Goal: Task Accomplishment & Management: Manage account settings

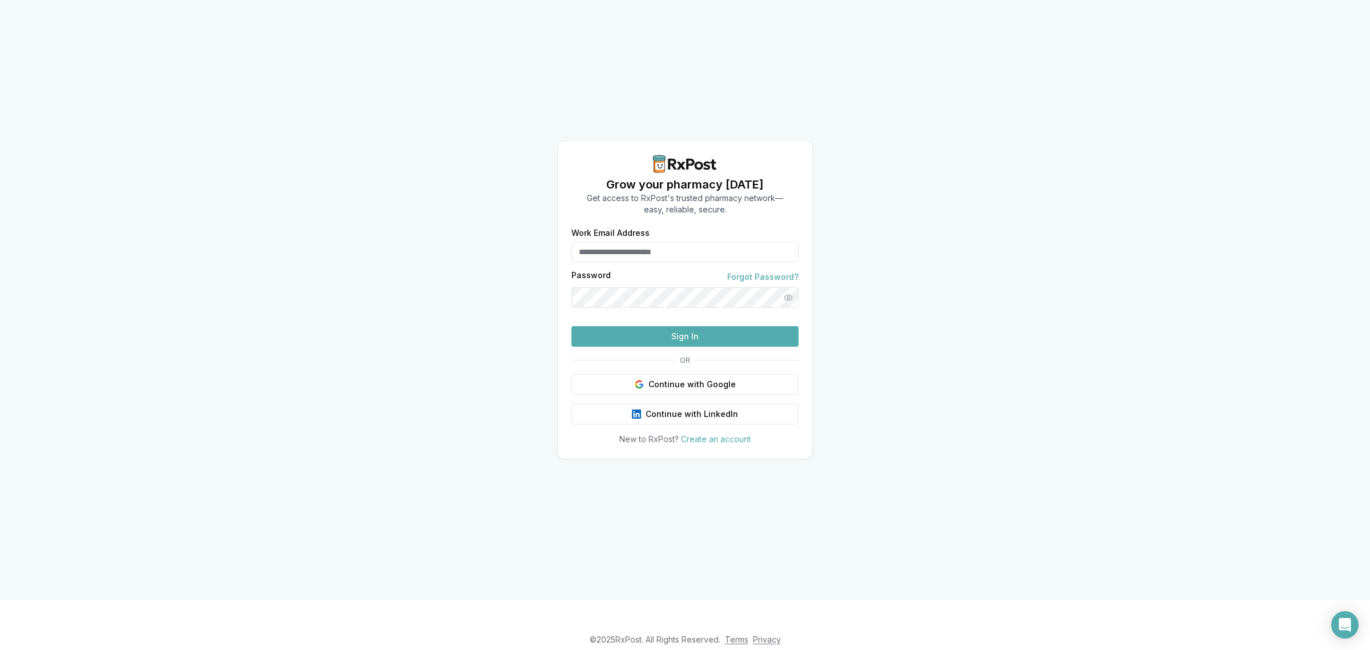
type input "**********"
click at [688, 347] on button "Sign In" at bounding box center [684, 336] width 227 height 21
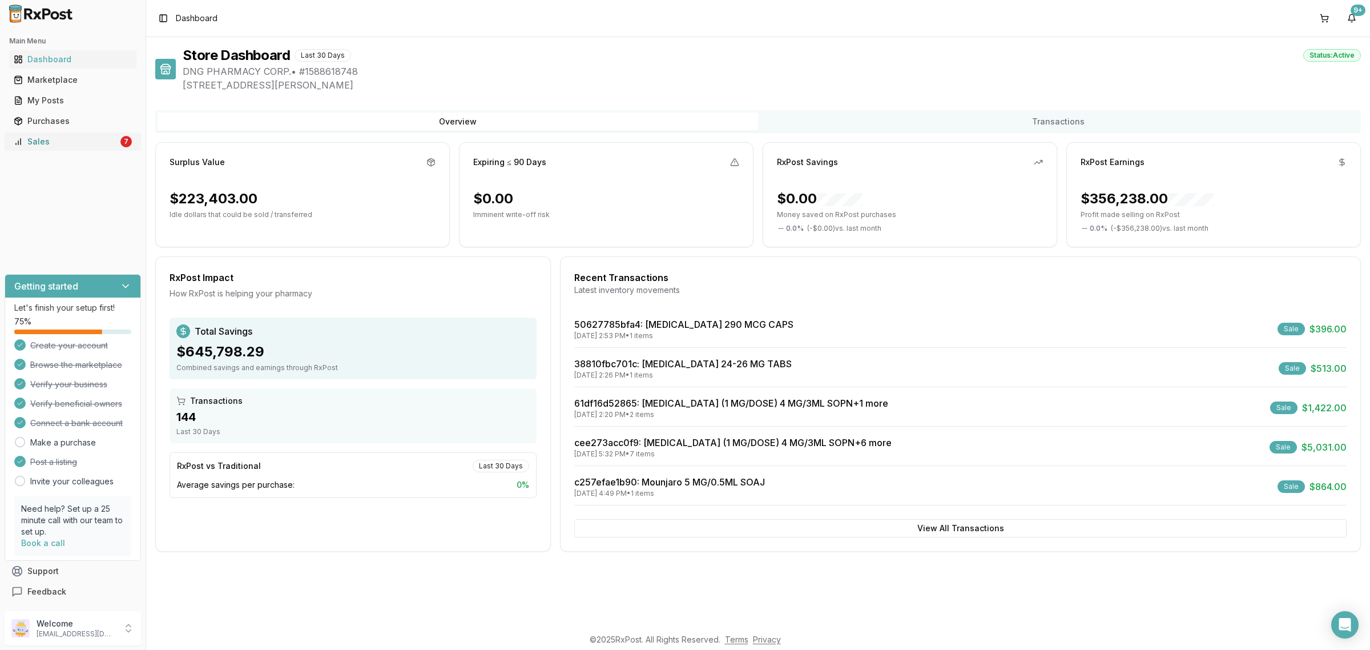
click at [84, 140] on div "Sales" at bounding box center [66, 141] width 104 height 11
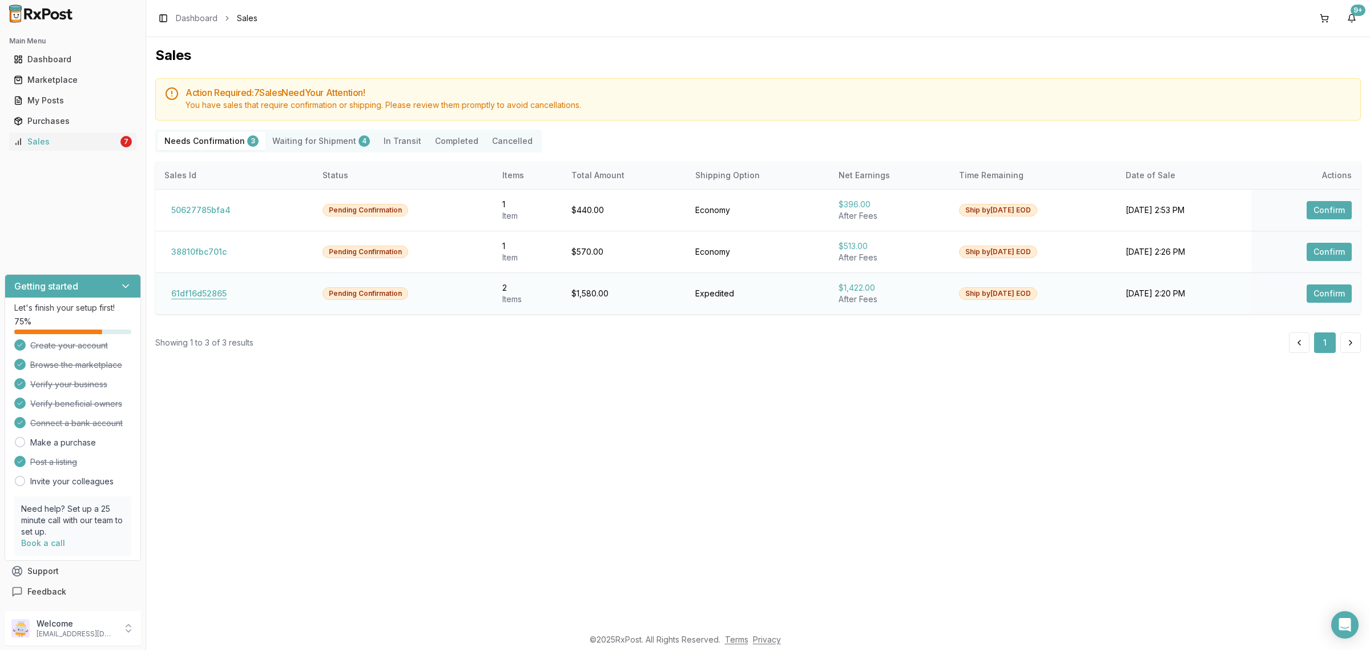
click at [209, 295] on button "61df16d52865" at bounding box center [198, 293] width 69 height 18
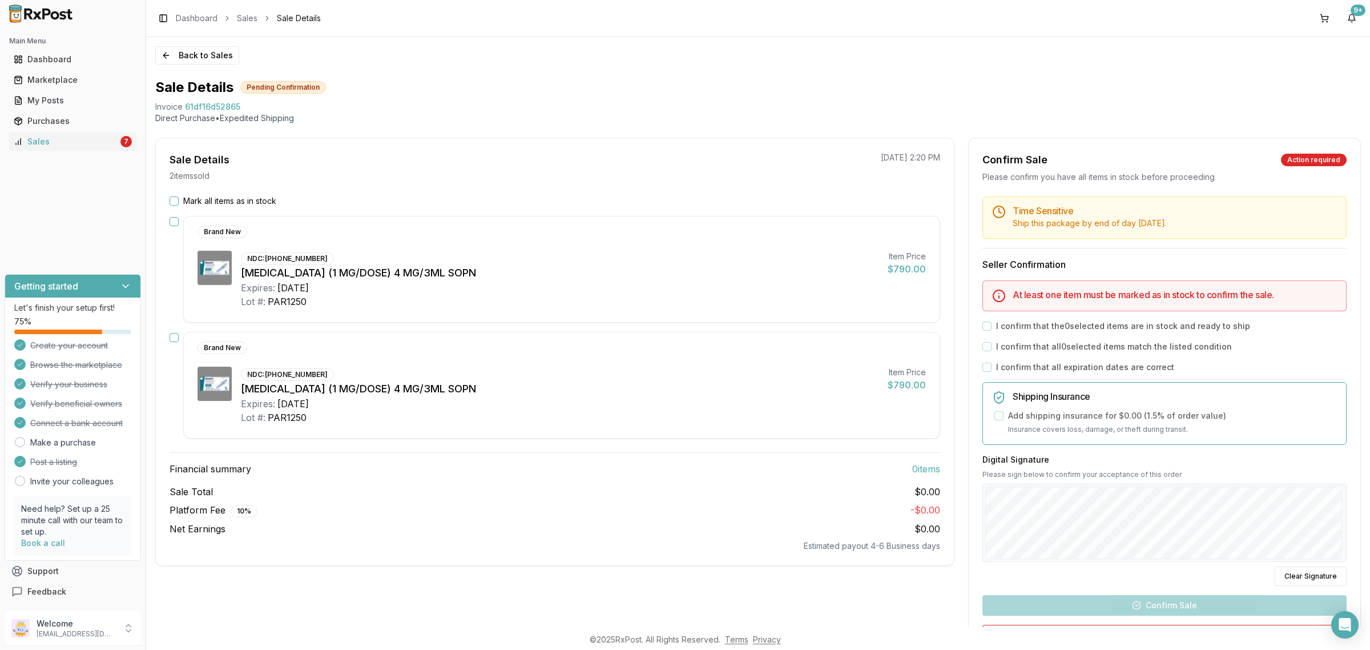
click at [515, 497] on div "Sale Total $0.00" at bounding box center [555, 492] width 771 height 14
click at [537, 541] on div "Estimated payout 4-6 Business days" at bounding box center [555, 545] width 771 height 11
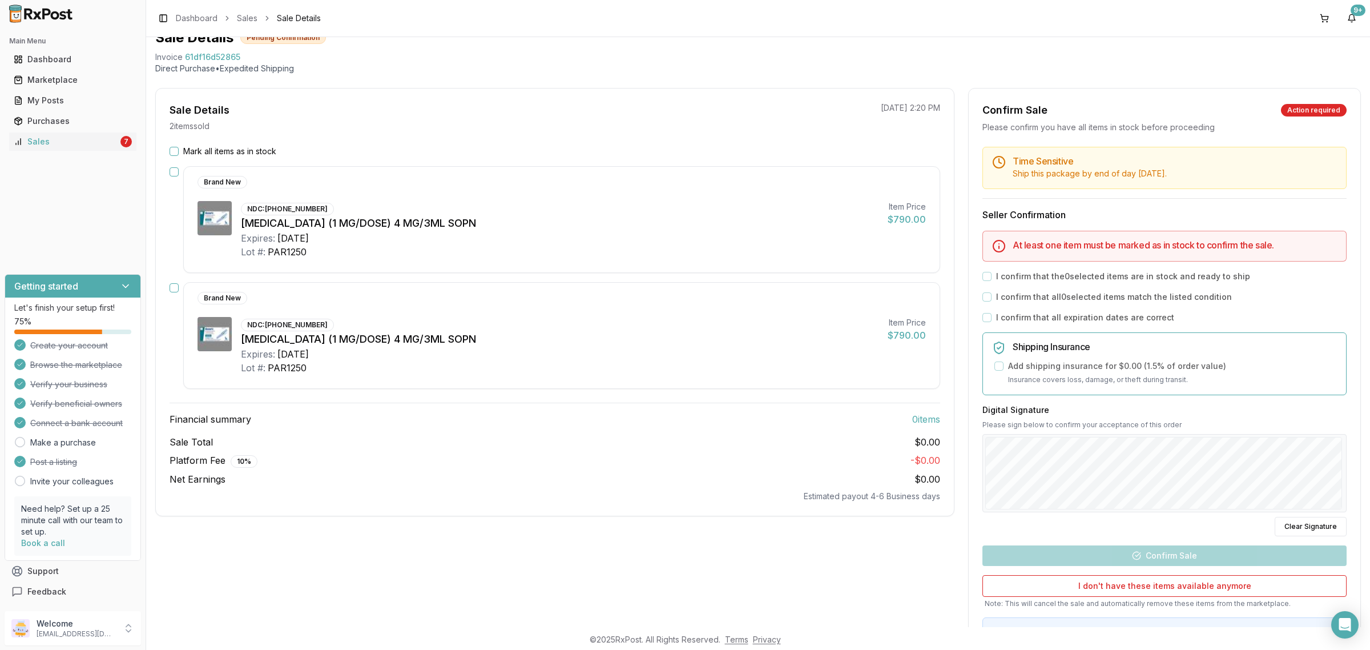
scroll to position [34, 0]
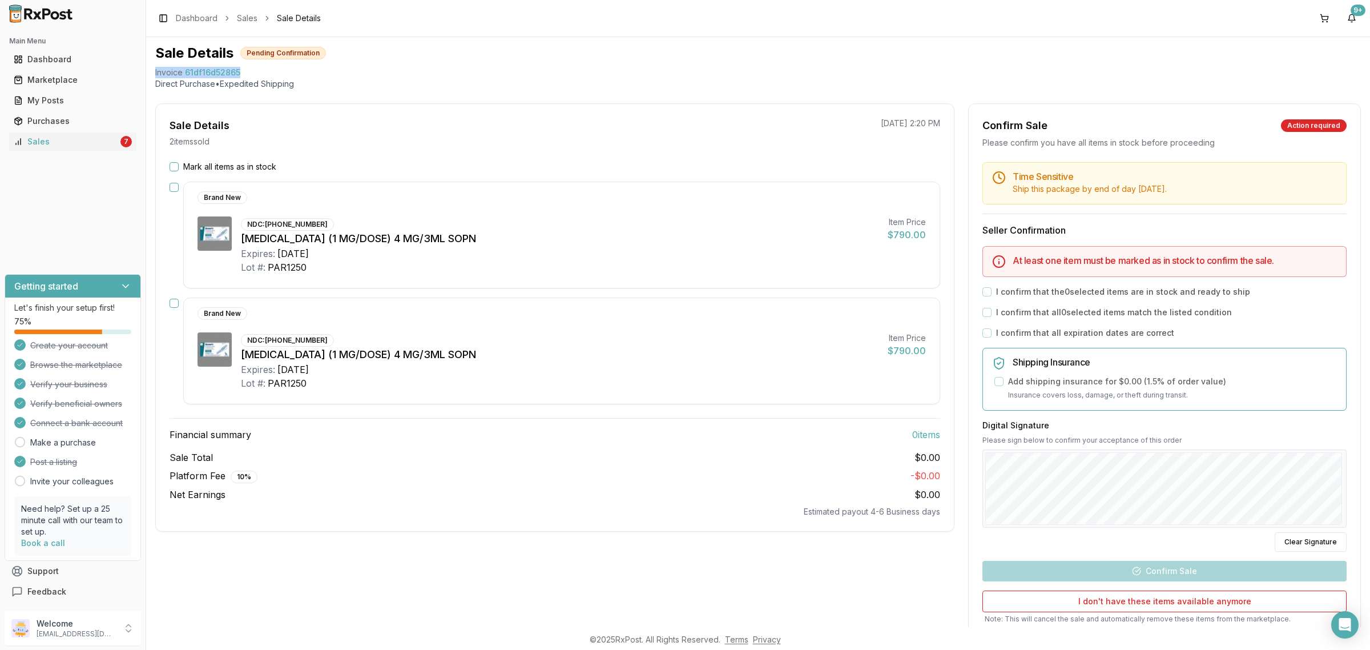
drag, startPoint x: 154, startPoint y: 71, endPoint x: 266, endPoint y: 74, distance: 111.9
click at [266, 74] on div "Back to Sales Sale Details Pending Confirmation Invoice 61df16d52865 Direct Pur…" at bounding box center [758, 332] width 1224 height 590
copy div "Invoice 61df16d52865"
click at [1348, 620] on icon "Open Intercom Messenger" at bounding box center [1344, 624] width 13 height 15
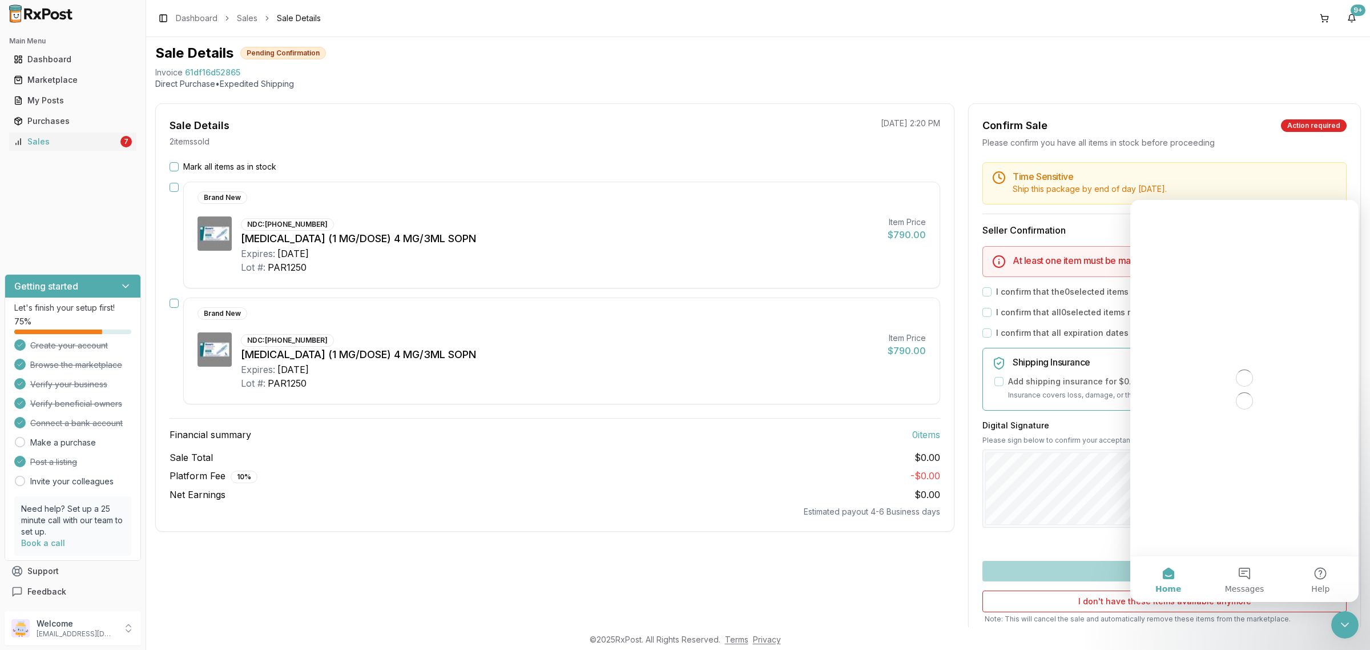
scroll to position [0, 0]
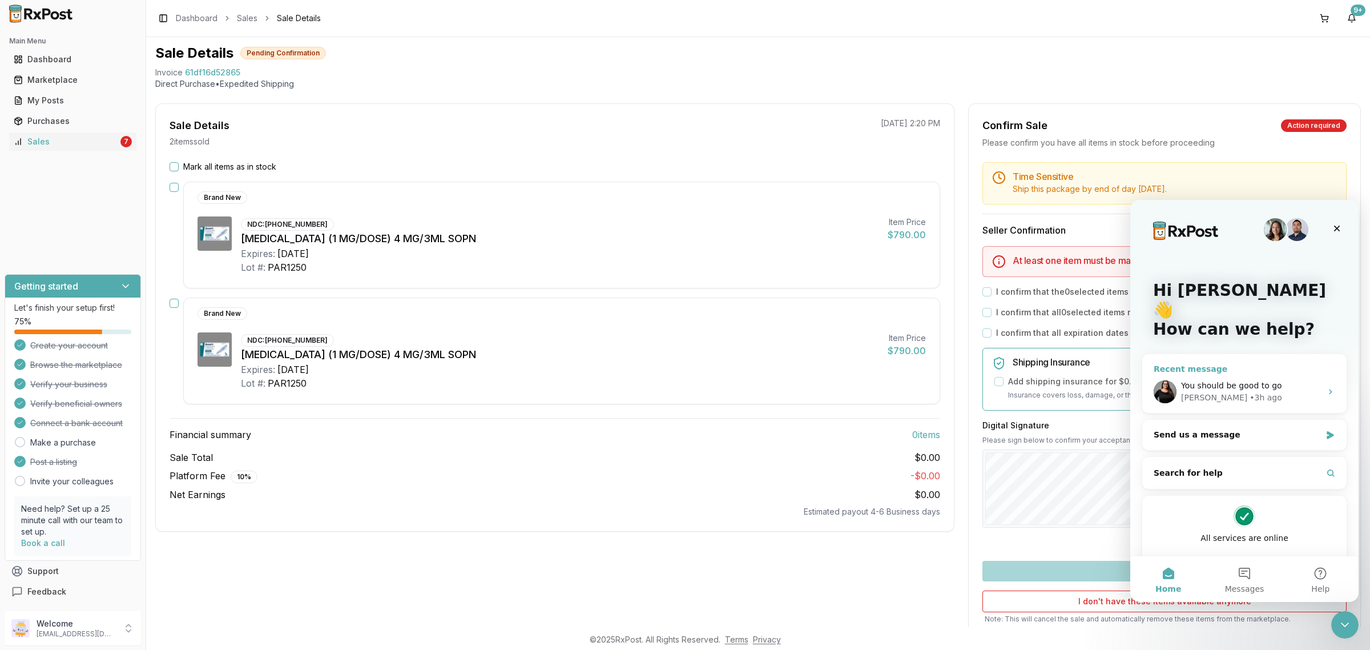
click at [1251, 392] on div "Rachel • 3h ago" at bounding box center [1251, 398] width 140 height 12
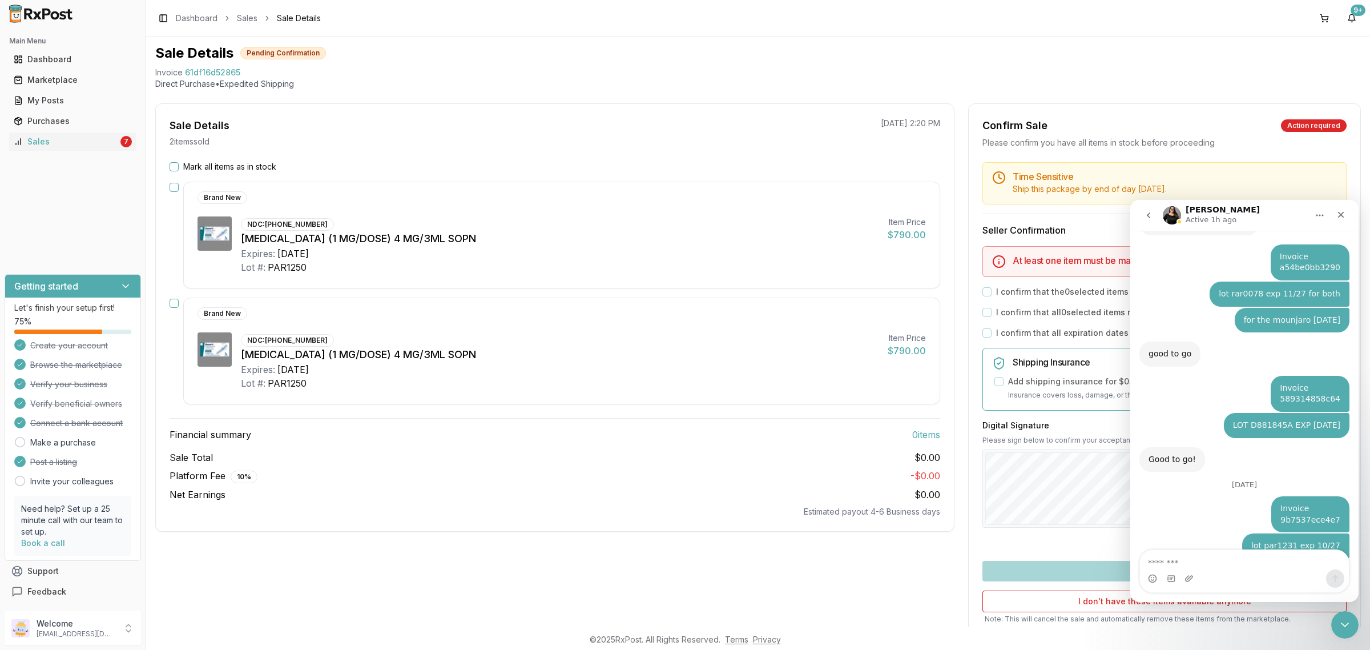
scroll to position [6861, 0]
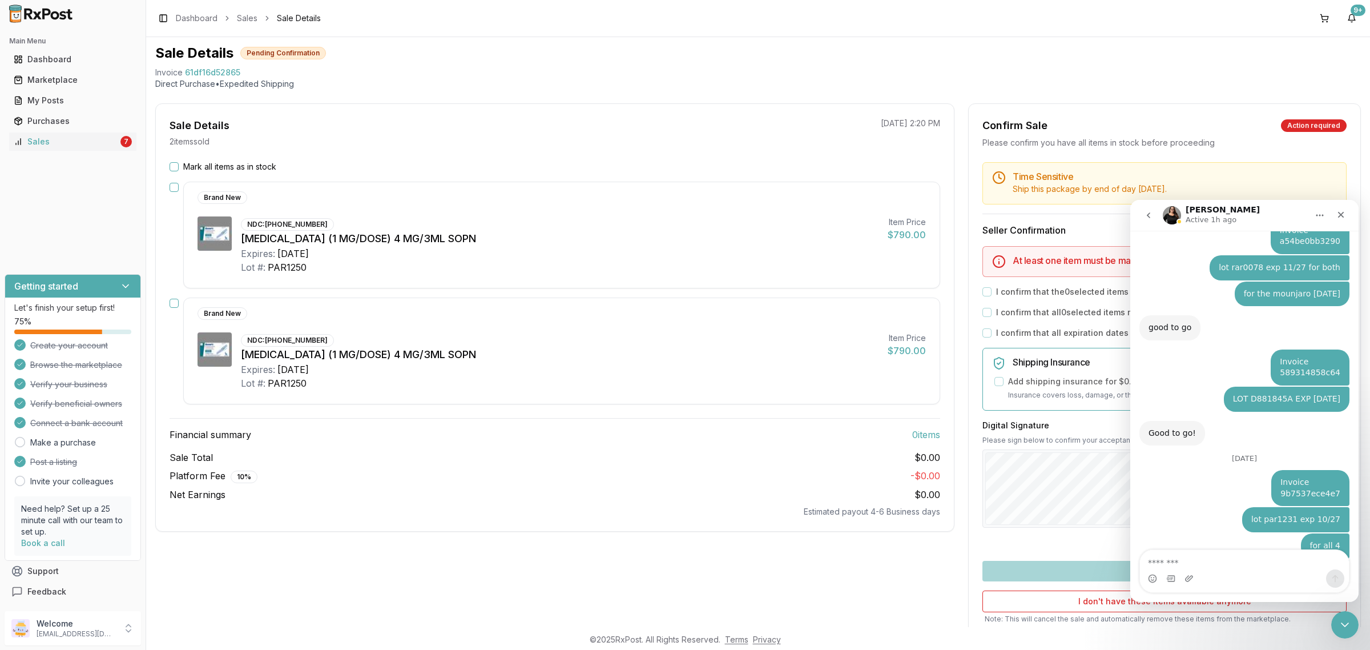
click at [1174, 214] on img "Intercom messenger" at bounding box center [1172, 215] width 18 height 18
click at [1221, 561] on textarea "Message…" at bounding box center [1244, 559] width 209 height 19
click at [1213, 557] on textarea "Message…" at bounding box center [1244, 559] width 209 height 19
paste textarea "**********"
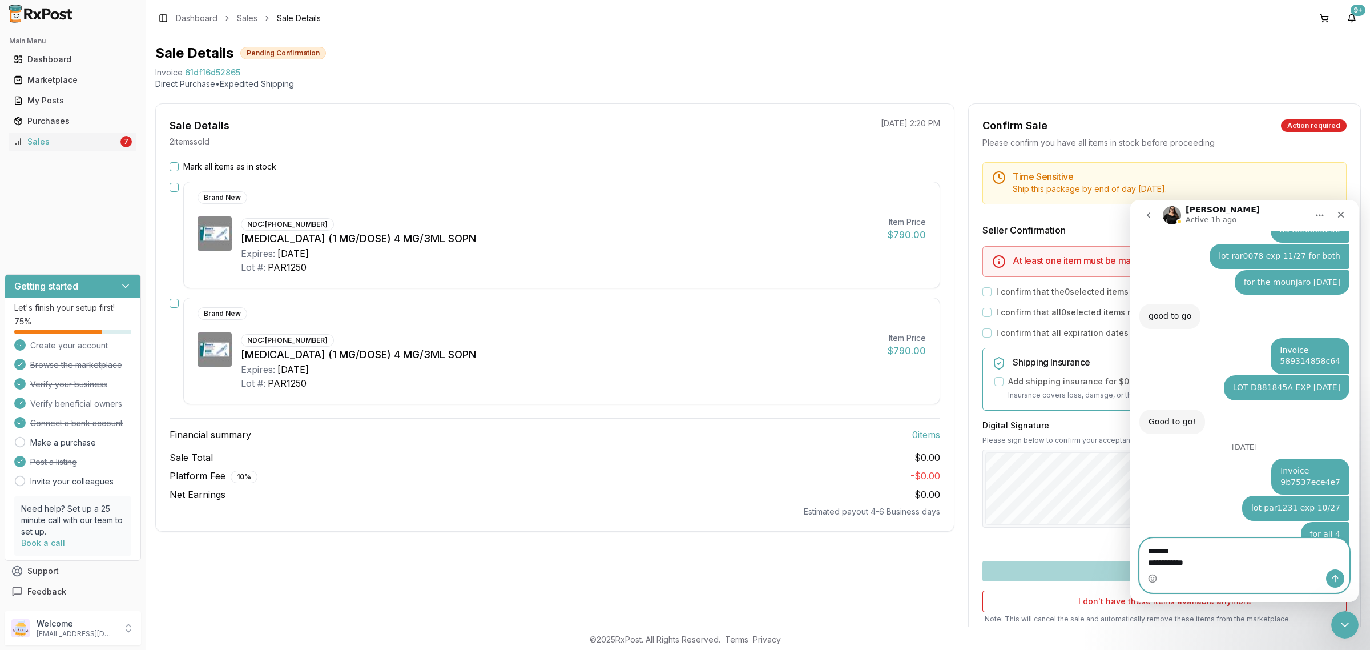
type textarea "**********"
click at [1334, 575] on icon "Send a message…" at bounding box center [1335, 578] width 9 height 9
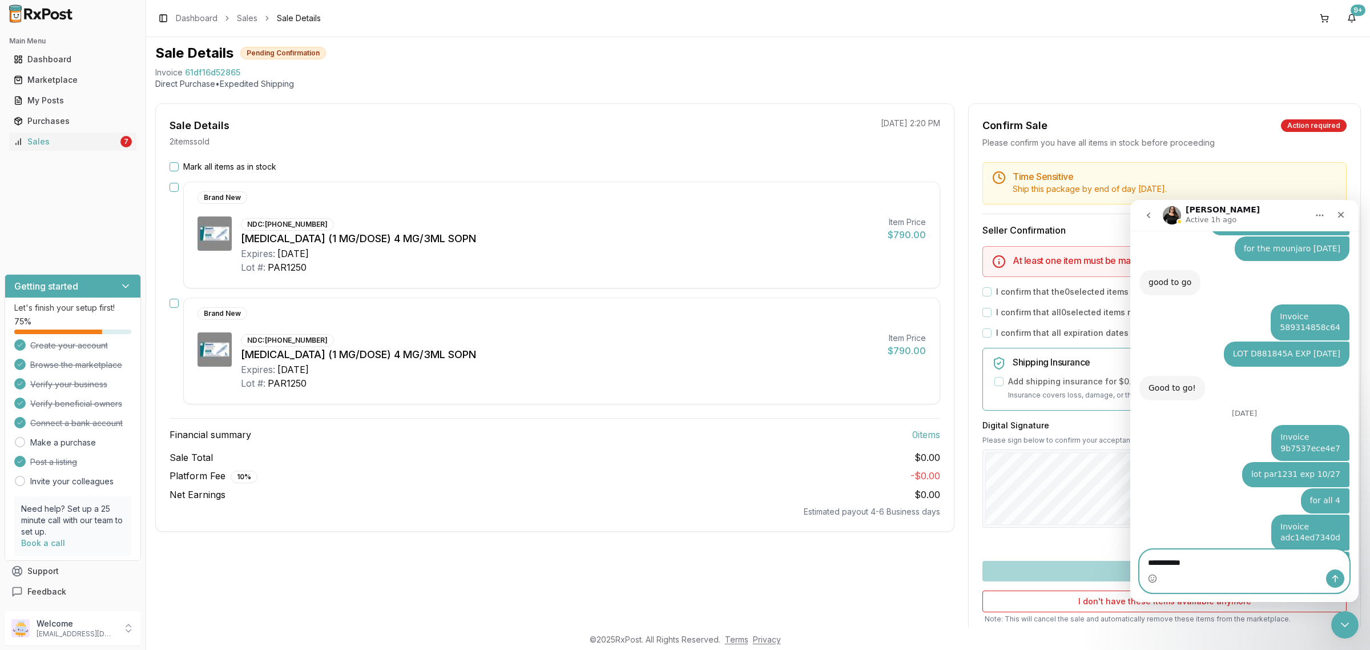
type textarea "**********"
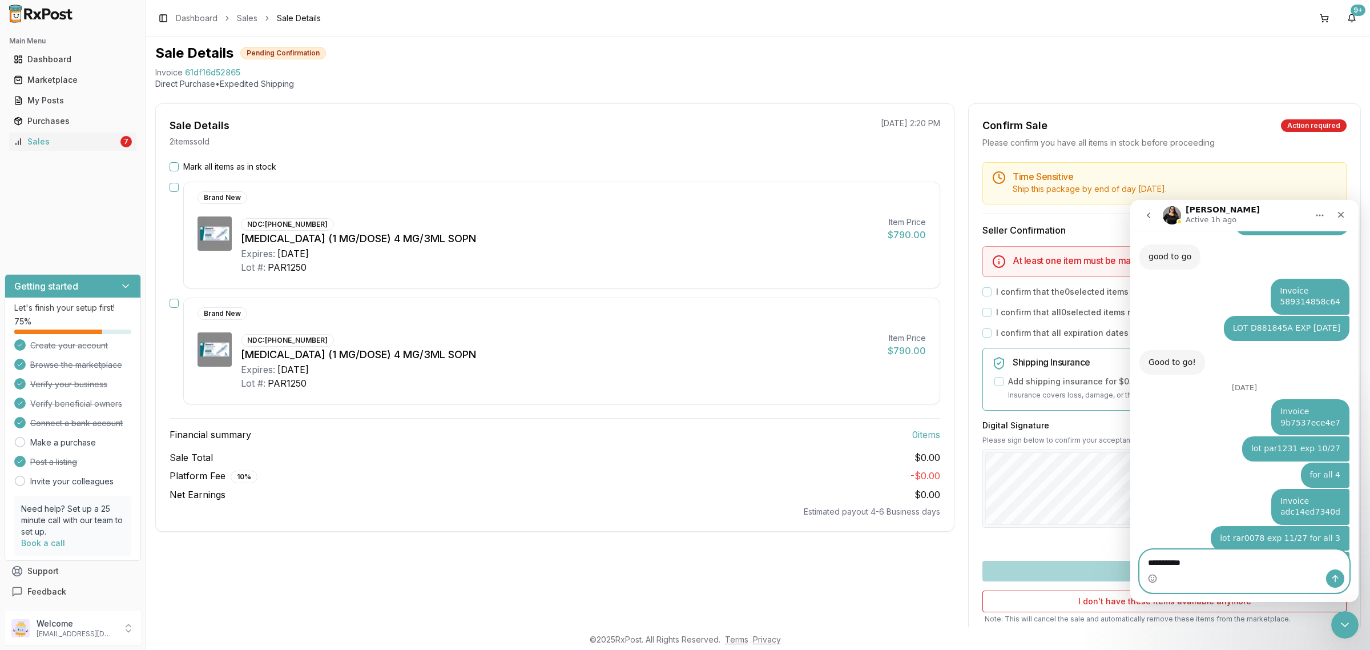
type textarea "**********"
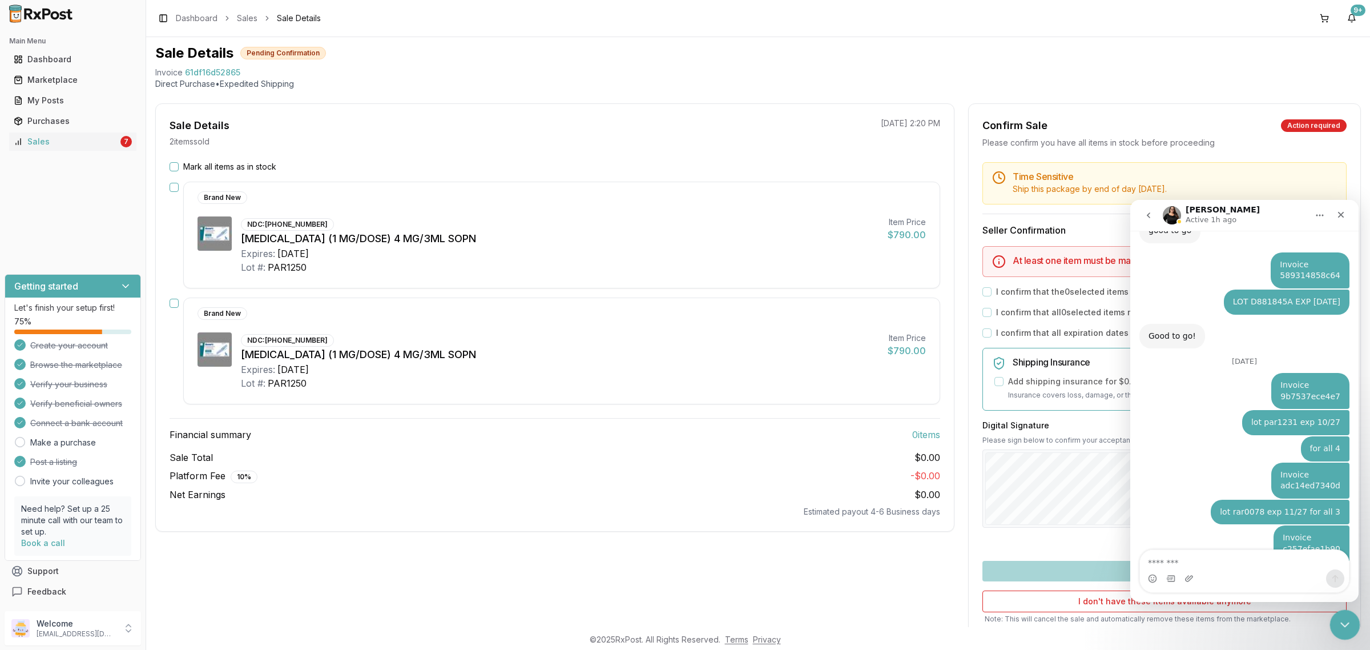
click at [1348, 623] on icon "Close Intercom Messenger" at bounding box center [1343, 623] width 14 height 14
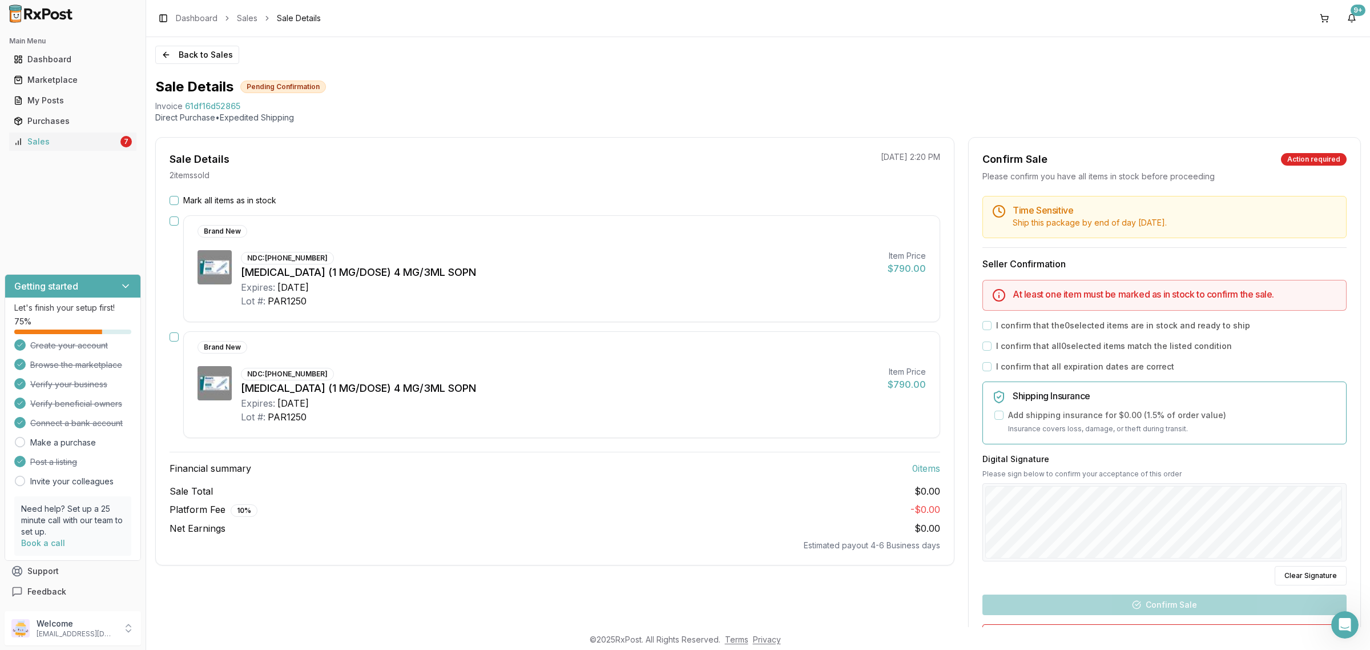
scroll to position [0, 0]
click at [186, 51] on button "Back to Sales" at bounding box center [197, 55] width 84 height 18
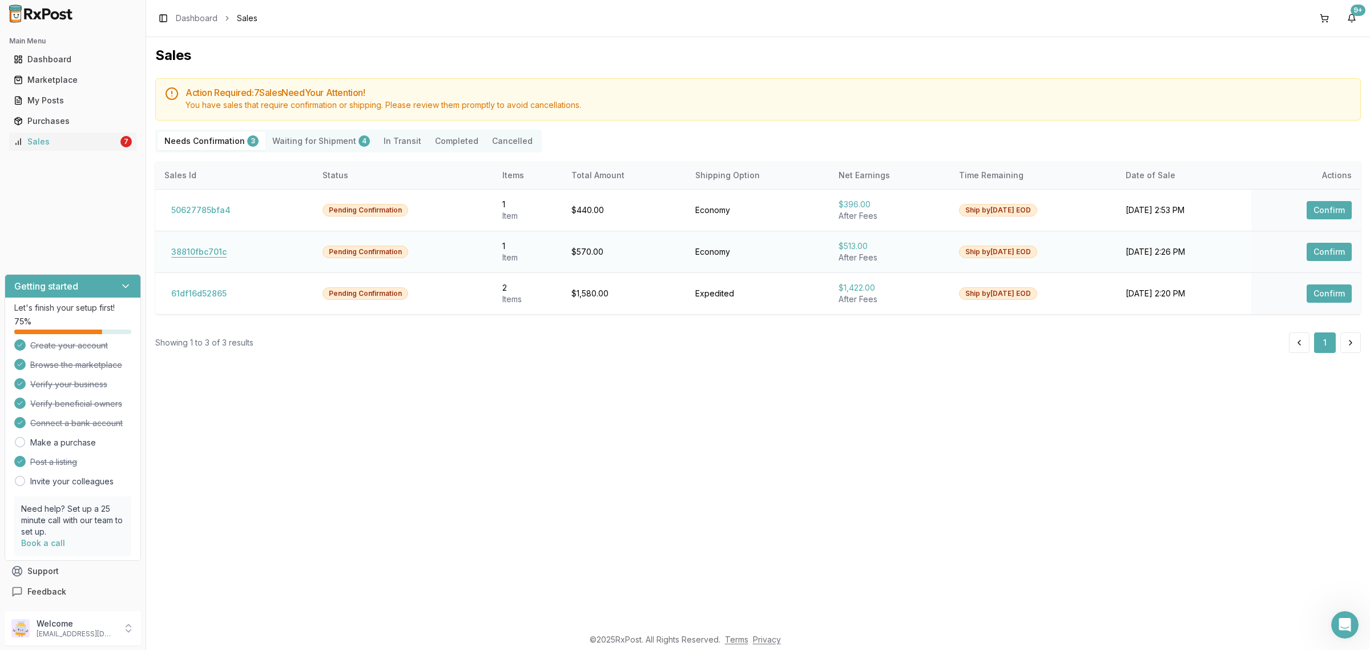
click at [190, 251] on button "38810fbc701c" at bounding box center [198, 252] width 69 height 18
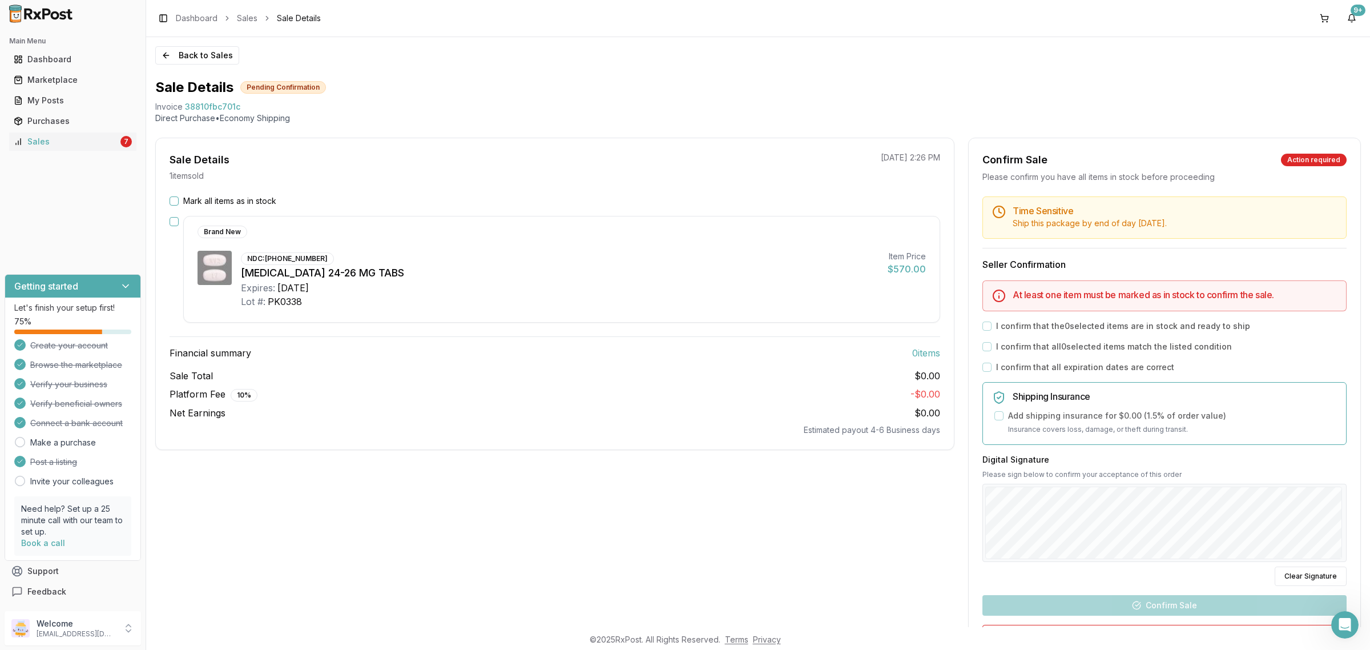
click at [542, 481] on div "Sale Details 1 item sold 09/09/2025 2:26 PM Mark all items as in stock Brand Ne…" at bounding box center [554, 425] width 799 height 574
click at [192, 200] on label "Mark all items as in stock" at bounding box center [229, 200] width 93 height 11
click at [179, 200] on button "Mark all items as in stock" at bounding box center [174, 200] width 9 height 9
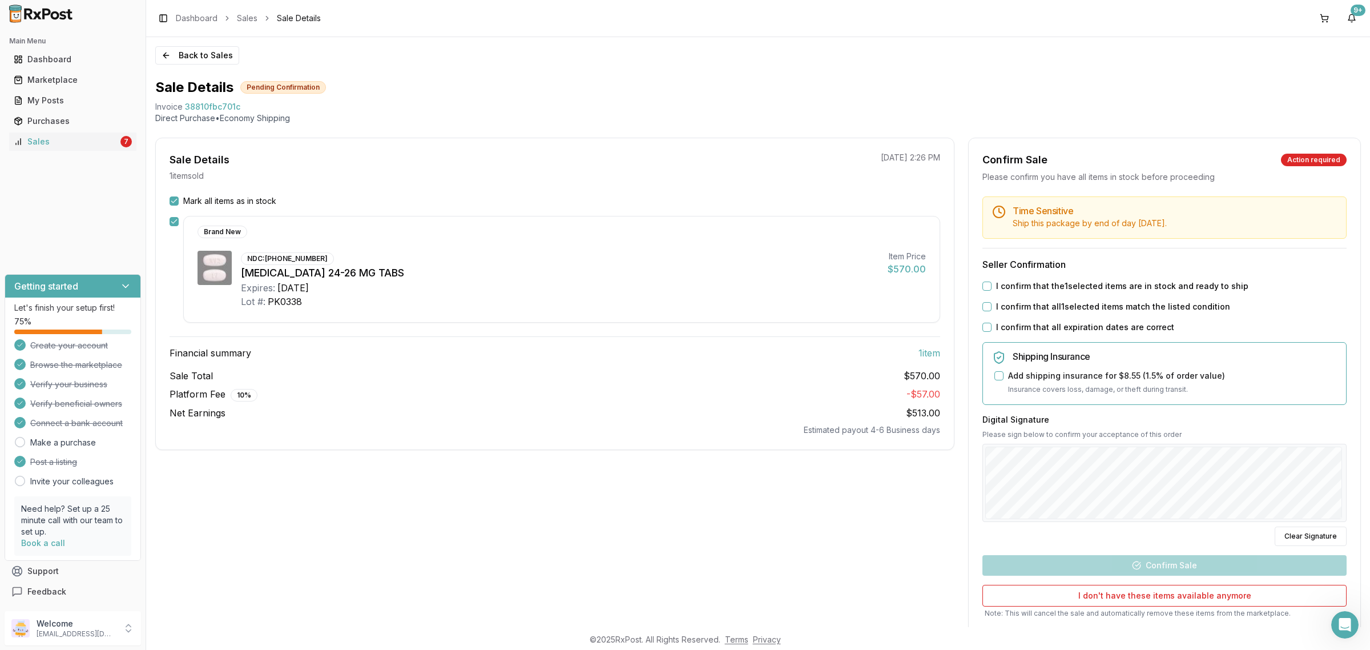
click at [991, 284] on div "I confirm that the 1 selected items are in stock and ready to ship" at bounding box center [1164, 285] width 364 height 11
click at [985, 283] on button "I confirm that the 1 selected items are in stock and ready to ship" at bounding box center [986, 285] width 9 height 9
click at [984, 309] on button "I confirm that all 1 selected items match the listed condition" at bounding box center [986, 306] width 9 height 9
click at [984, 329] on button "I confirm that all expiration dates are correct" at bounding box center [986, 327] width 9 height 9
click at [1179, 561] on button "Confirm Sale" at bounding box center [1164, 565] width 364 height 21
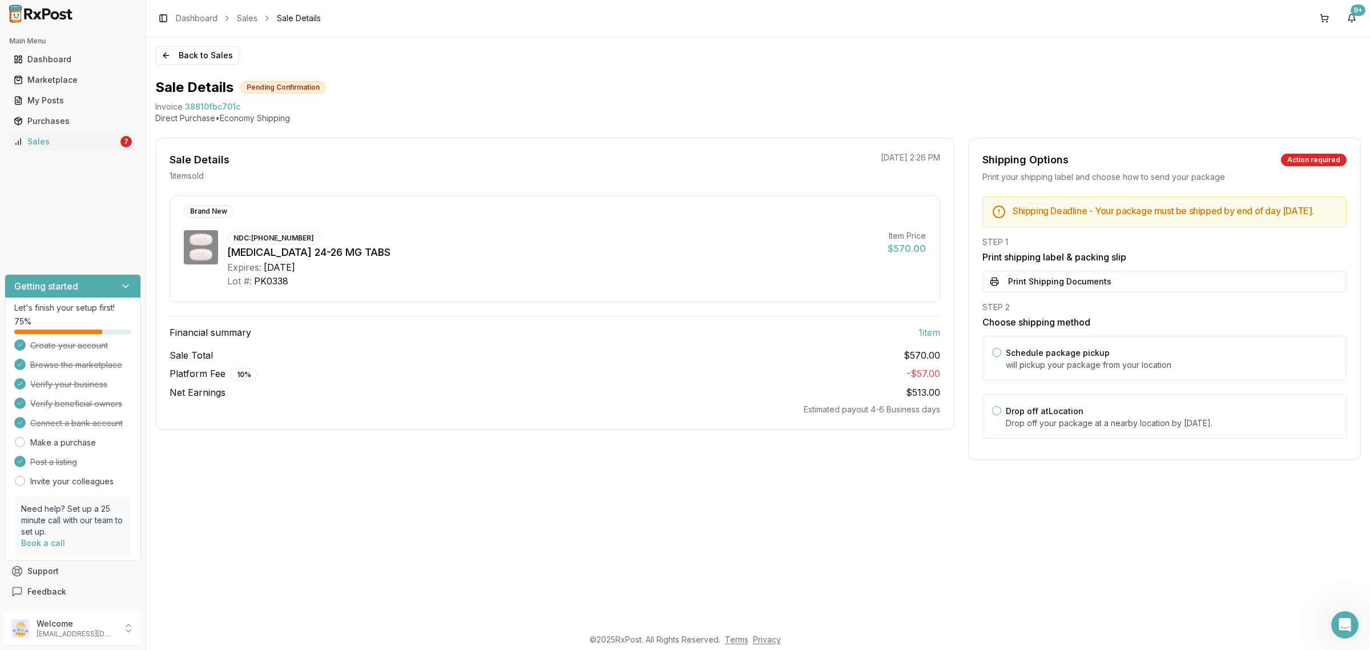
drag, startPoint x: 1091, startPoint y: 437, endPoint x: 1083, endPoint y: 343, distance: 95.1
click at [1090, 429] on p "Drop off your package at a nearby location by September 16, 2025 ." at bounding box center [1171, 422] width 331 height 11
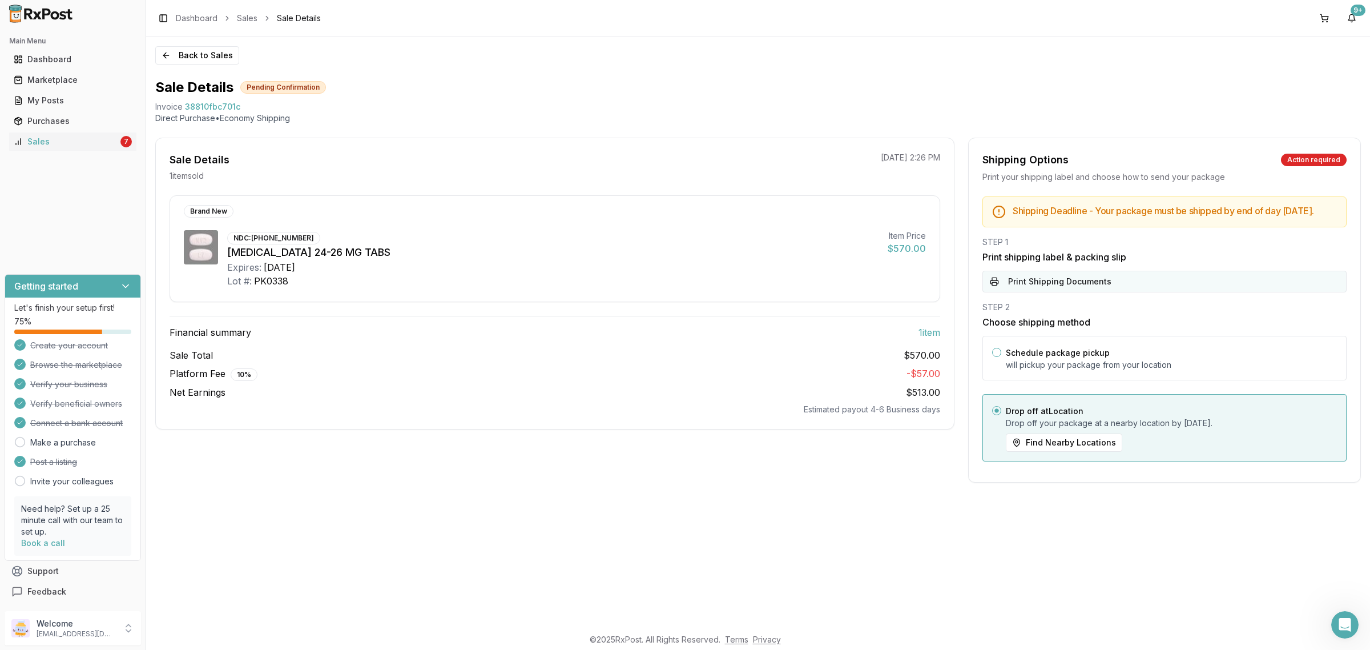
click at [1086, 292] on button "Print Shipping Documents" at bounding box center [1164, 282] width 364 height 22
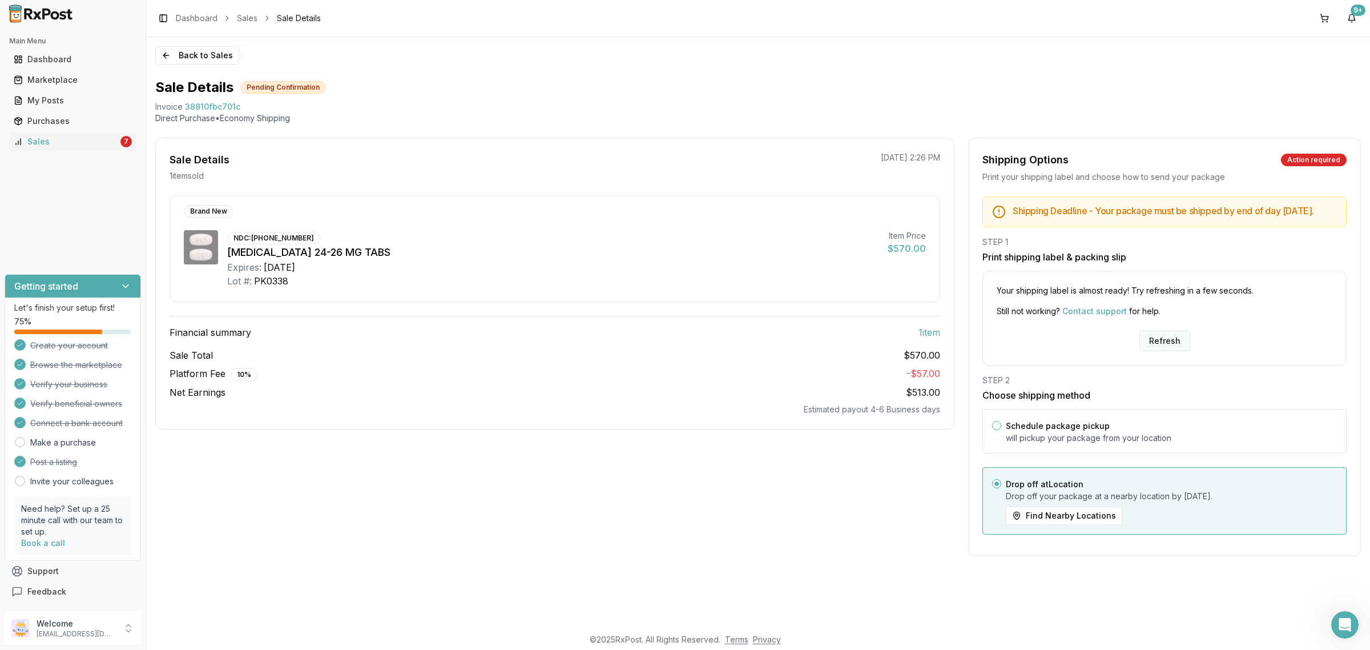
click at [1153, 351] on button "Refresh" at bounding box center [1164, 341] width 51 height 21
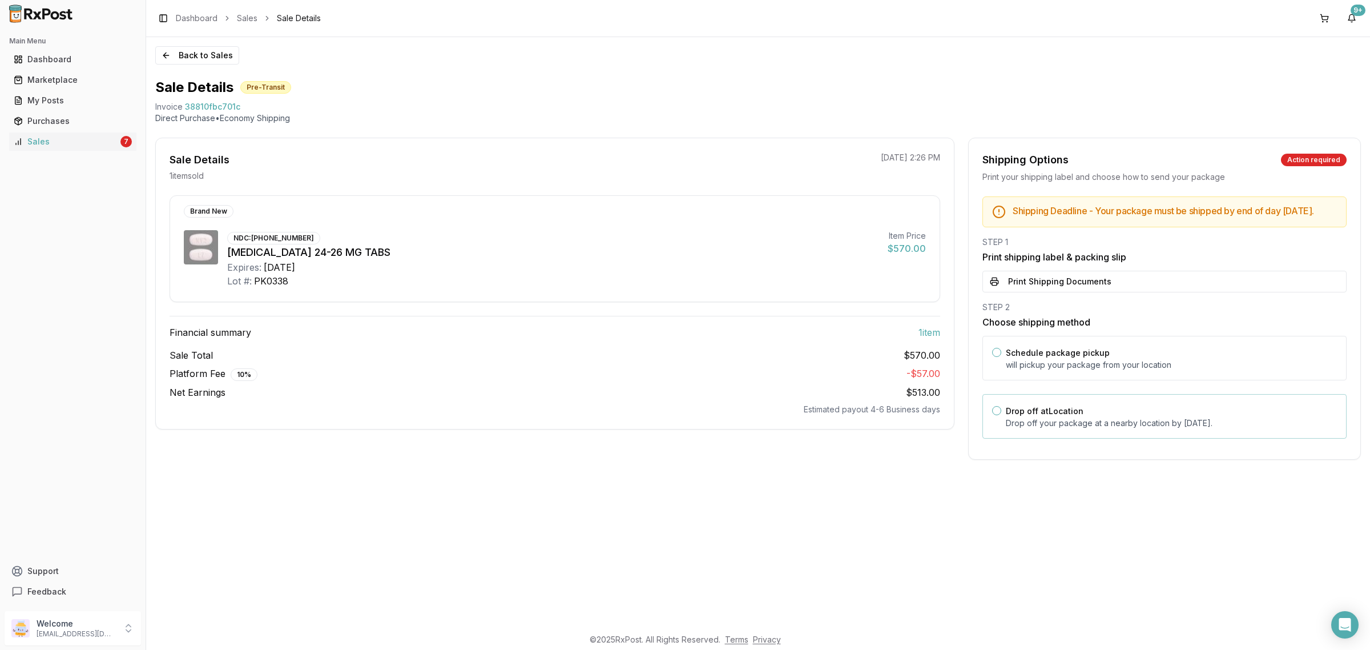
click at [1020, 416] on label "Drop off at Location" at bounding box center [1045, 411] width 78 height 10
click at [1001, 415] on button "Drop off at Location" at bounding box center [996, 410] width 9 height 9
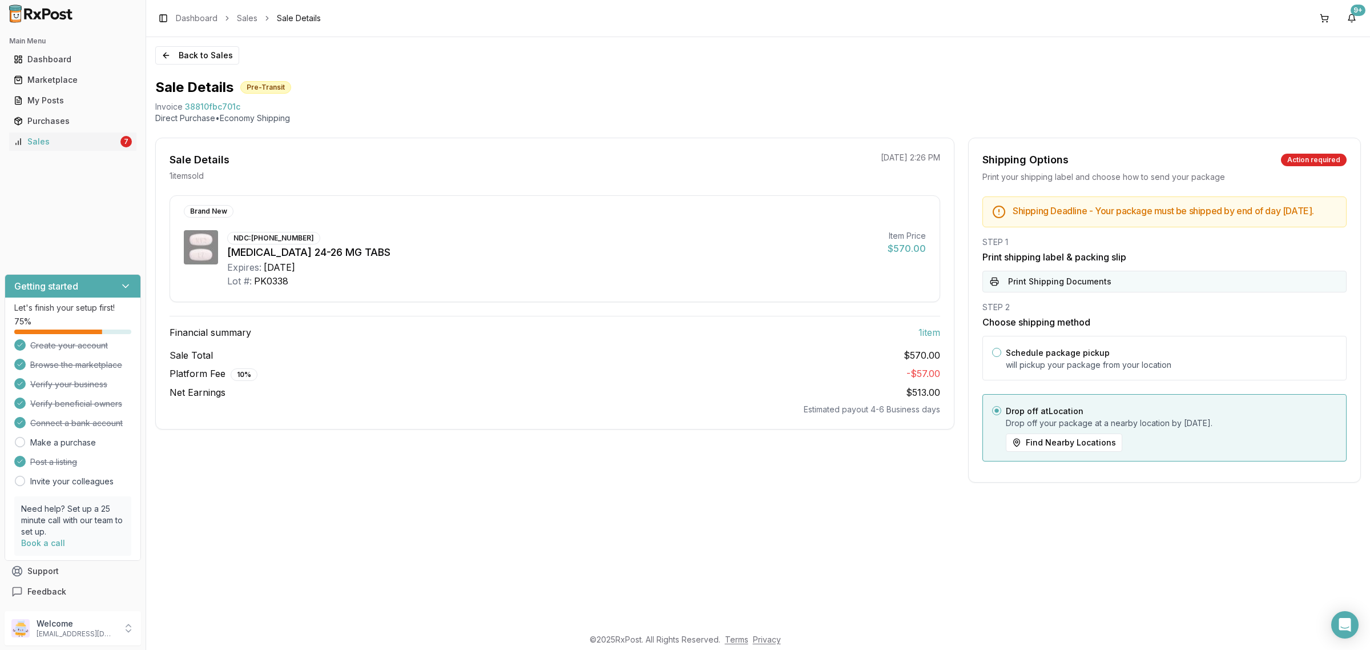
click at [1068, 289] on button "Print Shipping Documents" at bounding box center [1164, 282] width 364 height 22
click at [221, 56] on button "Back to Sales" at bounding box center [197, 55] width 84 height 18
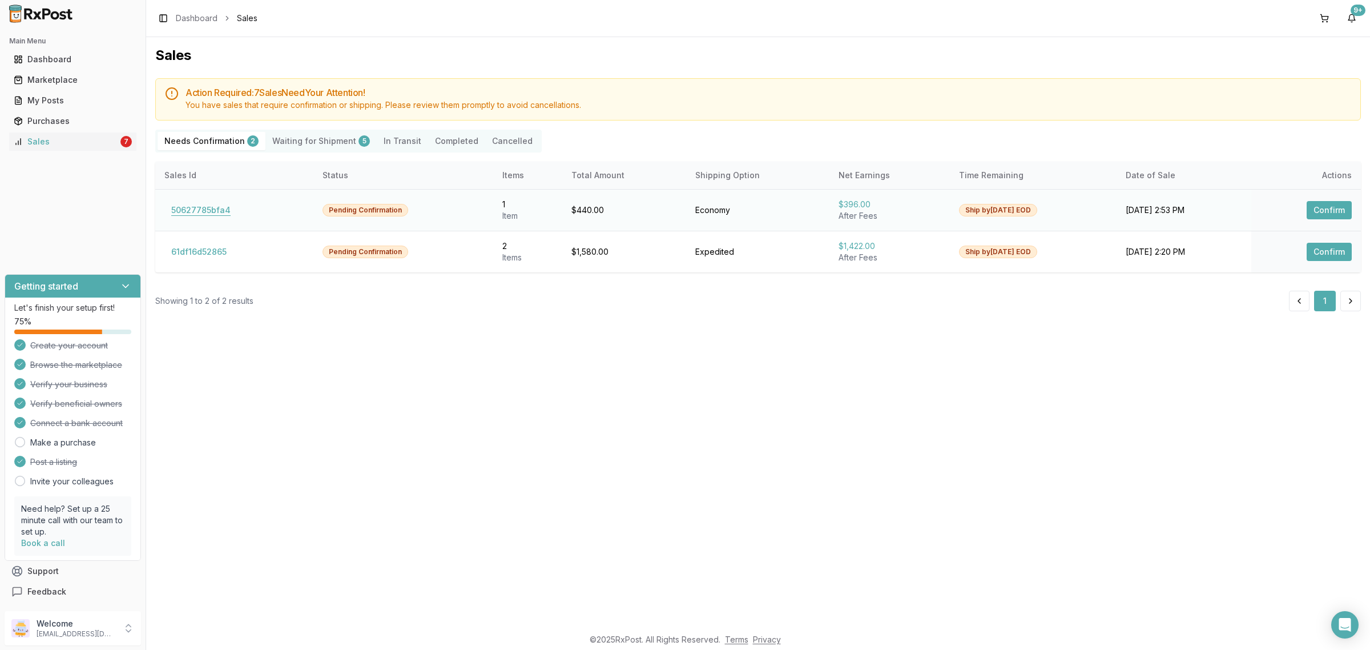
click at [201, 211] on button "50627785bfa4" at bounding box center [200, 210] width 73 height 18
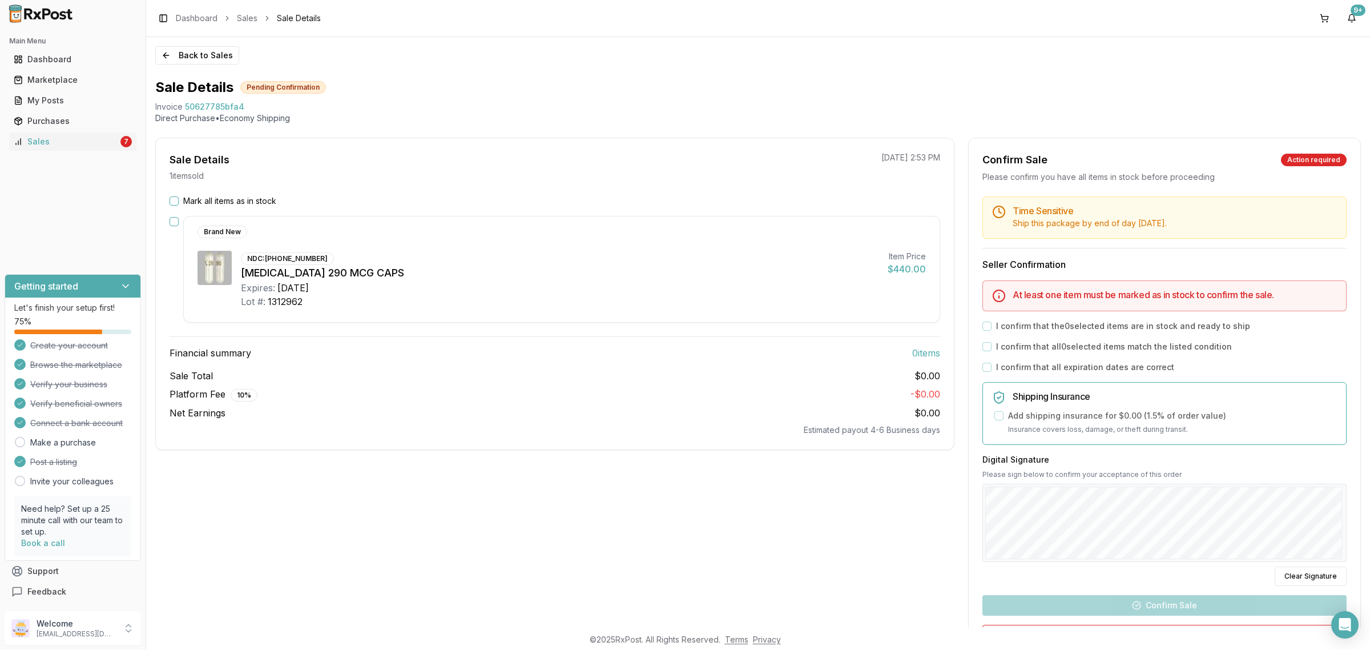
click at [541, 546] on div "Sale Details 1 item sold 09/09/2025 2:53 PM Mark all items as in stock Brand Ne…" at bounding box center [554, 425] width 799 height 574
click at [497, 458] on div "Sale Details 1 item sold 09/09/2025 2:53 PM Mark all items as in stock Brand Ne…" at bounding box center [554, 425] width 799 height 574
click at [243, 197] on label "Mark all items as in stock" at bounding box center [229, 200] width 93 height 11
click at [179, 197] on button "Mark all items as in stock" at bounding box center [174, 200] width 9 height 9
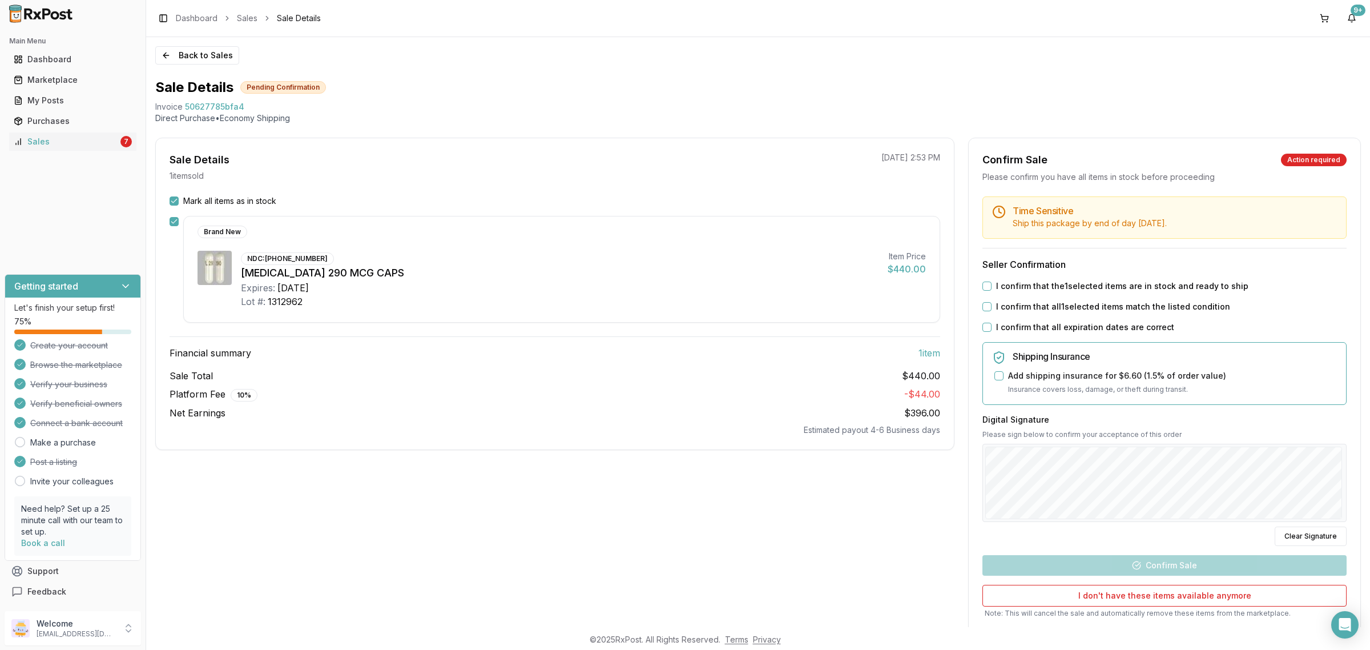
click at [996, 284] on label "I confirm that the 1 selected items are in stock and ready to ship" at bounding box center [1122, 285] width 252 height 11
click at [992, 284] on button "I confirm that the 1 selected items are in stock and ready to ship" at bounding box center [986, 285] width 9 height 9
click at [1000, 307] on label "I confirm that all 1 selected items match the listed condition" at bounding box center [1113, 306] width 234 height 11
click at [992, 307] on button "I confirm that all 1 selected items match the listed condition" at bounding box center [986, 306] width 9 height 9
click at [1000, 328] on label "I confirm that all expiration dates are correct" at bounding box center [1085, 326] width 178 height 11
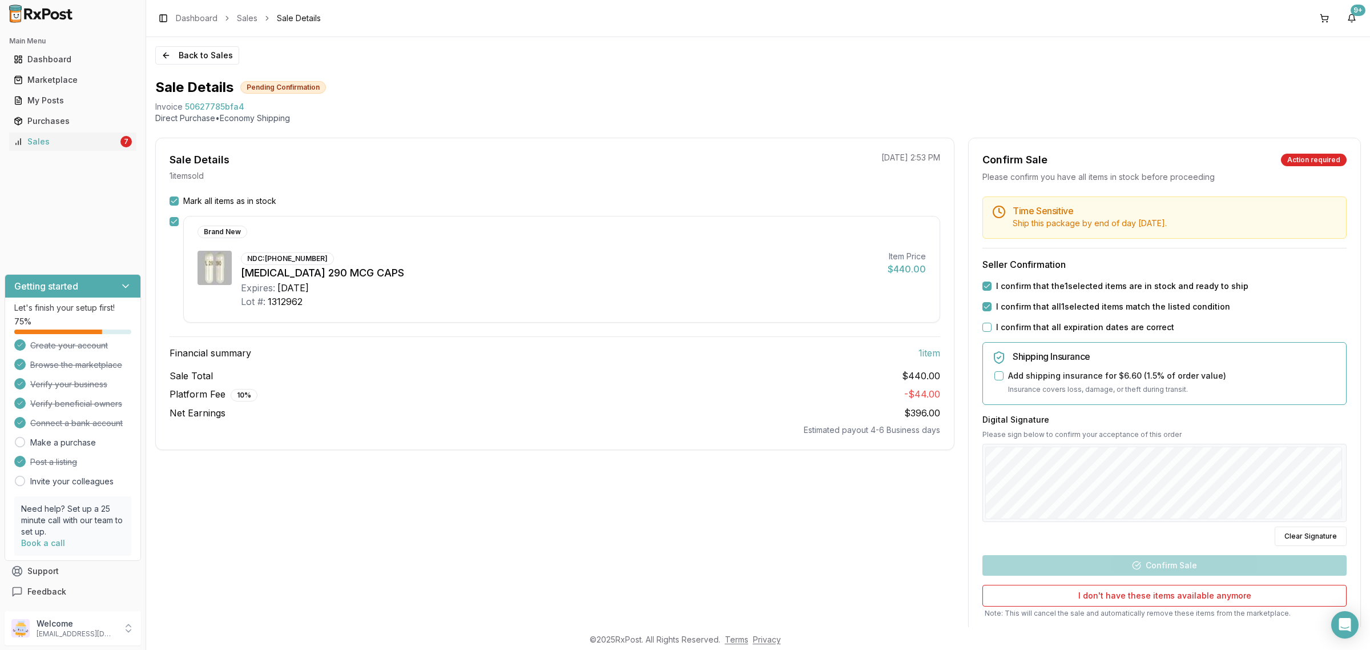
click at [992, 328] on button "I confirm that all expiration dates are correct" at bounding box center [986, 327] width 9 height 9
click at [1288, 537] on button "Clear Signature" at bounding box center [1311, 535] width 72 height 19
click at [1177, 563] on button "Confirm Sale" at bounding box center [1164, 565] width 364 height 21
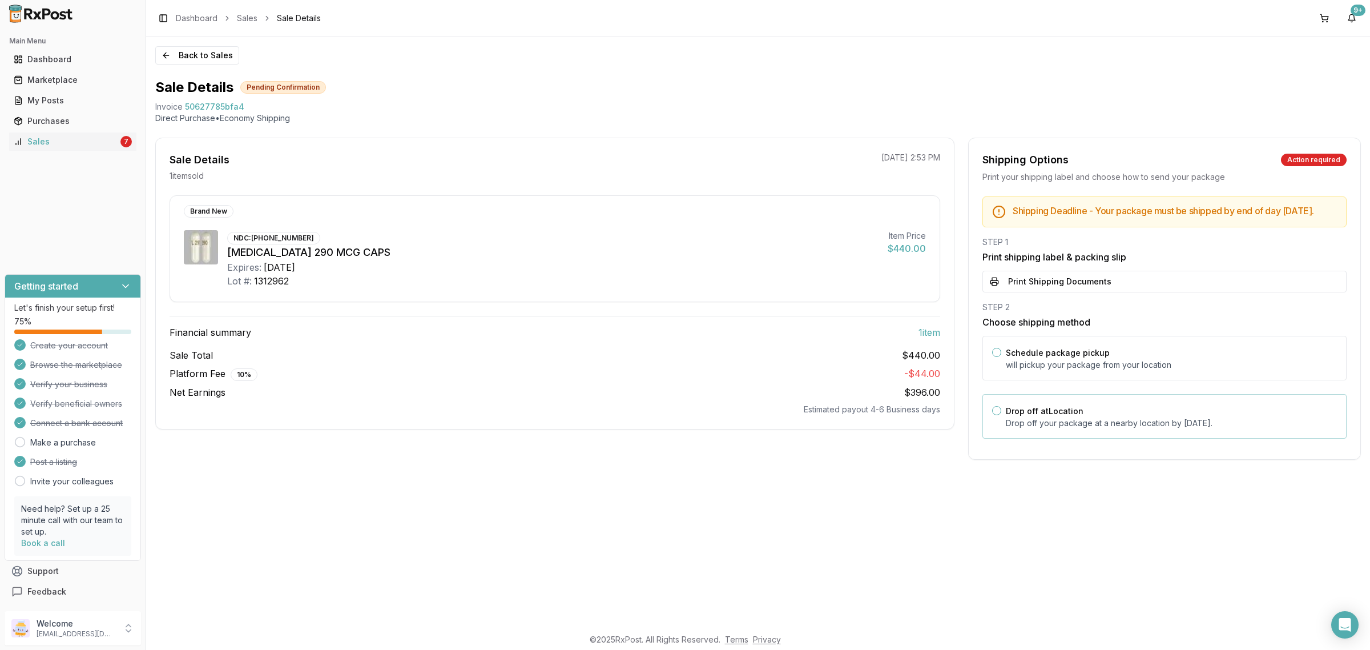
click at [1183, 429] on p "Drop off your package at a nearby location by September 16, 2025 ." at bounding box center [1171, 422] width 331 height 11
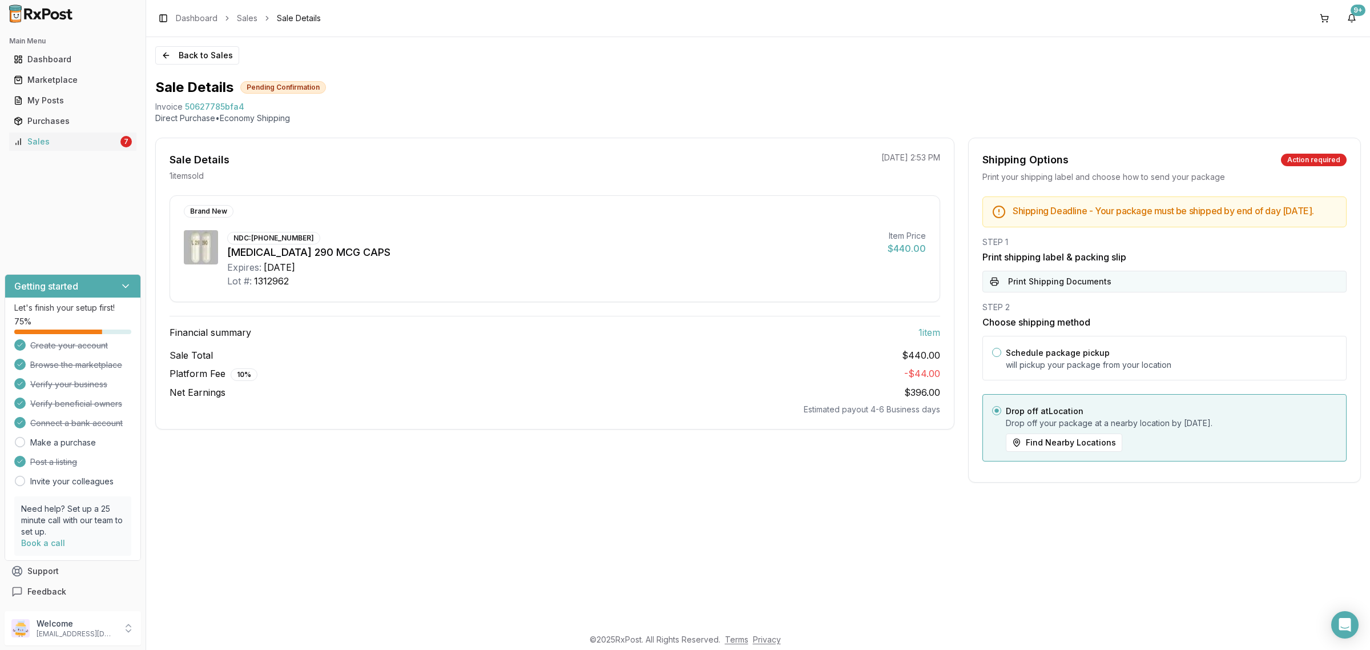
click at [1091, 292] on button "Print Shipping Documents" at bounding box center [1164, 282] width 364 height 22
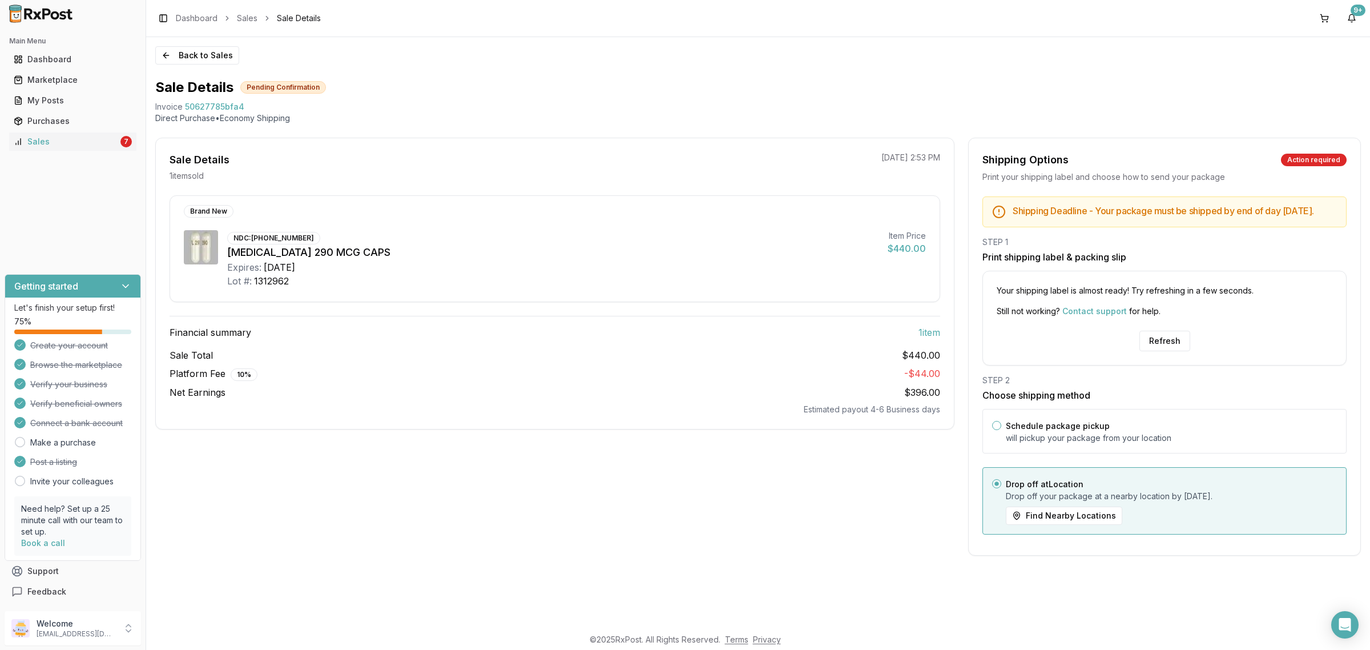
click at [1159, 339] on div "Your shipping label is almost ready! Try refreshing in a few seconds. Still not…" at bounding box center [1164, 318] width 364 height 95
click at [1160, 351] on button "Refresh" at bounding box center [1164, 341] width 51 height 21
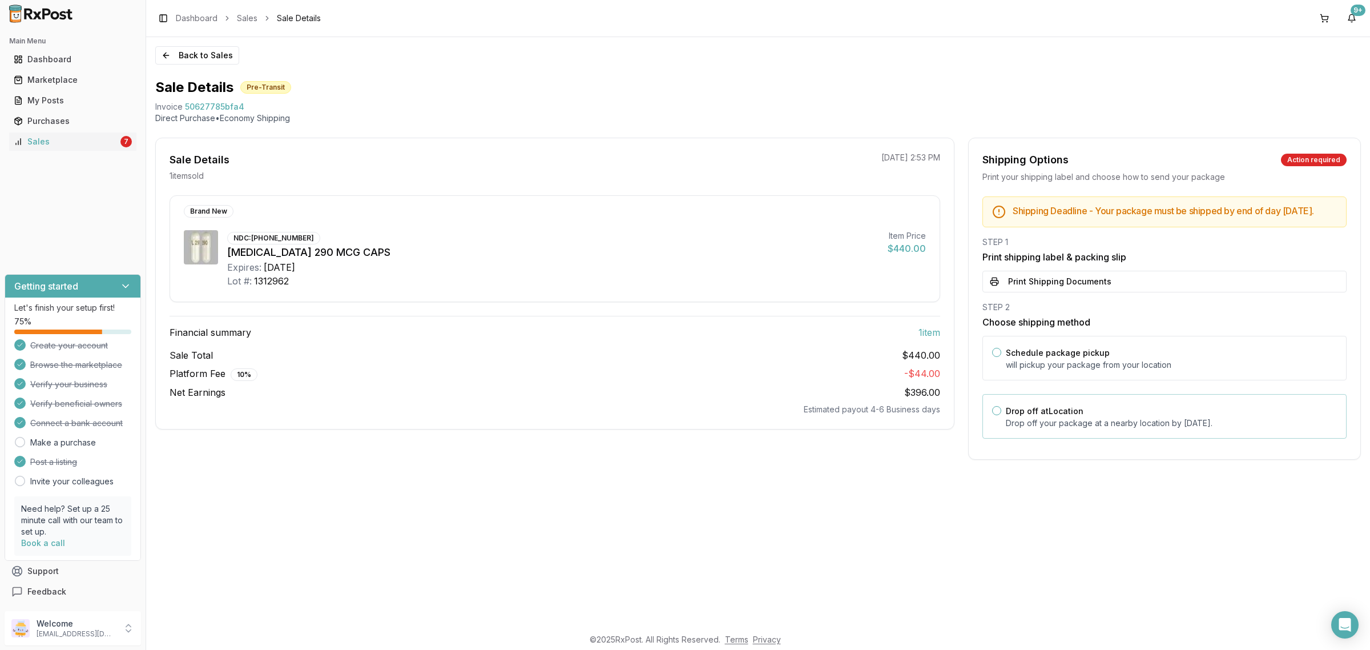
drag, startPoint x: 1085, startPoint y: 425, endPoint x: 1084, endPoint y: 408, distance: 17.2
click at [1085, 425] on div "Drop off at Location Drop off your package at a nearby location by September 16…" at bounding box center [1171, 416] width 331 height 25
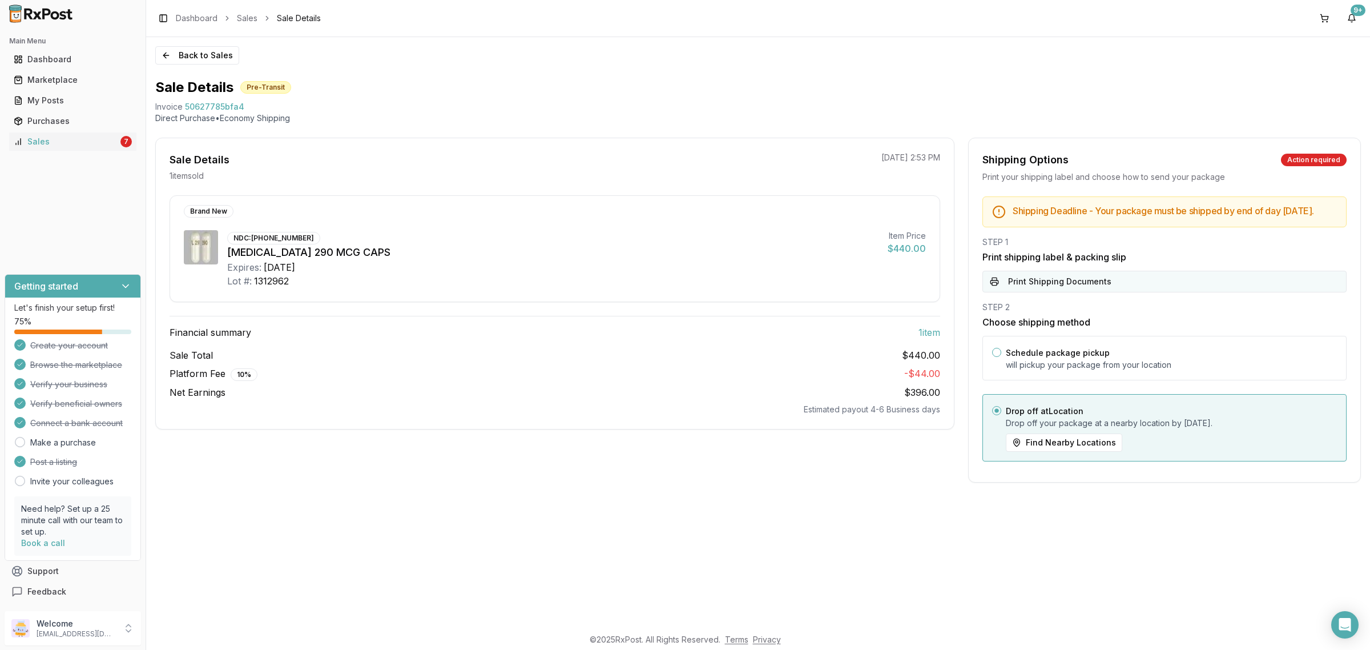
click at [1080, 292] on button "Print Shipping Documents" at bounding box center [1164, 282] width 364 height 22
click at [182, 59] on button "Back to Sales" at bounding box center [197, 55] width 84 height 18
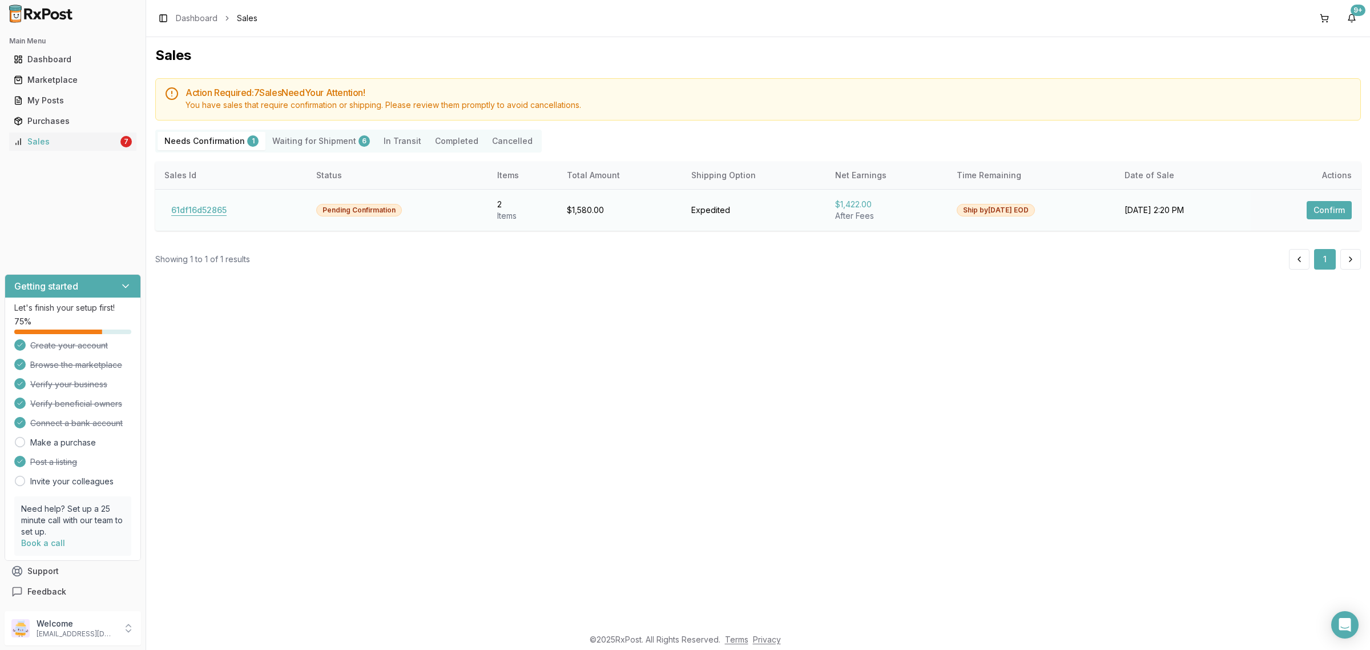
click at [195, 215] on button "61df16d52865" at bounding box center [198, 210] width 69 height 18
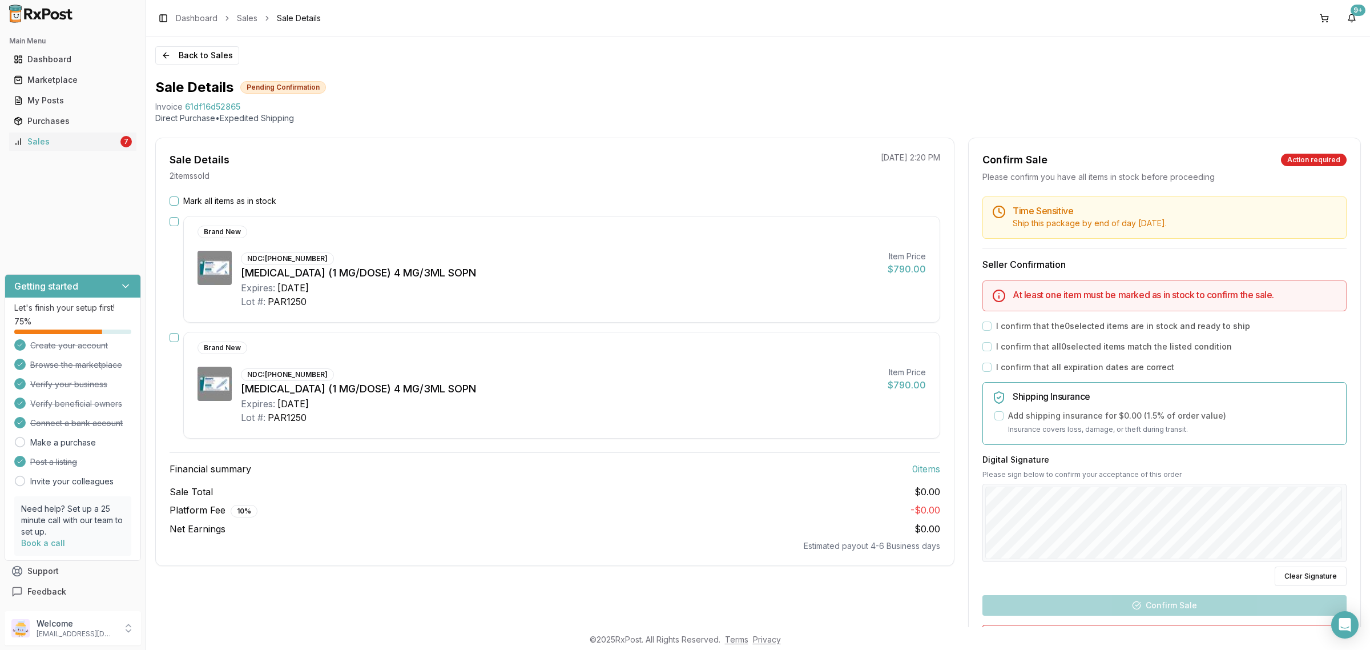
click at [435, 383] on div "Ozempic (1 MG/DOSE) 4 MG/3ML SOPN" at bounding box center [560, 389] width 638 height 16
click at [118, 637] on div "Welcome dngpharmacy2@gmail.com" at bounding box center [73, 628] width 136 height 34
click at [178, 635] on span "Sign Out" at bounding box center [207, 630] width 108 height 11
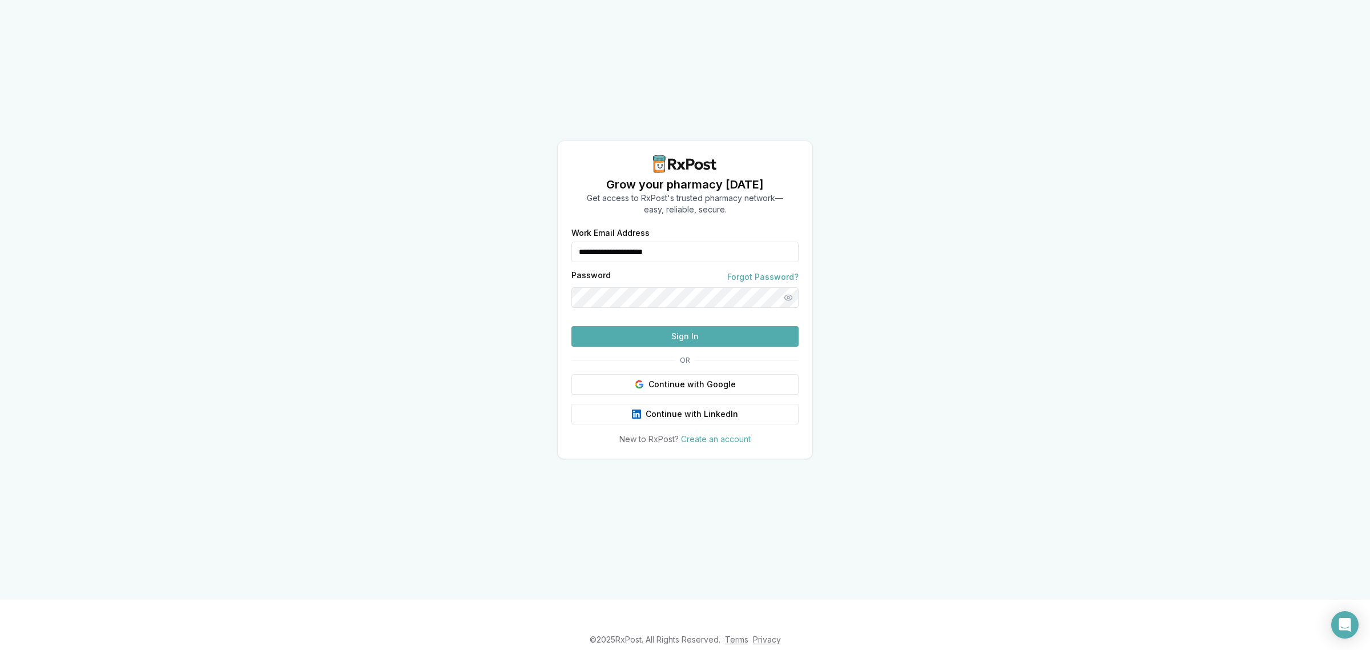
drag, startPoint x: 694, startPoint y: 230, endPoint x: 521, endPoint y: 246, distance: 173.1
click at [521, 246] on div "**********" at bounding box center [685, 299] width 1370 height 599
type input "**********"
click at [694, 347] on button "Sign In" at bounding box center [684, 336] width 227 height 21
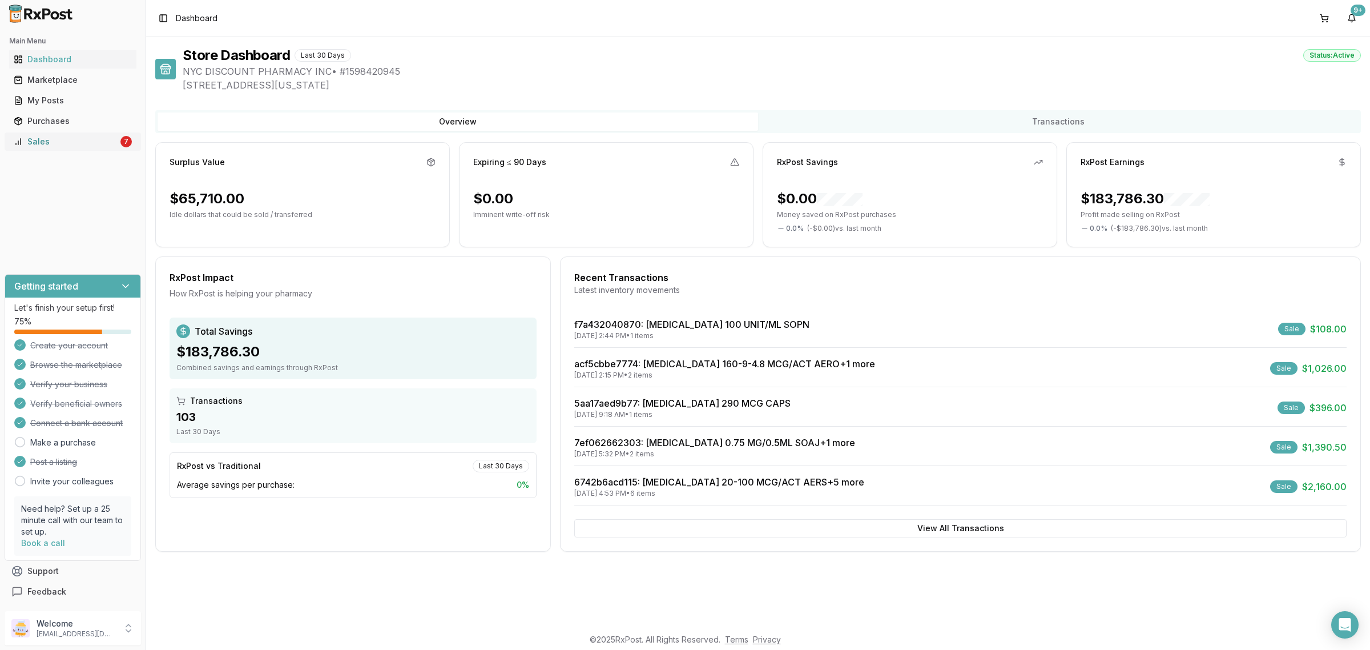
click at [82, 146] on div "Sales" at bounding box center [66, 141] width 104 height 11
click at [98, 141] on div "Sales" at bounding box center [66, 141] width 104 height 11
click at [92, 143] on div "Sales" at bounding box center [66, 141] width 104 height 11
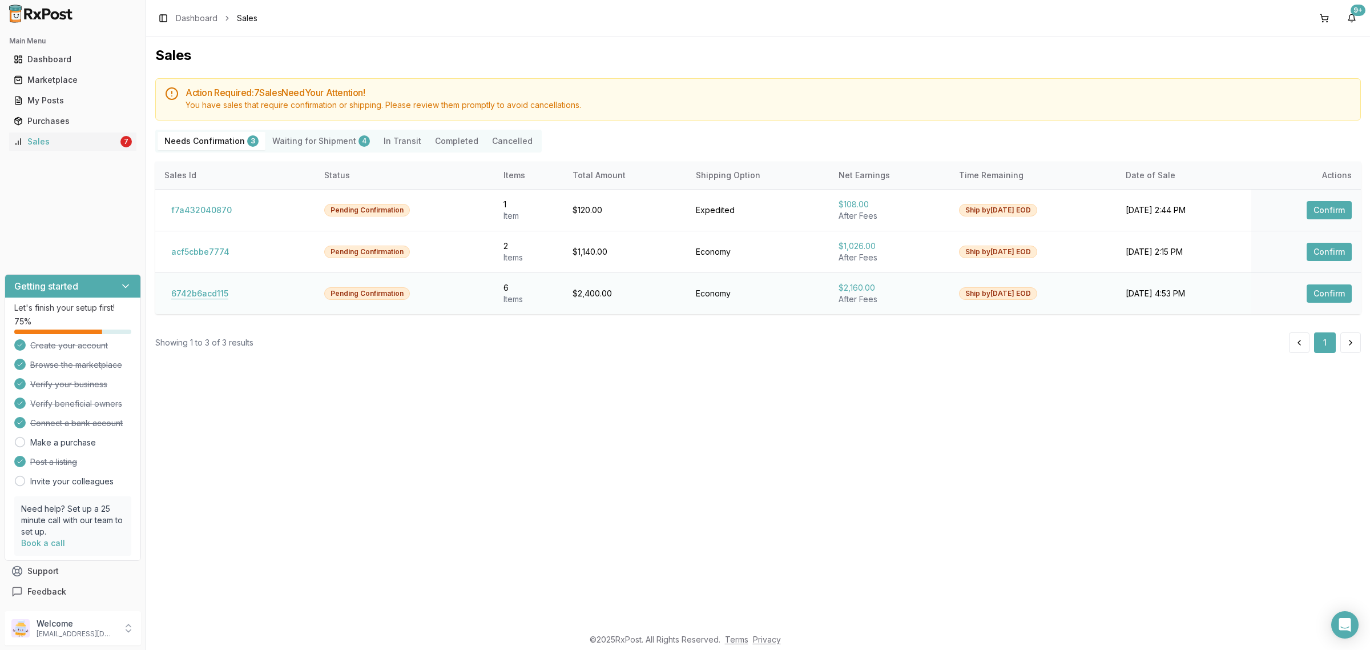
click at [217, 297] on button "6742b6acd115" at bounding box center [199, 293] width 71 height 18
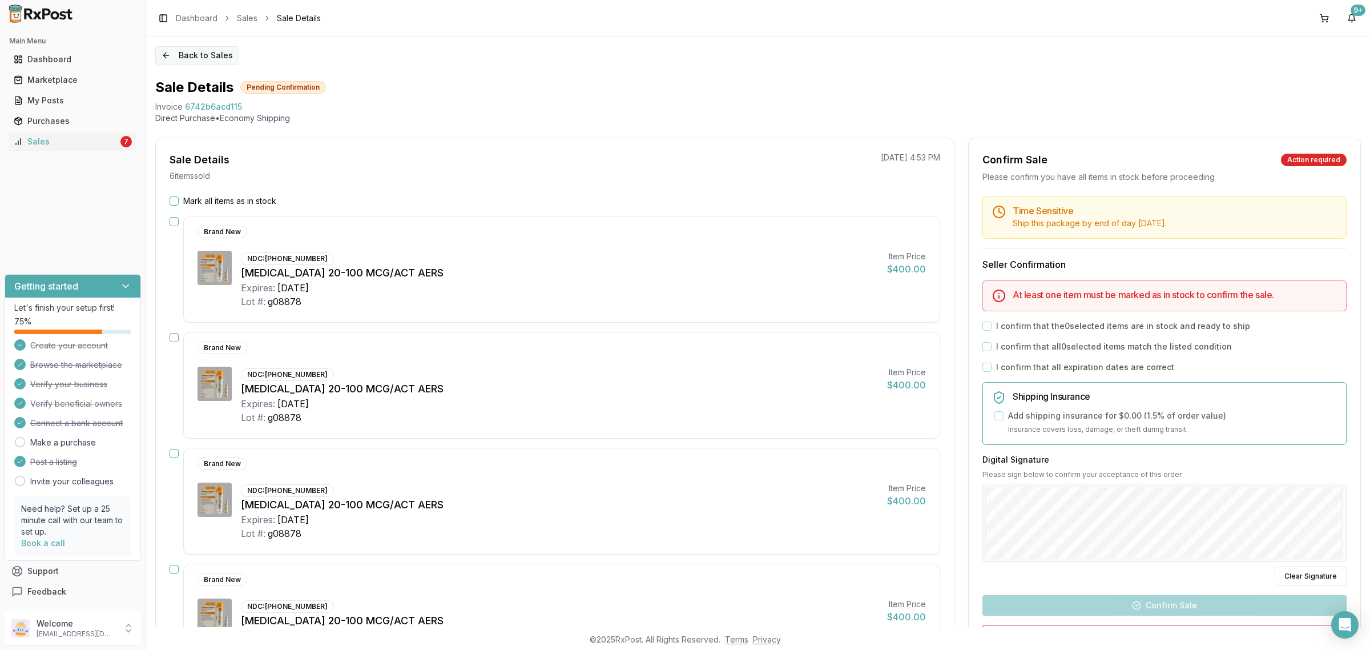
click at [204, 58] on button "Back to Sales" at bounding box center [197, 55] width 84 height 18
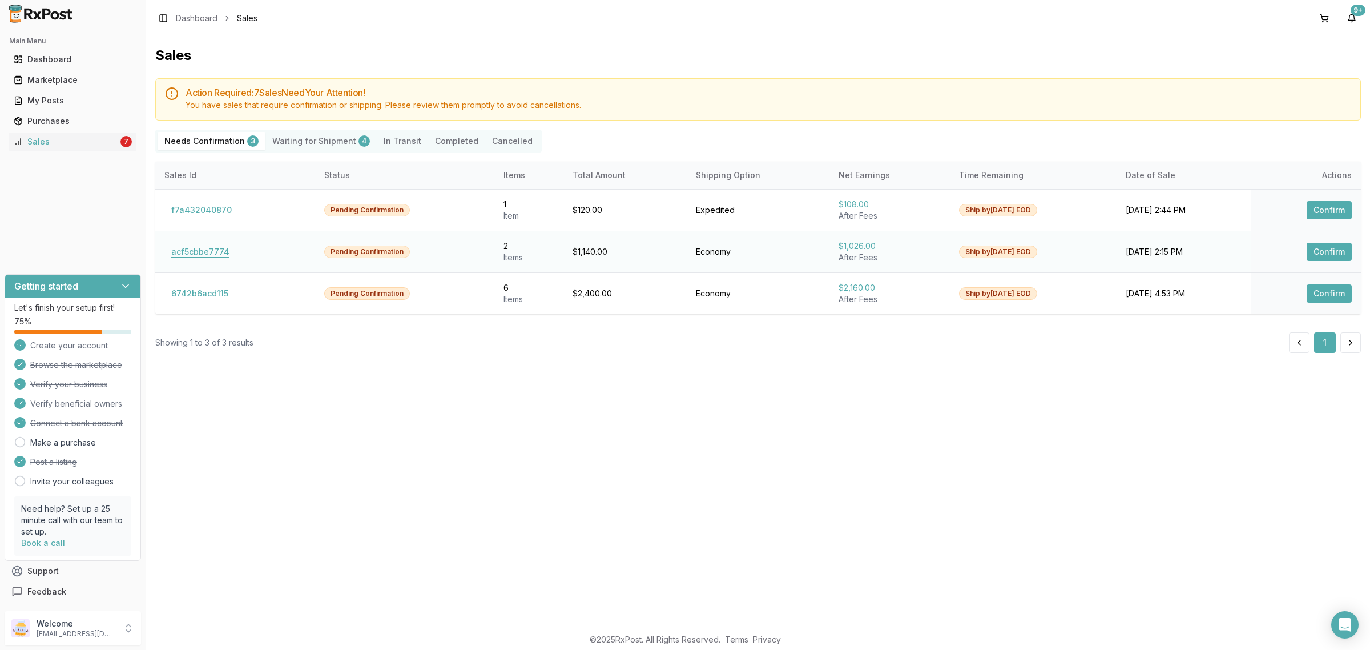
click at [210, 256] on button "acf5cbbe7774" at bounding box center [200, 252] width 72 height 18
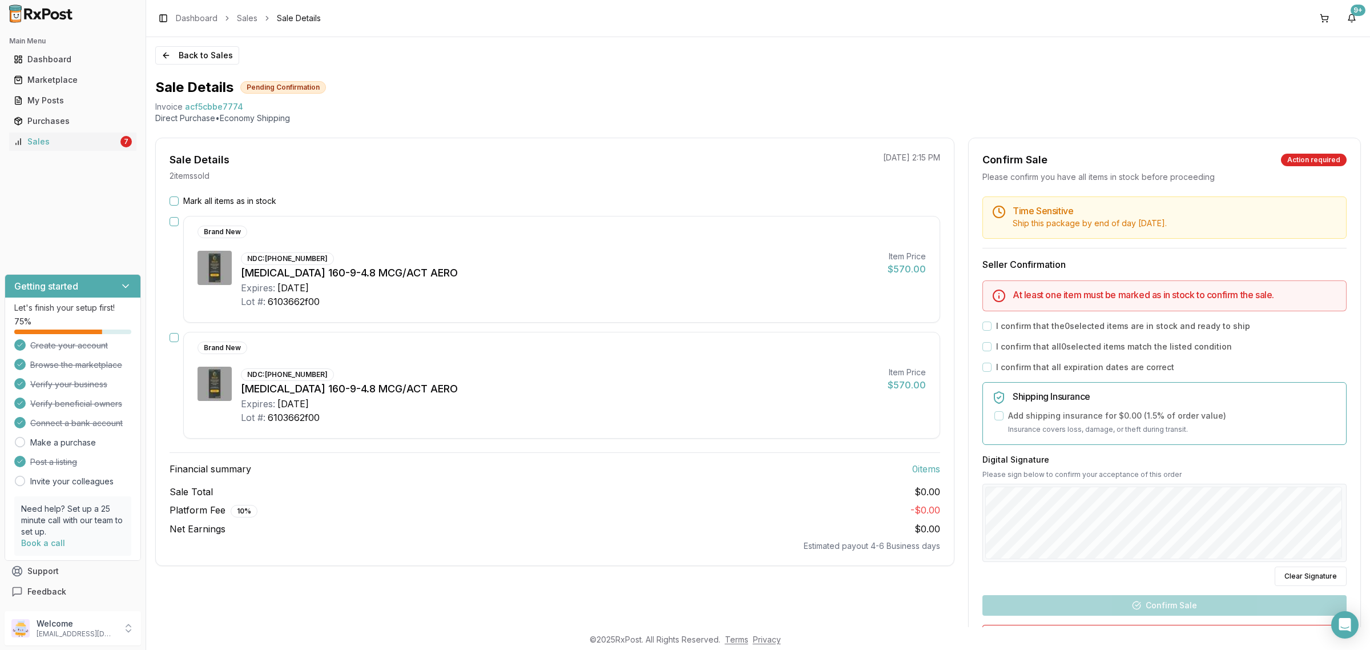
click at [653, 388] on div "Breztri Aerosphere 160-9-4.8 MCG/ACT AERO" at bounding box center [560, 389] width 638 height 16
drag, startPoint x: 152, startPoint y: 101, endPoint x: 264, endPoint y: 107, distance: 111.5
click at [264, 107] on div "Back to Sales Sale Details Pending Confirmation Invoice acf5cbbe7774 Direct Pur…" at bounding box center [758, 332] width 1224 height 590
copy div "Invoice acf5cbbe7774"
drag, startPoint x: 1350, startPoint y: 622, endPoint x: 1343, endPoint y: 617, distance: 8.9
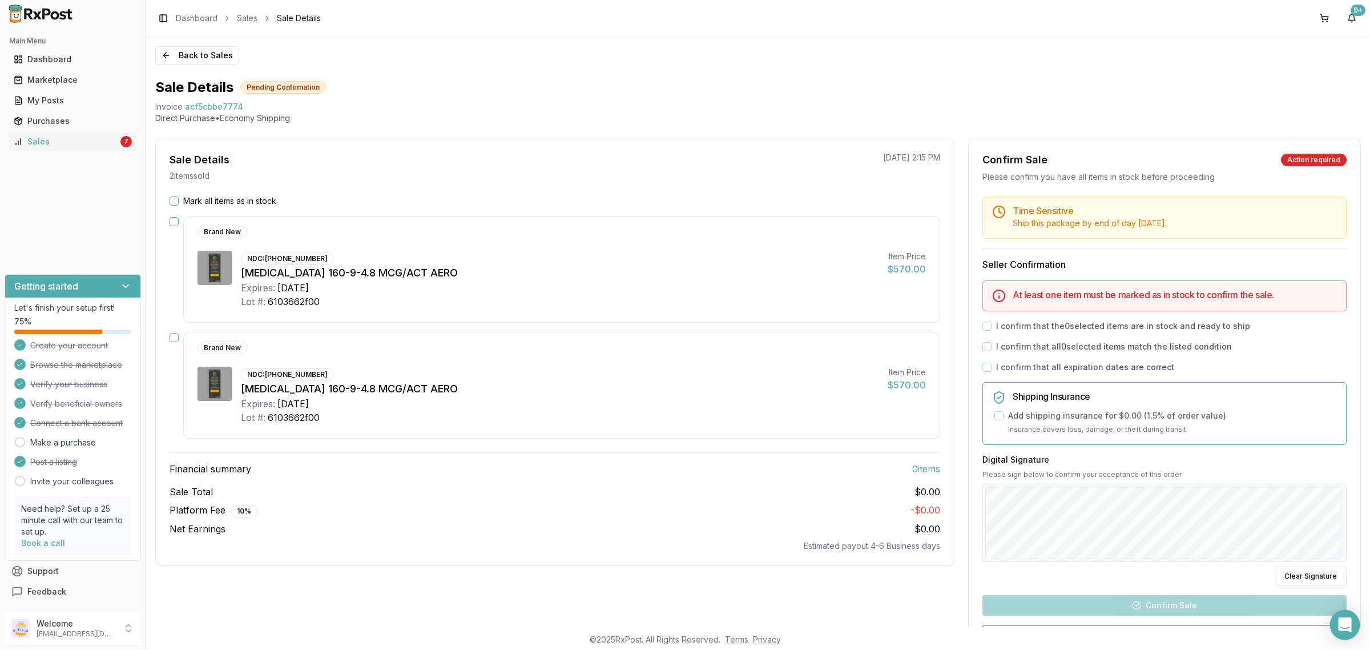
click at [1350, 623] on icon "Open Intercom Messenger" at bounding box center [1344, 624] width 13 height 15
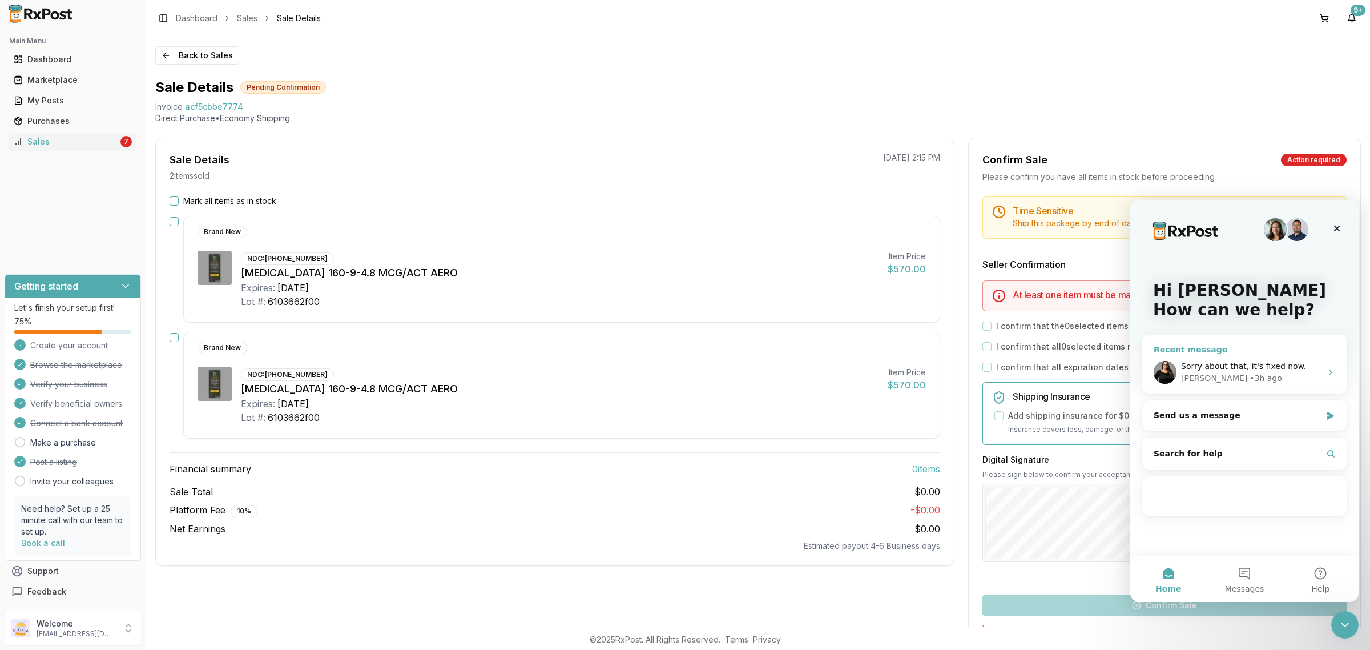
click at [1245, 363] on span "Sorry about that, it's fixed now." at bounding box center [1243, 365] width 125 height 9
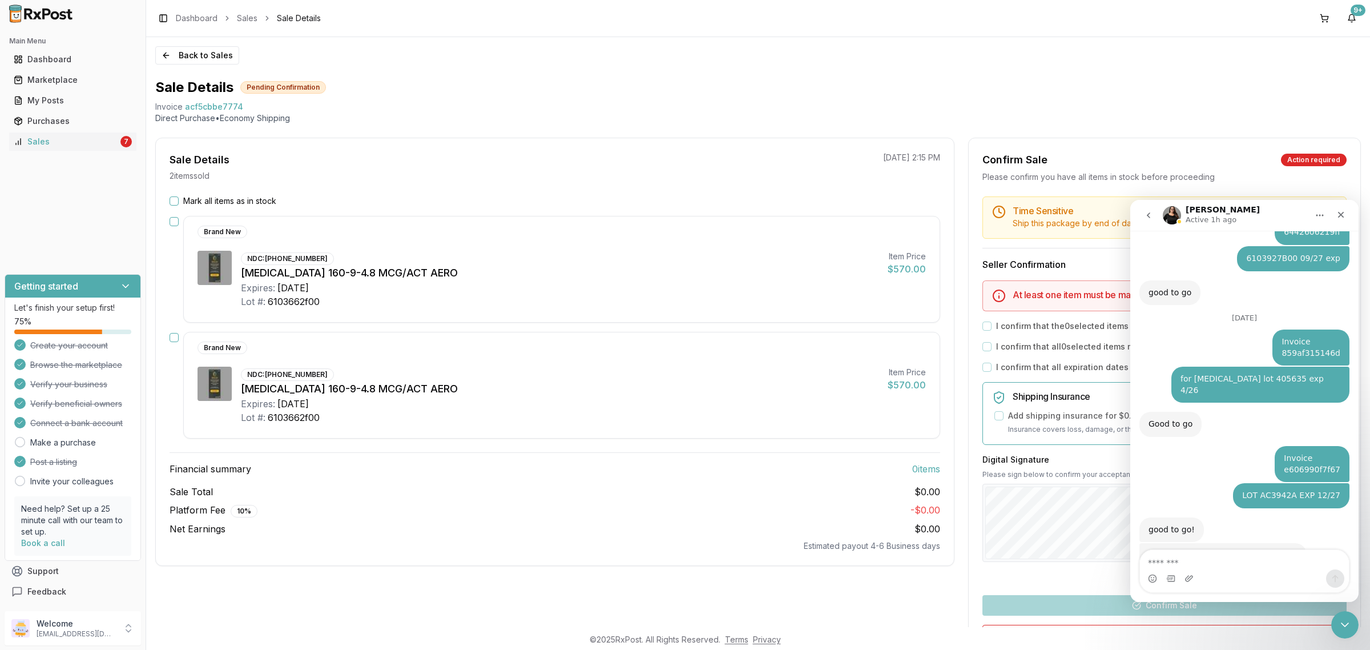
click at [1226, 552] on textarea "Message…" at bounding box center [1244, 559] width 209 height 19
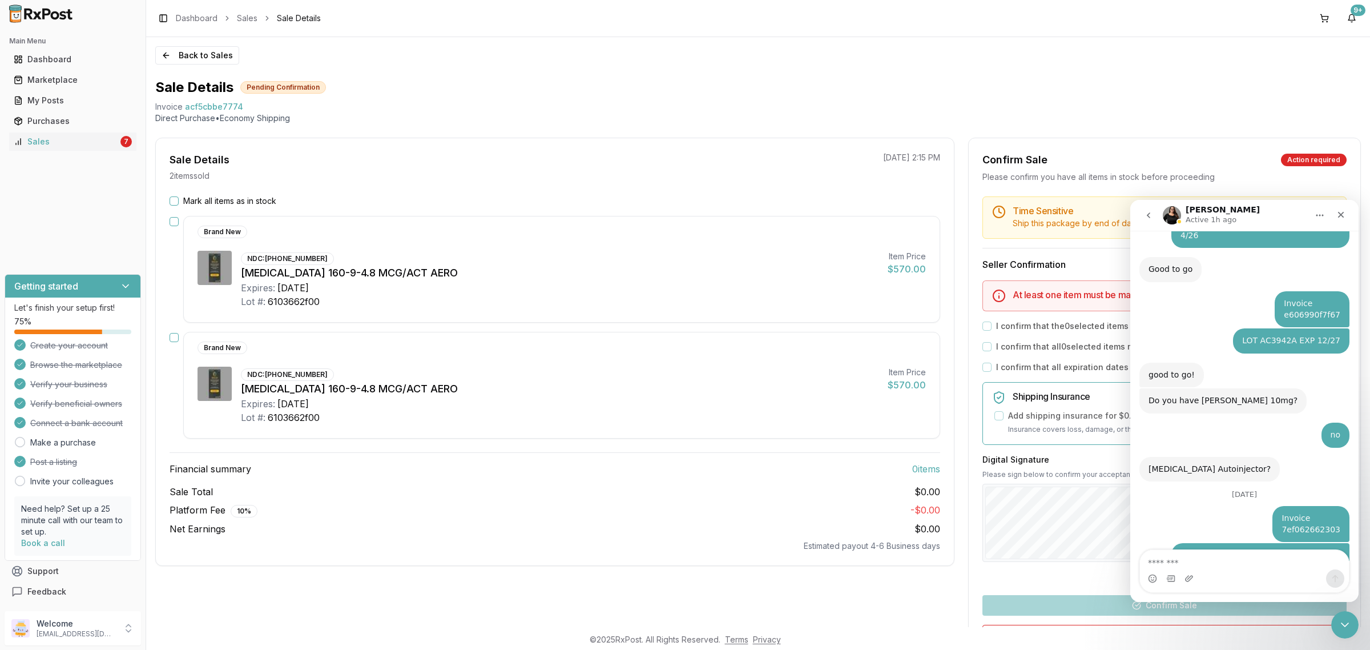
type textarea "**********"
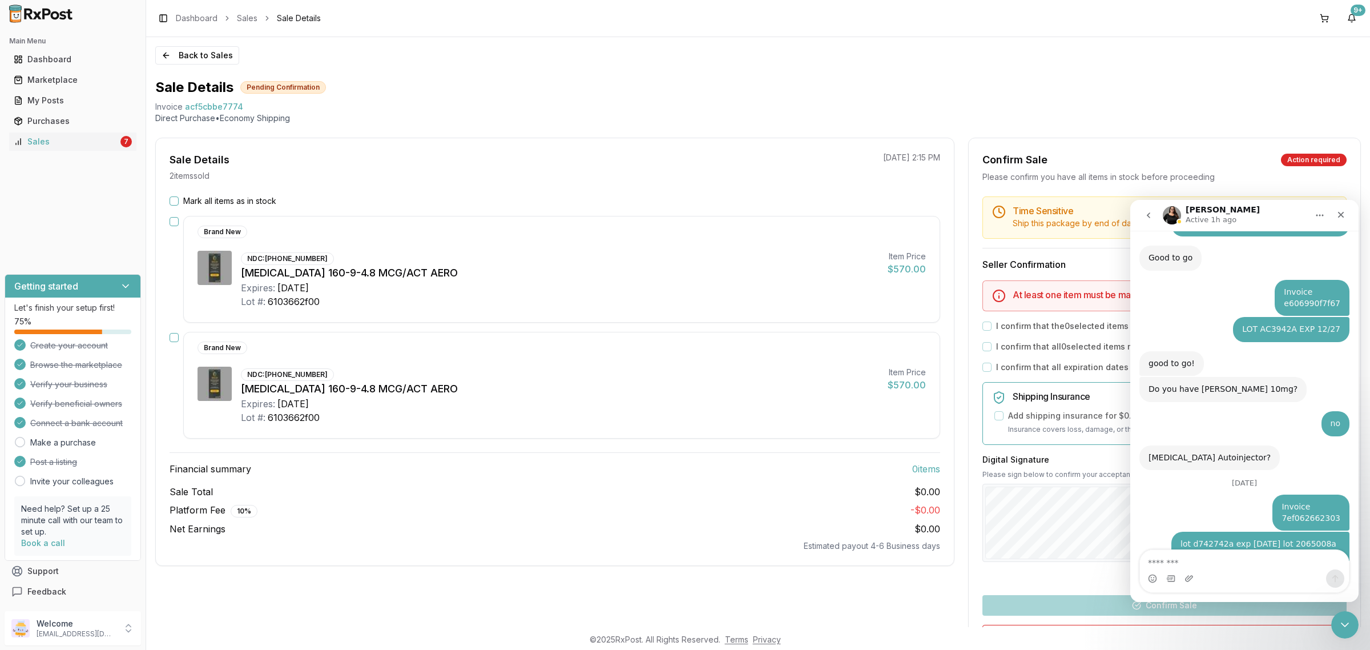
scroll to position [6197, 0]
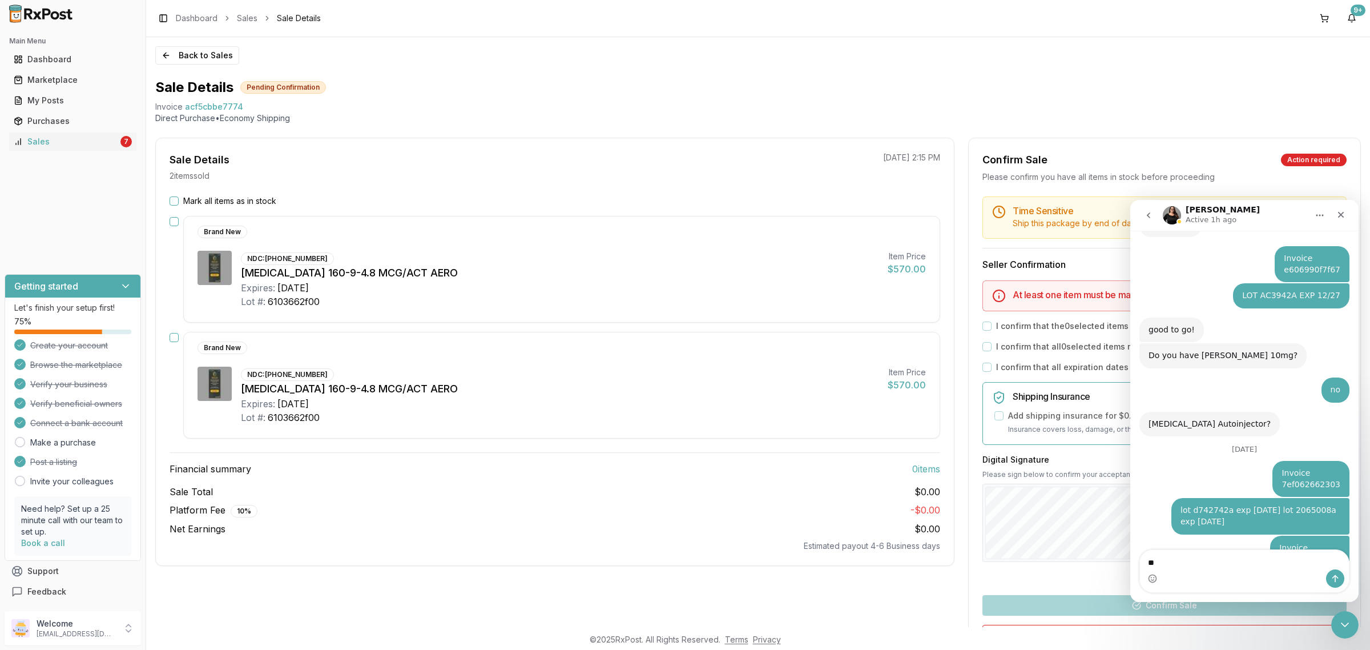
type textarea "*"
type textarea "**********"
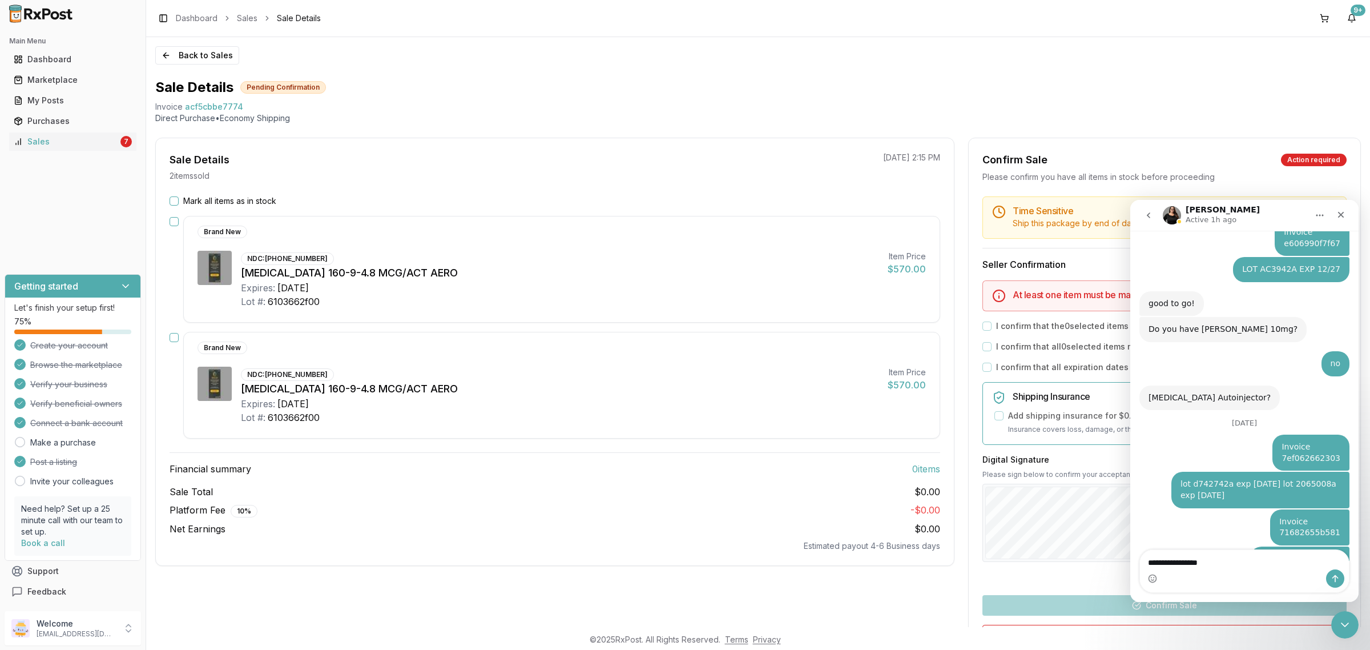
drag, startPoint x: 1229, startPoint y: 559, endPoint x: 1091, endPoint y: 559, distance: 137.6
click at [1130, 559] on html "Rachel Active 1h ago Ask us anything, or share your feedback. da126a6d1245 this…" at bounding box center [1244, 401] width 228 height 402
type textarea "*"
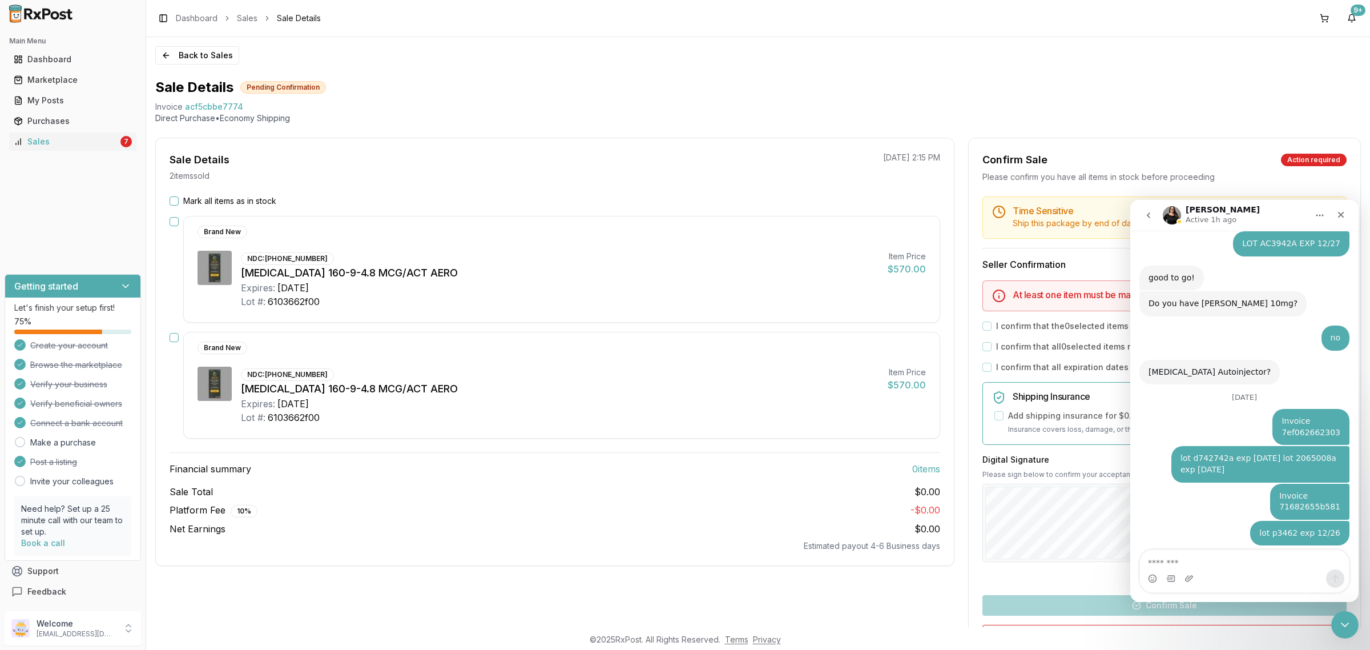
click at [1225, 550] on textarea "Message…" at bounding box center [1244, 559] width 209 height 19
type textarea "**********"
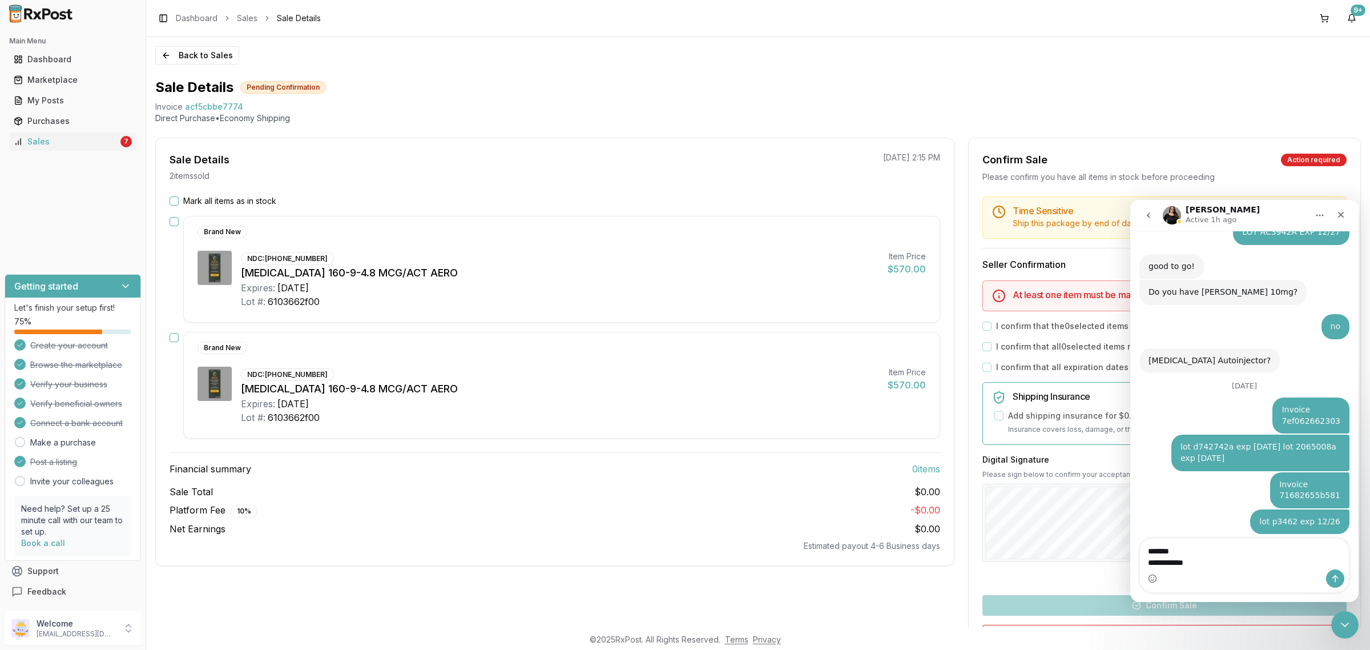
drag, startPoint x: 1282, startPoint y: 562, endPoint x: 1117, endPoint y: 546, distance: 165.7
click at [1130, 546] on html "Rachel Active 1h ago Ask us anything, or share your feedback. da126a6d1245 this…" at bounding box center [1244, 401] width 228 height 402
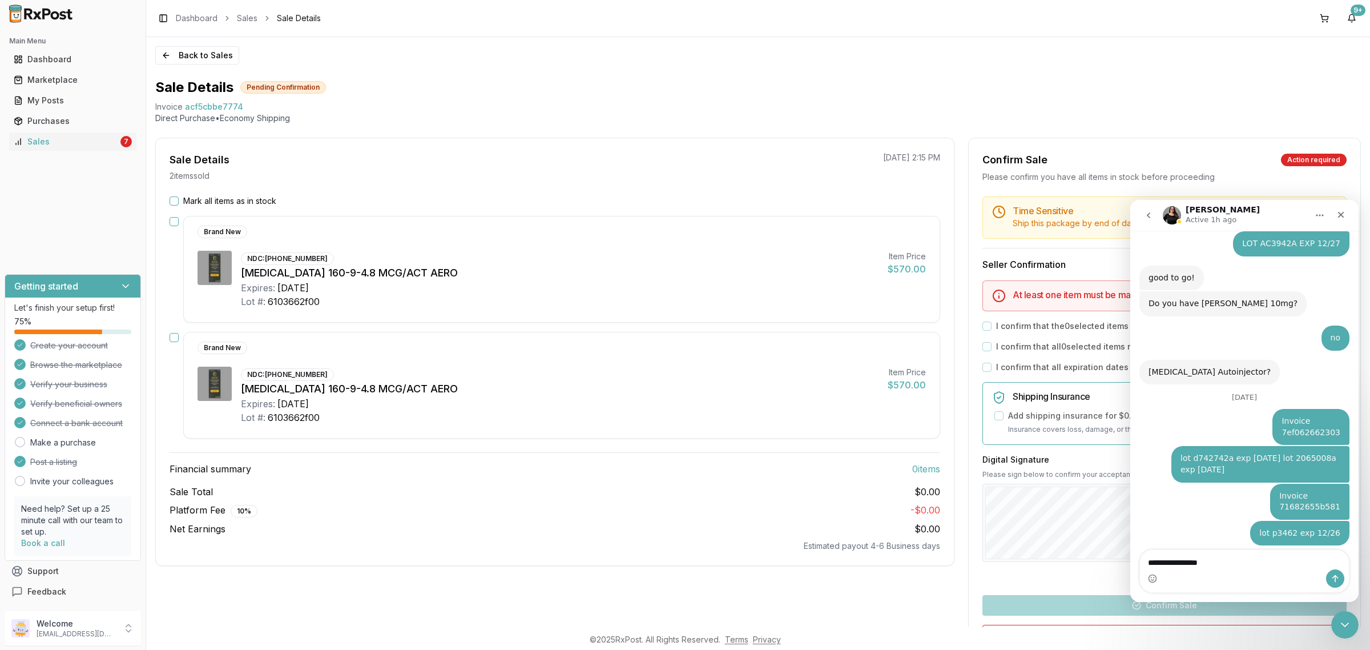
drag, startPoint x: 1223, startPoint y: 561, endPoint x: 1089, endPoint y: 557, distance: 134.2
click at [1130, 557] on html "Rachel Active 1h ago Ask us anything, or share your feedback. da126a6d1245 this…" at bounding box center [1244, 401] width 228 height 402
type textarea "**********"
click at [1336, 576] on icon "Send a message…" at bounding box center [1335, 578] width 6 height 7
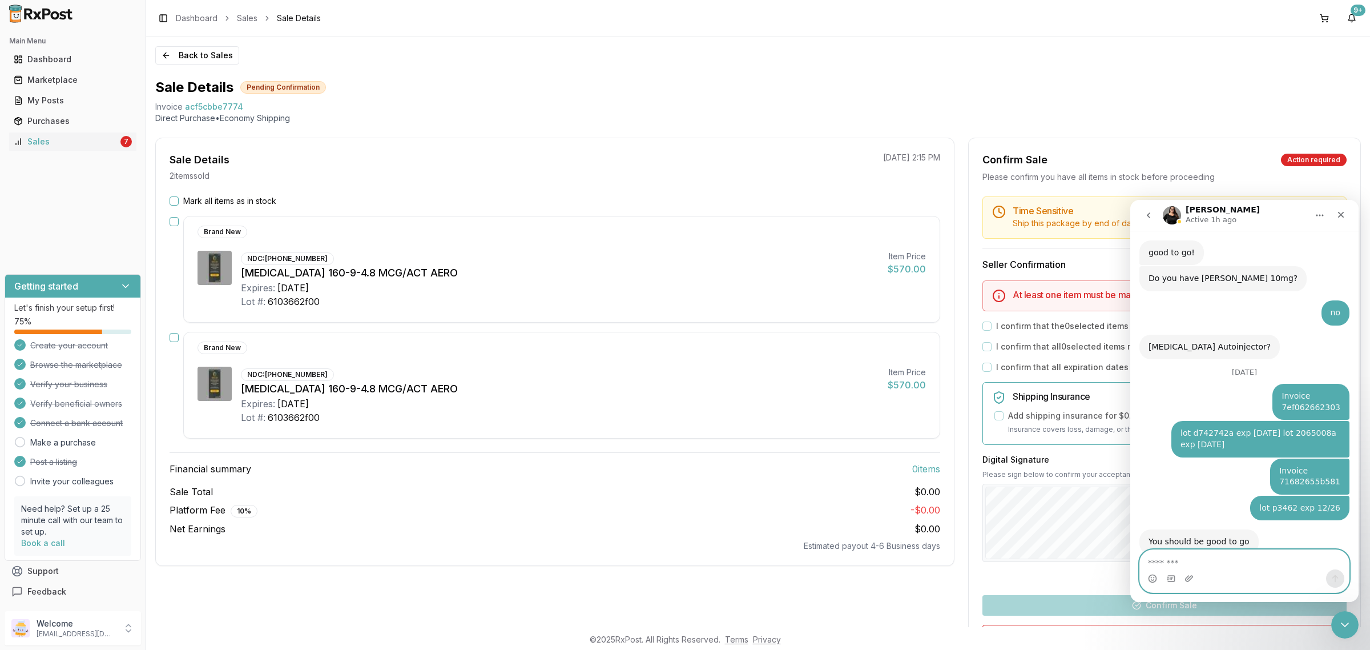
scroll to position [6275, 0]
click at [1287, 563] on textarea "Message…" at bounding box center [1244, 559] width 209 height 19
paste textarea "**********"
type textarea "**********"
click at [1338, 576] on icon "Send a message…" at bounding box center [1335, 578] width 9 height 9
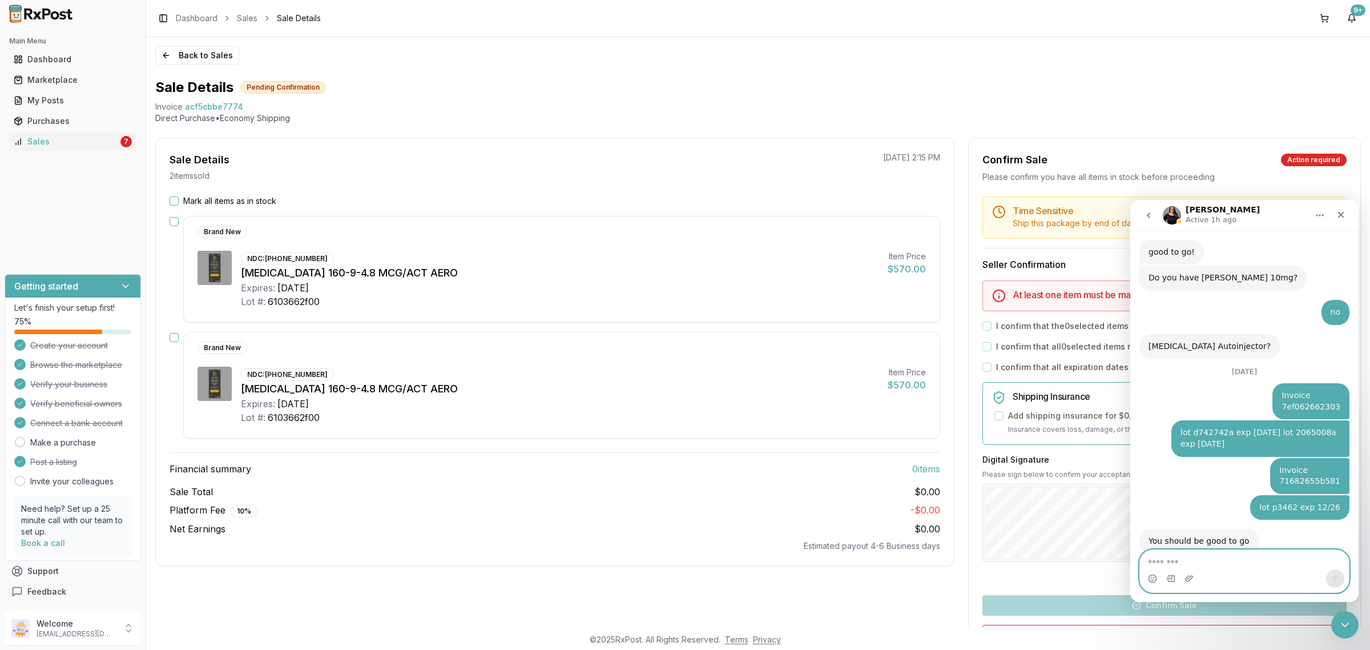
scroll to position [6301, 0]
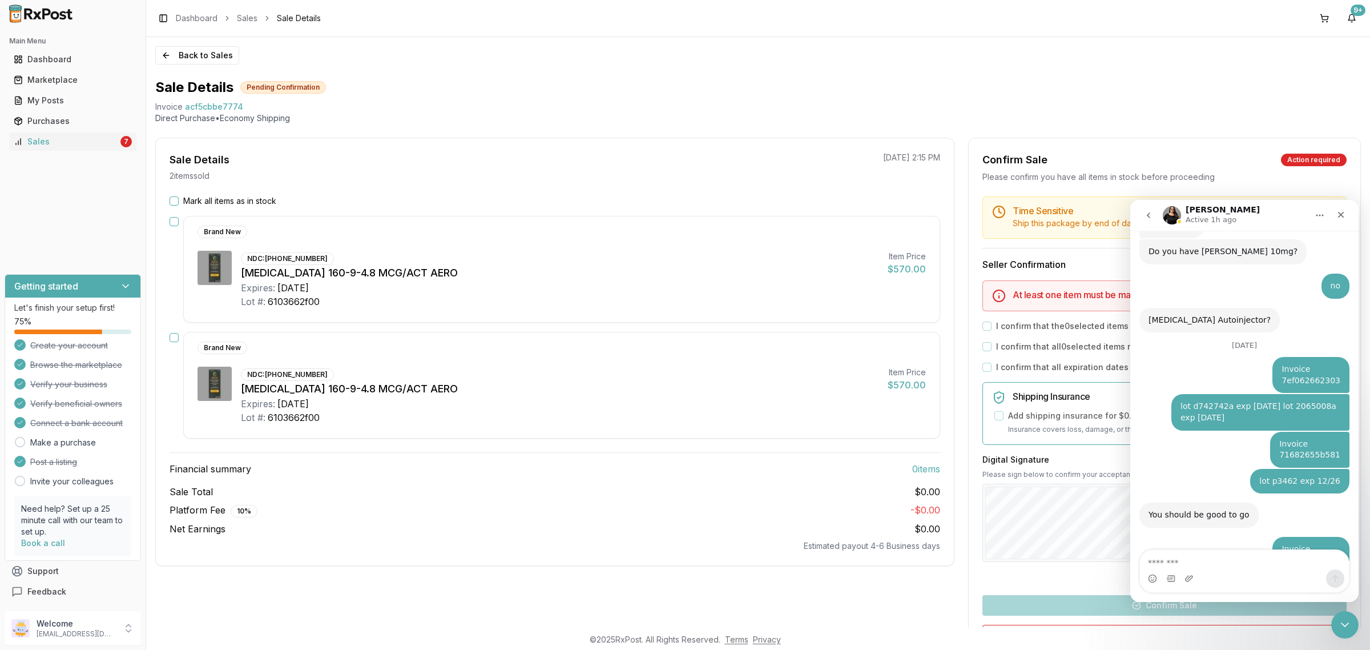
click at [617, 90] on div "Sale Details Pending Confirmation" at bounding box center [758, 87] width 1206 height 18
click at [192, 64] on button "Back to Sales" at bounding box center [197, 55] width 84 height 18
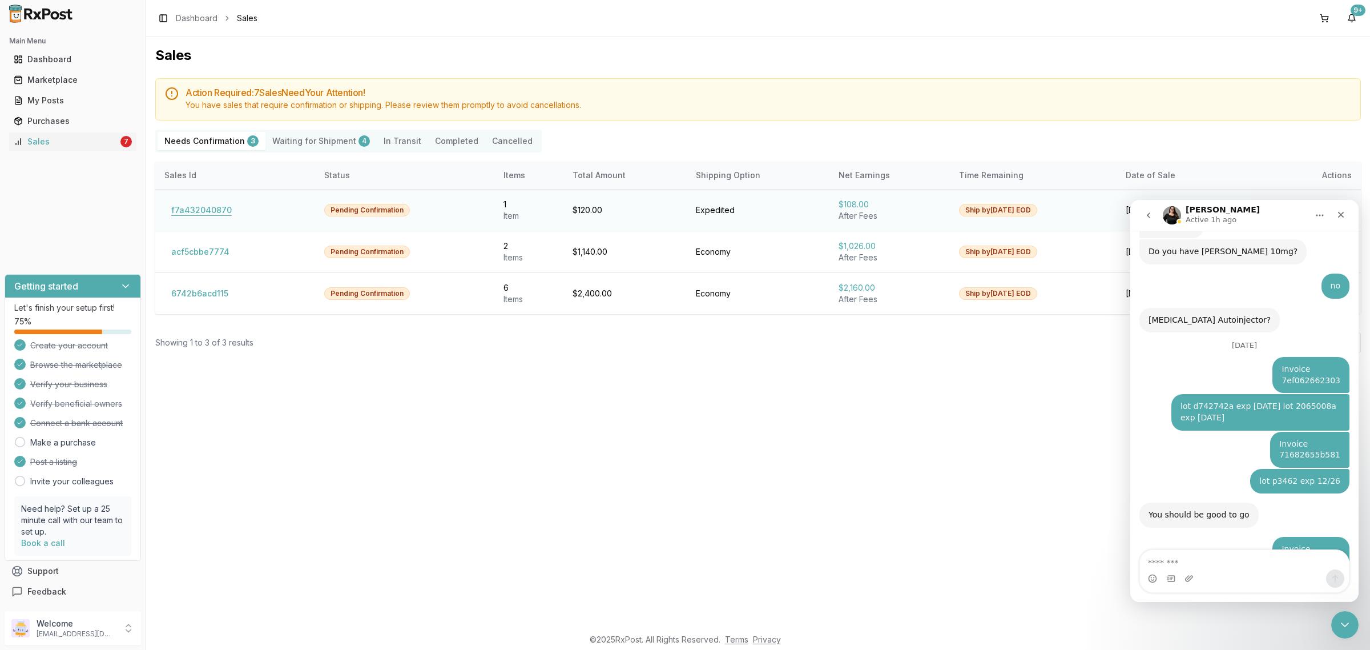
click at [220, 214] on button "f7a432040870" at bounding box center [201, 210] width 74 height 18
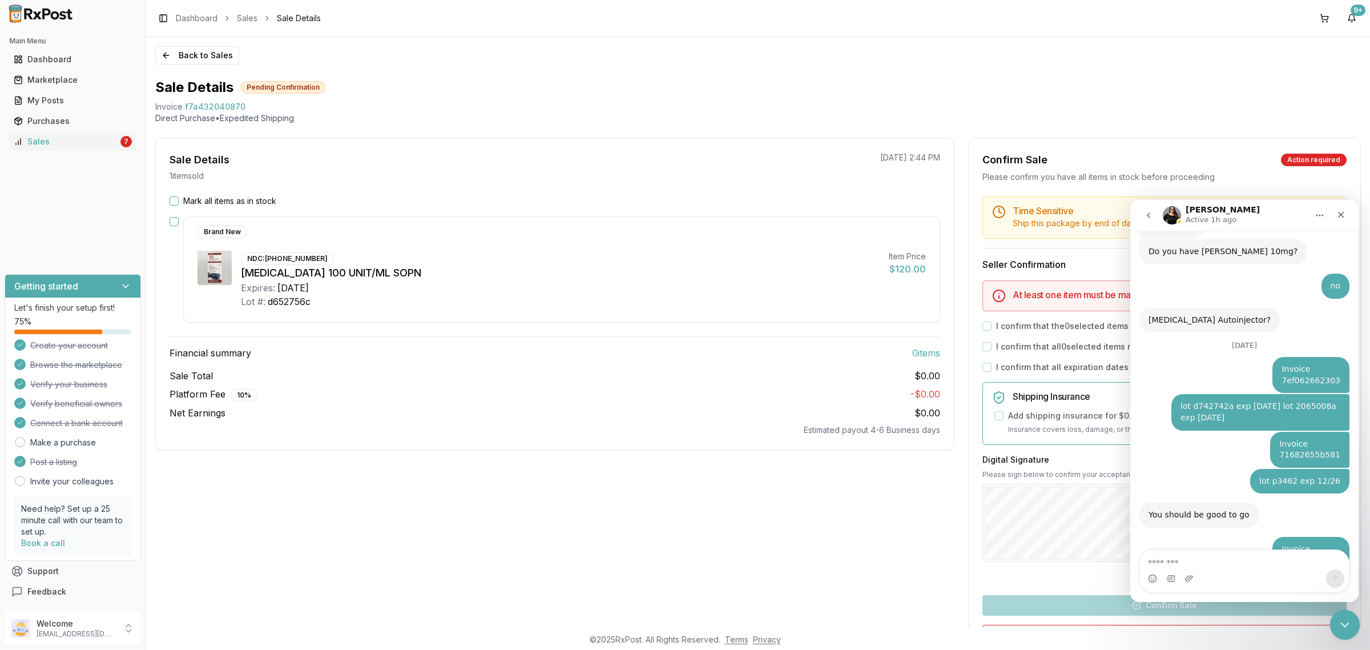
click at [1344, 617] on icon "Close Intercom Messenger" at bounding box center [1343, 623] width 14 height 14
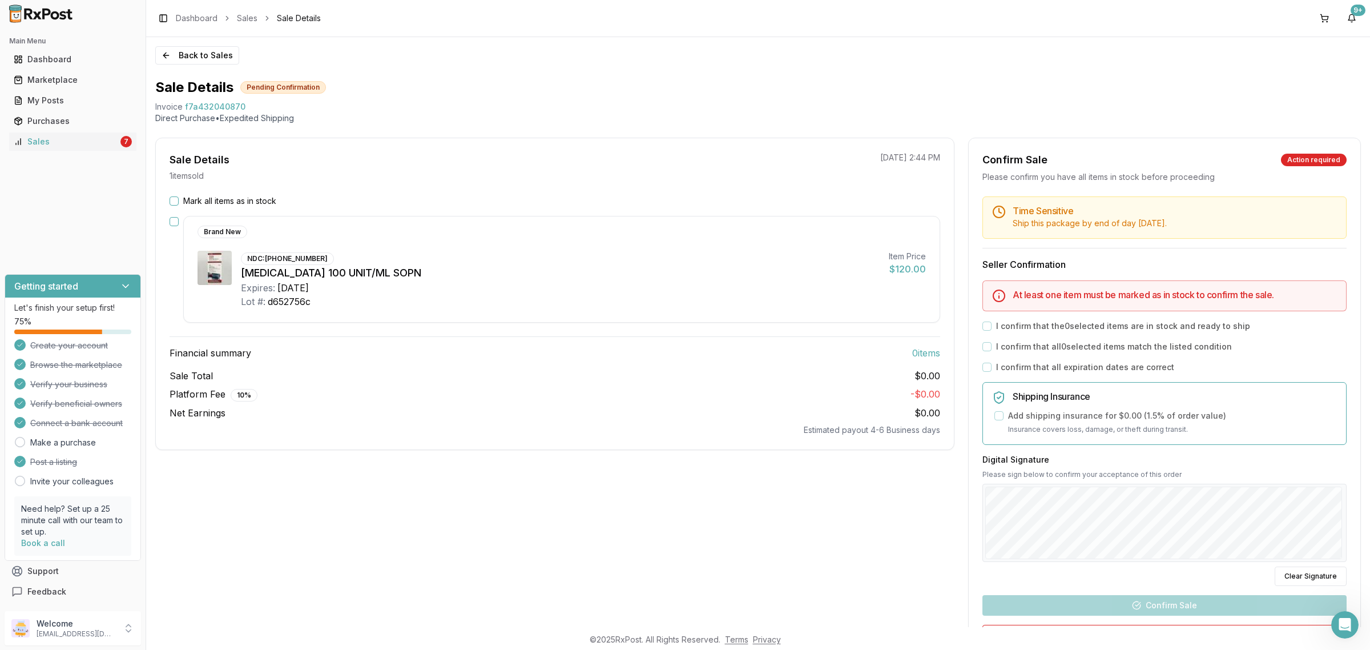
click at [802, 571] on div "Sale Details 1 item sold 09/09/2025 2:44 PM Mark all items as in stock Brand Ne…" at bounding box center [554, 425] width 799 height 574
click at [349, 492] on div "Sale Details 1 item sold 09/09/2025 2:44 PM Mark all items as in stock Brand Ne…" at bounding box center [554, 425] width 799 height 574
click at [186, 194] on div "Sale Details 1 item sold 09/09/2025 2:44 PM Mark all items as in stock Brand Ne…" at bounding box center [554, 294] width 799 height 312
click at [204, 203] on label "Mark all items as in stock" at bounding box center [229, 200] width 93 height 11
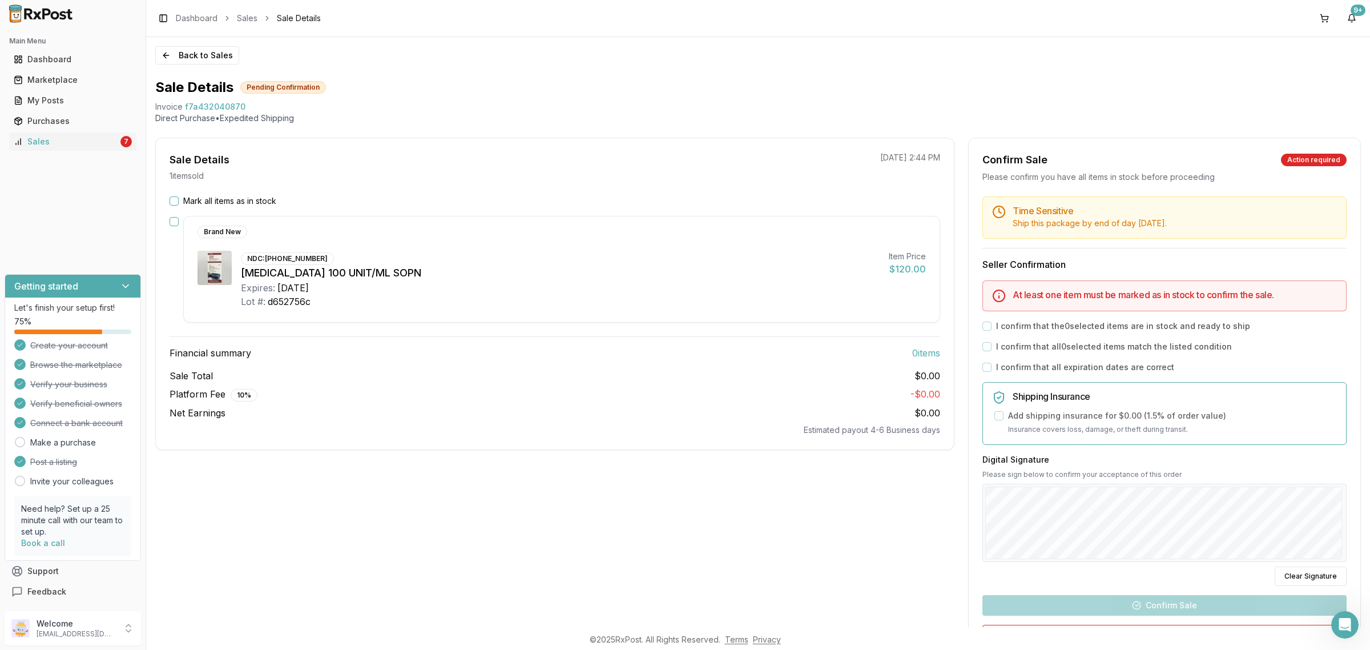
click at [179, 203] on button "Mark all items as in stock" at bounding box center [174, 200] width 9 height 9
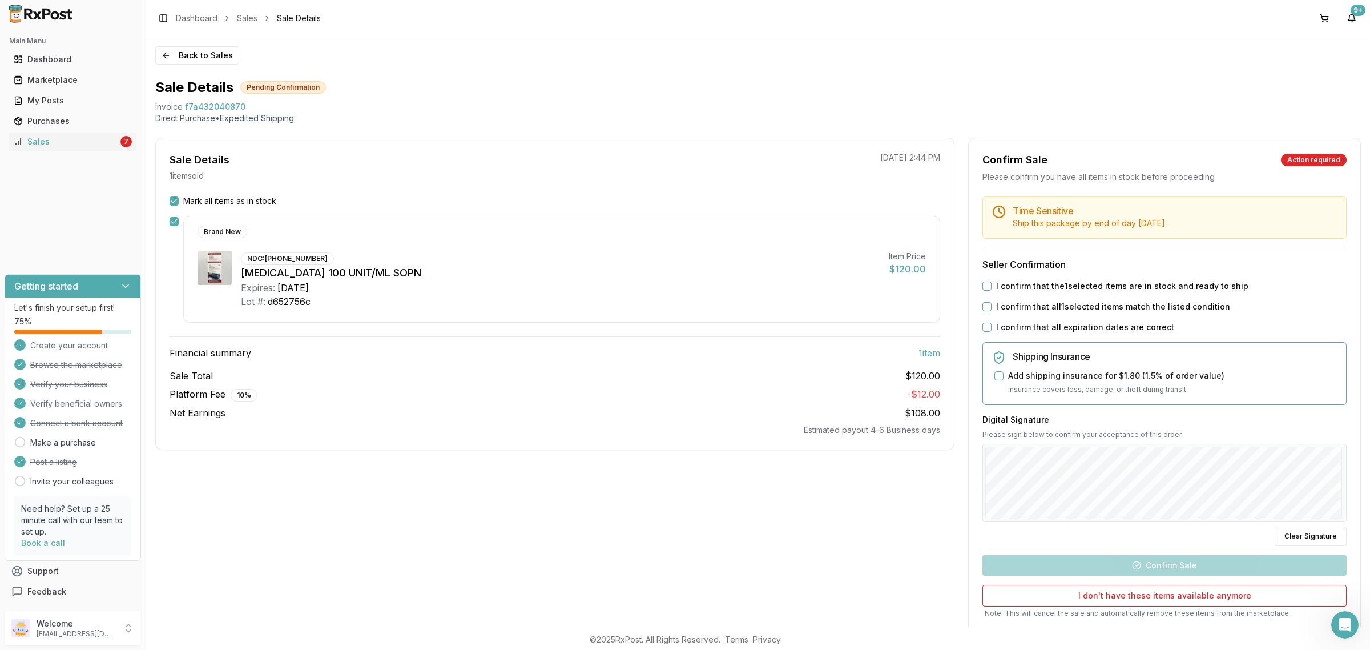
click at [1057, 284] on label "I confirm that the 1 selected items are in stock and ready to ship" at bounding box center [1122, 285] width 252 height 11
click at [992, 284] on button "I confirm that the 1 selected items are in stock and ready to ship" at bounding box center [986, 285] width 9 height 9
click at [1049, 303] on label "I confirm that all 1 selected items match the listed condition" at bounding box center [1113, 306] width 234 height 11
click at [992, 303] on button "I confirm that all 1 selected items match the listed condition" at bounding box center [986, 306] width 9 height 9
click at [1045, 324] on label "I confirm that all expiration dates are correct" at bounding box center [1085, 326] width 178 height 11
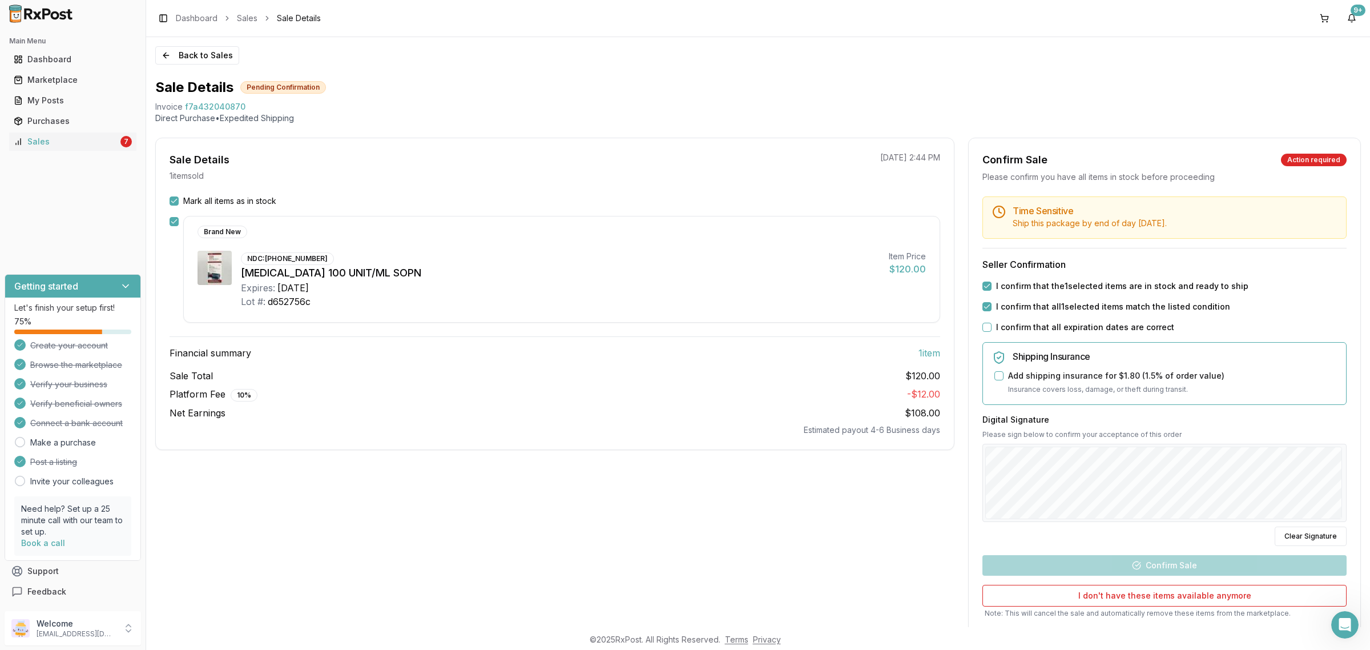
click at [992, 324] on button "I confirm that all expiration dates are correct" at bounding box center [986, 327] width 9 height 9
click at [1148, 571] on button "Confirm Sale" at bounding box center [1164, 565] width 364 height 21
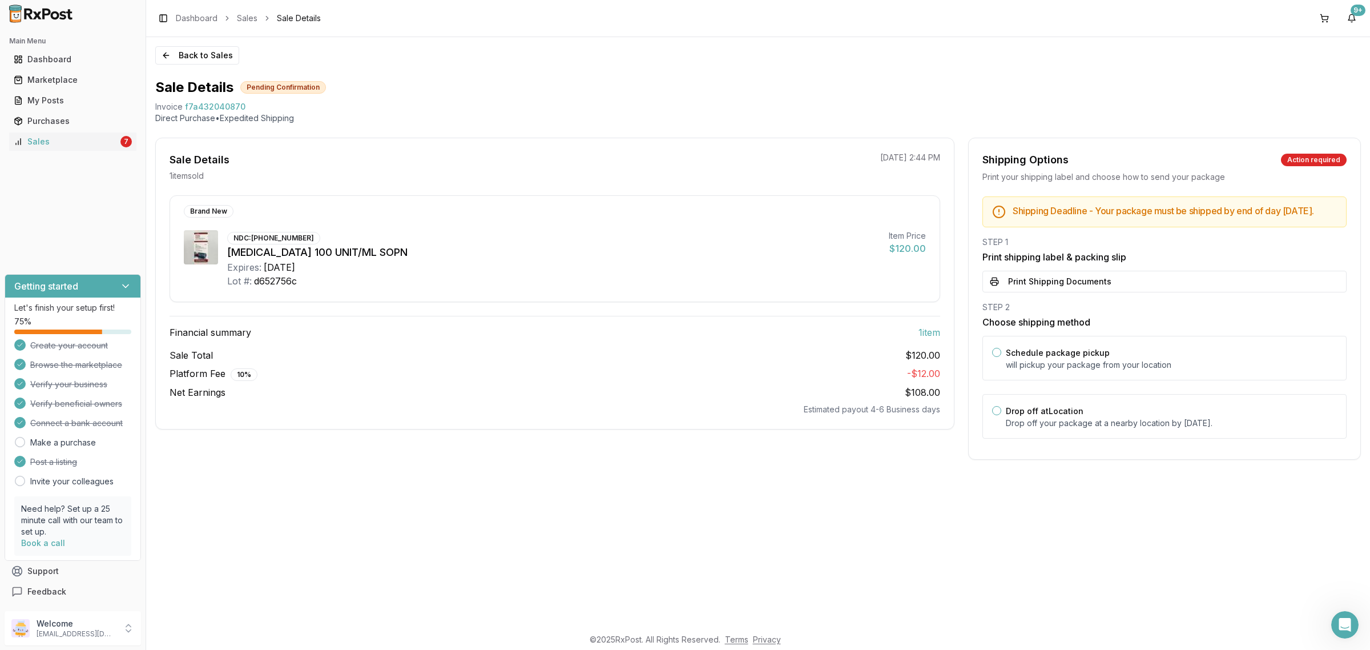
drag, startPoint x: 1088, startPoint y: 429, endPoint x: 1079, endPoint y: 395, distance: 34.9
click at [1088, 429] on p "Drop off your package at a nearby location by September 10, 2025 ." at bounding box center [1171, 422] width 331 height 11
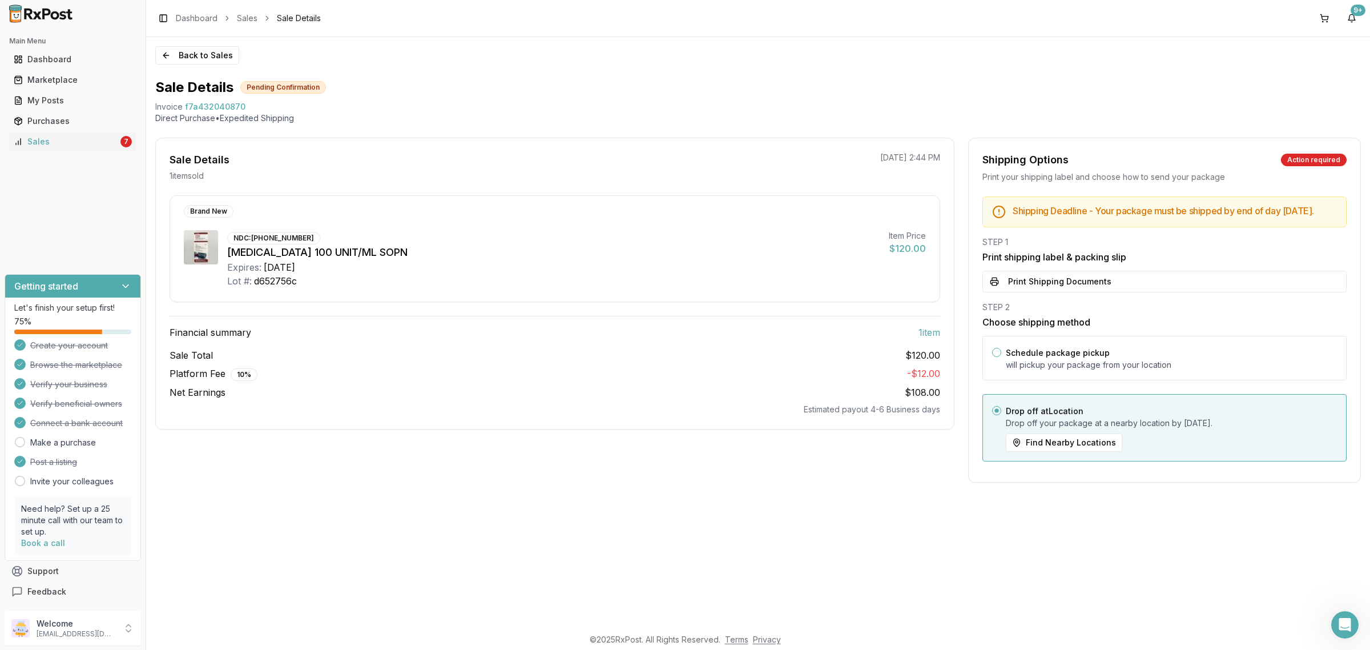
click at [1094, 281] on button "Print Shipping Documents" at bounding box center [1164, 282] width 364 height 22
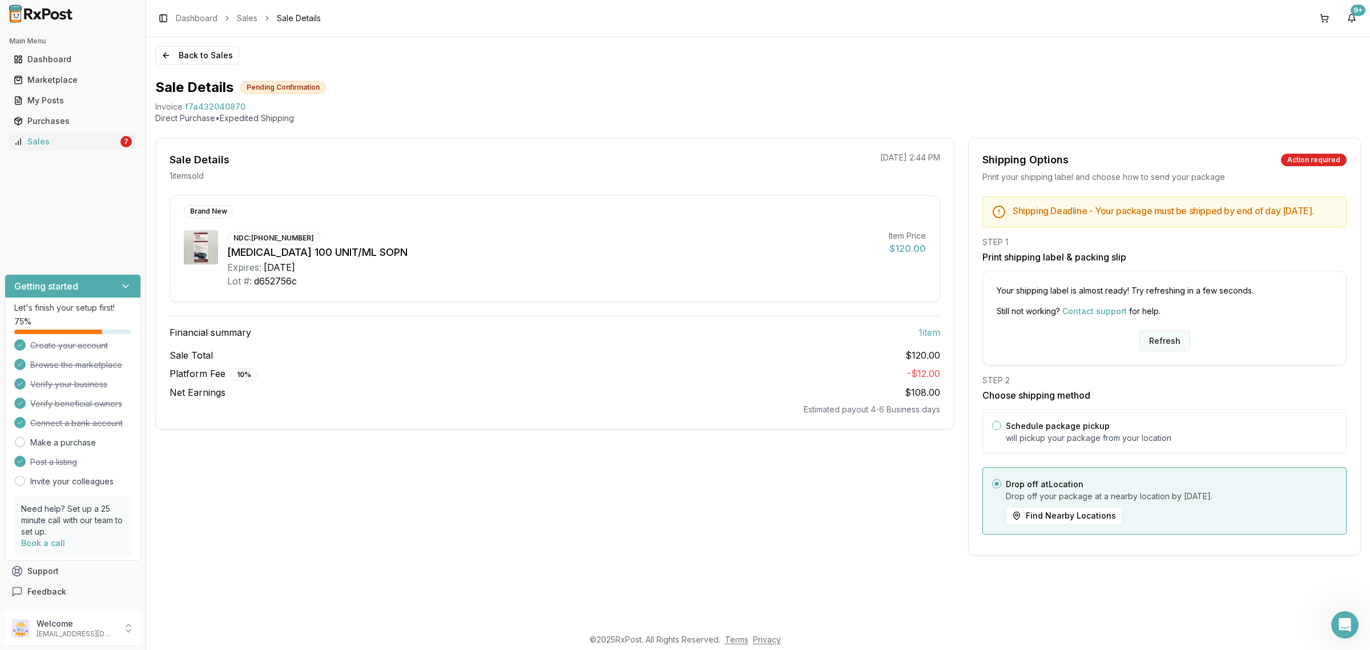
click at [1166, 343] on div "Your shipping label is almost ready! Try refreshing in a few seconds. Still not…" at bounding box center [1164, 318] width 364 height 95
click at [1166, 345] on button "Refresh" at bounding box center [1164, 341] width 51 height 21
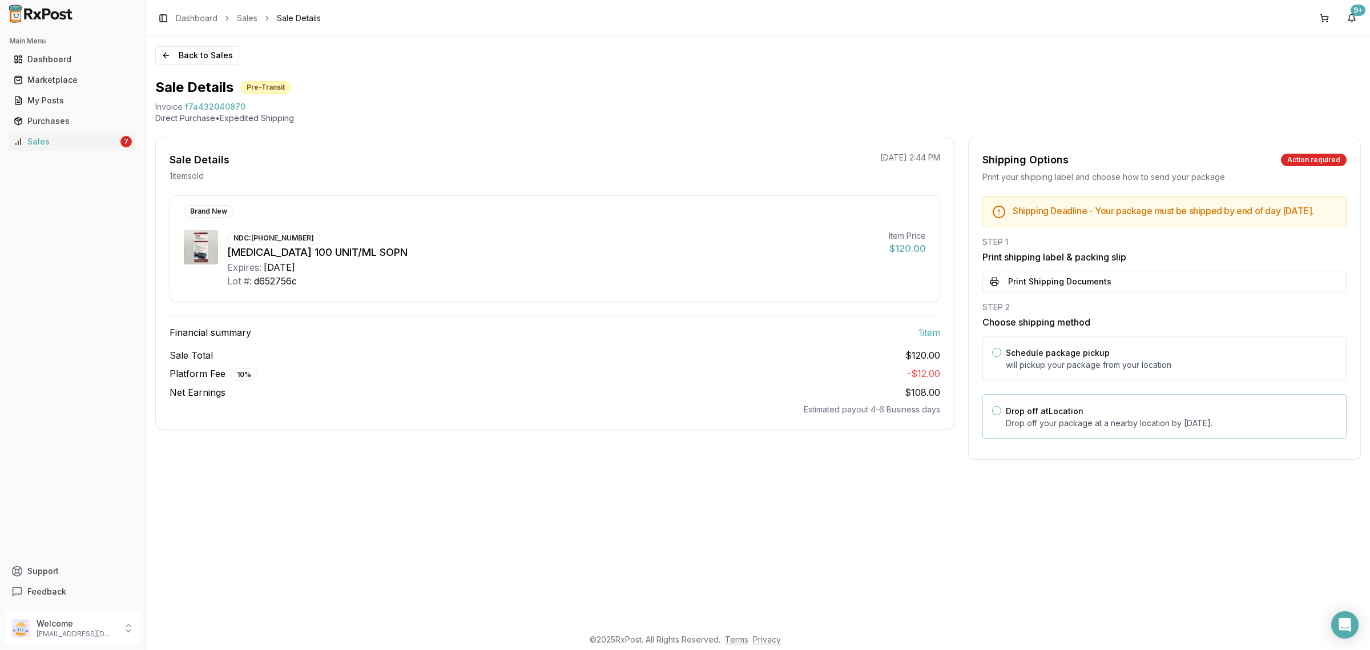
click at [1042, 416] on label "Drop off at Location" at bounding box center [1045, 411] width 78 height 10
click at [1001, 415] on button "Drop off at Location" at bounding box center [996, 410] width 9 height 9
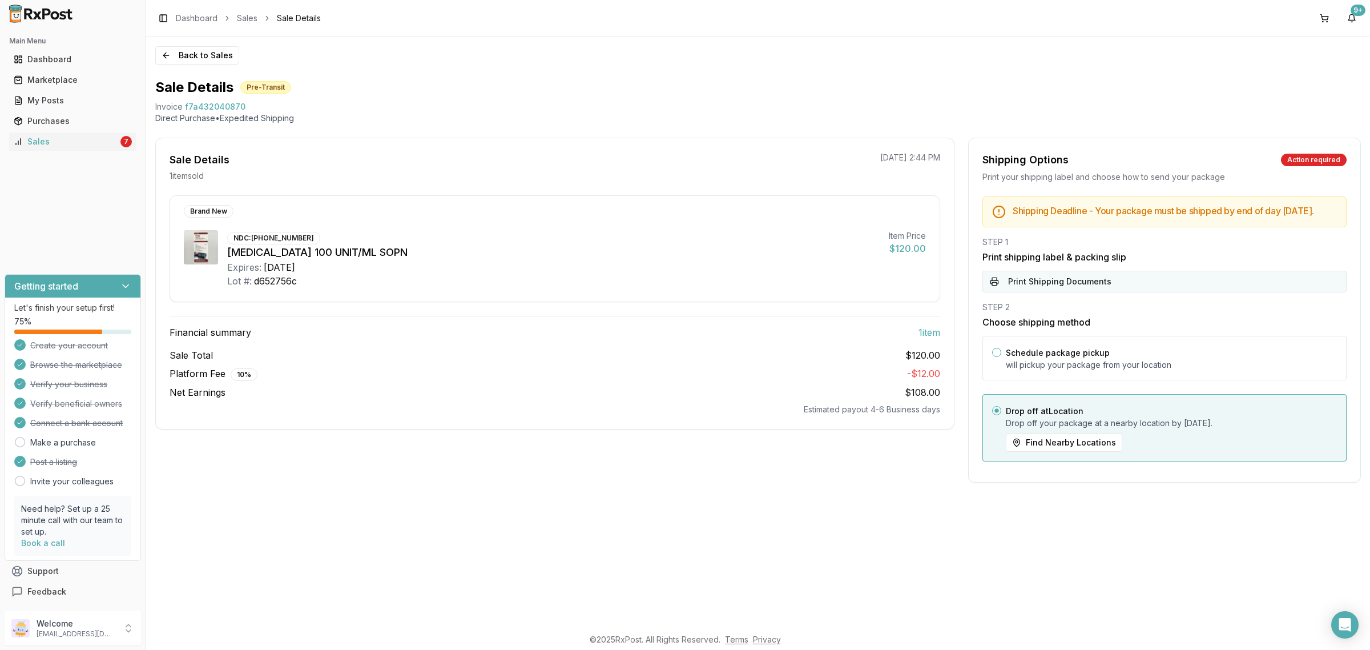
click at [1068, 292] on button "Print Shipping Documents" at bounding box center [1164, 282] width 364 height 22
click at [204, 58] on button "Back to Sales" at bounding box center [197, 55] width 84 height 18
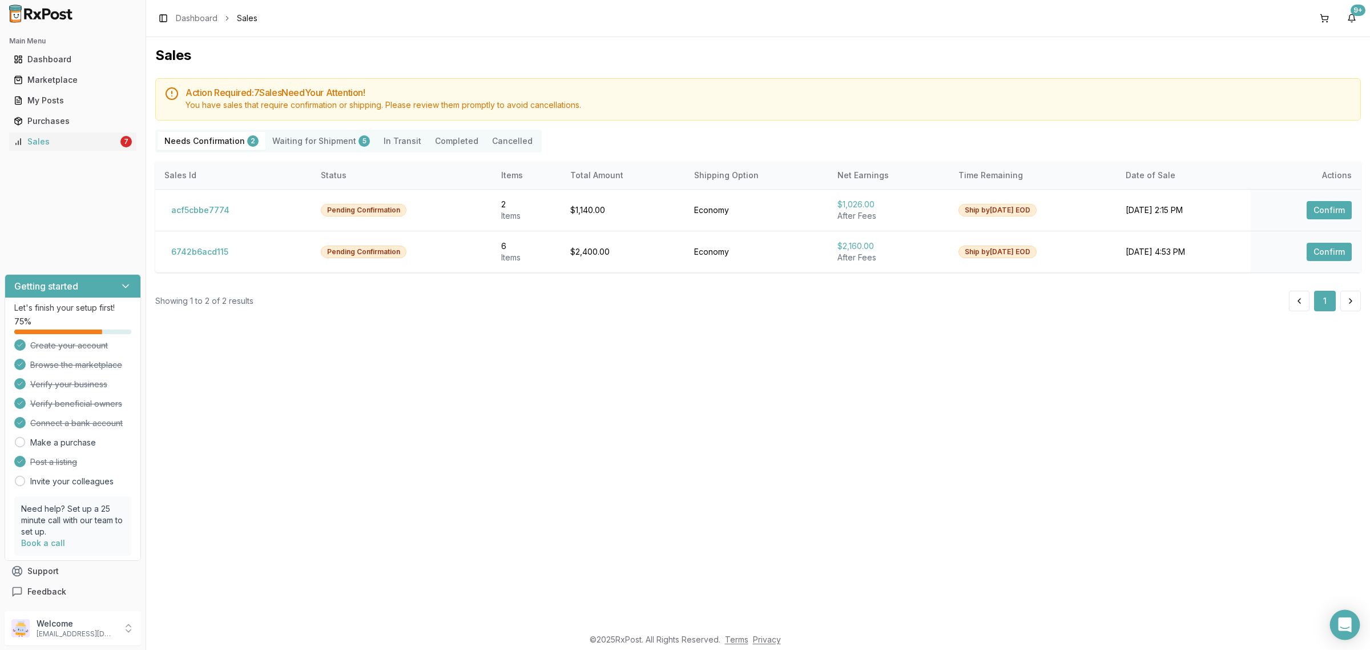
click at [1342, 619] on div "Open Intercom Messenger" at bounding box center [1345, 625] width 30 height 30
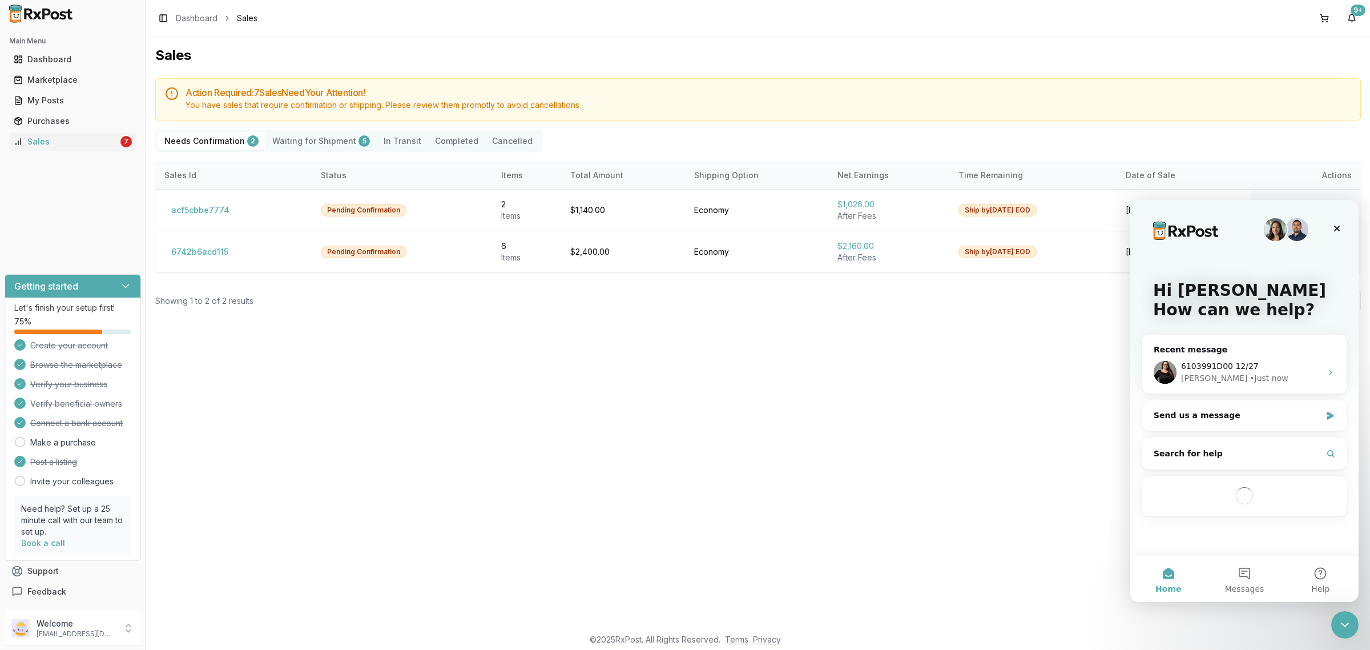
click at [865, 498] on div "Sales Action Required: 7 Sale s Need Your Attention! You have sales that requir…" at bounding box center [758, 332] width 1224 height 590
click at [1282, 383] on div "[PERSON_NAME] • Just now" at bounding box center [1251, 378] width 140 height 12
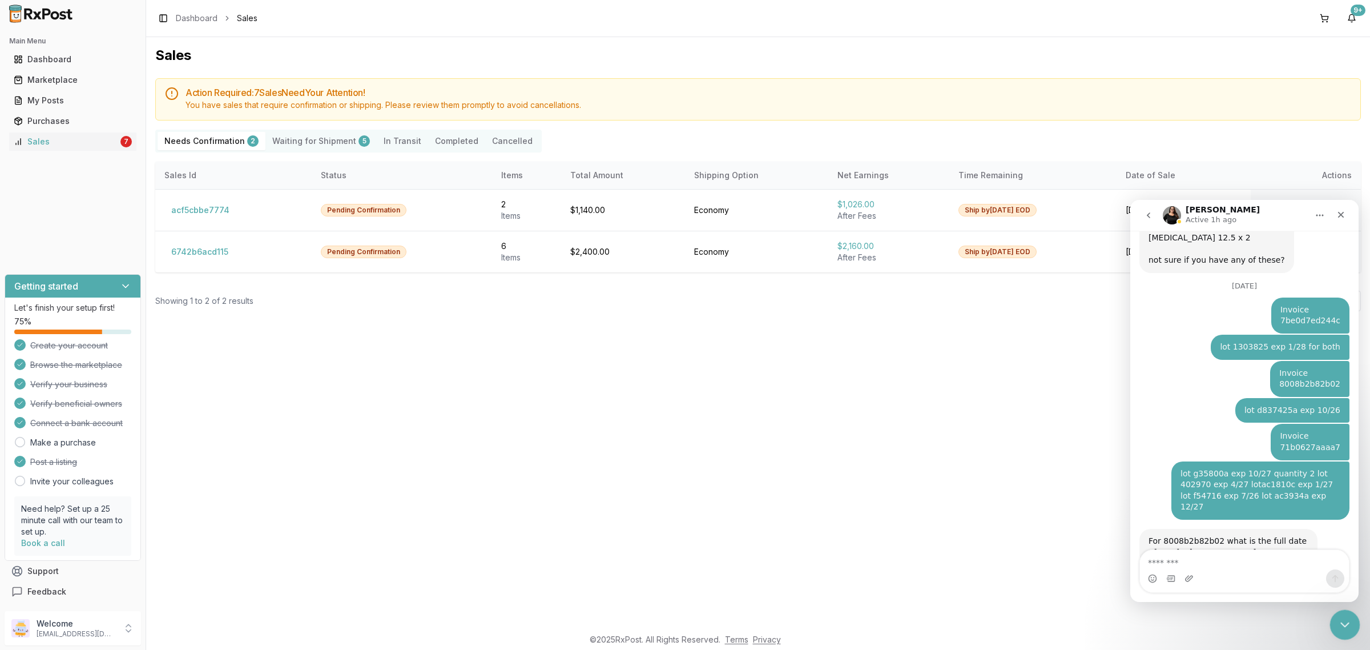
scroll to position [5881, 0]
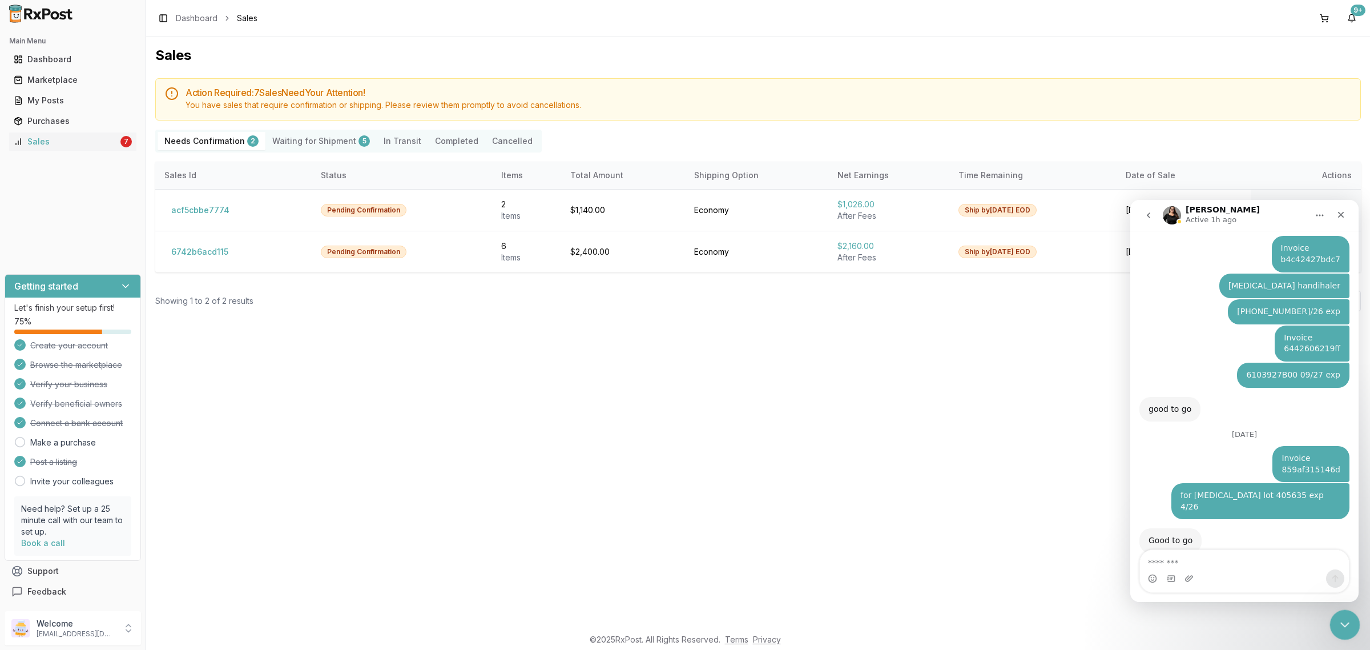
click at [1338, 625] on icon "Close Intercom Messenger" at bounding box center [1343, 623] width 14 height 14
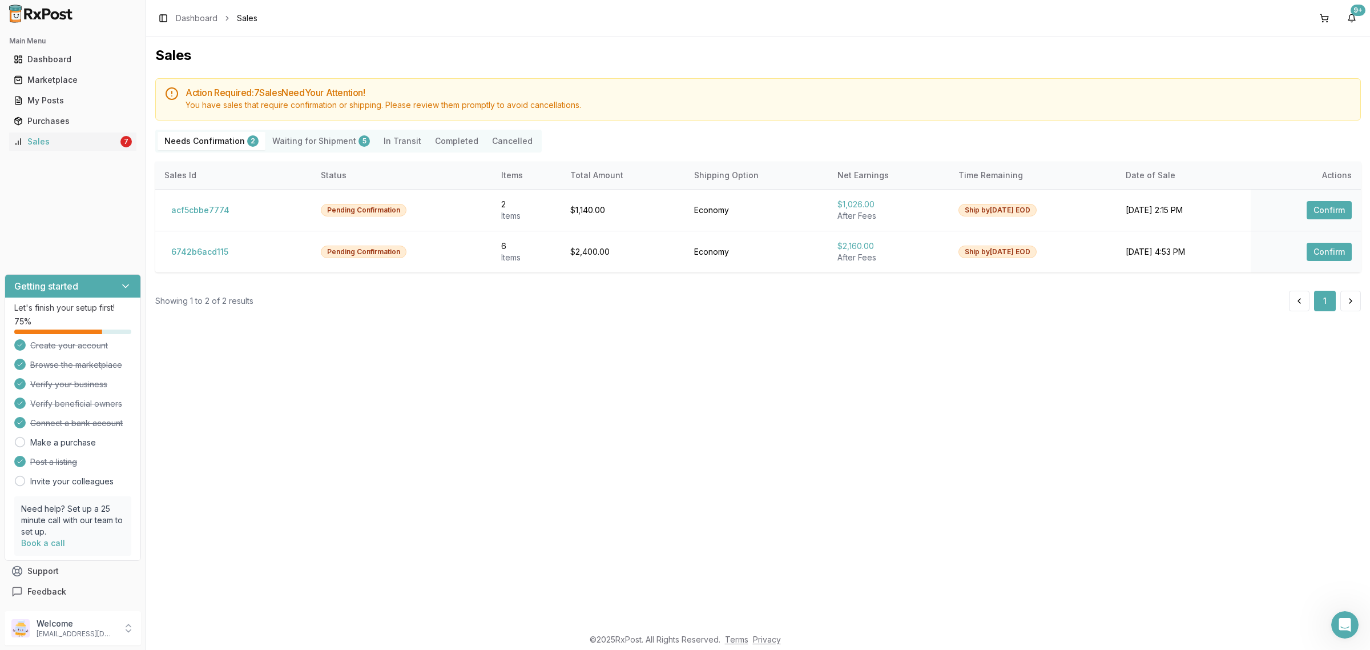
scroll to position [0, 0]
click at [824, 617] on div "Sales Action Required: 7 Sale s Need Your Attention! You have sales that requir…" at bounding box center [758, 332] width 1224 height 590
click at [61, 629] on p "Welcome" at bounding box center [76, 623] width 79 height 11
click at [193, 624] on button "Sign Out" at bounding box center [207, 630] width 118 height 19
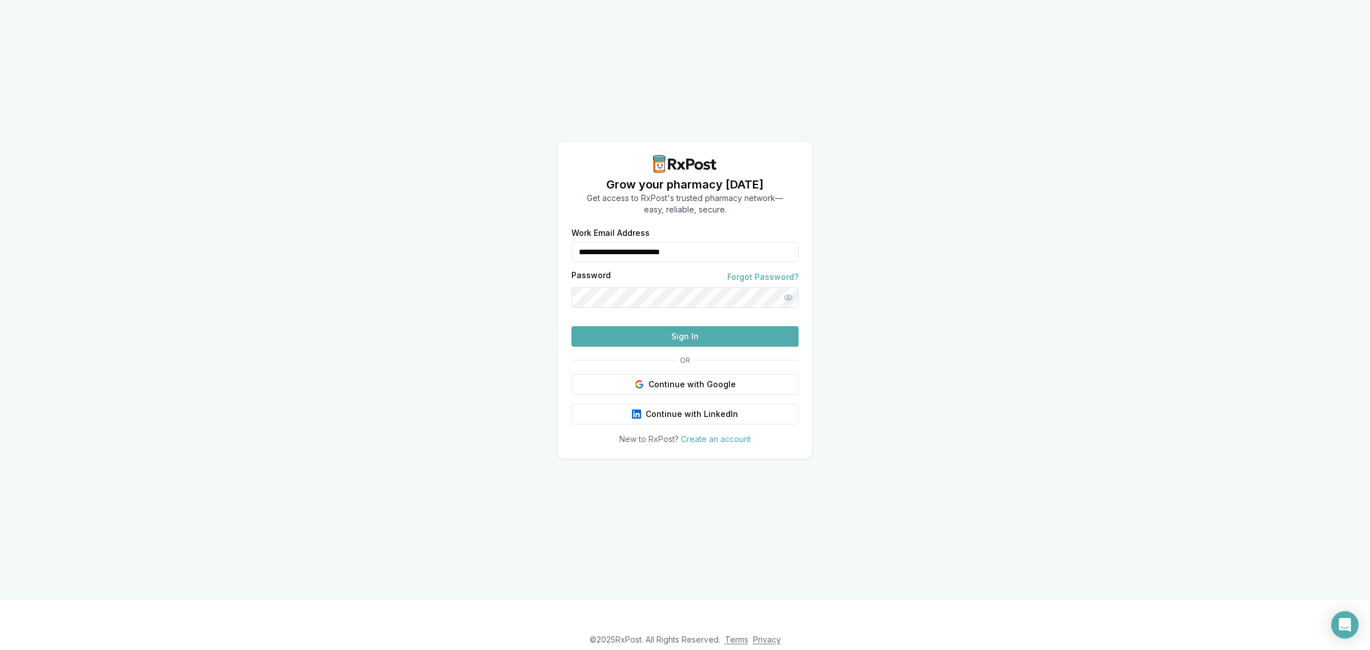
drag, startPoint x: 686, startPoint y: 266, endPoint x: 480, endPoint y: 277, distance: 205.8
click at [480, 277] on div "**********" at bounding box center [685, 299] width 1370 height 599
type input "**********"
click at [695, 338] on button "Sign In" at bounding box center [684, 336] width 227 height 21
click at [682, 347] on button "Sign In" at bounding box center [684, 336] width 227 height 21
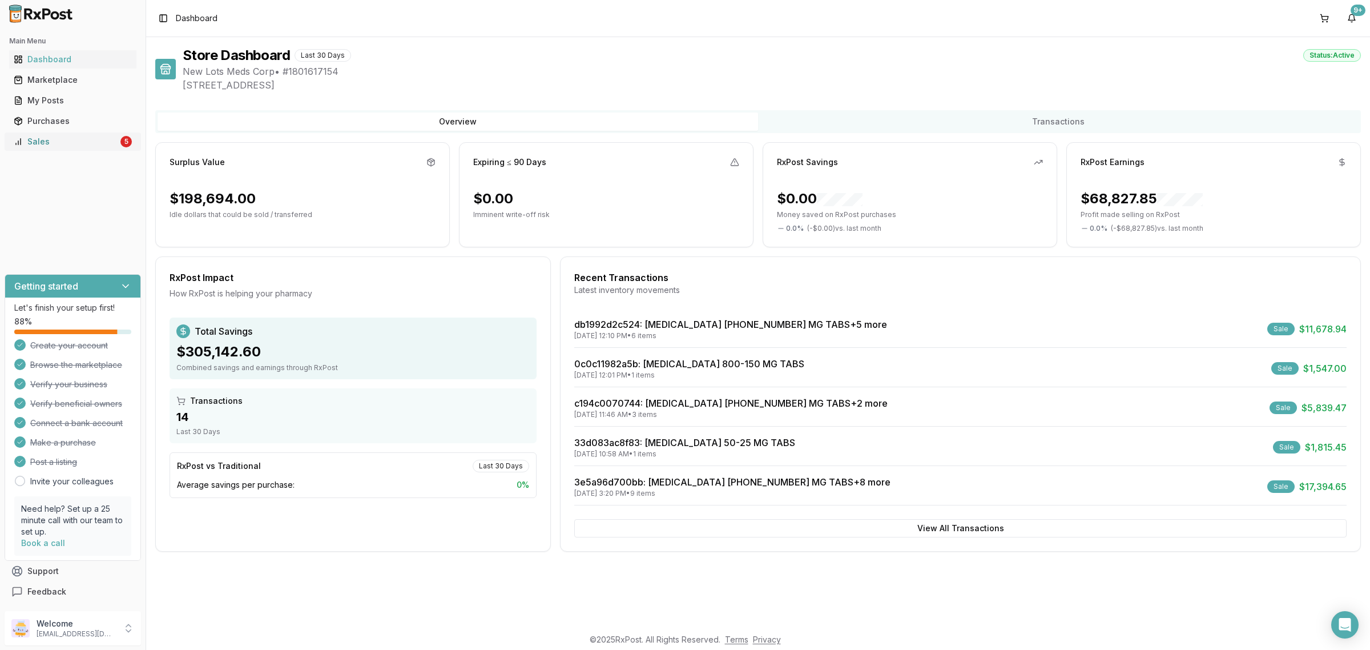
click at [103, 143] on div "Sales" at bounding box center [66, 141] width 104 height 11
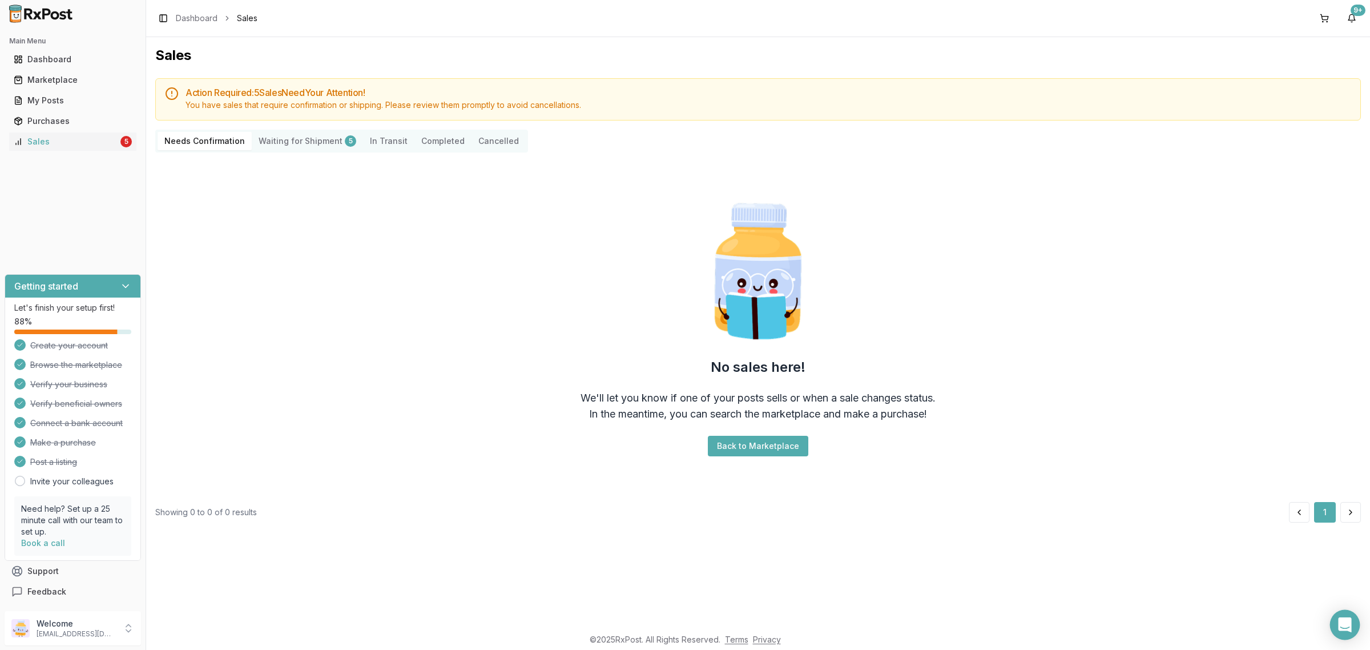
click at [1346, 630] on icon "Open Intercom Messenger" at bounding box center [1345, 624] width 15 height 15
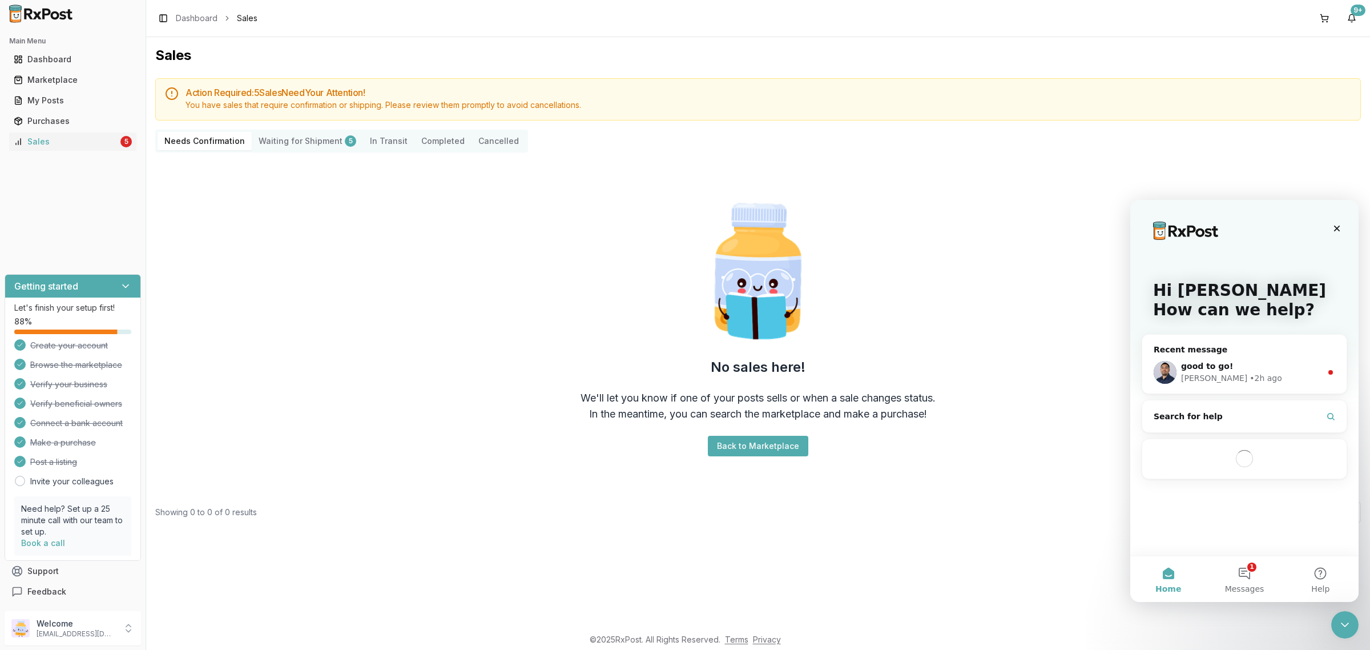
click at [1002, 554] on div "Sales Action Required: 5 Sale s Need Your Attention! You have sales that requir…" at bounding box center [758, 332] width 1224 height 590
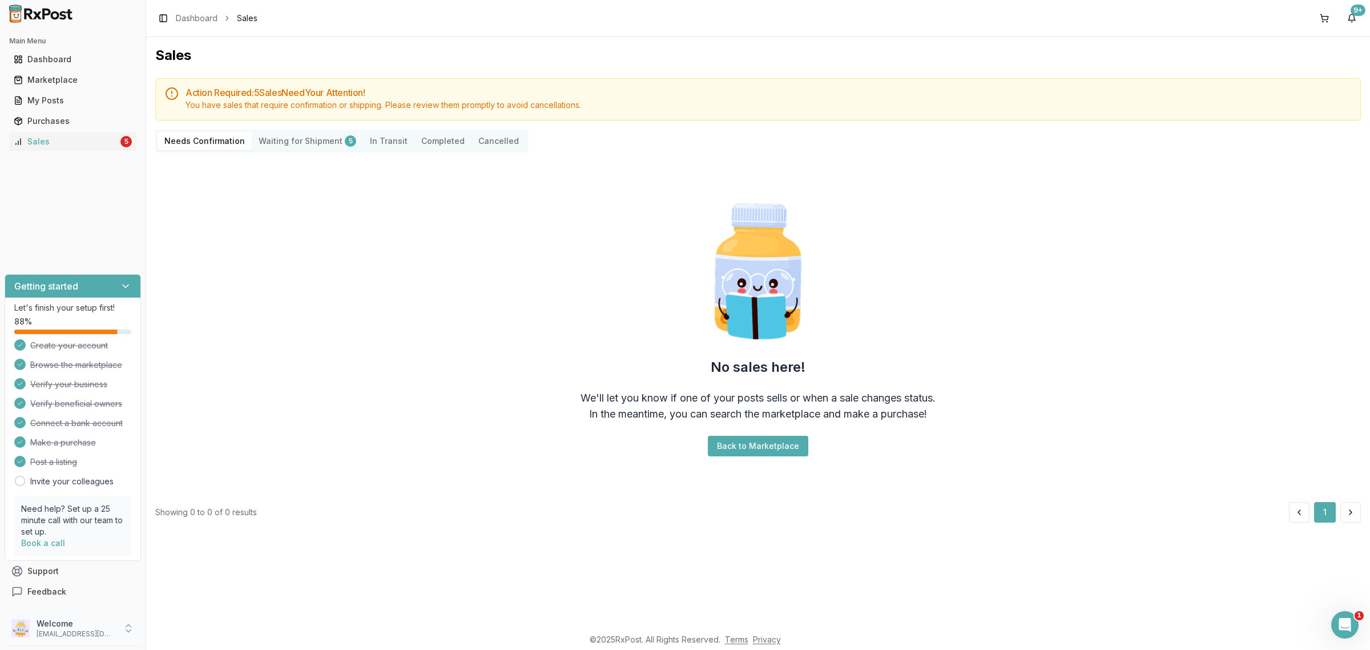
click at [86, 626] on p "Welcome" at bounding box center [76, 623] width 79 height 11
click at [212, 632] on span "Sign Out" at bounding box center [207, 630] width 108 height 11
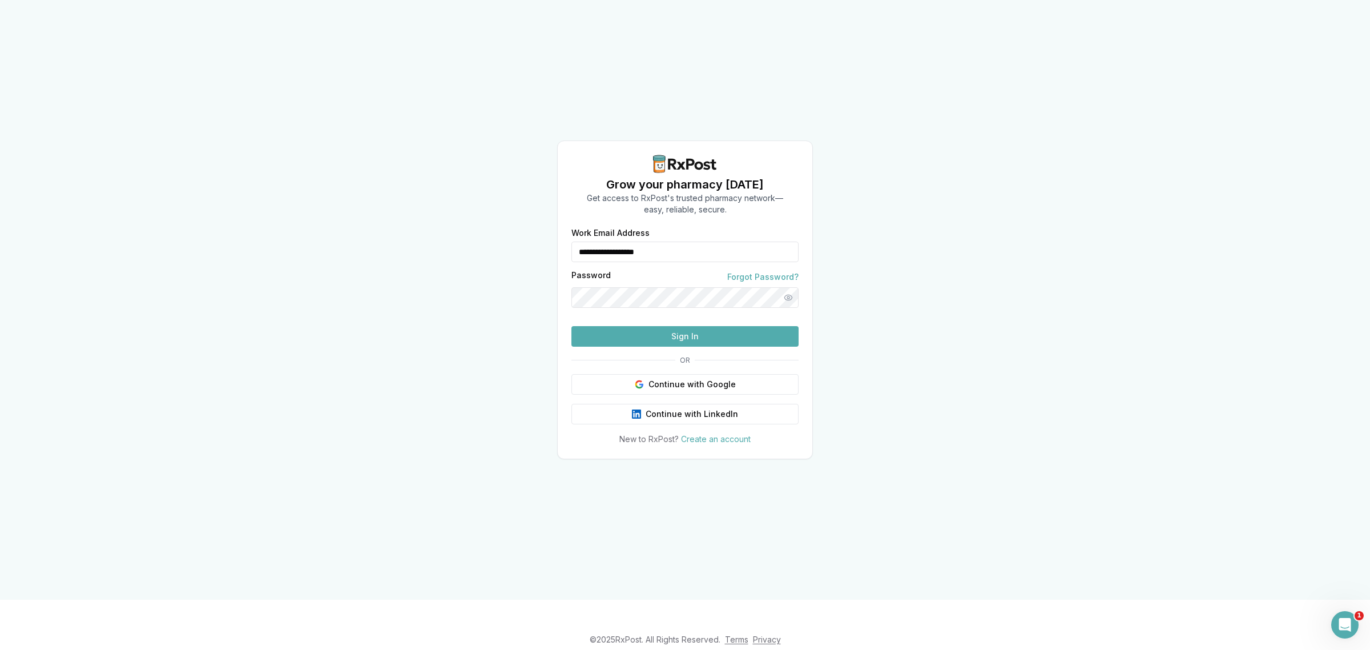
drag, startPoint x: 683, startPoint y: 232, endPoint x: 531, endPoint y: 239, distance: 152.6
click at [531, 239] on div "**********" at bounding box center [685, 299] width 1370 height 599
type input "**********"
click at [694, 347] on button "Sign In" at bounding box center [684, 336] width 227 height 21
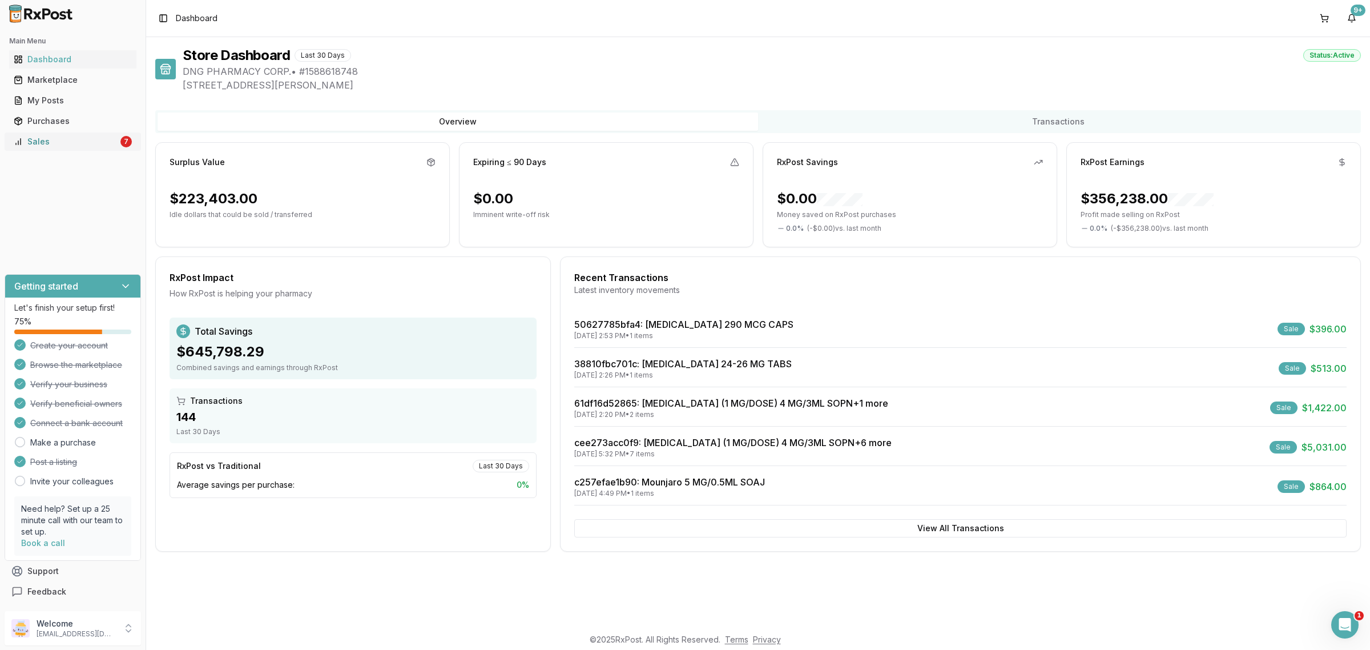
click at [98, 142] on div "Sales" at bounding box center [66, 141] width 104 height 11
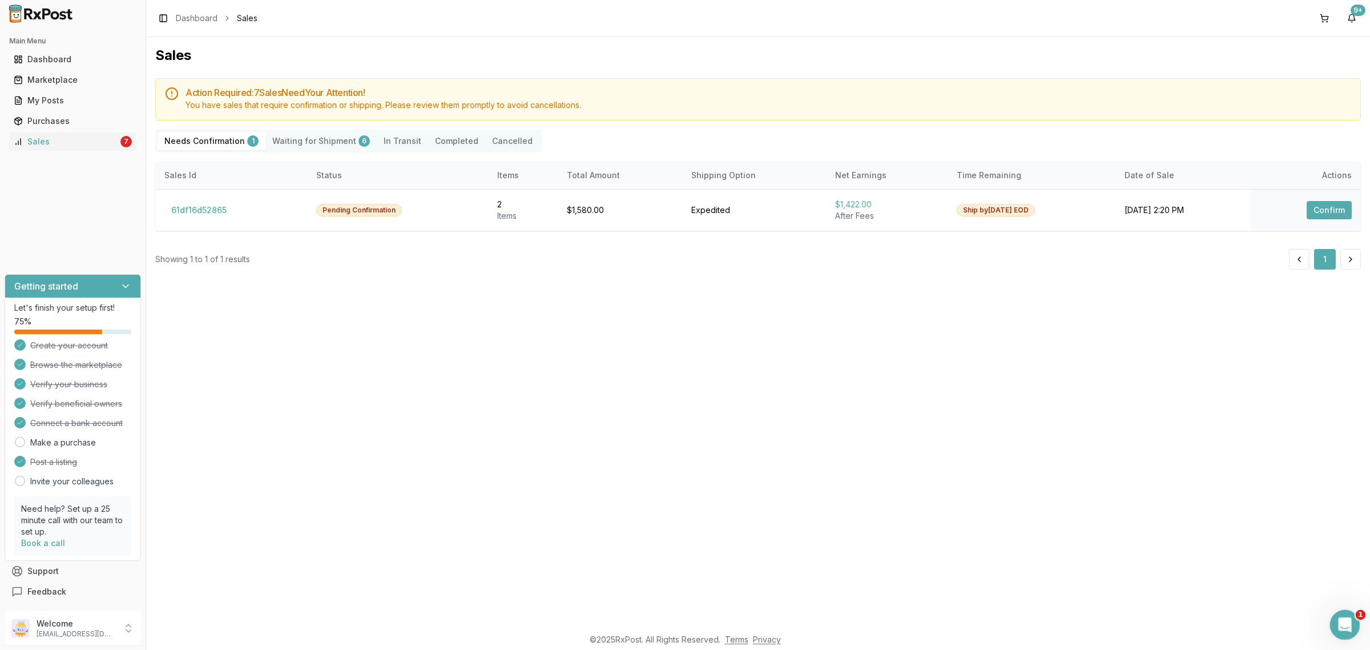
click at [1334, 622] on div "Open Intercom Messenger" at bounding box center [1343, 623] width 38 height 38
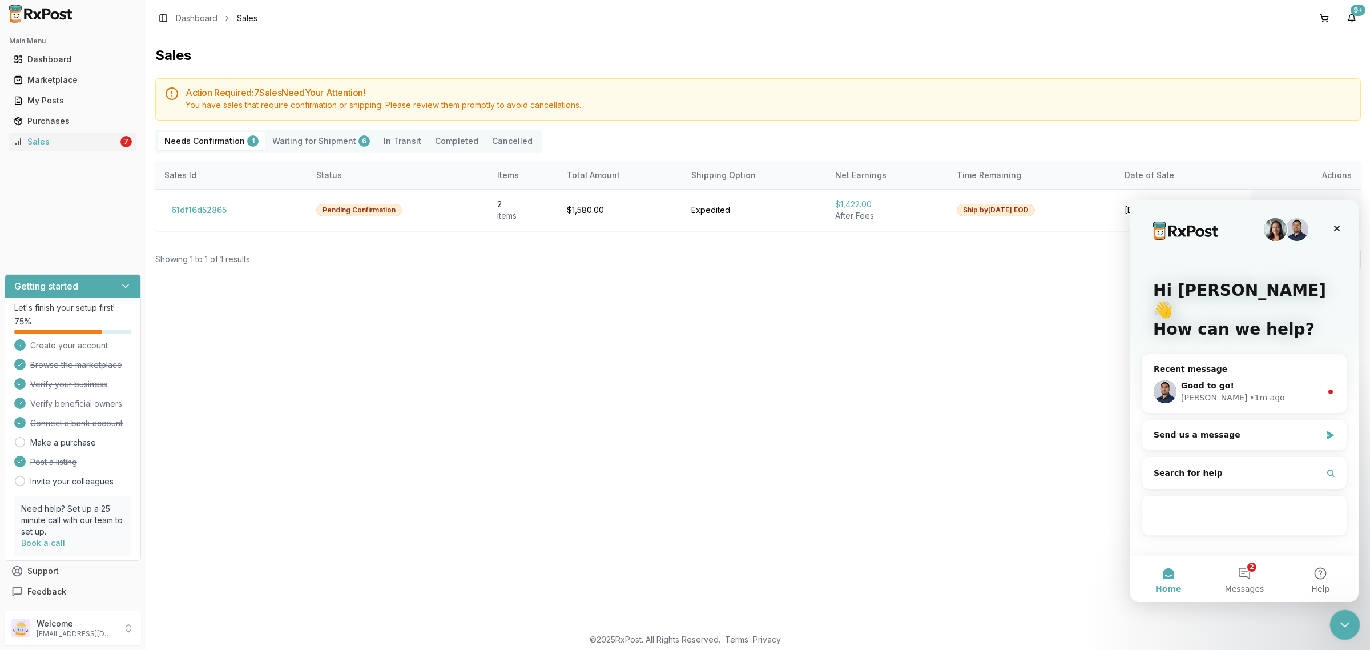
click at [1346, 618] on icon "Close Intercom Messenger" at bounding box center [1343, 623] width 14 height 14
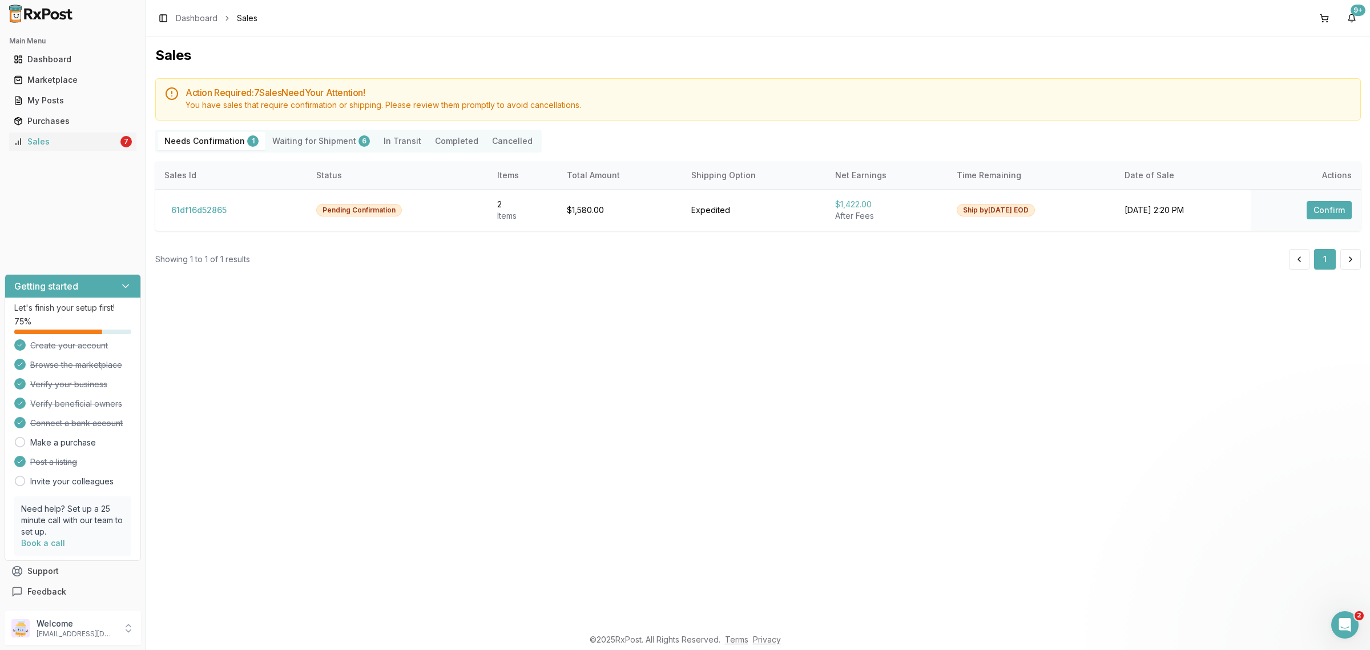
click at [897, 520] on div "Sales Action Required: 7 Sale s Need Your Attention! You have sales that requir…" at bounding box center [758, 332] width 1224 height 590
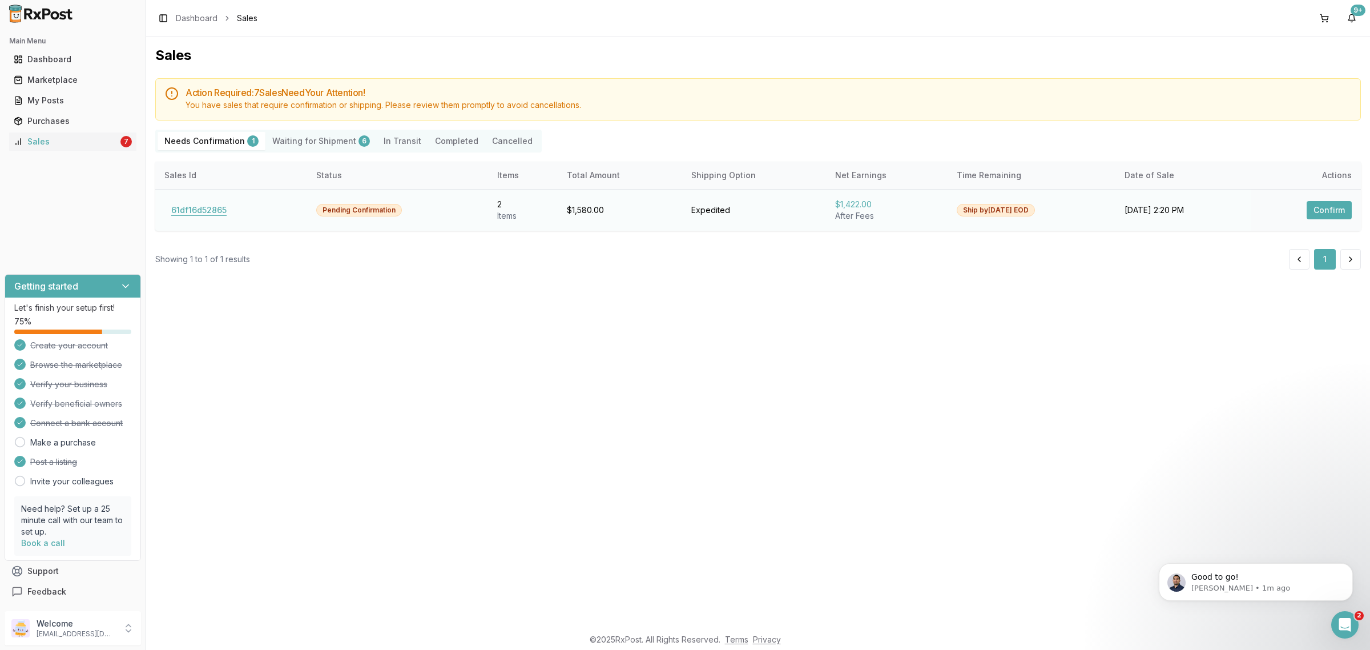
click at [220, 206] on button "61df16d52865" at bounding box center [198, 210] width 69 height 18
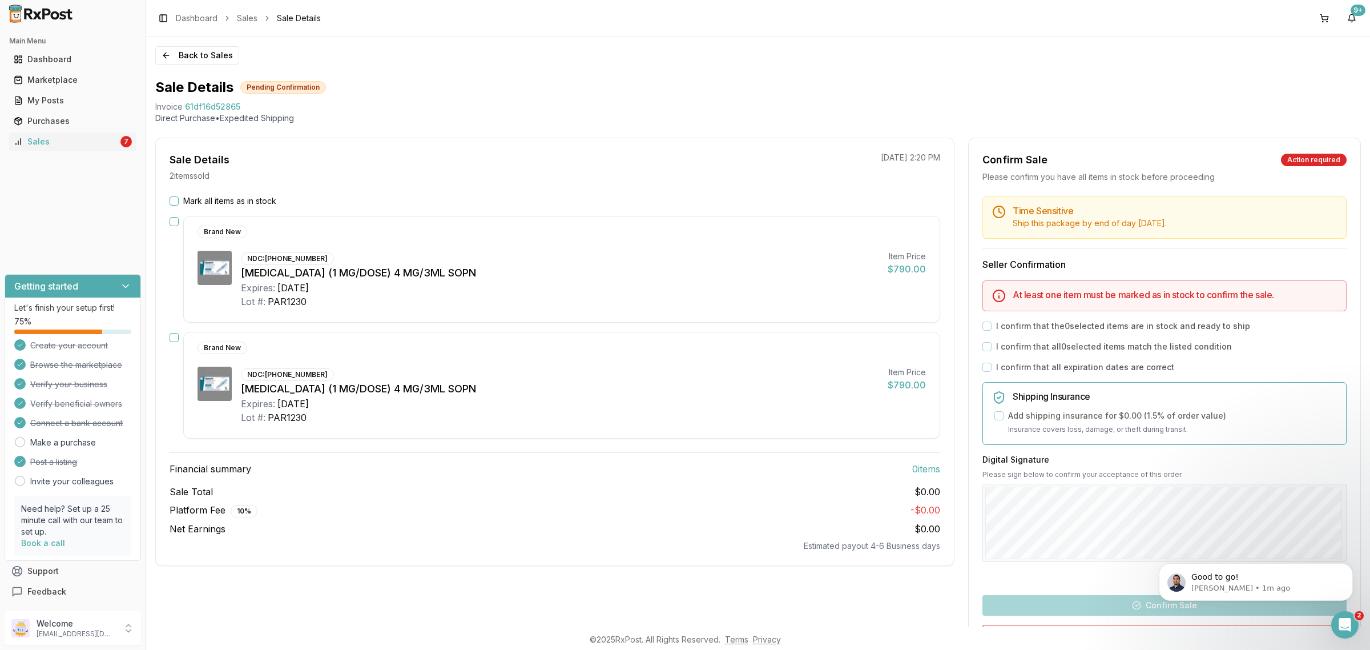
click at [219, 202] on label "Mark all items as in stock" at bounding box center [229, 200] width 93 height 11
click at [179, 202] on button "Mark all items as in stock" at bounding box center [174, 200] width 9 height 9
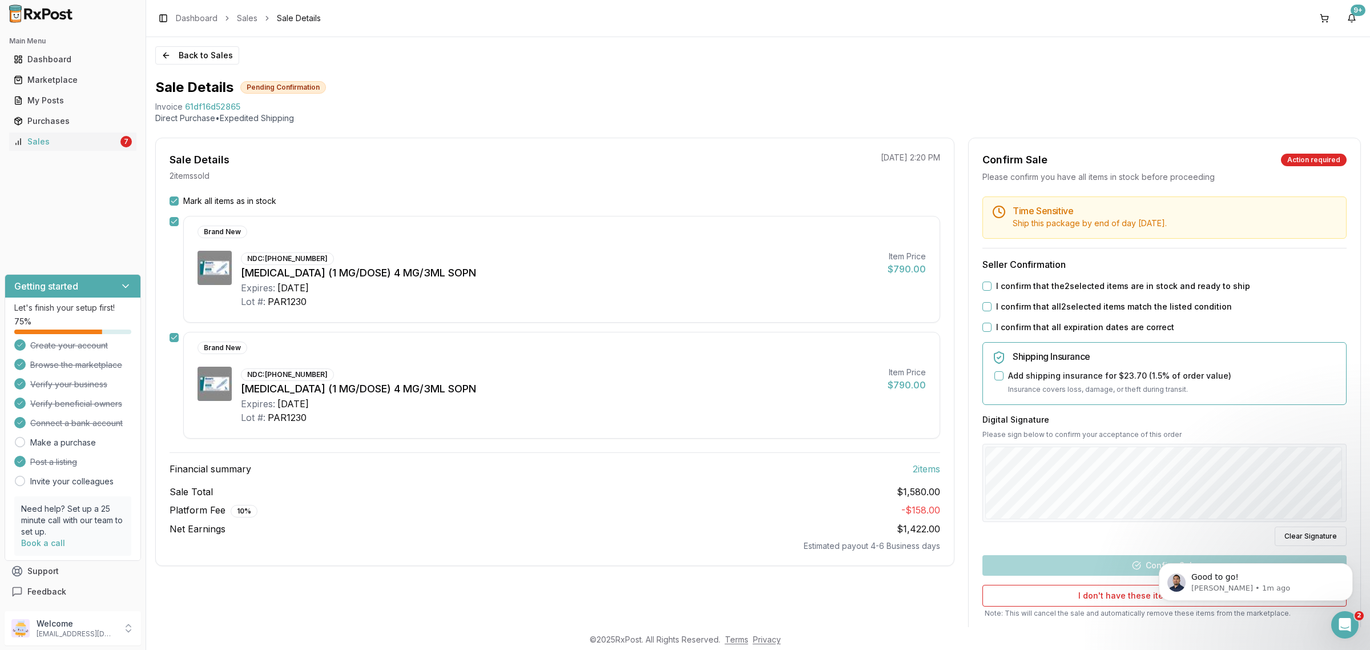
drag, startPoint x: 1000, startPoint y: 283, endPoint x: 1005, endPoint y: 303, distance: 20.5
click at [1001, 283] on label "I confirm that the 2 selected items are in stock and ready to ship" at bounding box center [1123, 285] width 254 height 11
click at [992, 283] on button "I confirm that the 2 selected items are in stock and ready to ship" at bounding box center [986, 285] width 9 height 9
click at [1005, 304] on label "I confirm that all 2 selected items match the listed condition" at bounding box center [1114, 306] width 236 height 11
click at [992, 304] on button "I confirm that all 2 selected items match the listed condition" at bounding box center [986, 306] width 9 height 9
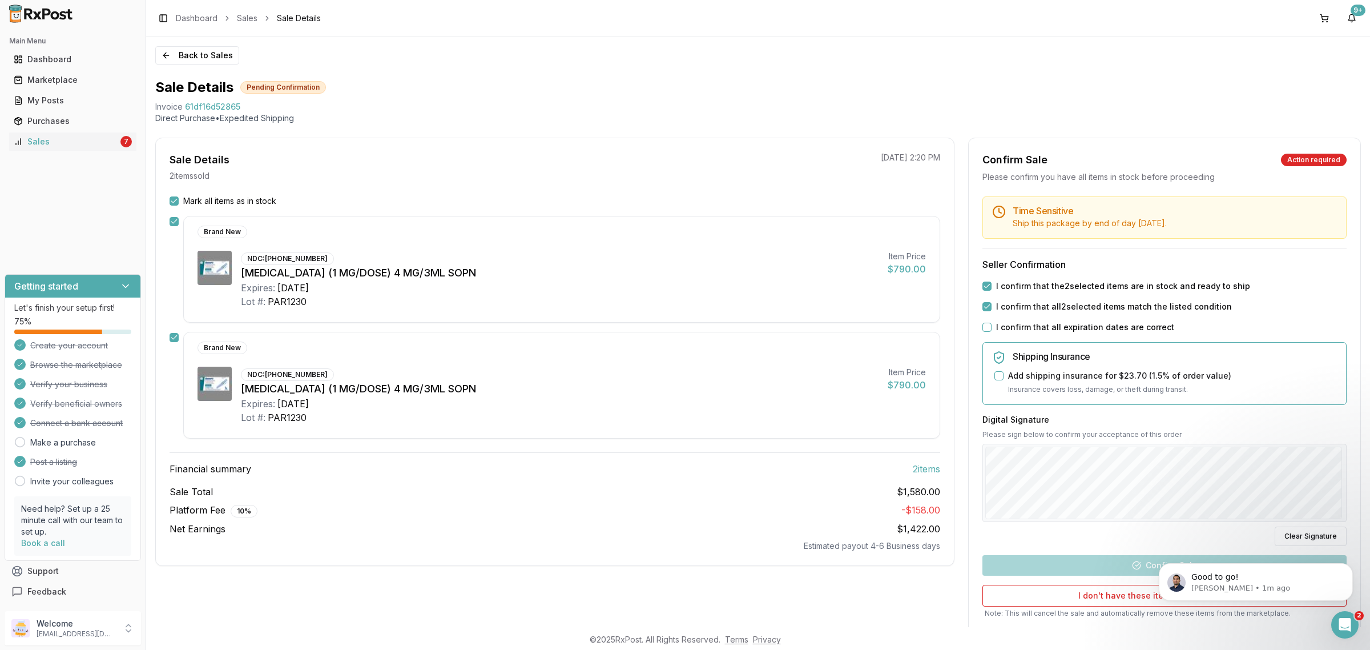
click at [1005, 331] on label "I confirm that all expiration dates are correct" at bounding box center [1085, 326] width 178 height 11
click at [992, 331] on button "I confirm that all expiration dates are correct" at bounding box center [986, 327] width 9 height 9
click at [1293, 531] on button "Clear Signature" at bounding box center [1311, 535] width 72 height 19
click at [1128, 569] on button "Confirm Sale" at bounding box center [1164, 565] width 364 height 21
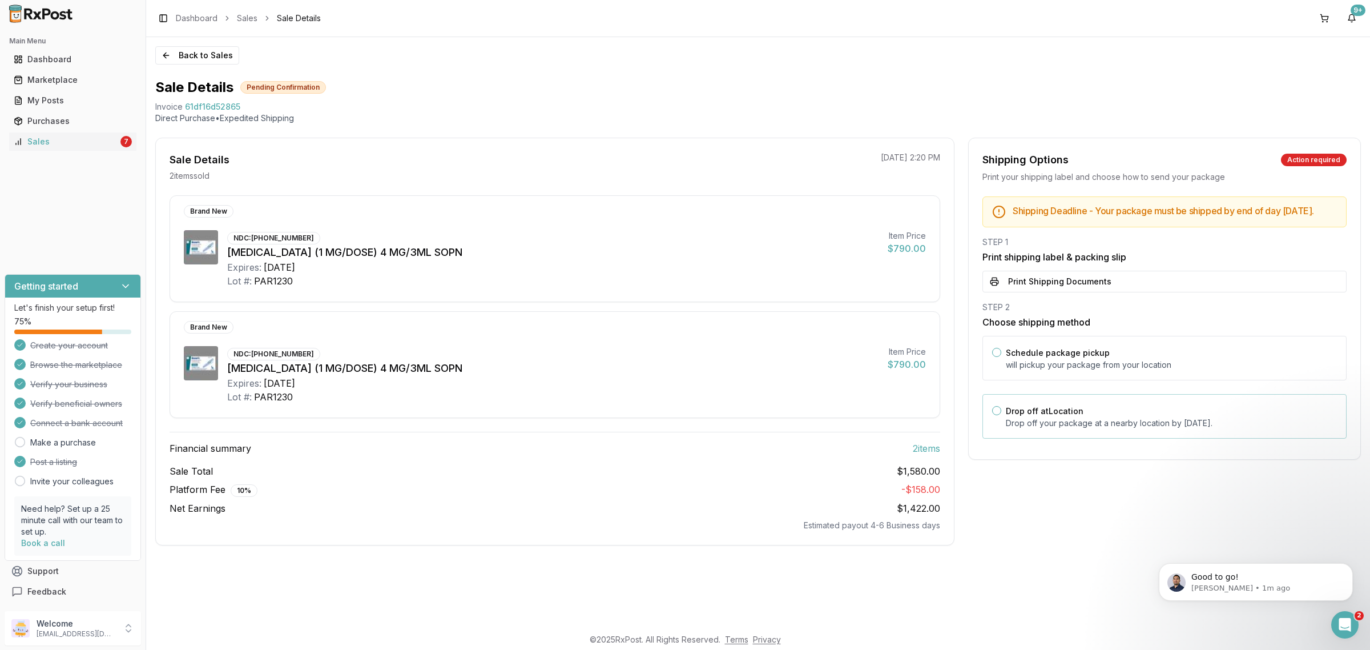
click at [1121, 411] on div "Drop off at Location Drop off your package at a nearby location by September 10…" at bounding box center [1164, 416] width 364 height 45
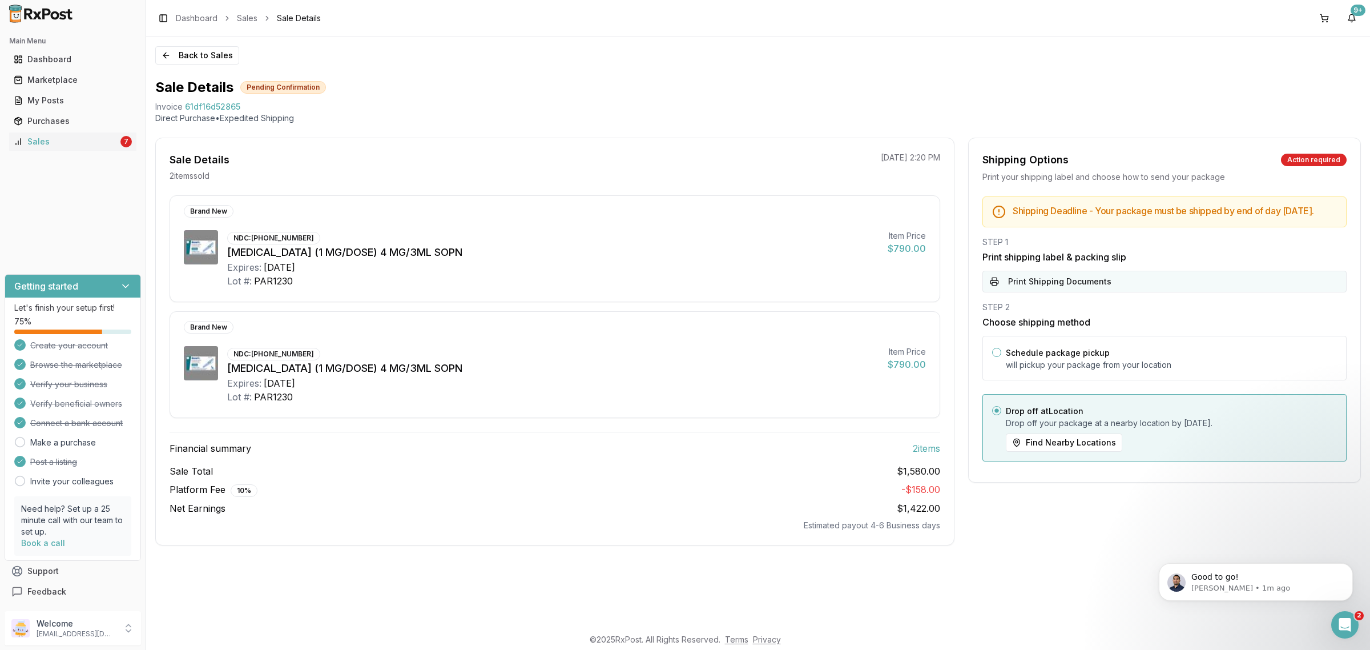
click at [1106, 292] on button "Print Shipping Documents" at bounding box center [1164, 282] width 364 height 22
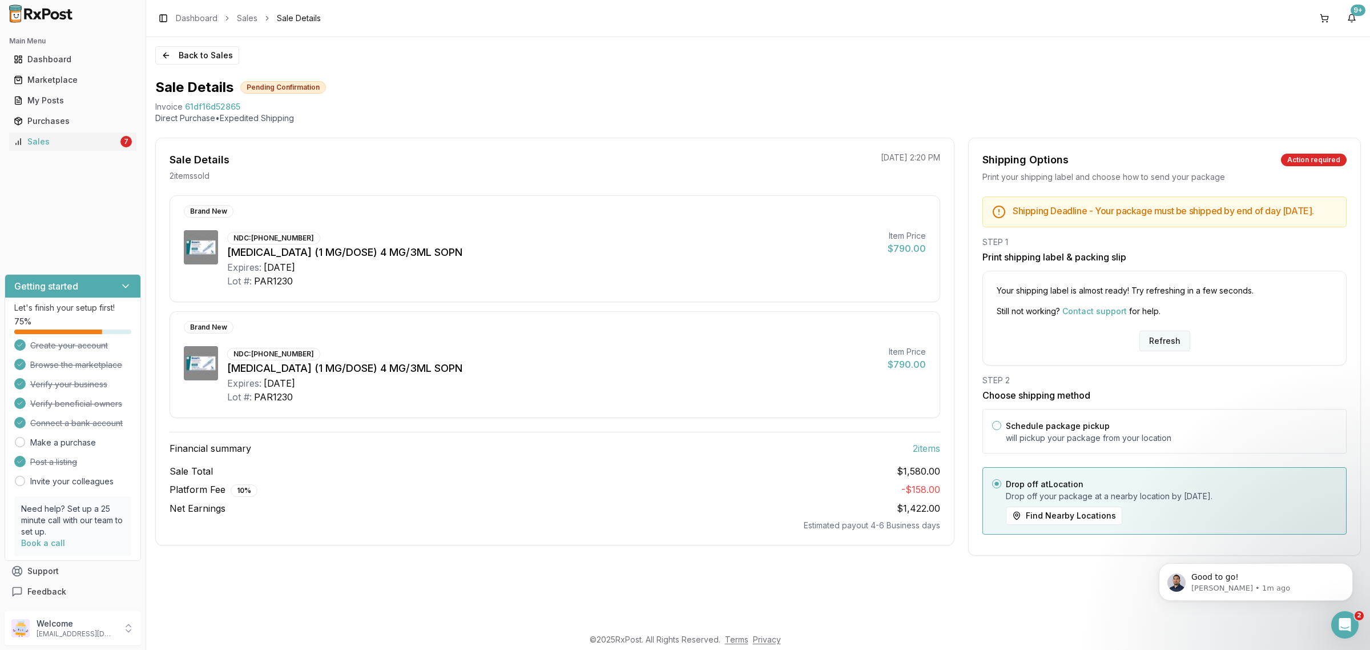
click at [1153, 351] on button "Refresh" at bounding box center [1164, 341] width 51 height 21
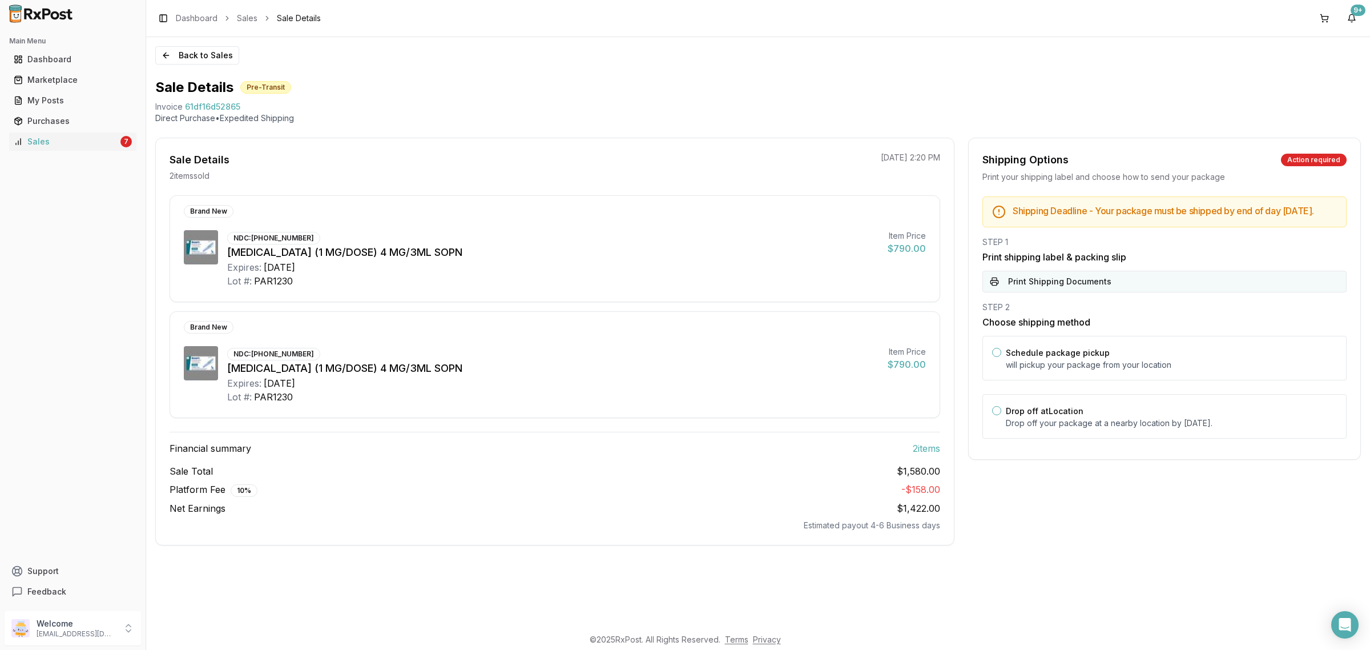
click at [1030, 290] on button "Print Shipping Documents" at bounding box center [1164, 282] width 364 height 22
click at [1049, 438] on div "Drop off at Location Drop off your package at a nearby location by [DATE] ." at bounding box center [1164, 416] width 364 height 45
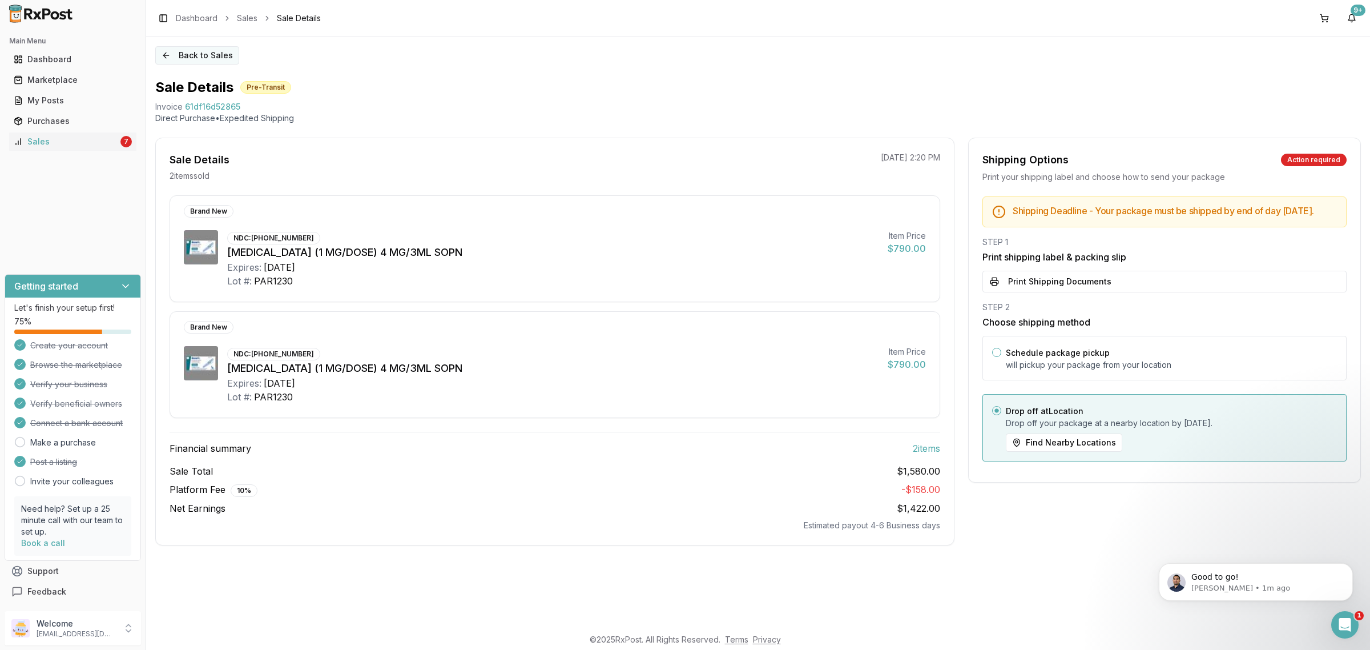
click at [208, 55] on button "Back to Sales" at bounding box center [197, 55] width 84 height 18
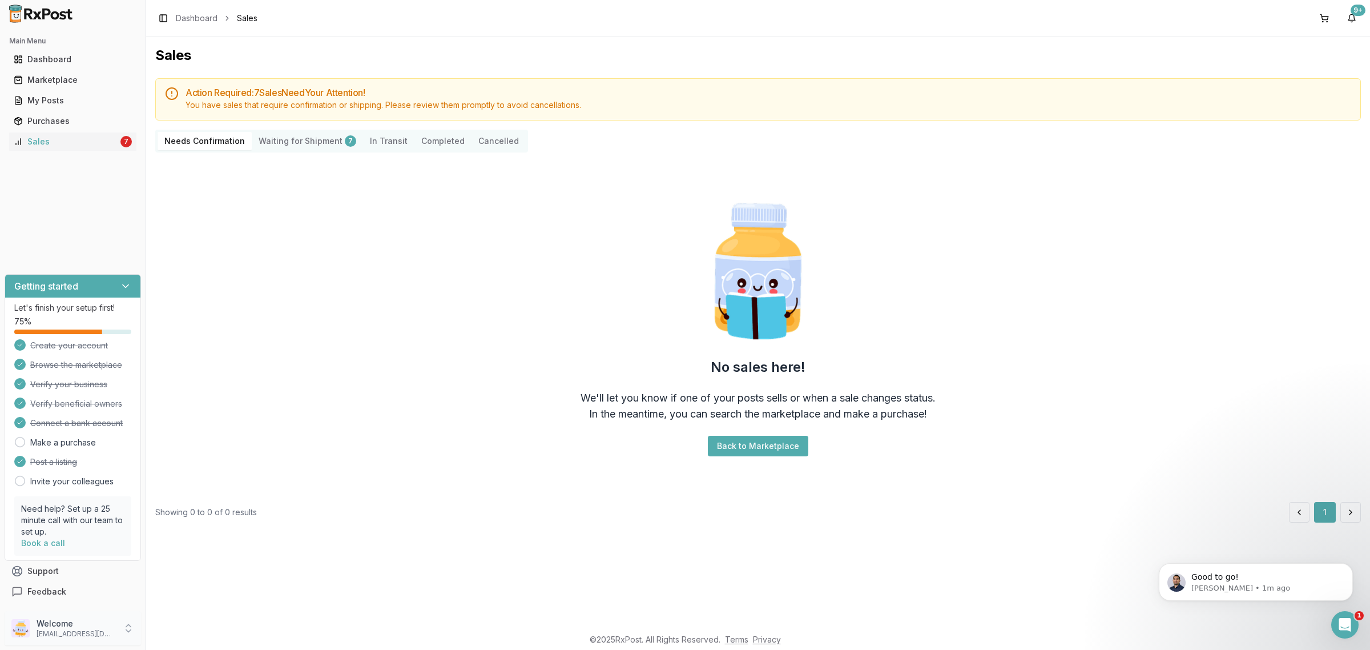
click at [72, 626] on p "Welcome" at bounding box center [76, 623] width 79 height 11
click at [186, 634] on span "Sign Out" at bounding box center [207, 630] width 108 height 11
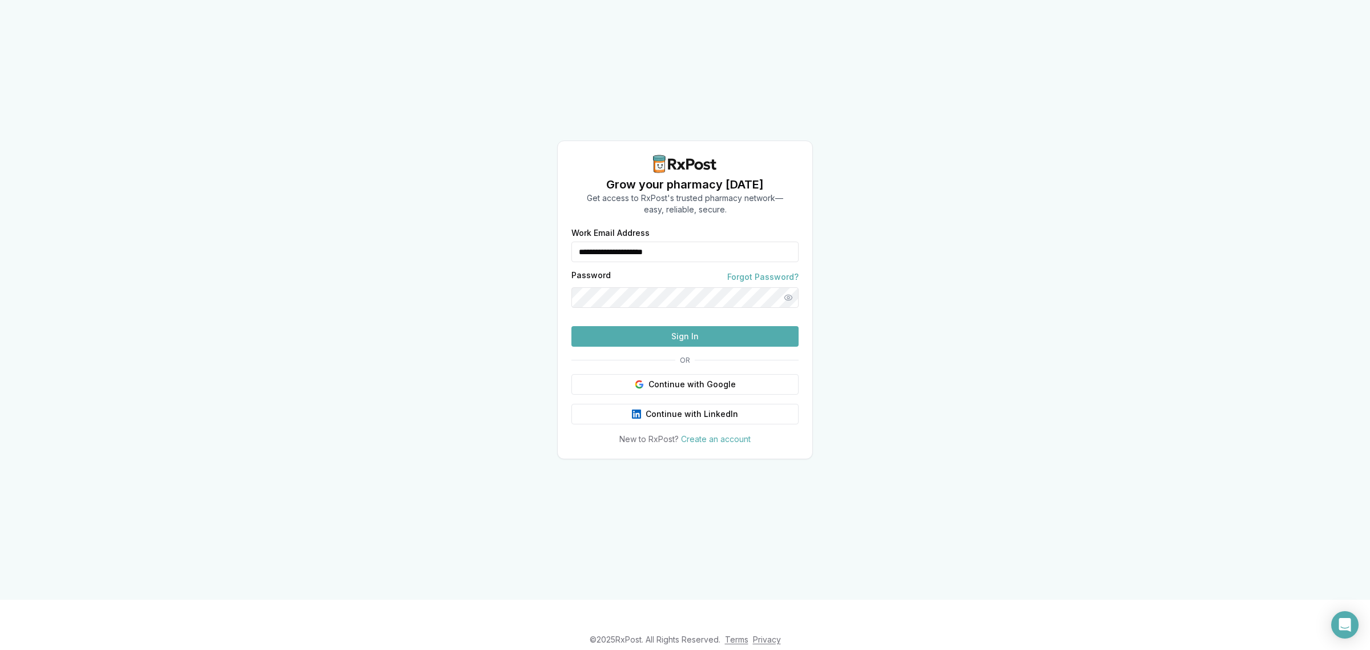
drag, startPoint x: 772, startPoint y: 239, endPoint x: 548, endPoint y: 260, distance: 225.3
click at [548, 260] on div "**********" at bounding box center [685, 299] width 1370 height 599
type input "**********"
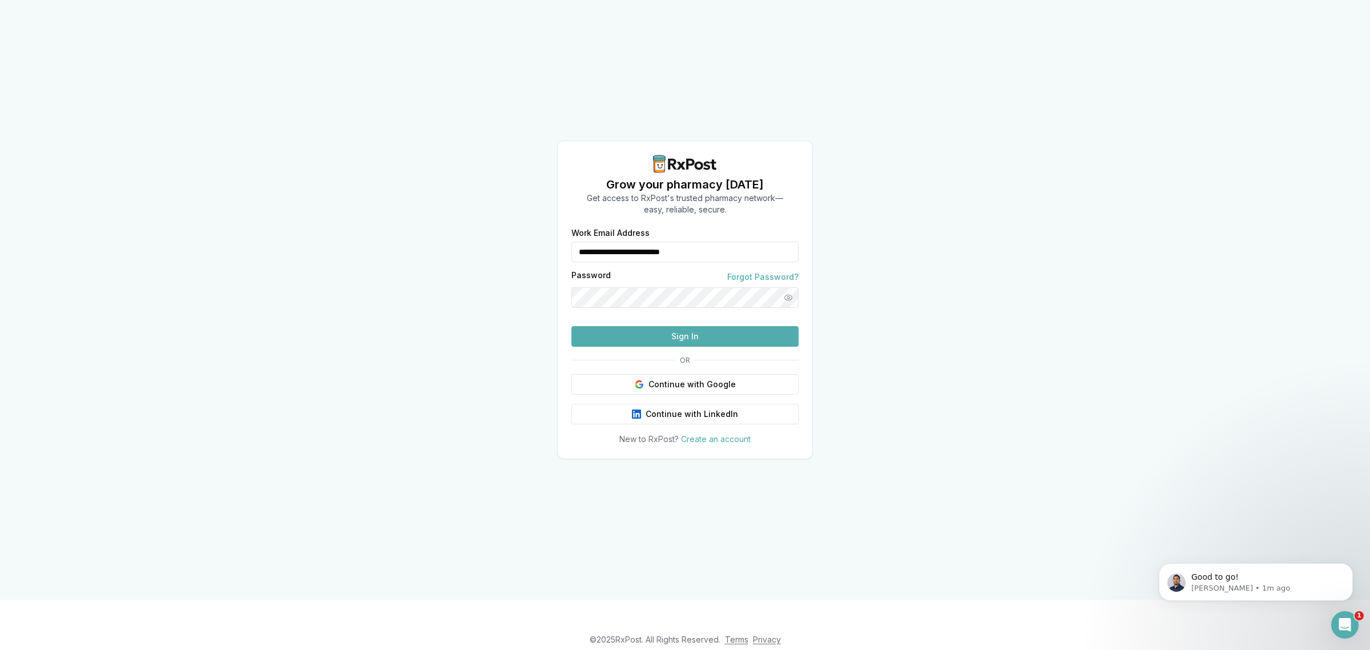
click at [655, 347] on button "Sign In" at bounding box center [684, 336] width 227 height 21
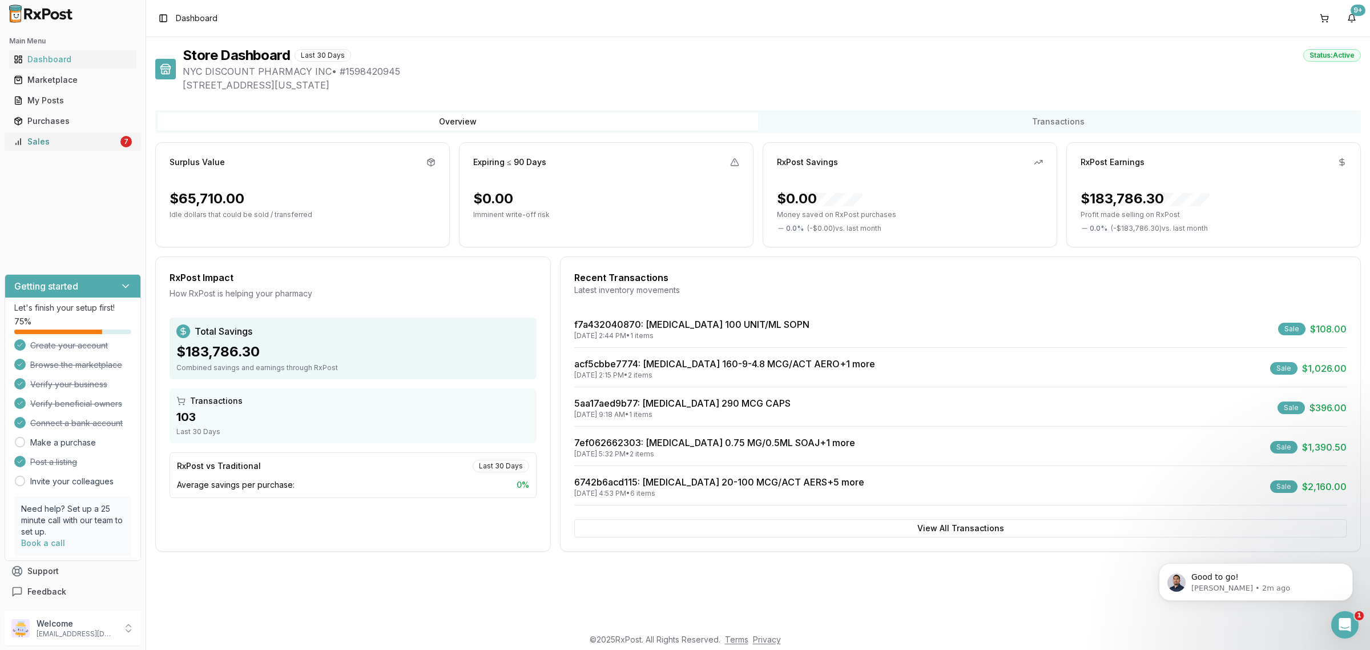
click at [100, 148] on link "Sales 7" at bounding box center [72, 141] width 127 height 21
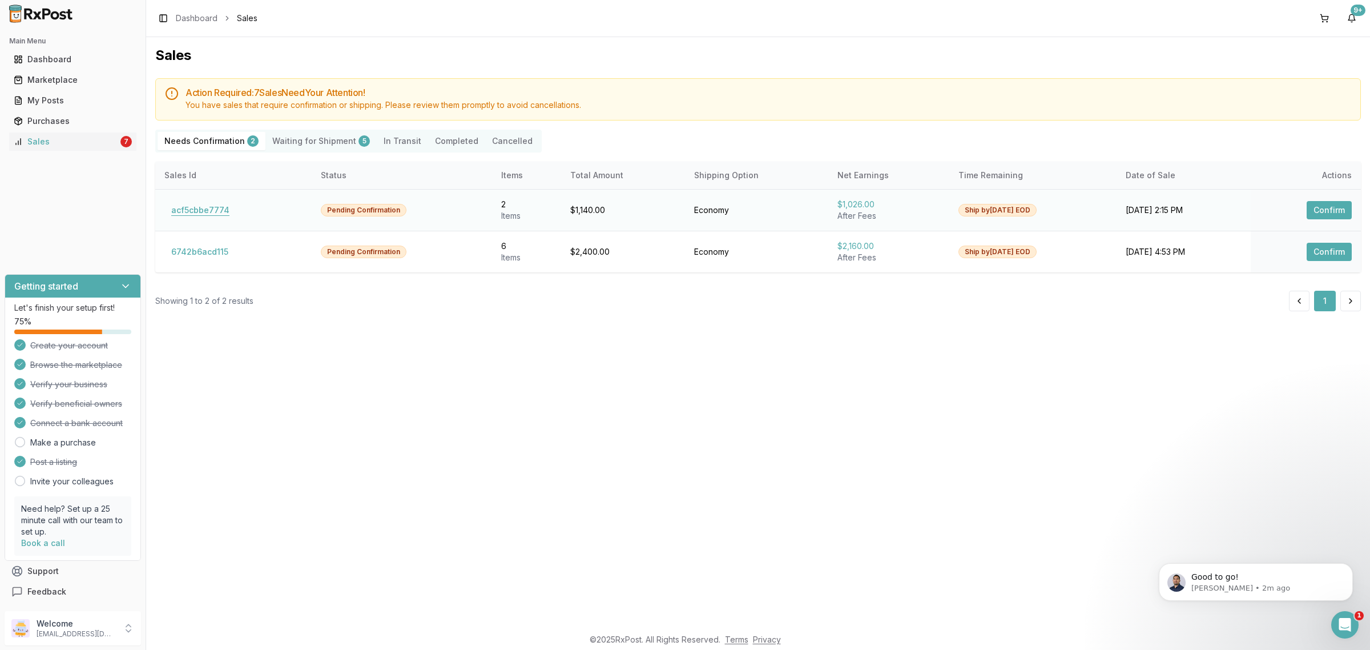
click at [212, 207] on button "acf5cbbe7774" at bounding box center [200, 210] width 72 height 18
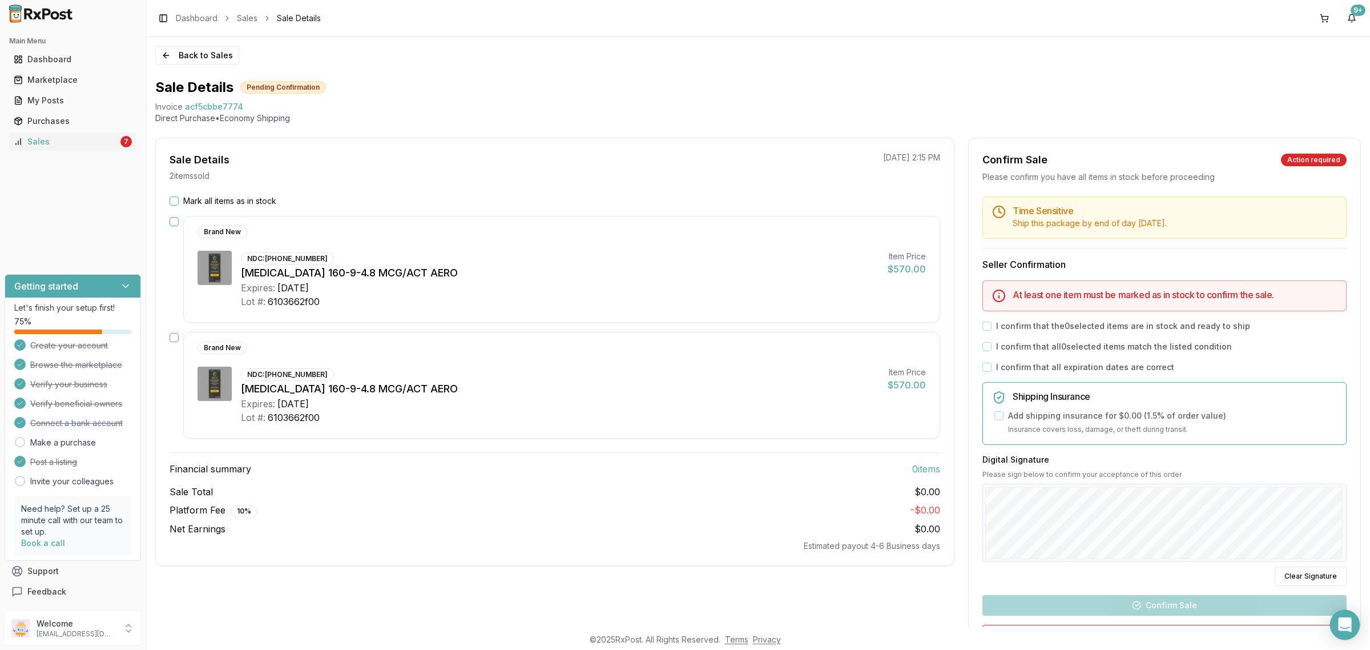
click at [1348, 632] on div "Open Intercom Messenger" at bounding box center [1345, 625] width 30 height 30
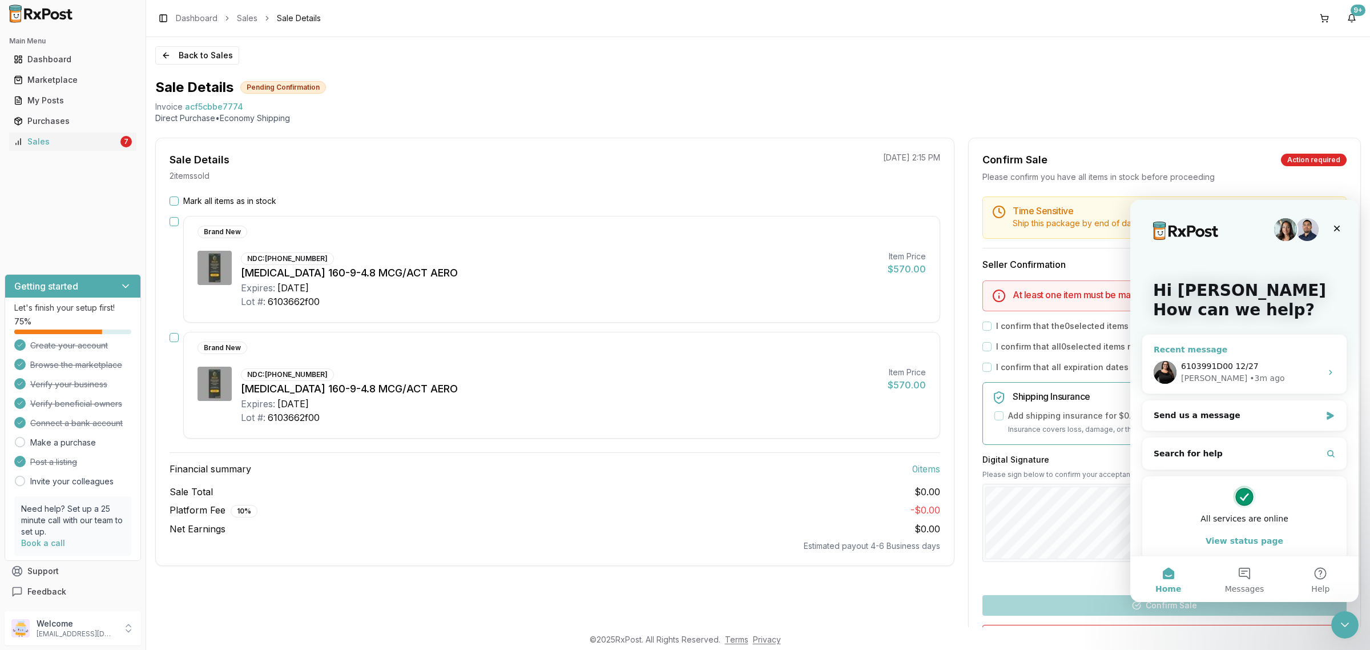
click at [1264, 374] on div "Rachel • 3m ago" at bounding box center [1251, 378] width 140 height 12
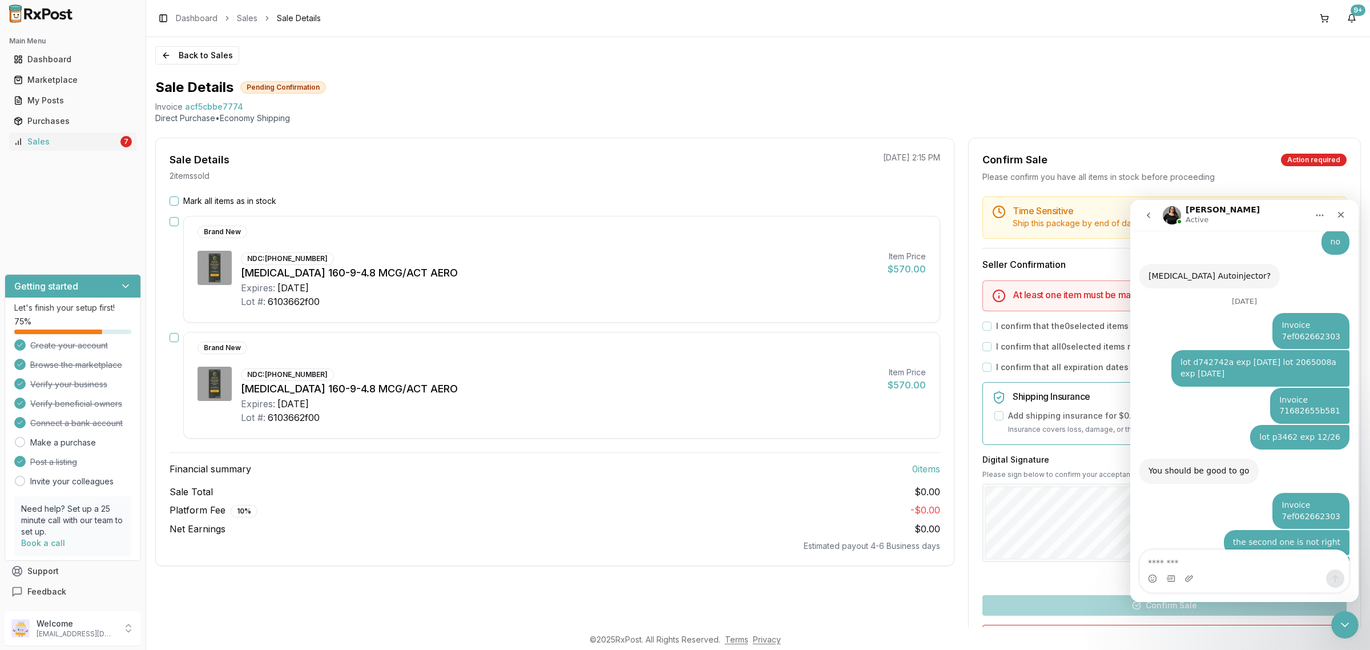
scroll to position [6346, 0]
click at [1347, 619] on icon "Close Intercom Messenger" at bounding box center [1343, 623] width 14 height 14
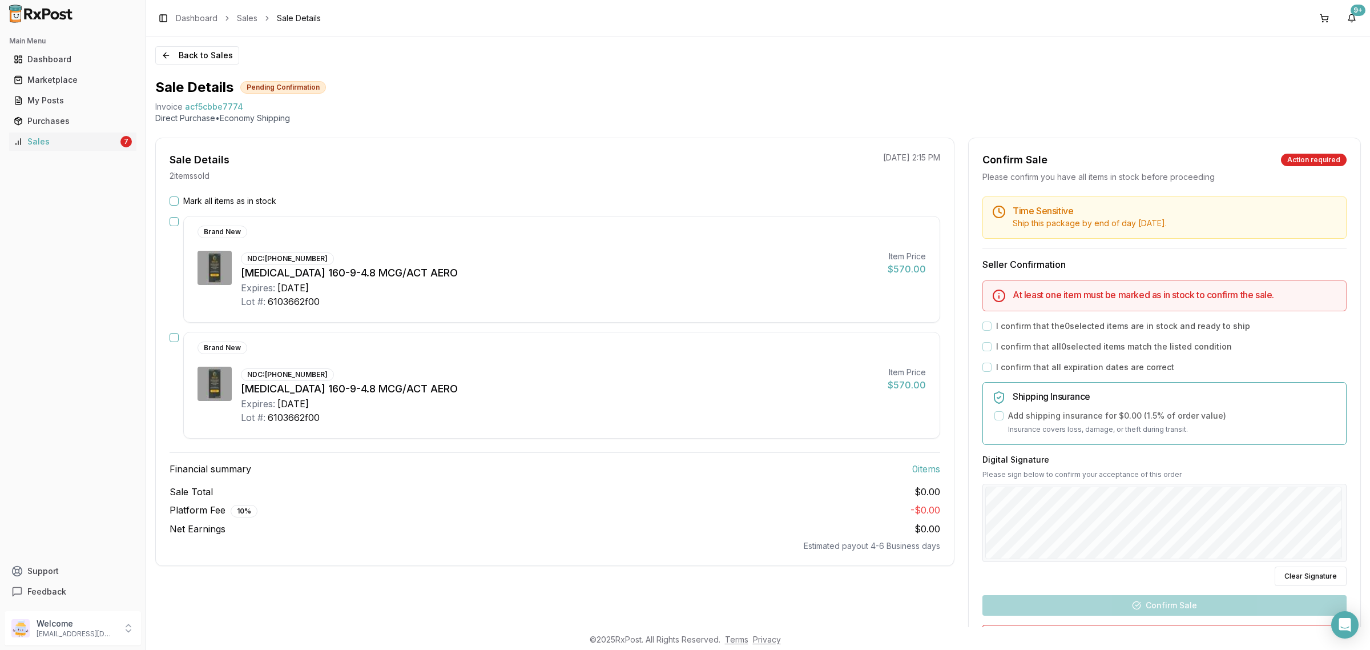
click at [198, 44] on div "Back to Sales Sale Details Pending Confirmation Invoice acf5cbbe7774 Direct Pur…" at bounding box center [758, 332] width 1224 height 590
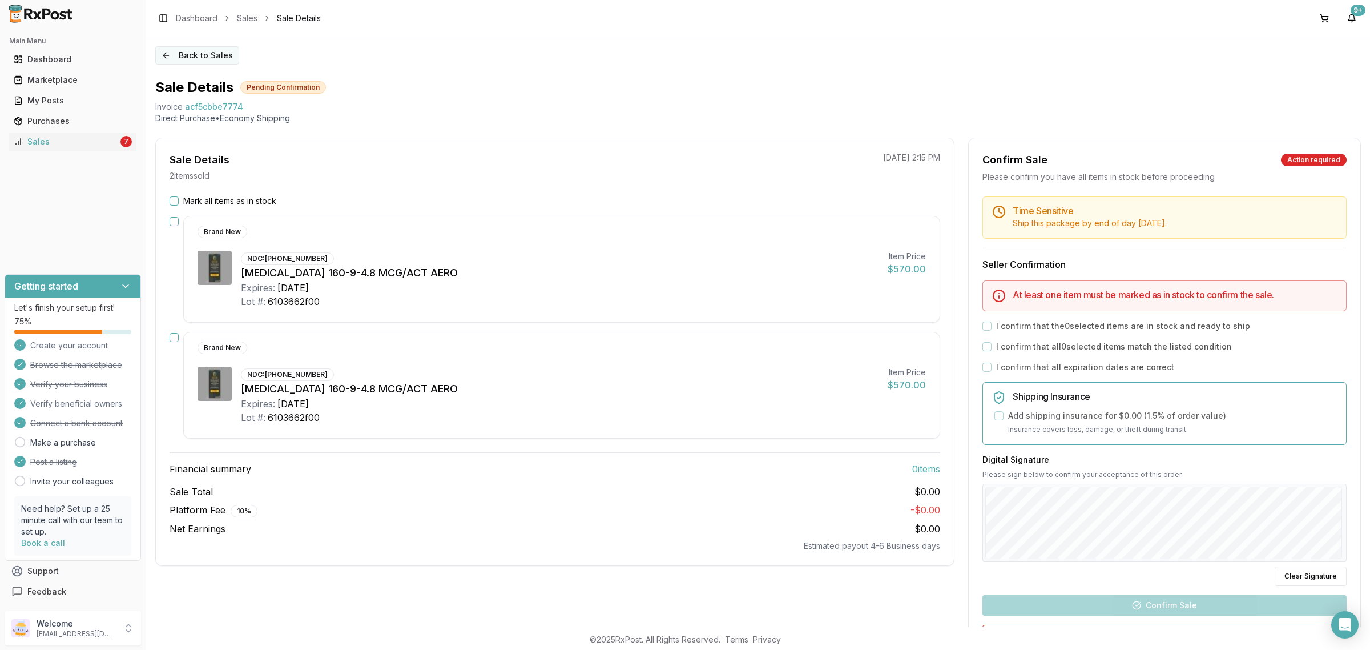
click at [209, 53] on button "Back to Sales" at bounding box center [197, 55] width 84 height 18
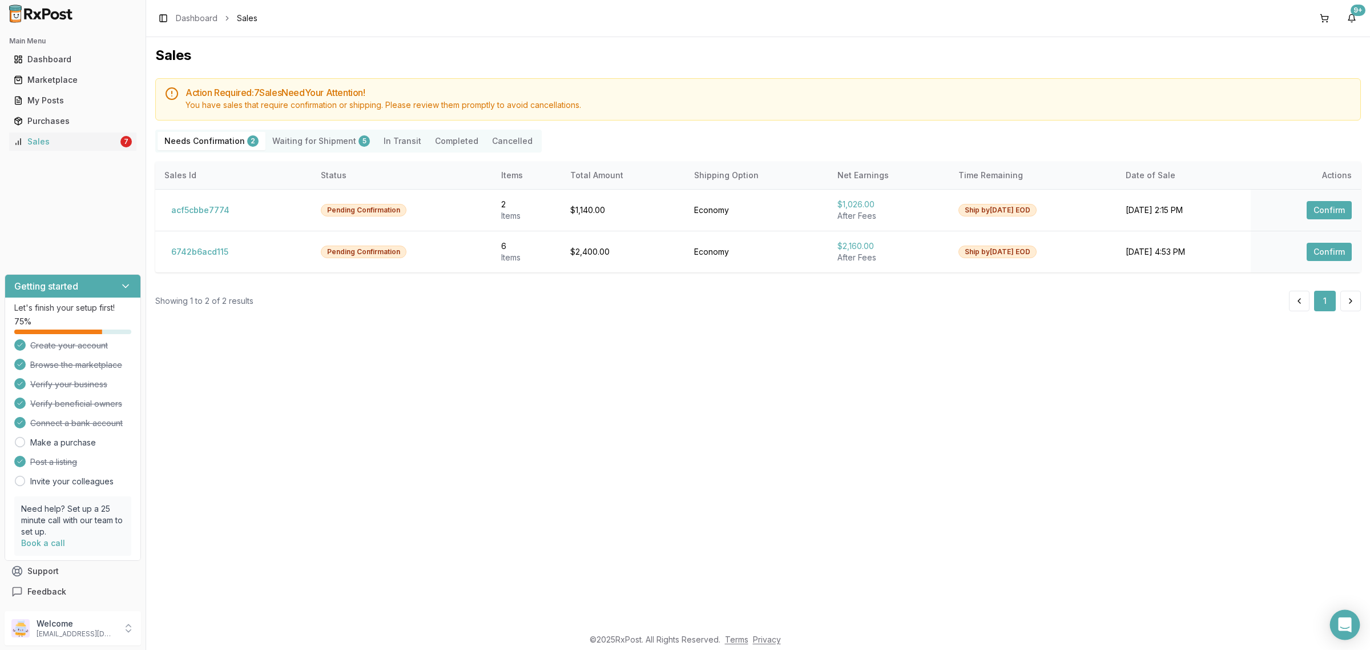
click at [1342, 629] on icon "Open Intercom Messenger" at bounding box center [1344, 624] width 13 height 15
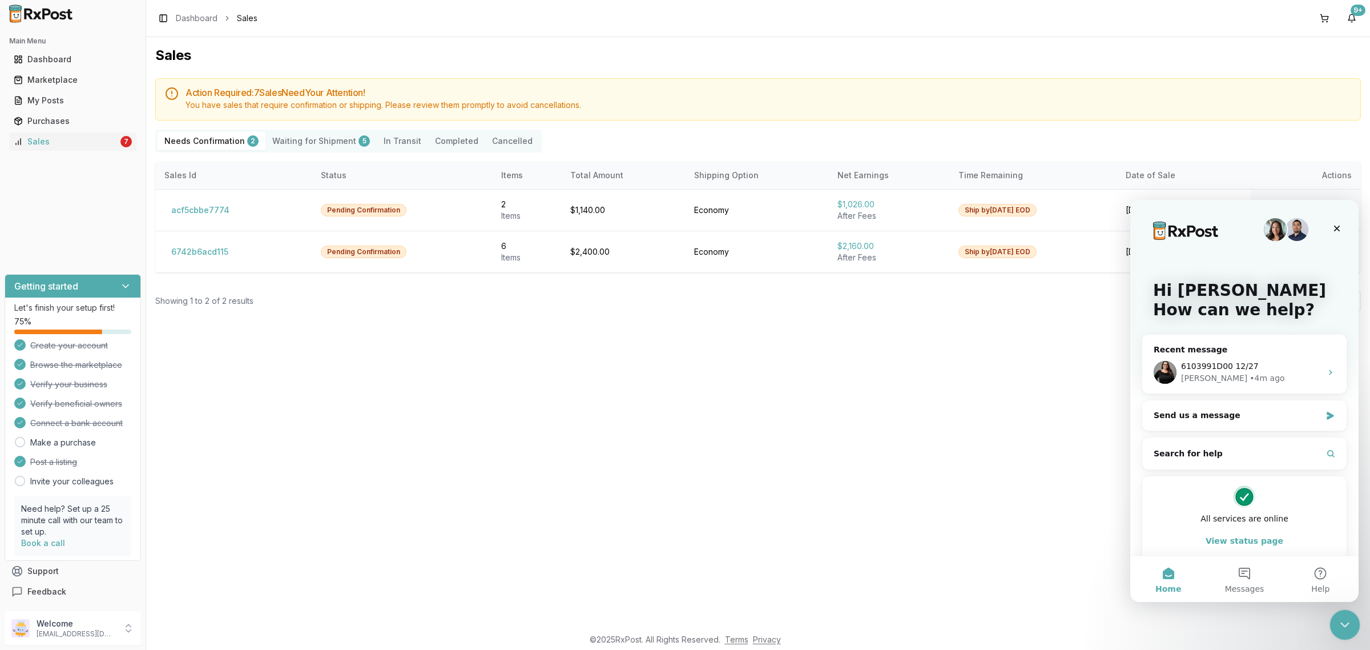
drag, startPoint x: 1351, startPoint y: 627, endPoint x: 2543, endPoint y: 1175, distance: 1311.7
click at [1352, 627] on div "Close Intercom Messenger" at bounding box center [1343, 622] width 27 height 27
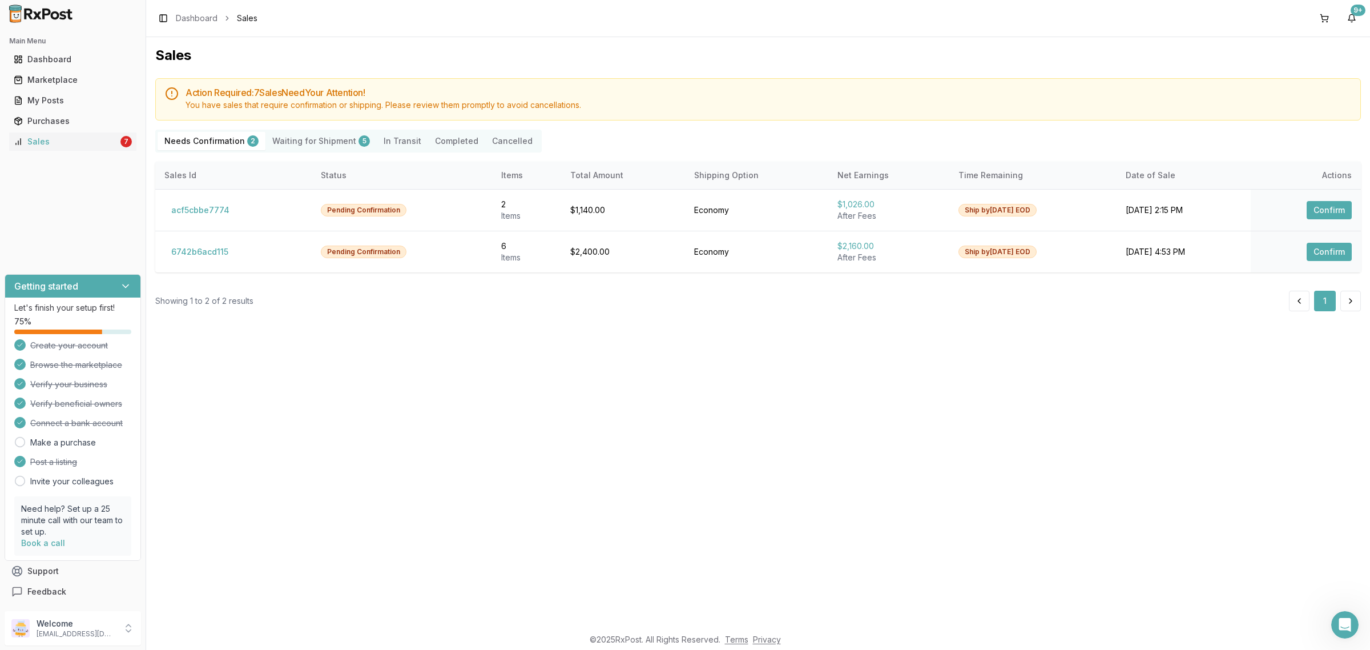
click at [875, 455] on div "Sales Action Required: 7 Sale s Need Your Attention! You have sales that requir…" at bounding box center [758, 332] width 1224 height 590
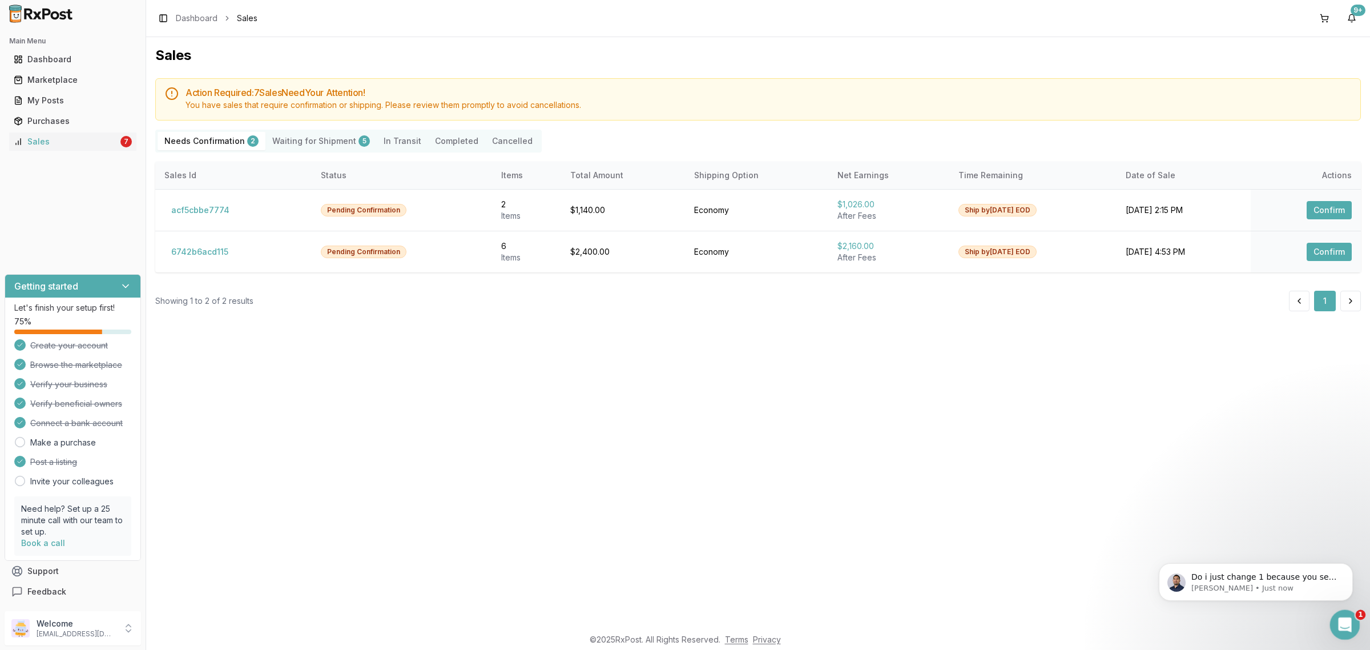
click at [1344, 613] on div "Open Intercom Messenger" at bounding box center [1343, 623] width 38 height 38
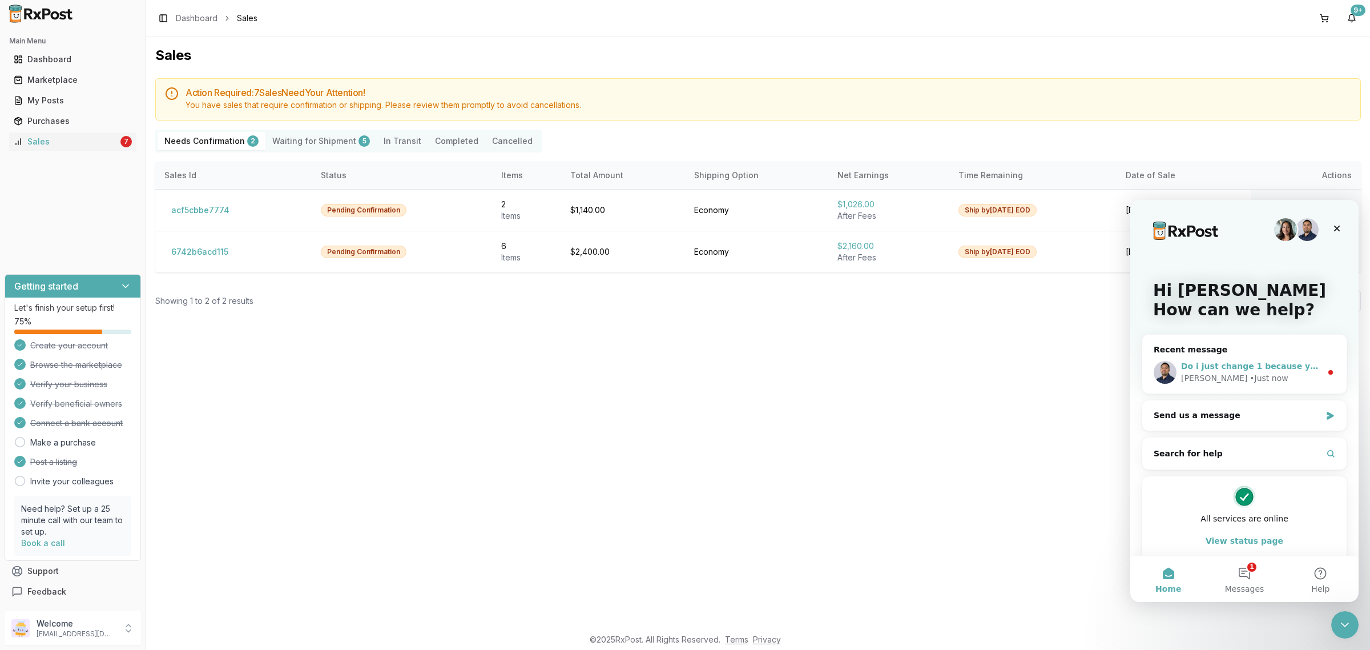
click at [1279, 365] on span "Do i just change 1 because you sent the same lot and expiration?" at bounding box center [1328, 365] width 295 height 9
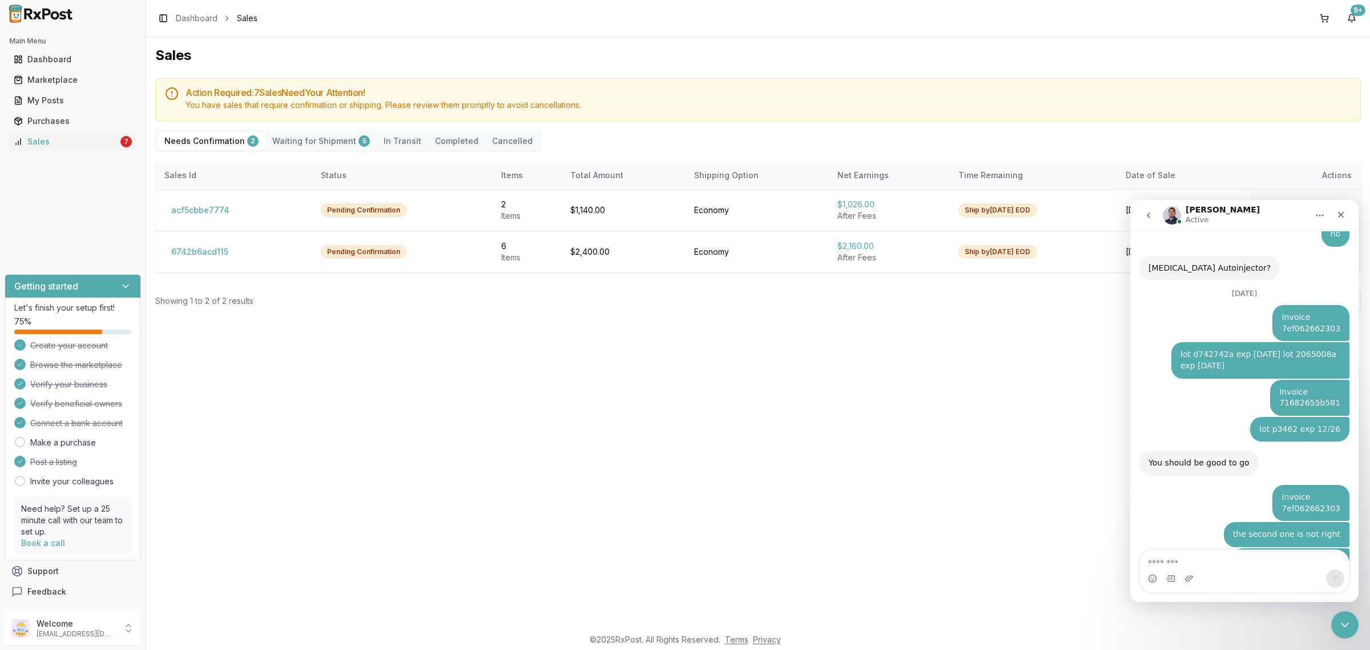
scroll to position [6366, 0]
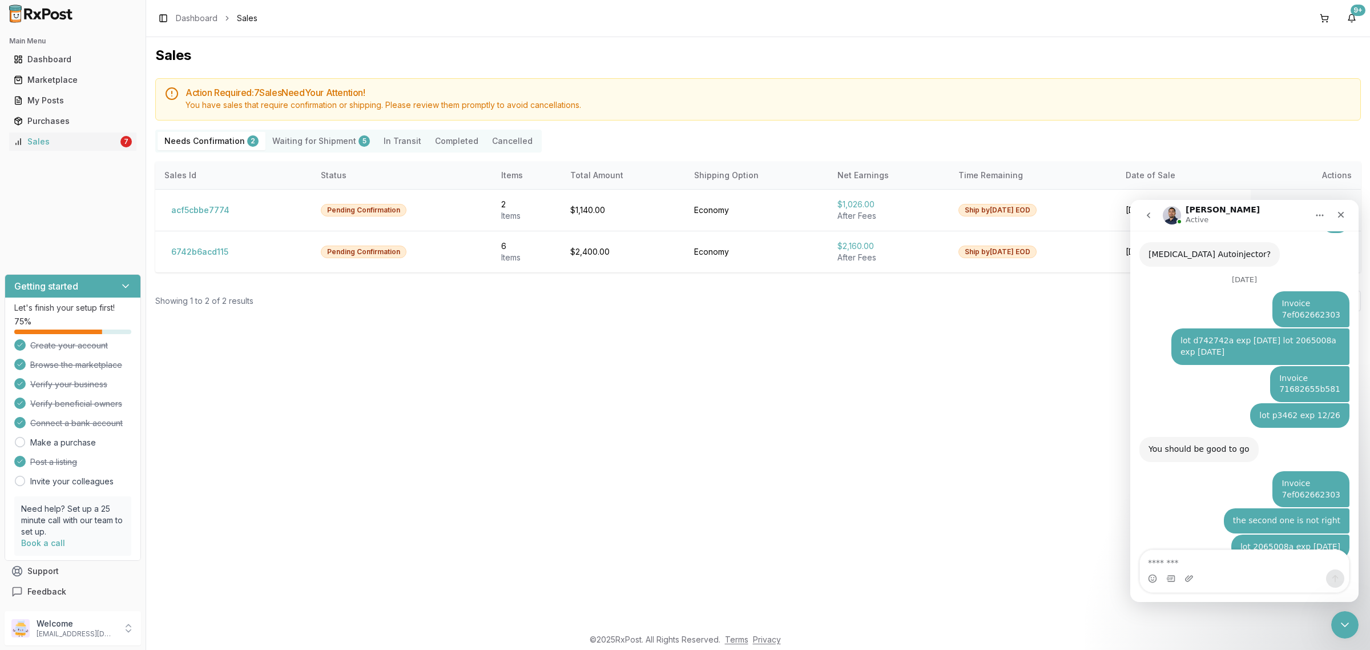
click at [1264, 563] on textarea "Message…" at bounding box center [1244, 559] width 209 height 19
type textarea "**********"
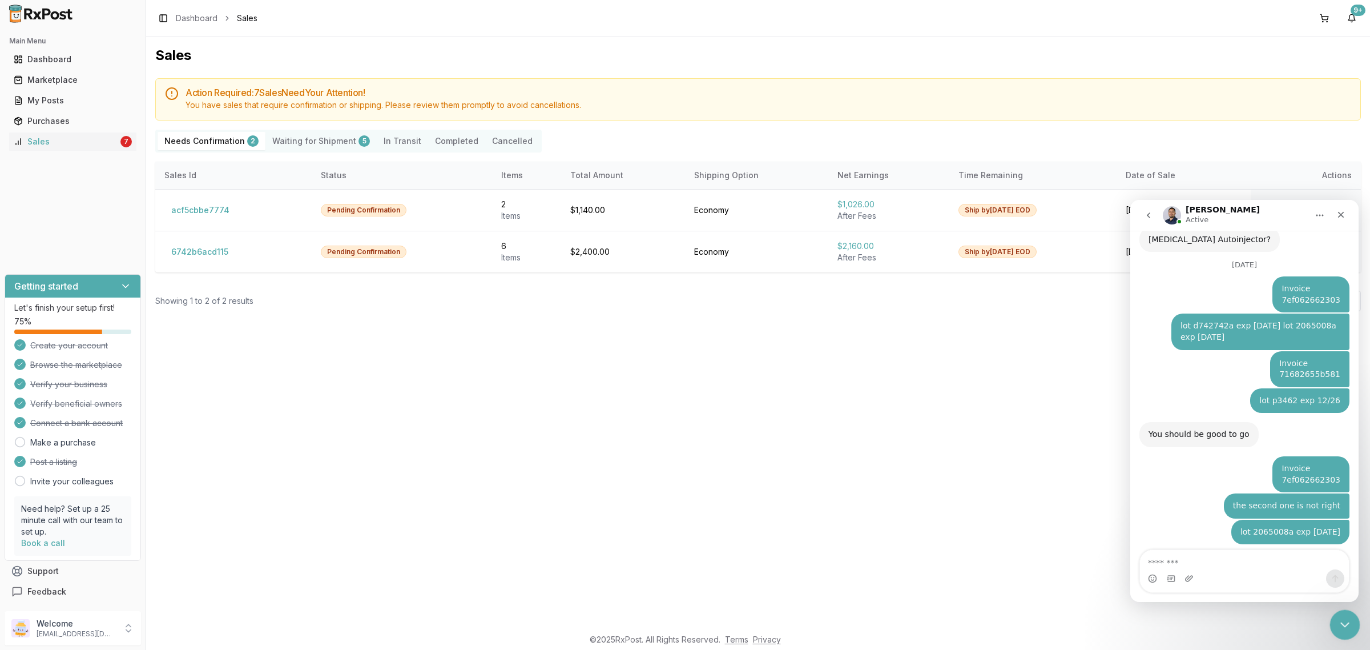
click at [1352, 619] on div "Close Intercom Messenger" at bounding box center [1343, 622] width 27 height 27
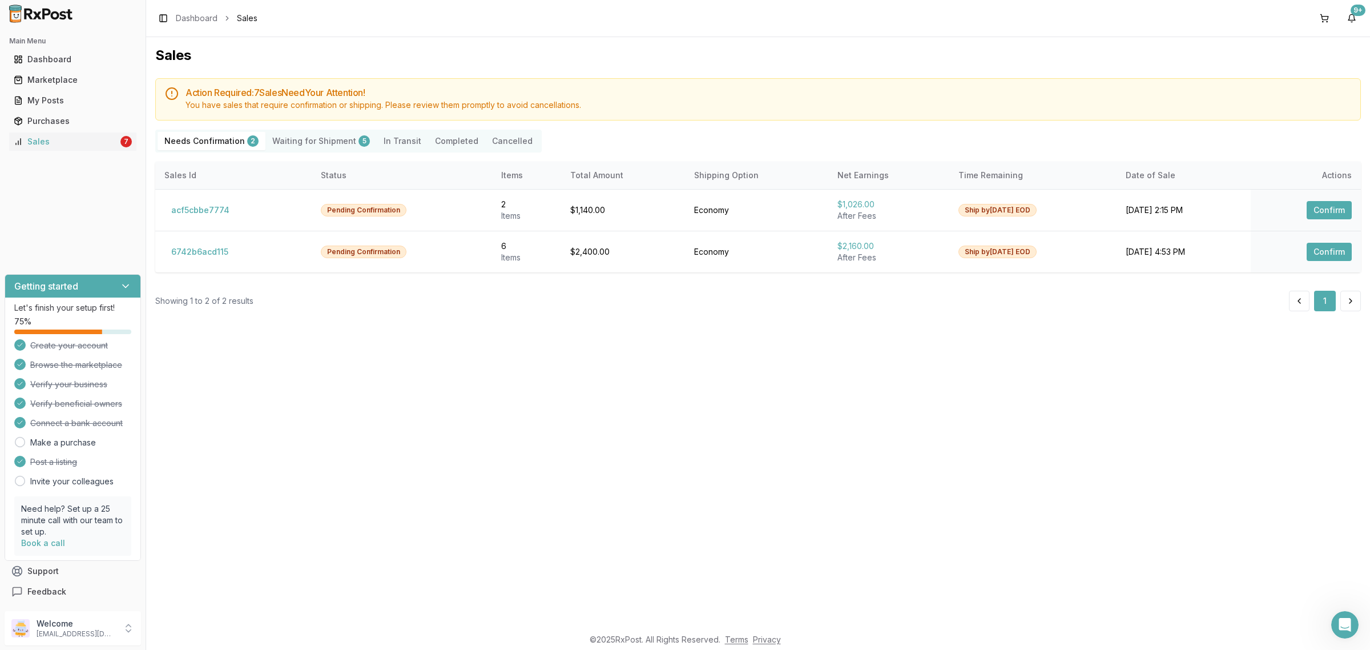
click at [894, 450] on div "Sales Action Required: 7 Sale s Need Your Attention! You have sales that requir…" at bounding box center [758, 332] width 1224 height 590
click at [1347, 633] on div "Open Intercom Messenger" at bounding box center [1343, 623] width 38 height 38
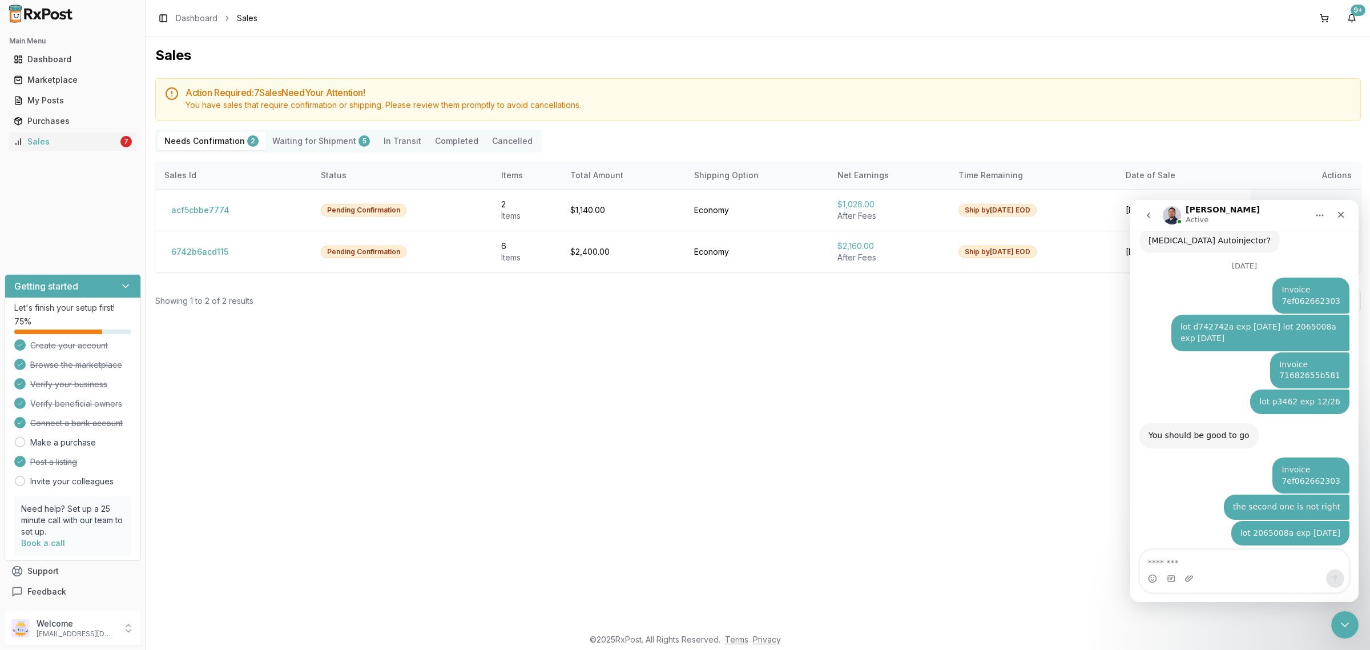
click at [1282, 560] on textarea "Message…" at bounding box center [1244, 559] width 209 height 19
type textarea "**********"
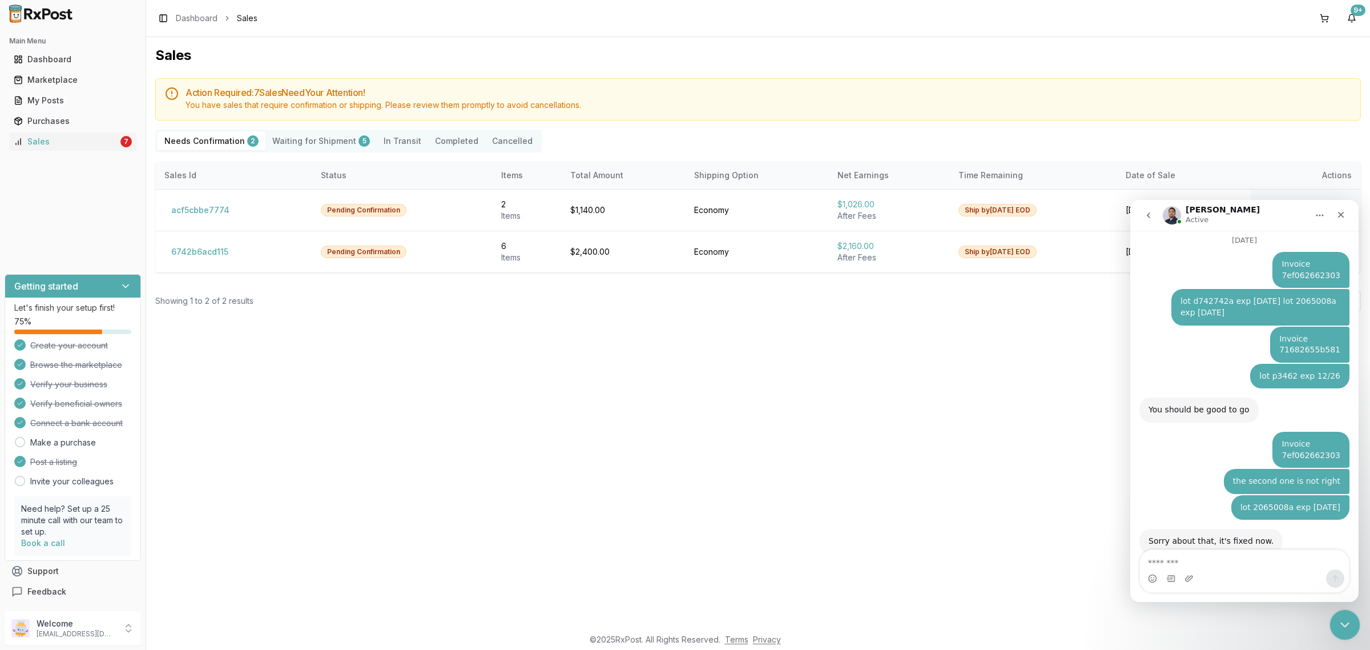
click at [1348, 631] on div "Close Intercom Messenger" at bounding box center [1343, 622] width 27 height 27
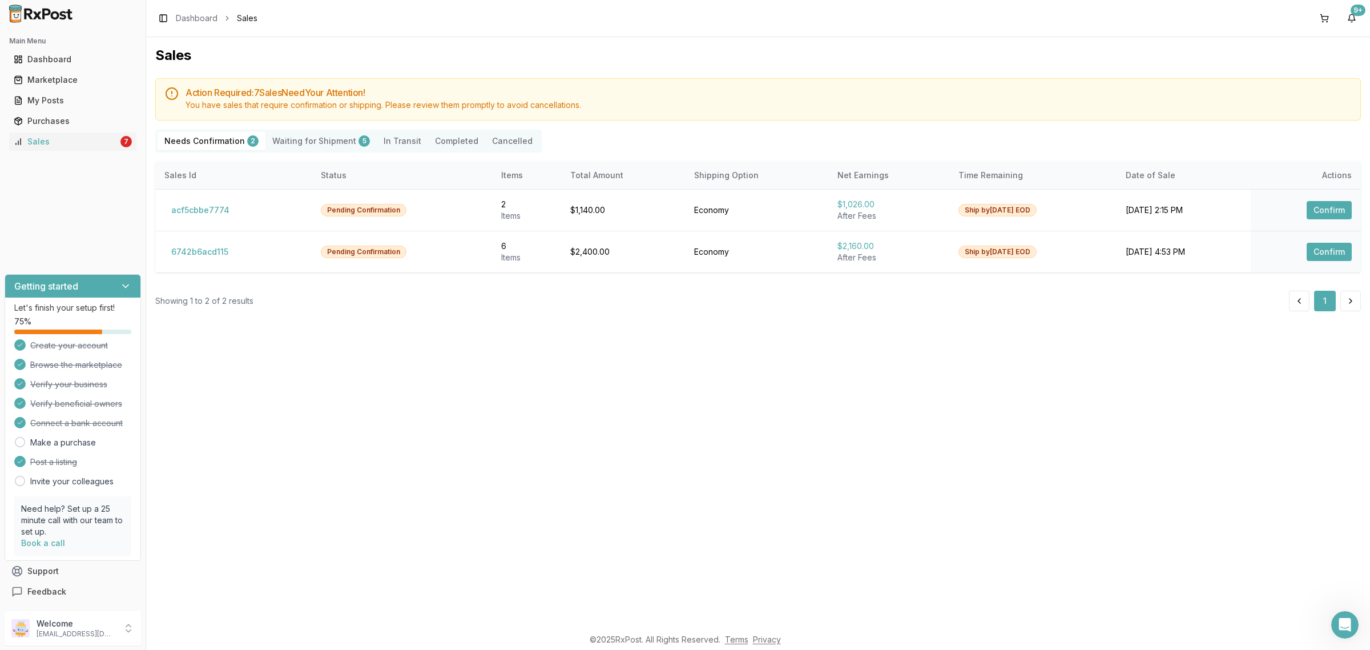
click at [858, 358] on div "Sales Action Required: 7 Sale s Need Your Attention! You have sales that requir…" at bounding box center [758, 332] width 1224 height 590
click at [517, 411] on div "Sales Action Required: 7 Sale s Need Your Attention! You have sales that requir…" at bounding box center [758, 332] width 1224 height 590
click at [543, 420] on div "Sales Action Required: 7 Sale s Need Your Attention! You have sales that requir…" at bounding box center [758, 332] width 1224 height 590
click at [1336, 623] on icon "Open Intercom Messenger" at bounding box center [1343, 623] width 19 height 19
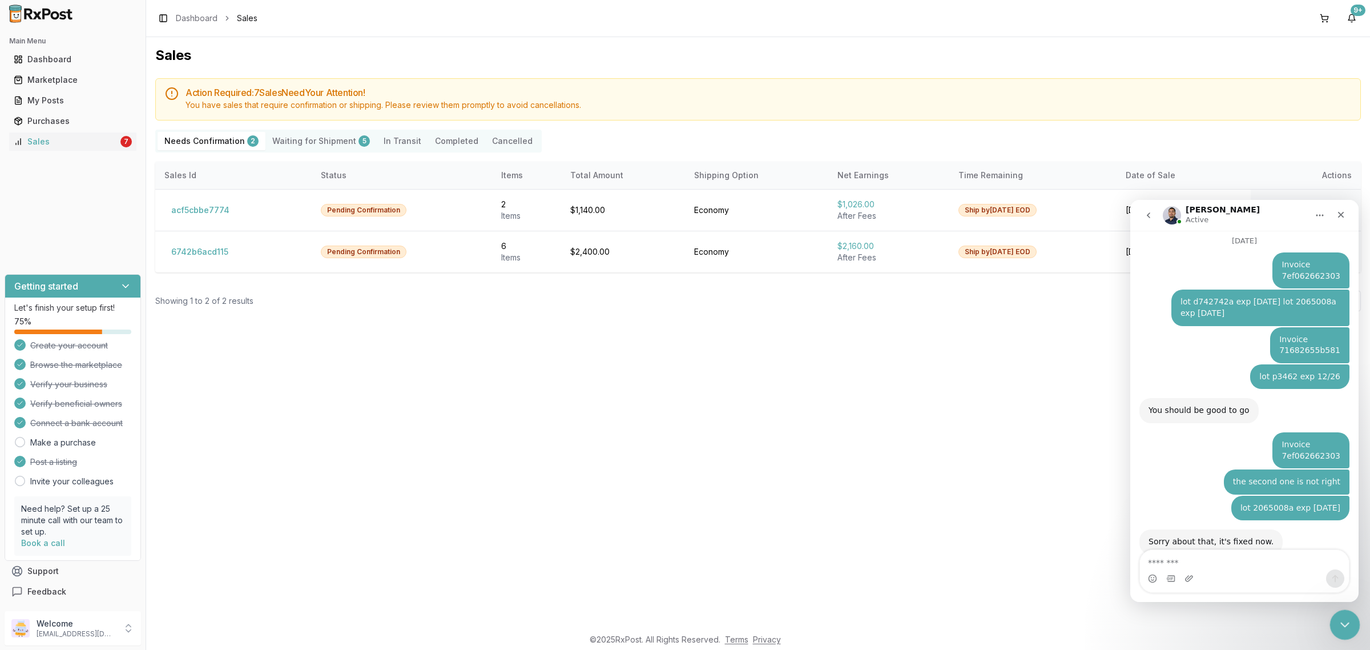
scroll to position [6451, 0]
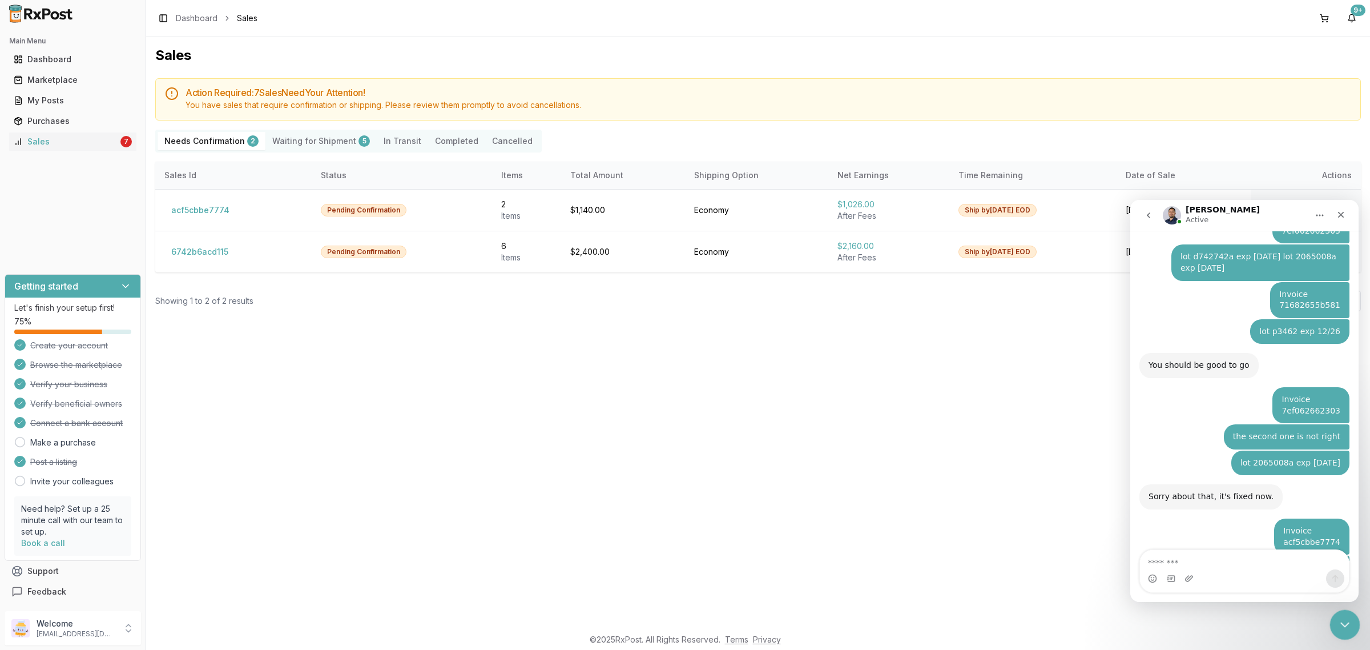
click at [1341, 626] on icon "Close Intercom Messenger" at bounding box center [1343, 623] width 14 height 14
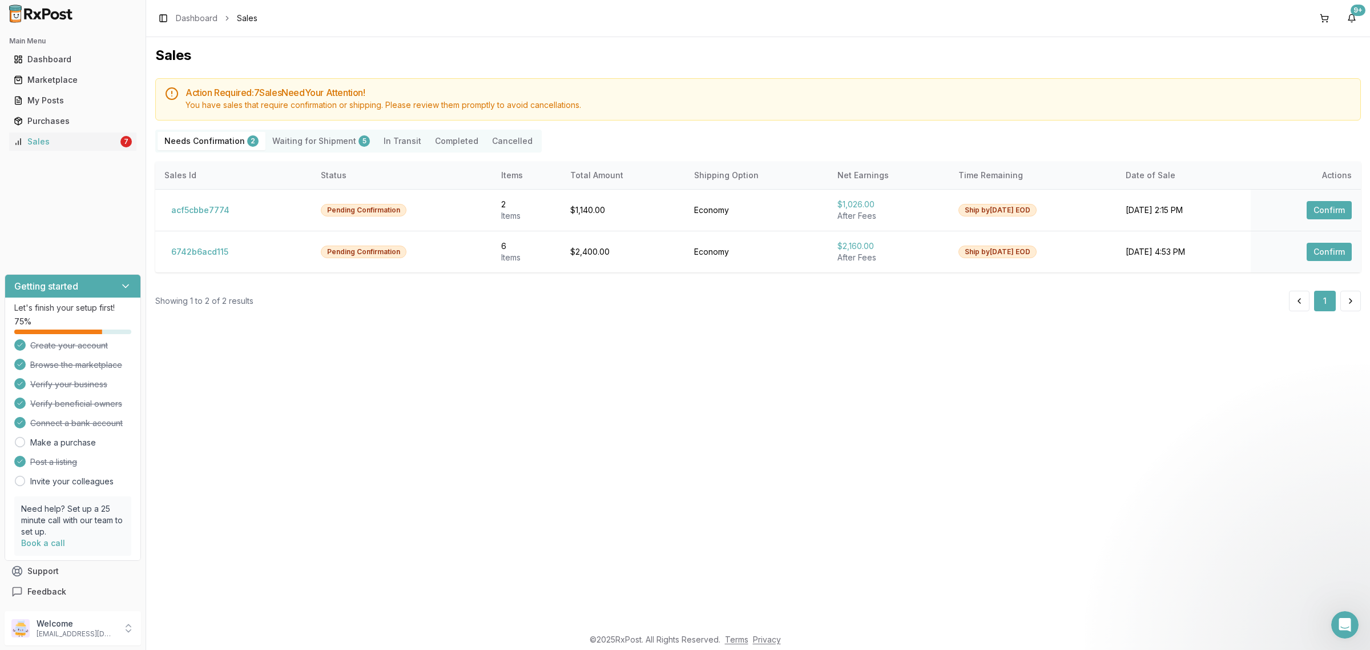
click at [885, 541] on div "Sales Action Required: 7 Sale s Need Your Attention! You have sales that requir…" at bounding box center [758, 332] width 1224 height 590
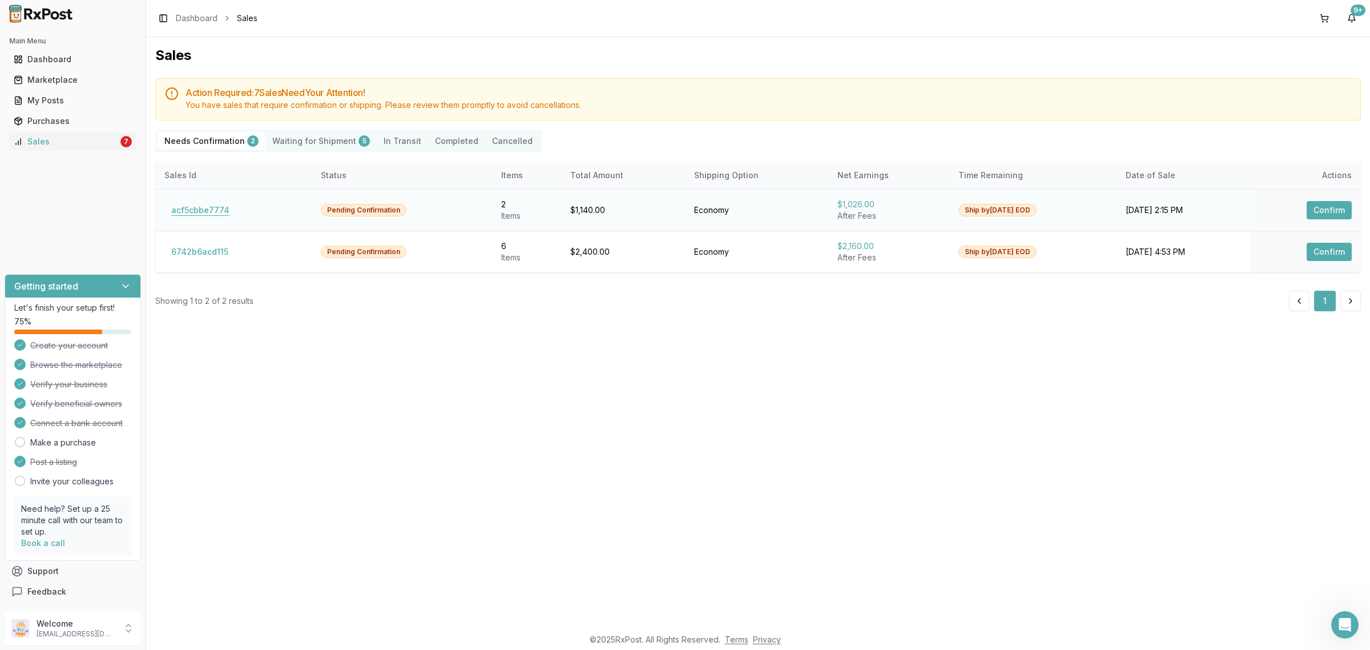
click at [187, 210] on button "acf5cbbe7774" at bounding box center [200, 210] width 72 height 18
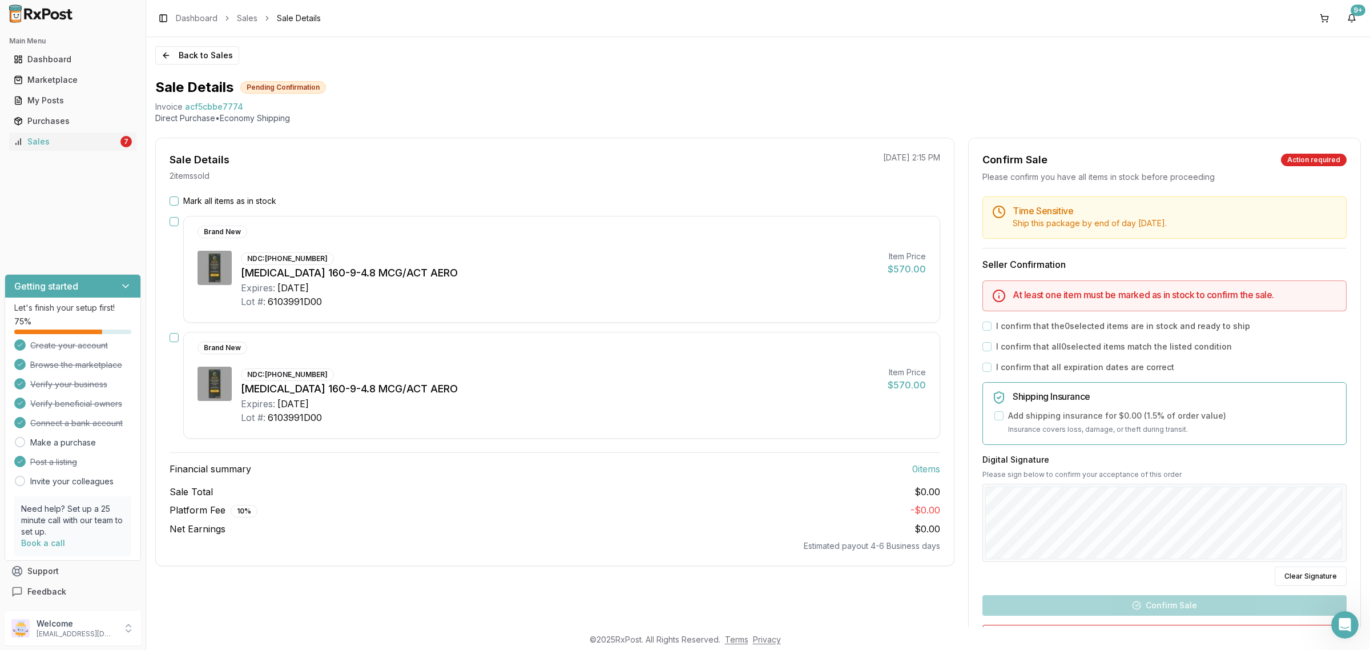
click at [547, 392] on div "Breztri Aerosphere 160-9-4.8 MCG/ACT AERO" at bounding box center [560, 389] width 638 height 16
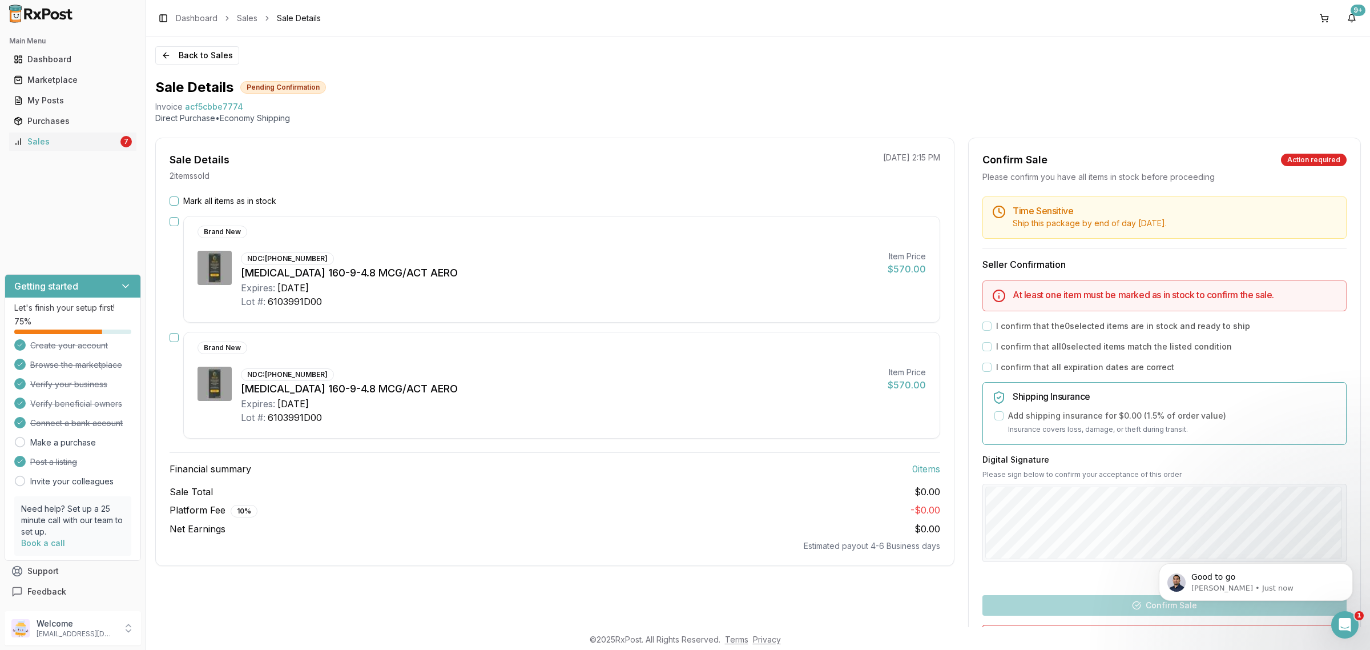
scroll to position [6441, 0]
click at [196, 199] on label "Mark all items as in stock" at bounding box center [229, 200] width 93 height 11
click at [179, 199] on button "Mark all items as in stock" at bounding box center [174, 200] width 9 height 9
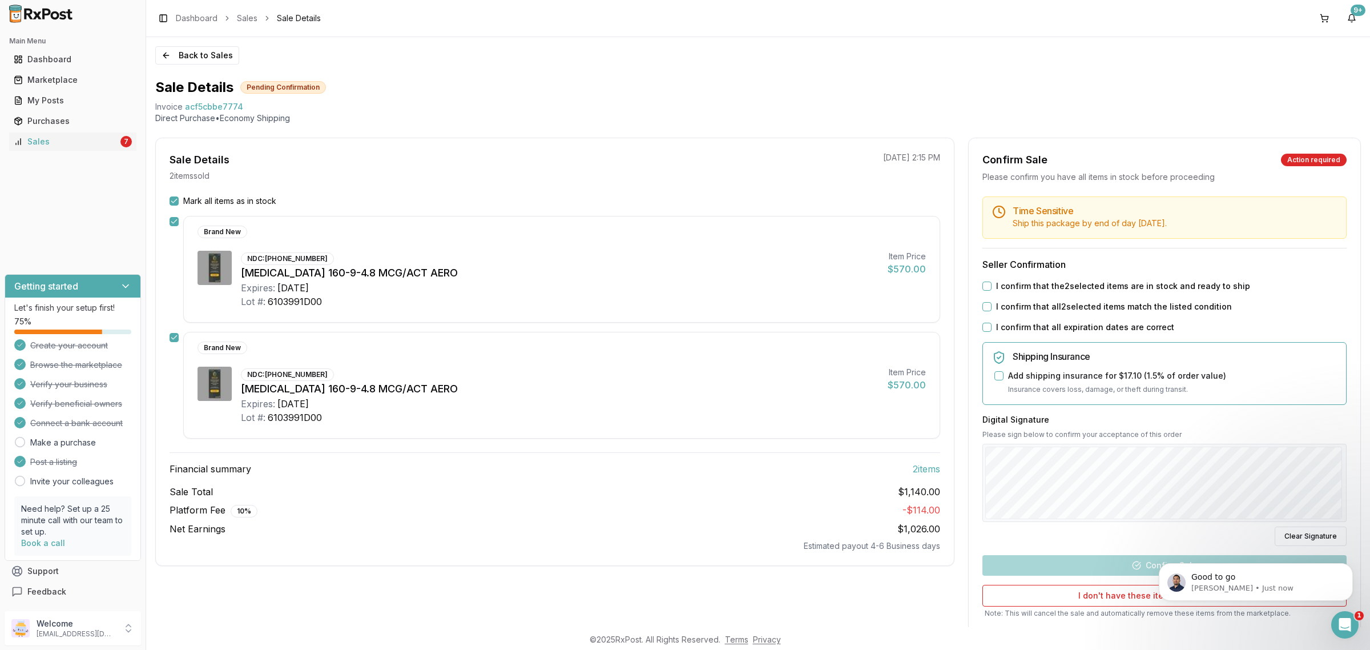
click at [1108, 290] on label "I confirm that the 2 selected items are in stock and ready to ship" at bounding box center [1123, 285] width 254 height 11
click at [992, 290] on button "I confirm that the 2 selected items are in stock and ready to ship" at bounding box center [986, 285] width 9 height 9
click at [1094, 309] on label "I confirm that all 2 selected items match the listed condition" at bounding box center [1114, 306] width 236 height 11
click at [992, 309] on button "I confirm that all 2 selected items match the listed condition" at bounding box center [986, 306] width 9 height 9
click at [1082, 334] on div "Time Sensitive Ship this package by end of day Tuesday, September 16th . Seller…" at bounding box center [1165, 426] width 392 height 461
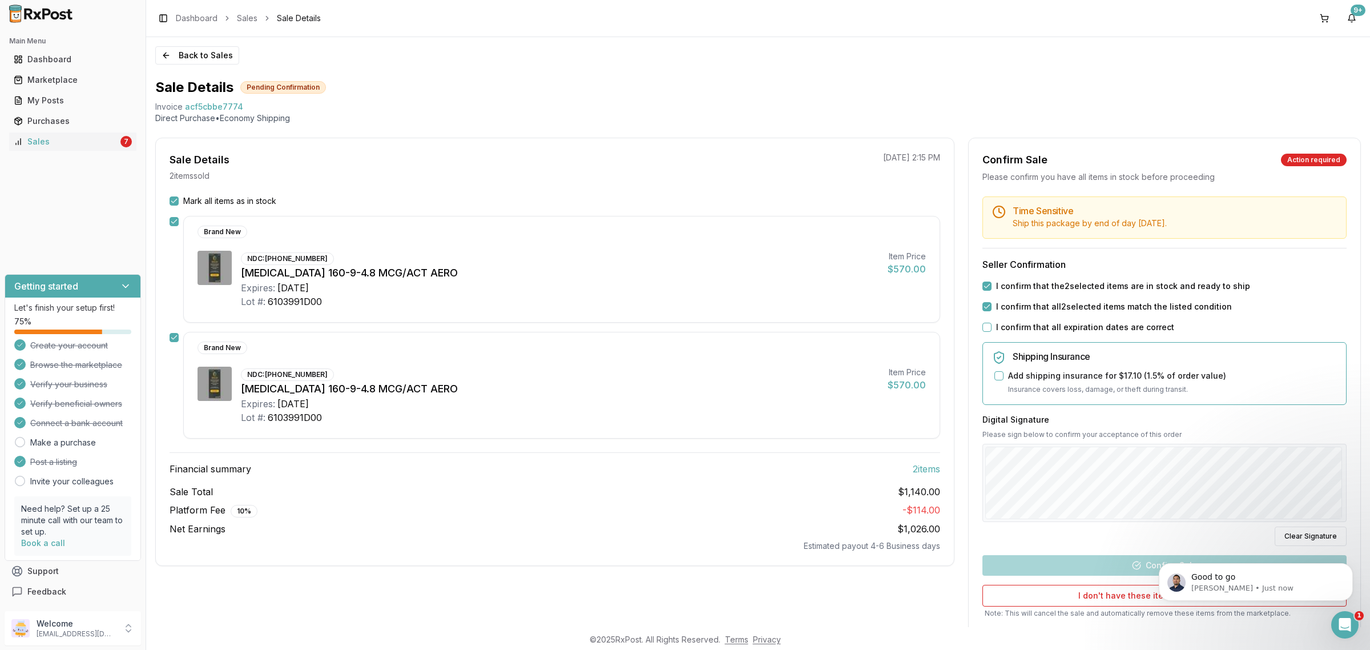
click at [1015, 328] on label "I confirm that all expiration dates are correct" at bounding box center [1085, 326] width 178 height 11
click at [992, 328] on button "I confirm that all expiration dates are correct" at bounding box center [986, 327] width 9 height 9
click at [1297, 534] on button "Clear Signature" at bounding box center [1311, 535] width 72 height 19
click at [1102, 561] on button "Confirm Sale" at bounding box center [1164, 565] width 364 height 21
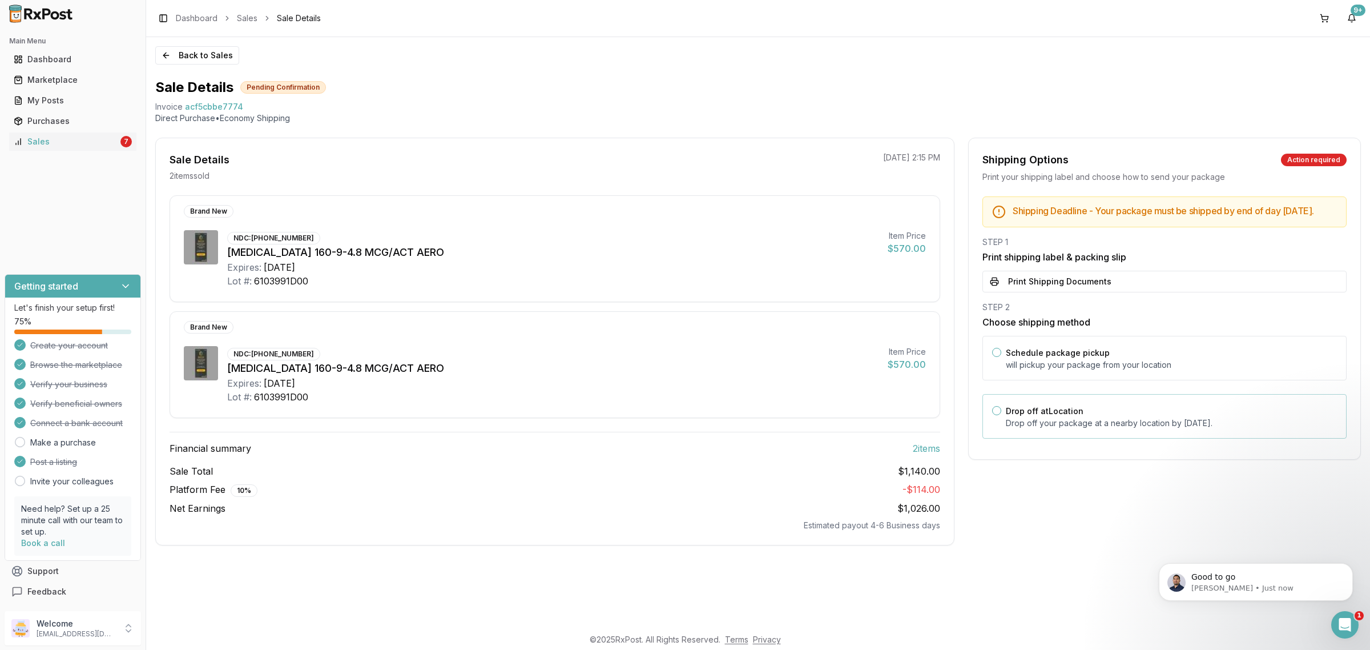
click at [1006, 429] on p "Drop off your package at a nearby location by September 16, 2025 ." at bounding box center [1171, 422] width 331 height 11
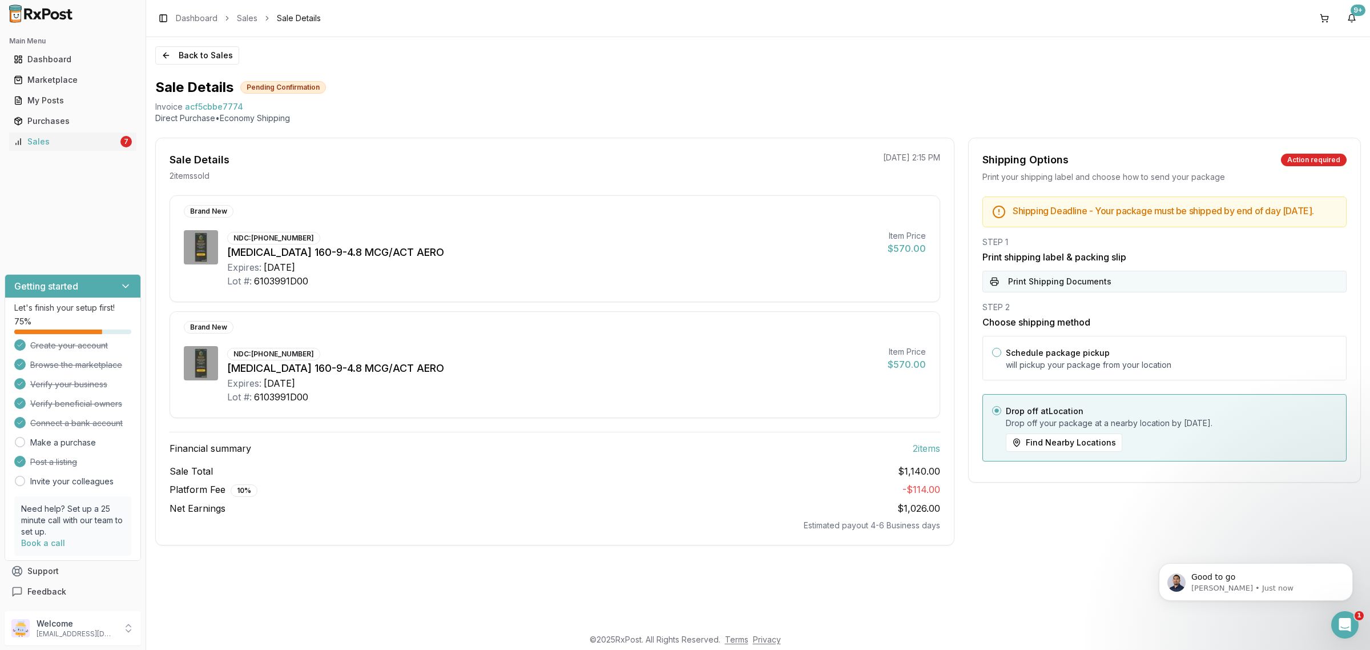
click at [1078, 288] on button "Print Shipping Documents" at bounding box center [1164, 282] width 364 height 22
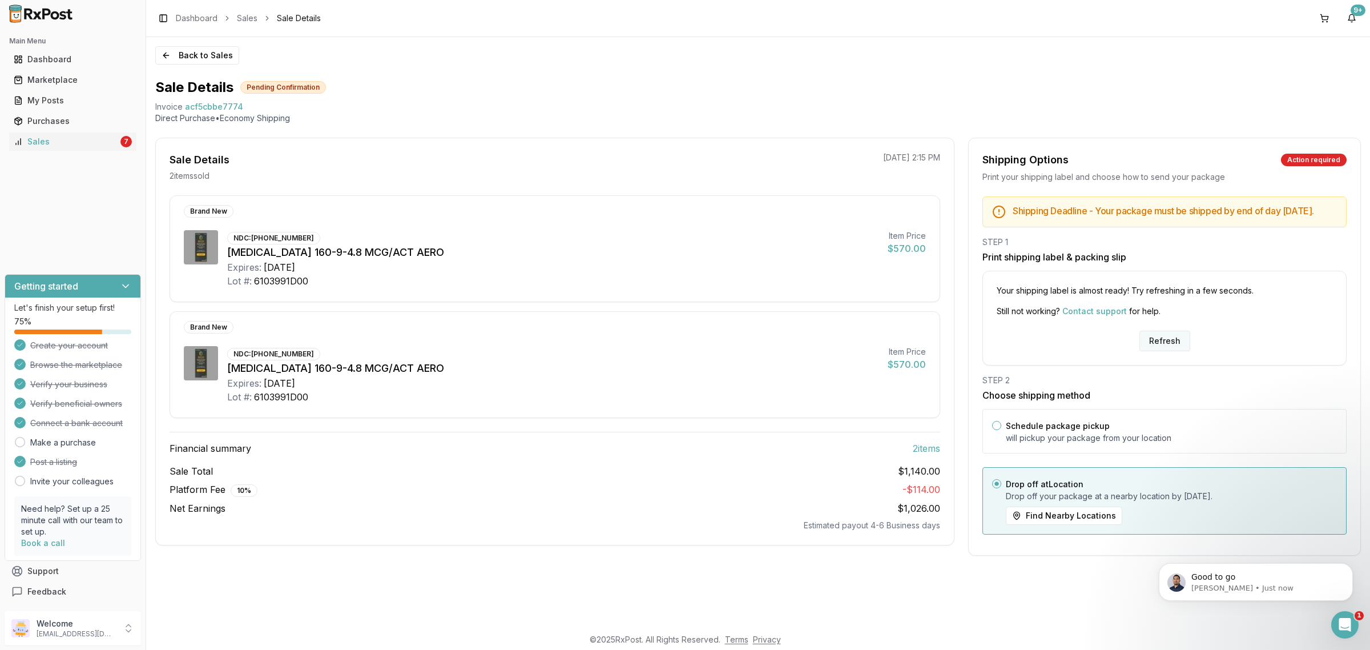
click at [1159, 351] on button "Refresh" at bounding box center [1164, 341] width 51 height 21
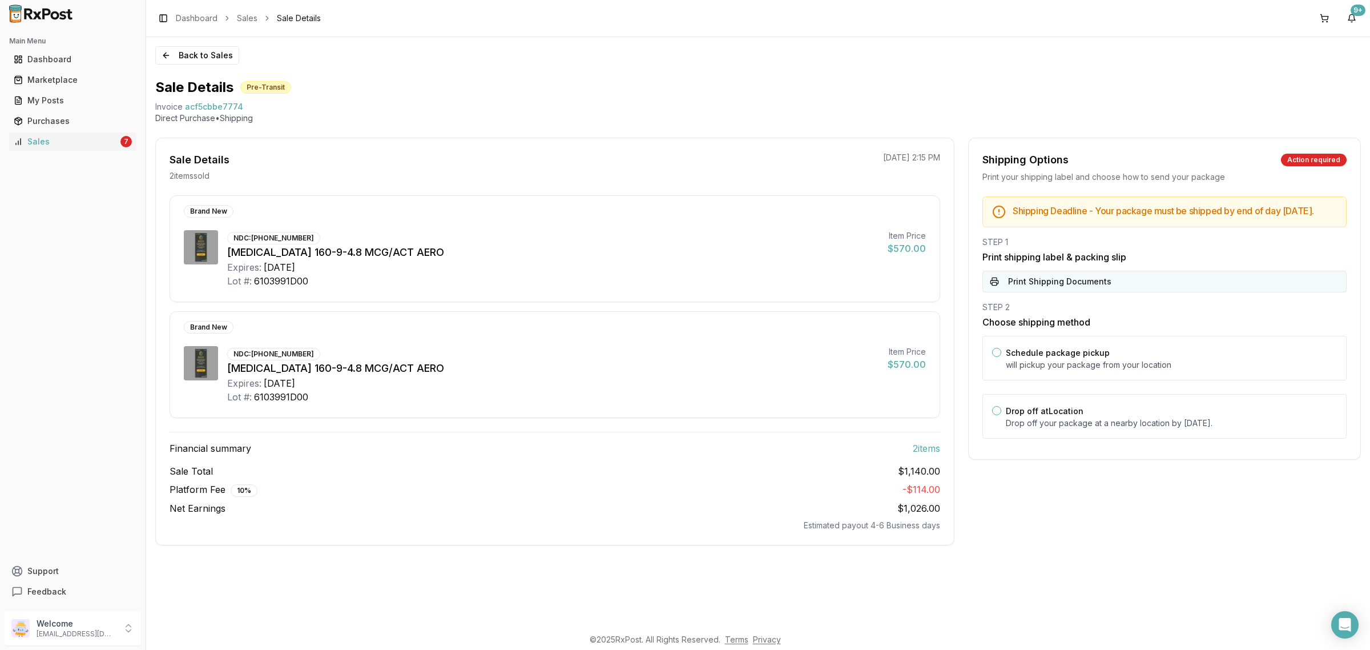
click at [1085, 292] on button "Print Shipping Documents" at bounding box center [1164, 282] width 364 height 22
click at [1079, 416] on label "Drop off at Location" at bounding box center [1045, 411] width 78 height 10
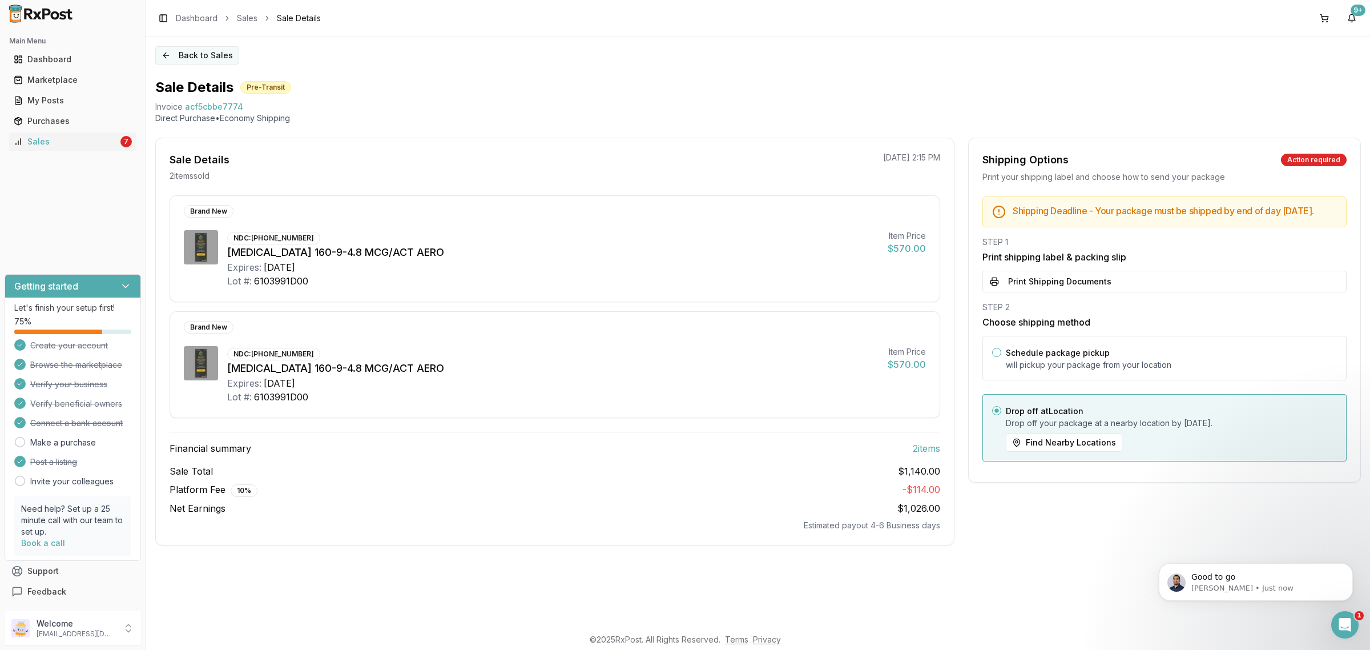
click at [181, 53] on button "Back to Sales" at bounding box center [197, 55] width 84 height 18
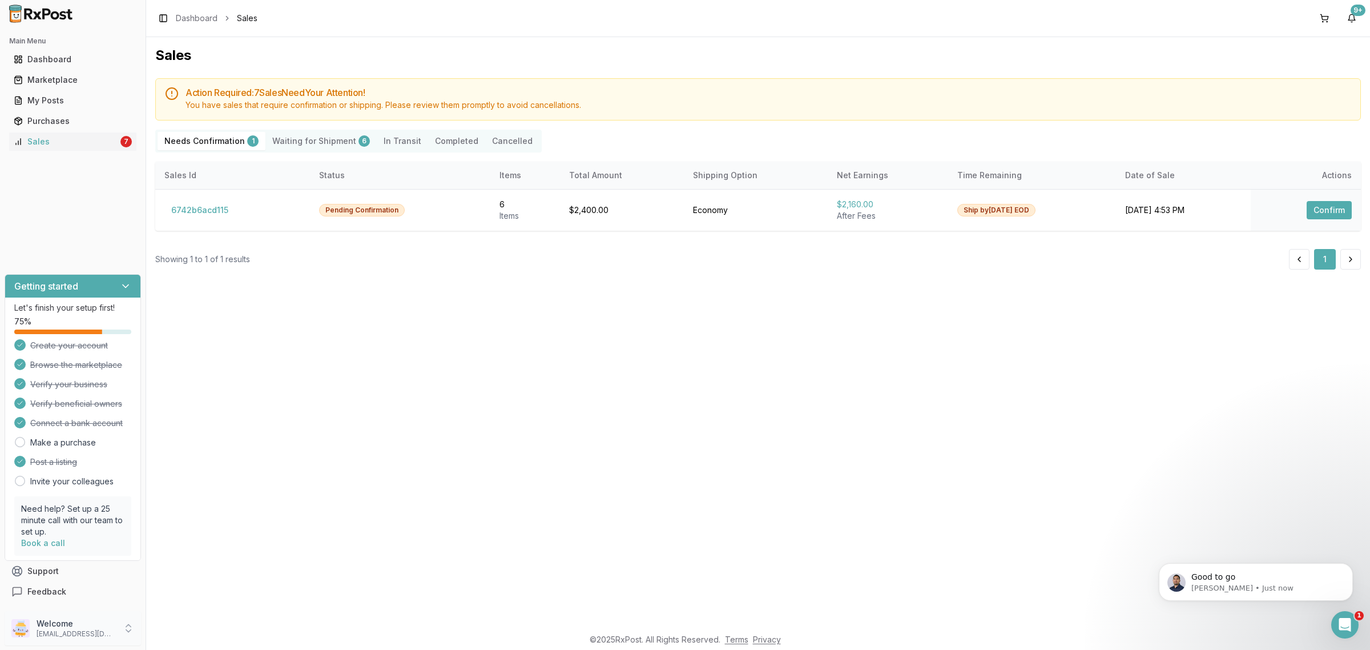
click at [101, 626] on p "Welcome" at bounding box center [76, 623] width 79 height 11
click at [167, 634] on span "Sign Out" at bounding box center [207, 630] width 108 height 11
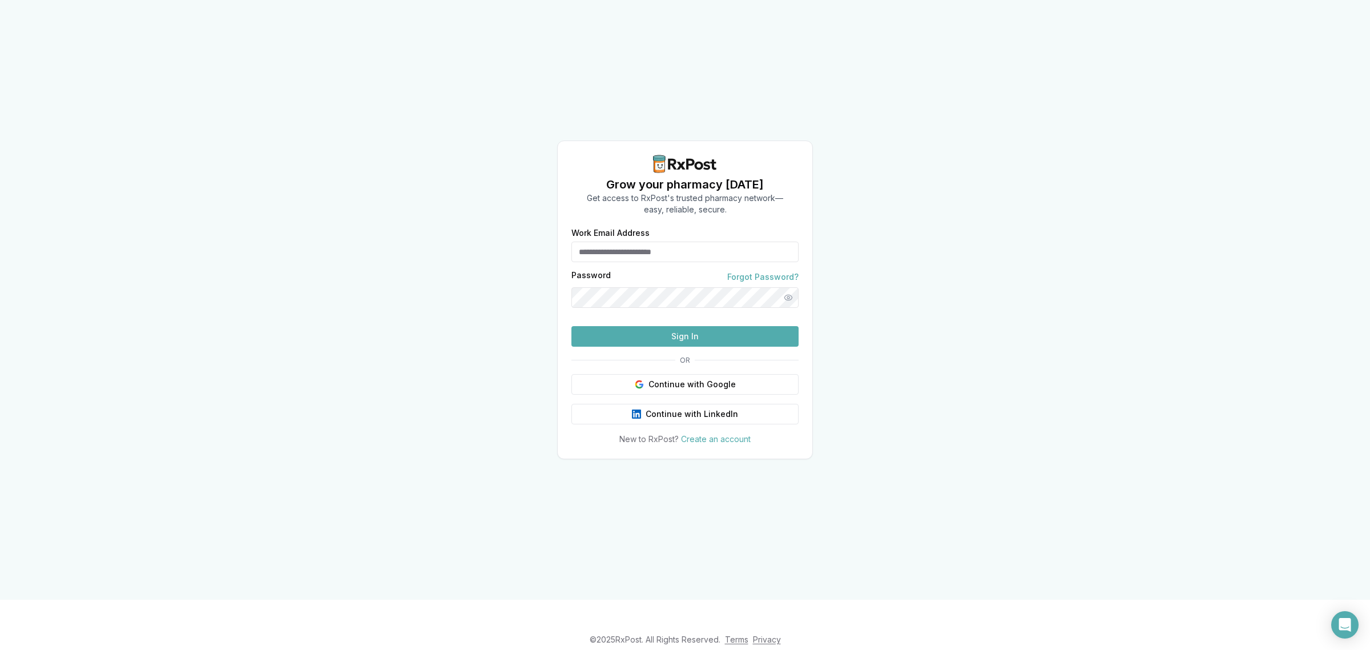
type input "**********"
drag, startPoint x: 724, startPoint y: 264, endPoint x: 506, endPoint y: 295, distance: 219.7
click at [506, 295] on div "**********" at bounding box center [685, 299] width 1370 height 599
click at [710, 241] on input "**********" at bounding box center [684, 251] width 227 height 21
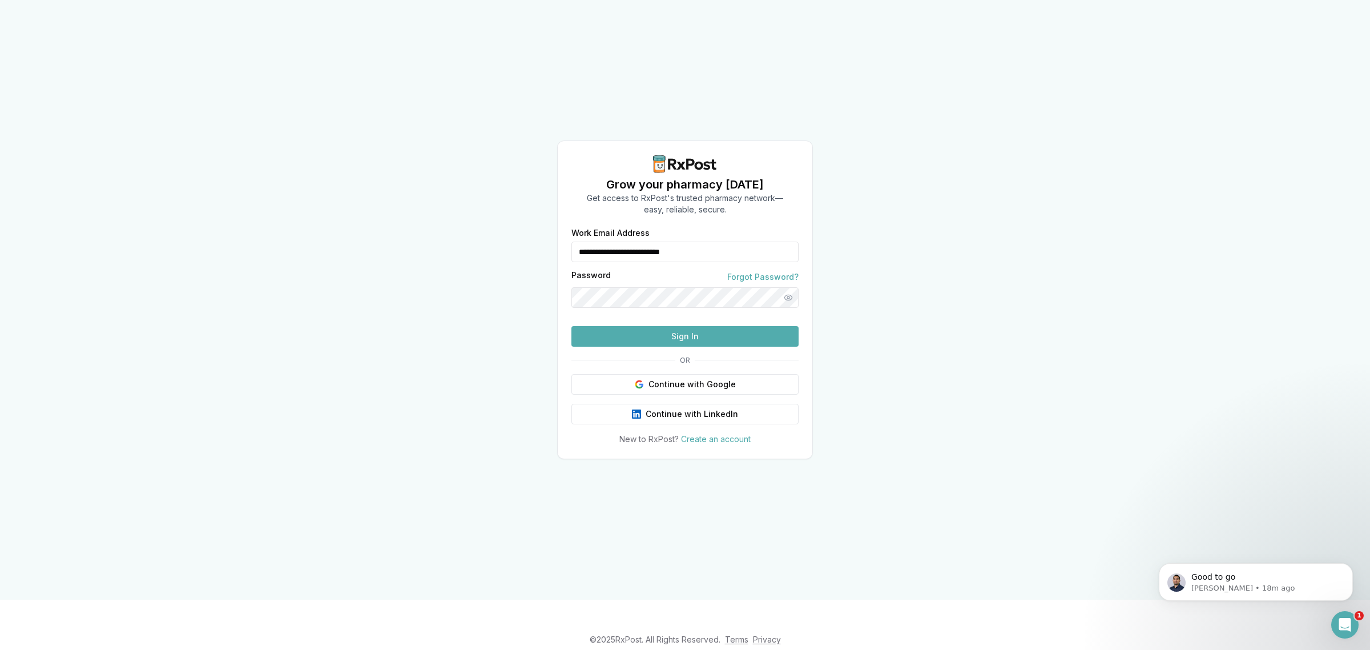
click at [617, 338] on button "Sign In" at bounding box center [684, 336] width 227 height 21
click at [647, 347] on button "Sign In" at bounding box center [684, 336] width 227 height 21
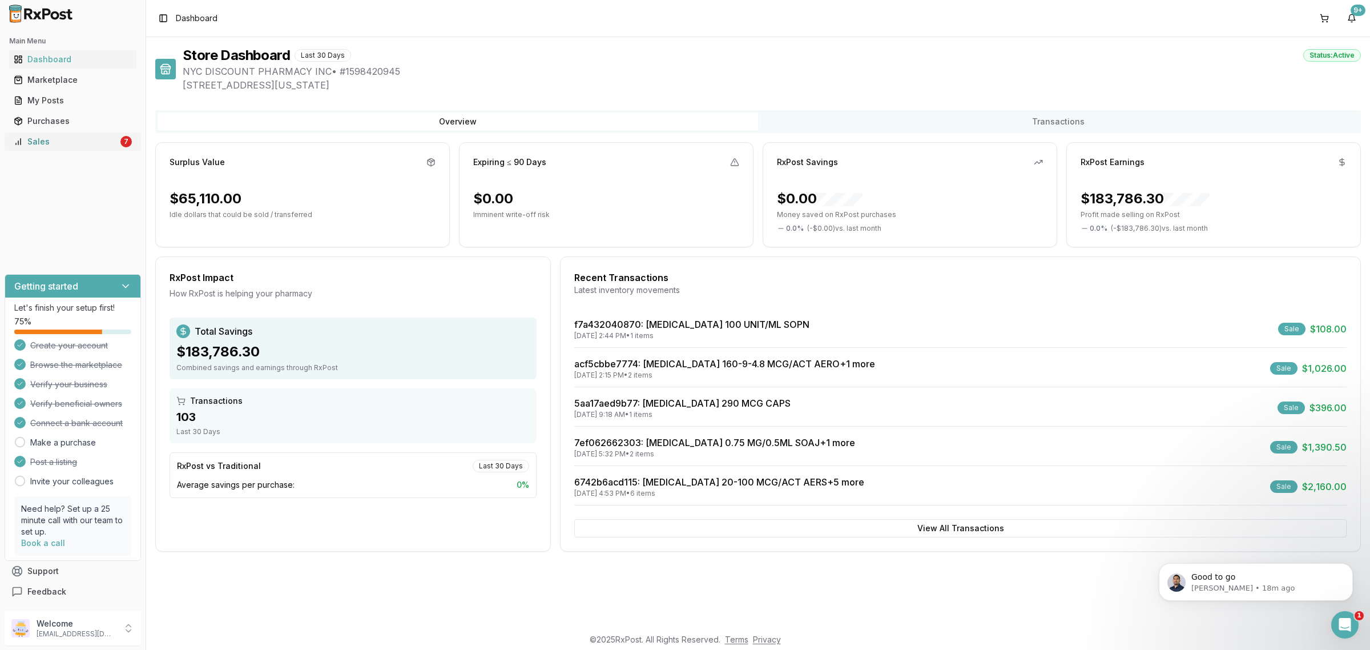
click at [92, 139] on div "Sales" at bounding box center [66, 141] width 104 height 11
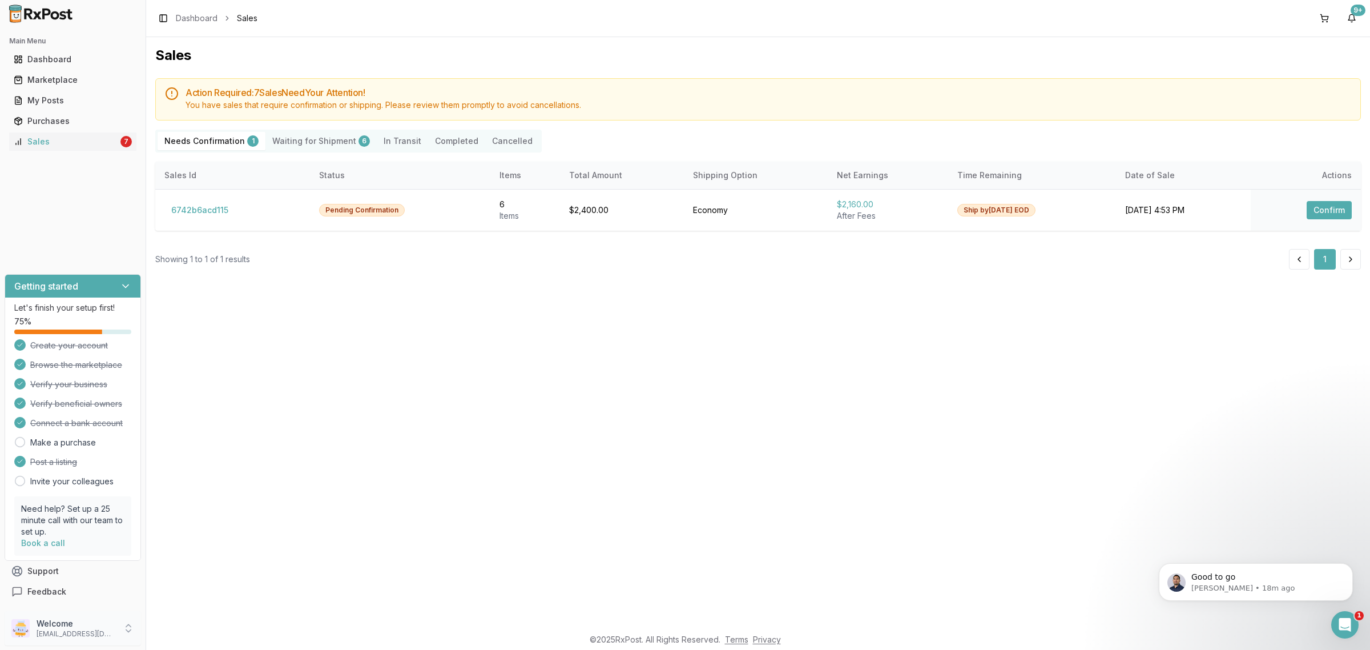
click at [95, 631] on p "[EMAIL_ADDRESS][DOMAIN_NAME]" at bounding box center [76, 633] width 79 height 9
click at [188, 629] on span "Sign Out" at bounding box center [207, 630] width 108 height 11
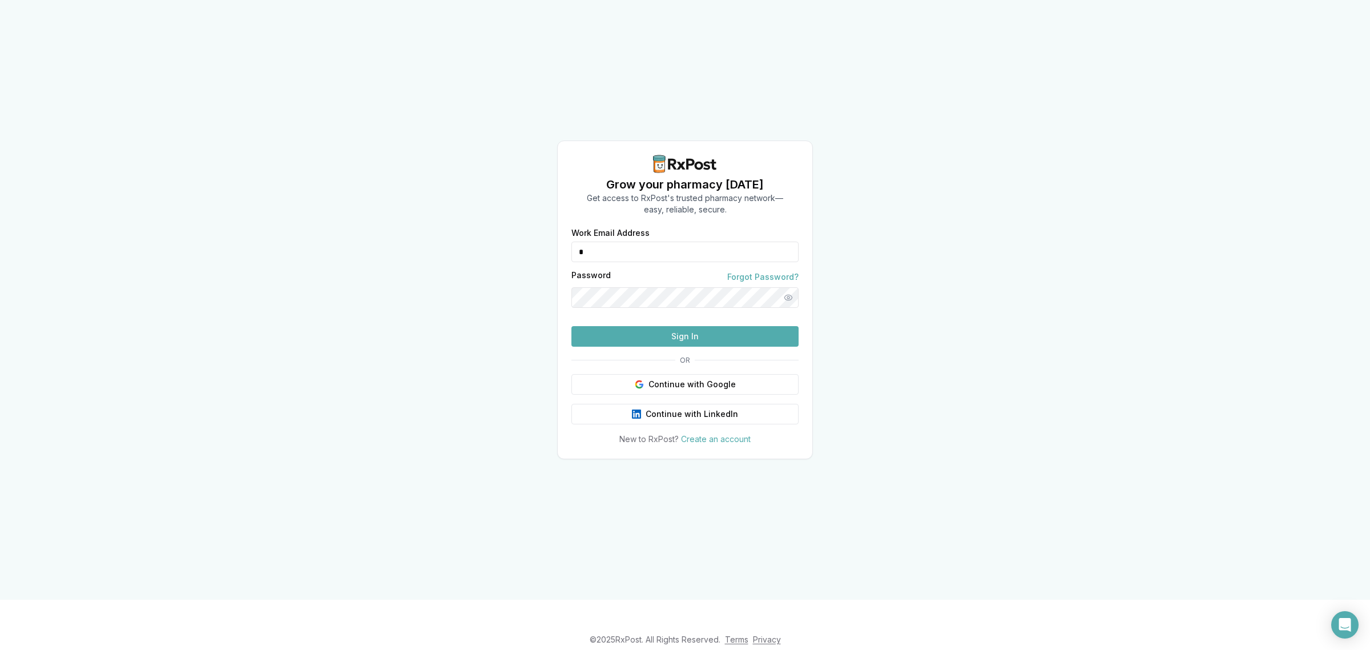
drag, startPoint x: 675, startPoint y: 234, endPoint x: 547, endPoint y: 249, distance: 128.7
click at [547, 249] on div "Grow your pharmacy [DATE] Get access to RxPost's trusted pharmacy network— easy…" at bounding box center [685, 299] width 1370 height 599
type input "**********"
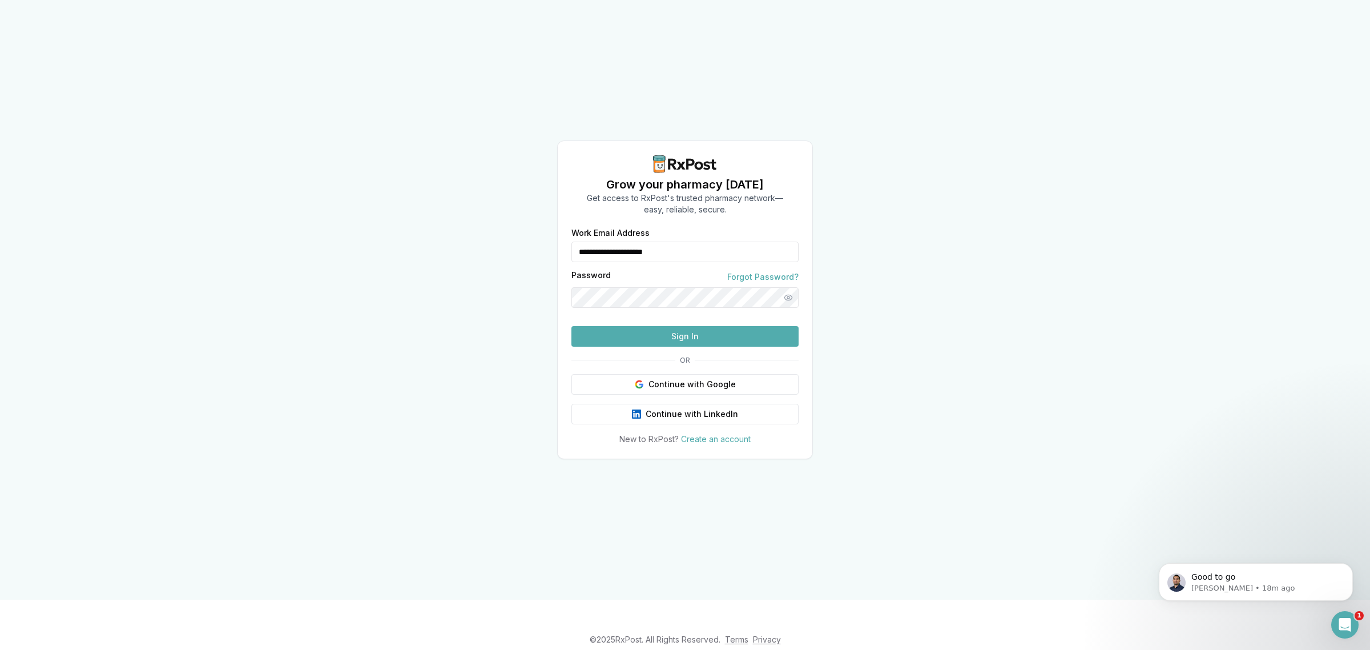
click at [675, 347] on button "Sign In" at bounding box center [684, 336] width 227 height 21
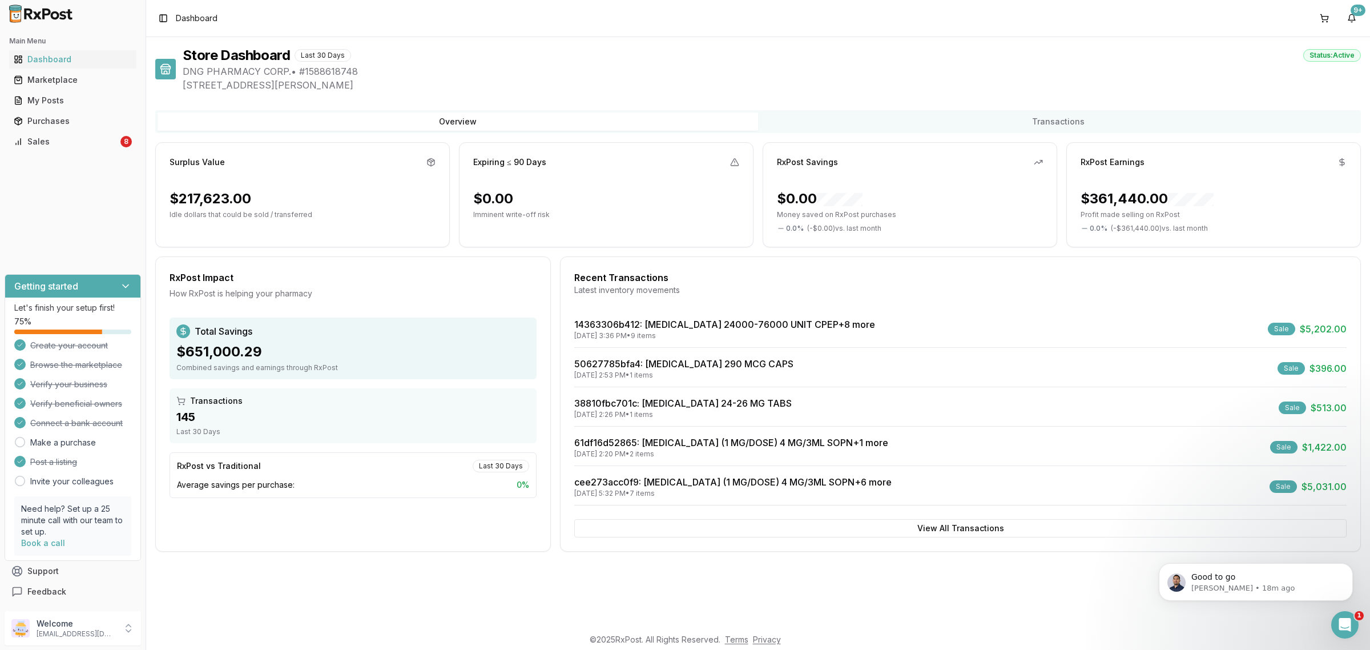
click at [64, 153] on div "Main Menu Dashboard Marketplace My Posts Purchases Sales 8" at bounding box center [73, 91] width 146 height 128
click at [70, 141] on div "Sales" at bounding box center [66, 141] width 104 height 11
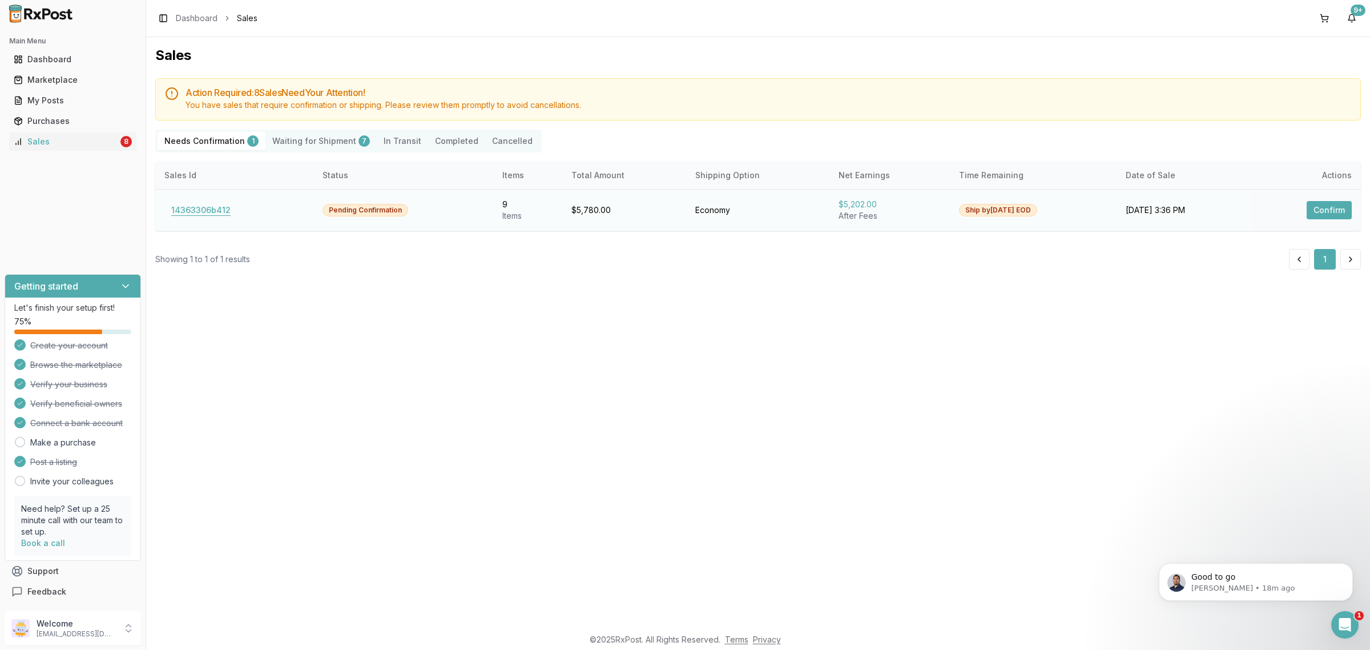
click at [212, 211] on button "14363306b412" at bounding box center [200, 210] width 73 height 18
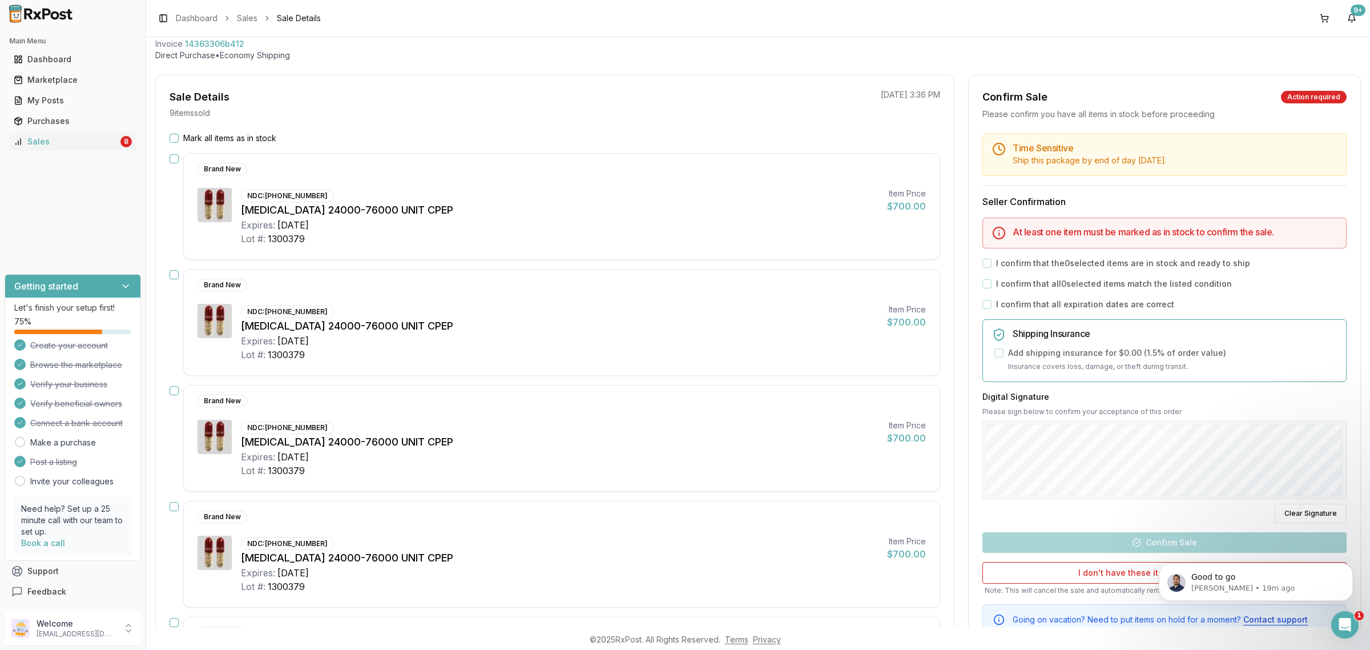
scroll to position [62, 0]
drag, startPoint x: 486, startPoint y: 280, endPoint x: 480, endPoint y: 284, distance: 7.8
click at [484, 281] on div "Brand New NDC: [PHONE_NUMBER] [MEDICAL_DATA] 24000-76000 UNIT CPEP Expires: [DA…" at bounding box center [561, 323] width 757 height 107
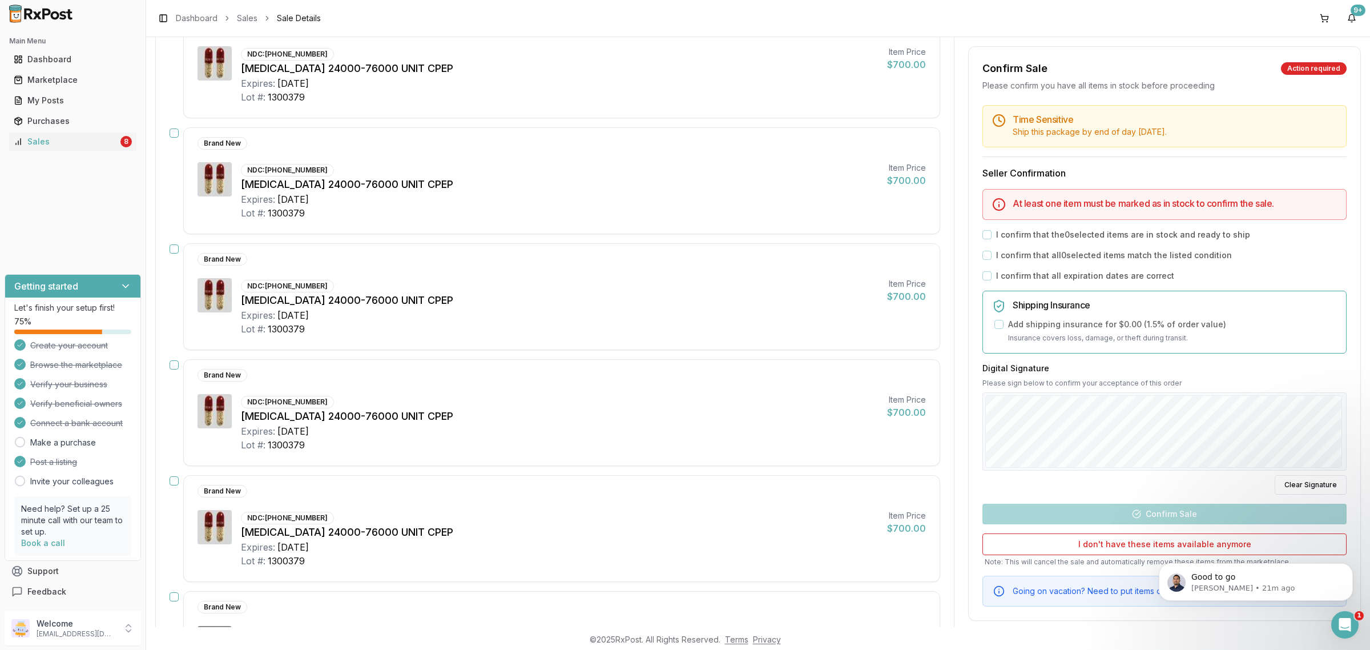
scroll to position [0, 0]
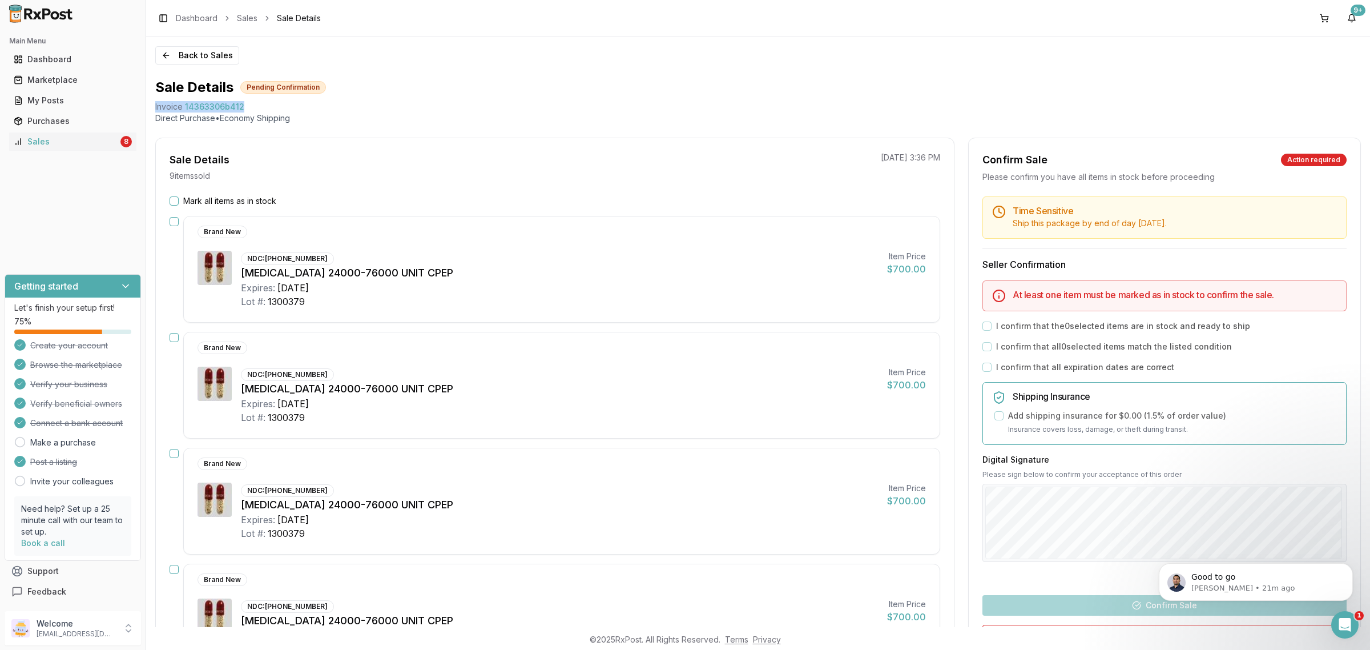
drag, startPoint x: 153, startPoint y: 110, endPoint x: 284, endPoint y: 107, distance: 131.3
click at [284, 107] on div "Back to Sales Sale Details Pending Confirmation Invoice 14363306b412 Direct Pur…" at bounding box center [758, 332] width 1224 height 590
copy div "Invoice 14363306b412"
click at [1343, 621] on icon "Open Intercom Messenger" at bounding box center [1343, 623] width 19 height 19
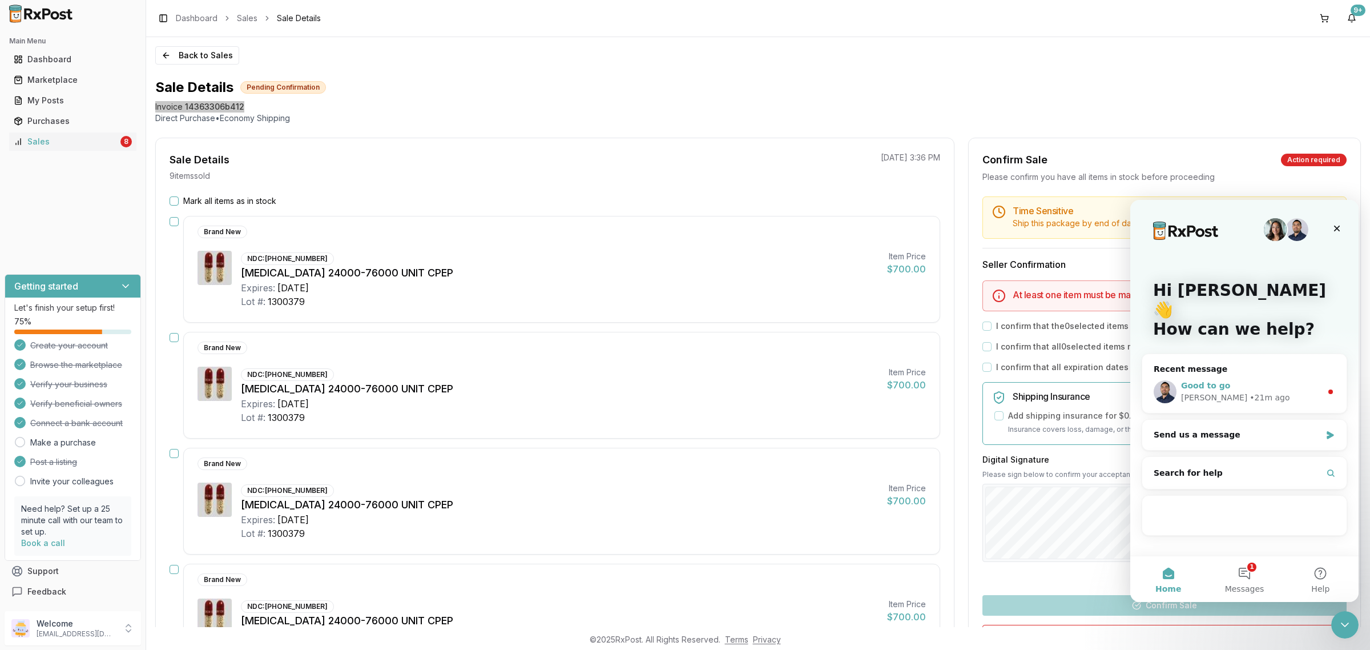
click at [1250, 392] on div "• 21m ago" at bounding box center [1270, 398] width 40 height 12
click at [1239, 389] on div "Good to go [PERSON_NAME] • 21m ago" at bounding box center [1244, 392] width 204 height 42
click at [1235, 380] on div "Good to go" at bounding box center [1251, 386] width 140 height 12
click at [1287, 392] on div "Manuel • 21m ago" at bounding box center [1251, 398] width 140 height 12
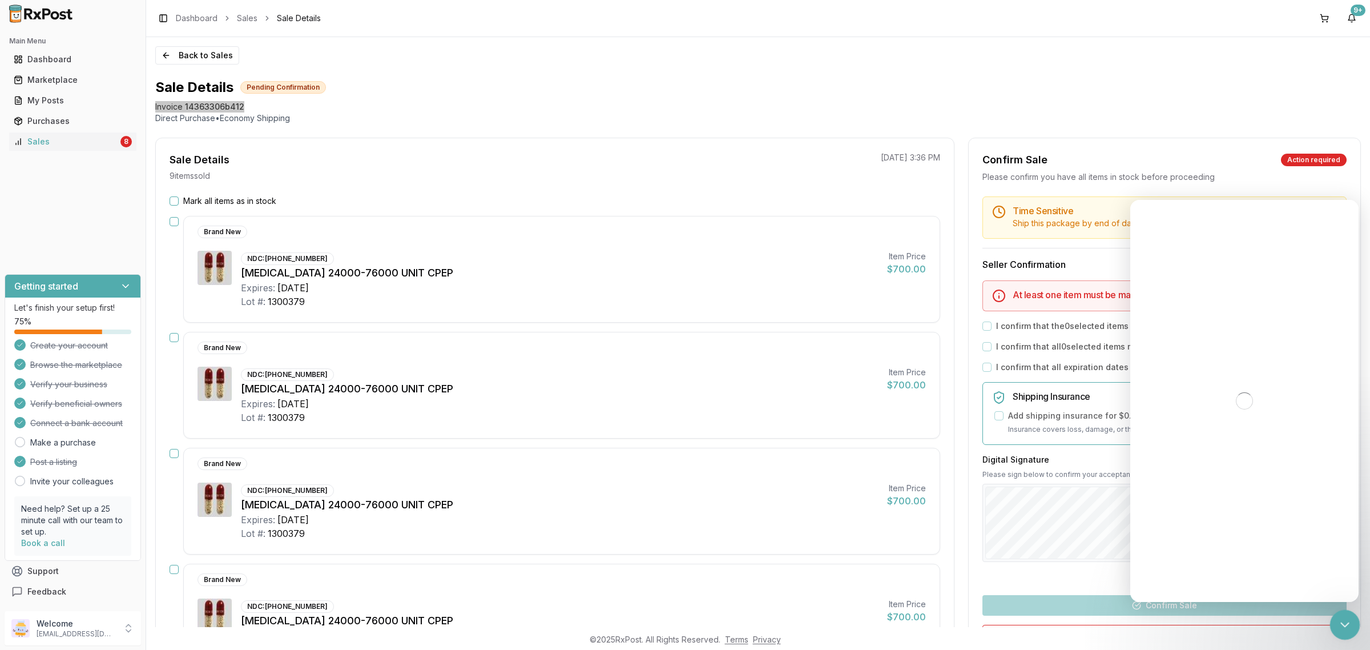
click at [1354, 626] on div "Close Intercom Messenger" at bounding box center [1343, 622] width 27 height 27
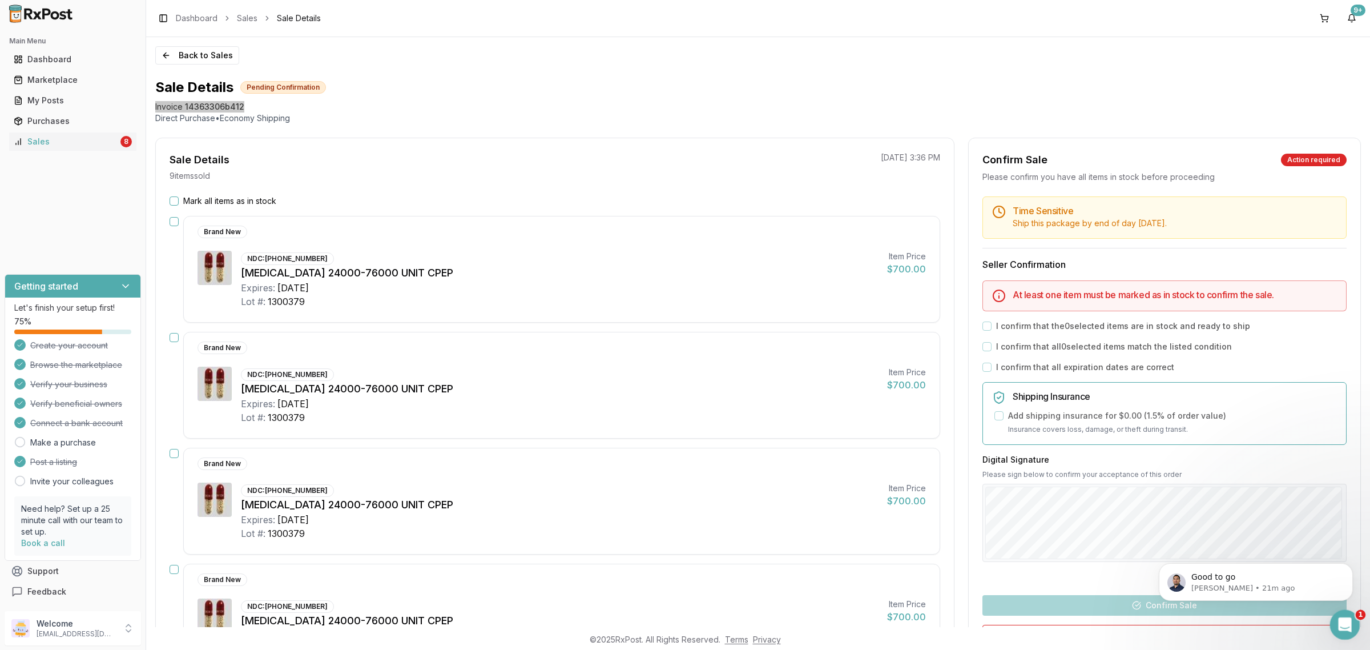
click at [1341, 625] on icon "Open Intercom Messenger" at bounding box center [1343, 623] width 19 height 19
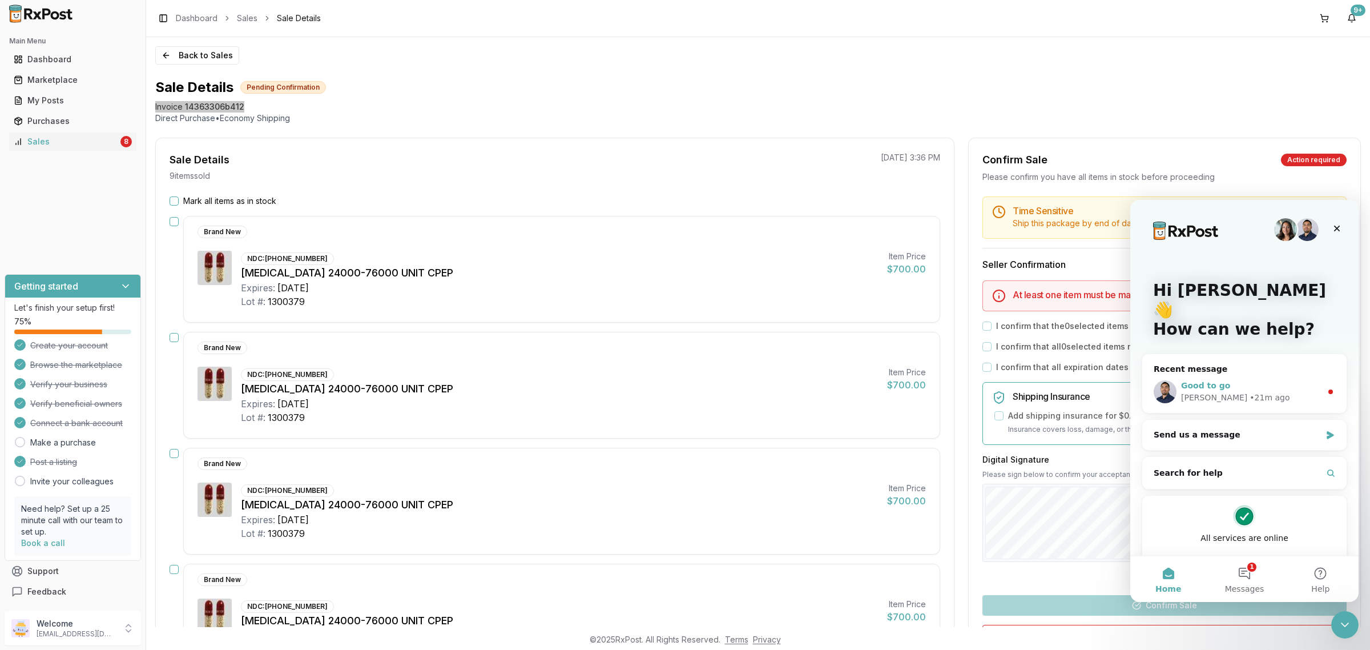
click at [1273, 380] on div "Good to go" at bounding box center [1251, 386] width 140 height 12
click at [1282, 392] on div "Manuel • 21m ago" at bounding box center [1251, 398] width 140 height 12
click at [1196, 381] on span "Good to go" at bounding box center [1205, 385] width 49 height 9
click at [1162, 380] on img "Intercom messenger" at bounding box center [1165, 391] width 23 height 23
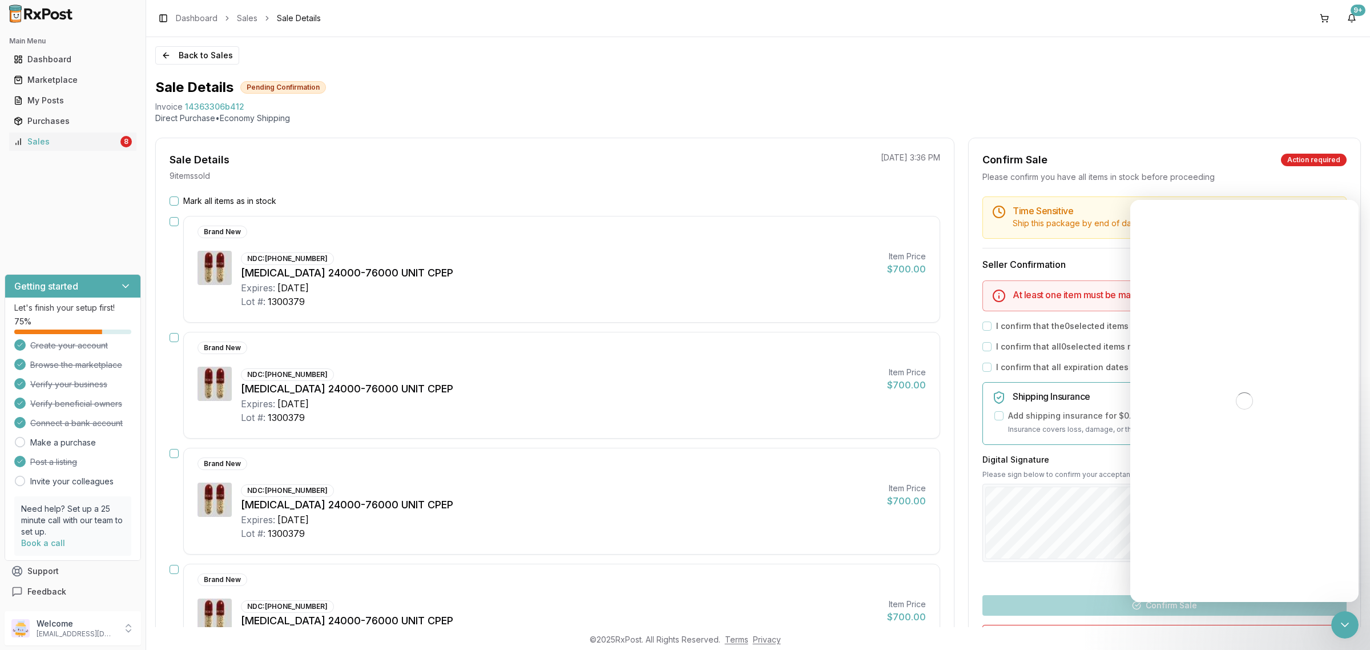
click at [626, 87] on div "Sale Details Pending Confirmation" at bounding box center [758, 87] width 1206 height 18
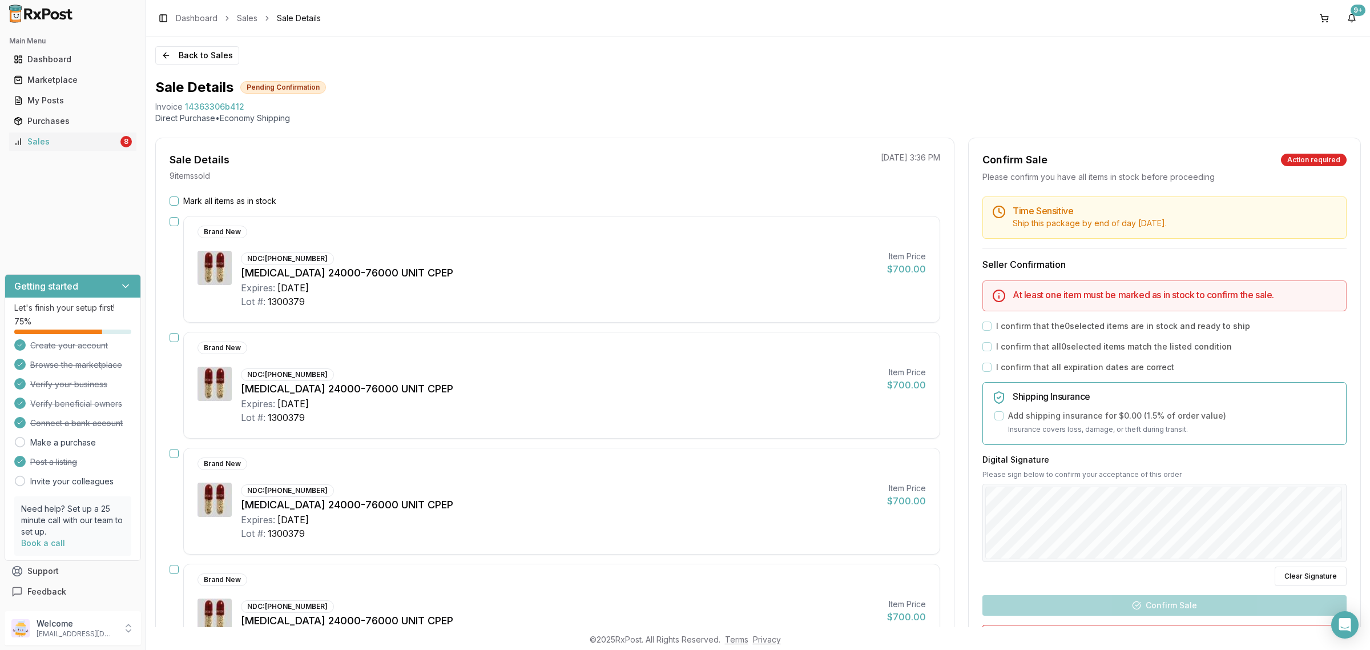
drag, startPoint x: 1343, startPoint y: 627, endPoint x: 1325, endPoint y: 614, distance: 22.2
click at [1343, 628] on icon "Open Intercom Messenger" at bounding box center [1345, 625] width 12 height 14
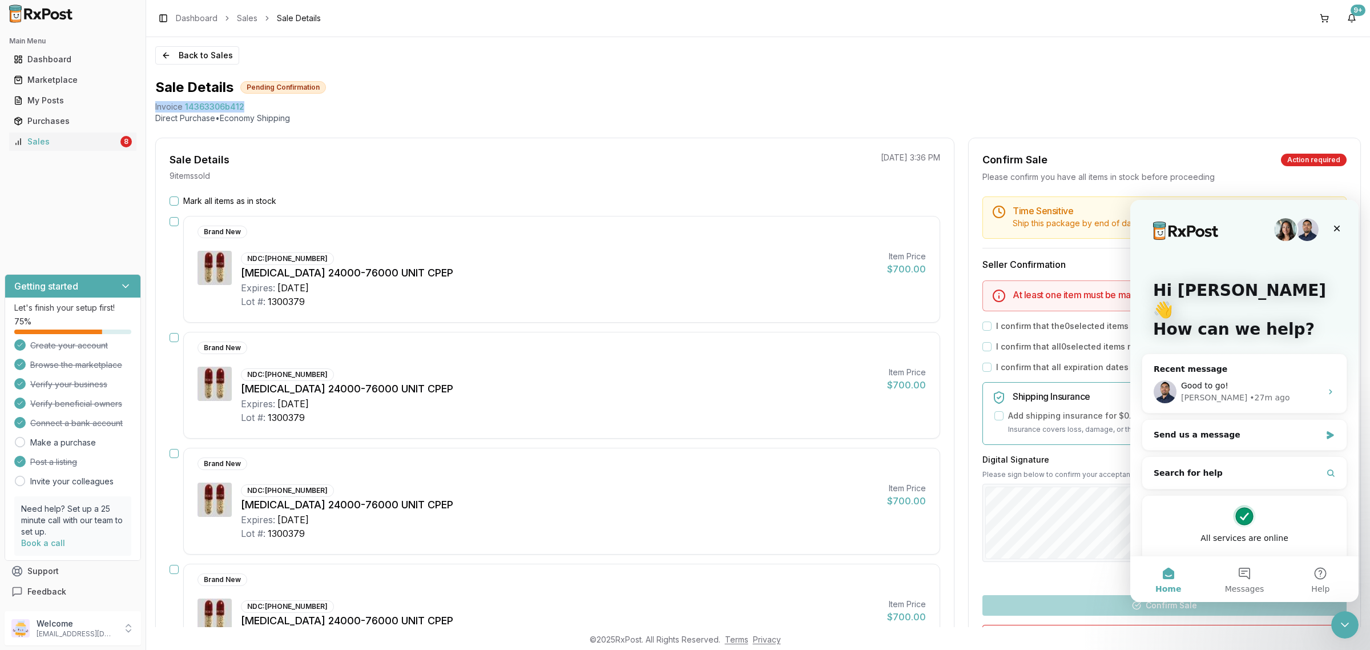
drag, startPoint x: 227, startPoint y: 103, endPoint x: 152, endPoint y: 106, distance: 75.4
click at [152, 106] on div "Back to Sales Sale Details Pending Confirmation Invoice 14363306b412 Direct Pur…" at bounding box center [758, 332] width 1224 height 590
copy div "Invoice 14363306b412"
click at [1249, 380] on div "Good to go!" at bounding box center [1251, 386] width 140 height 12
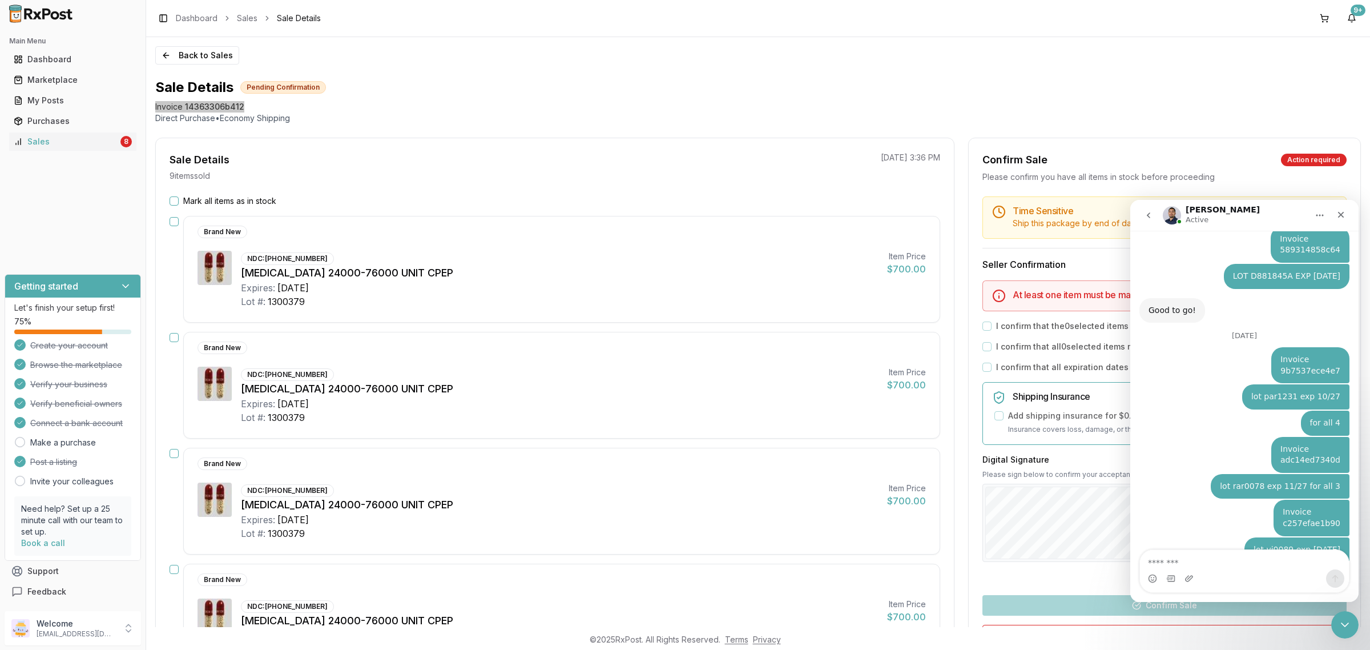
scroll to position [6992, 0]
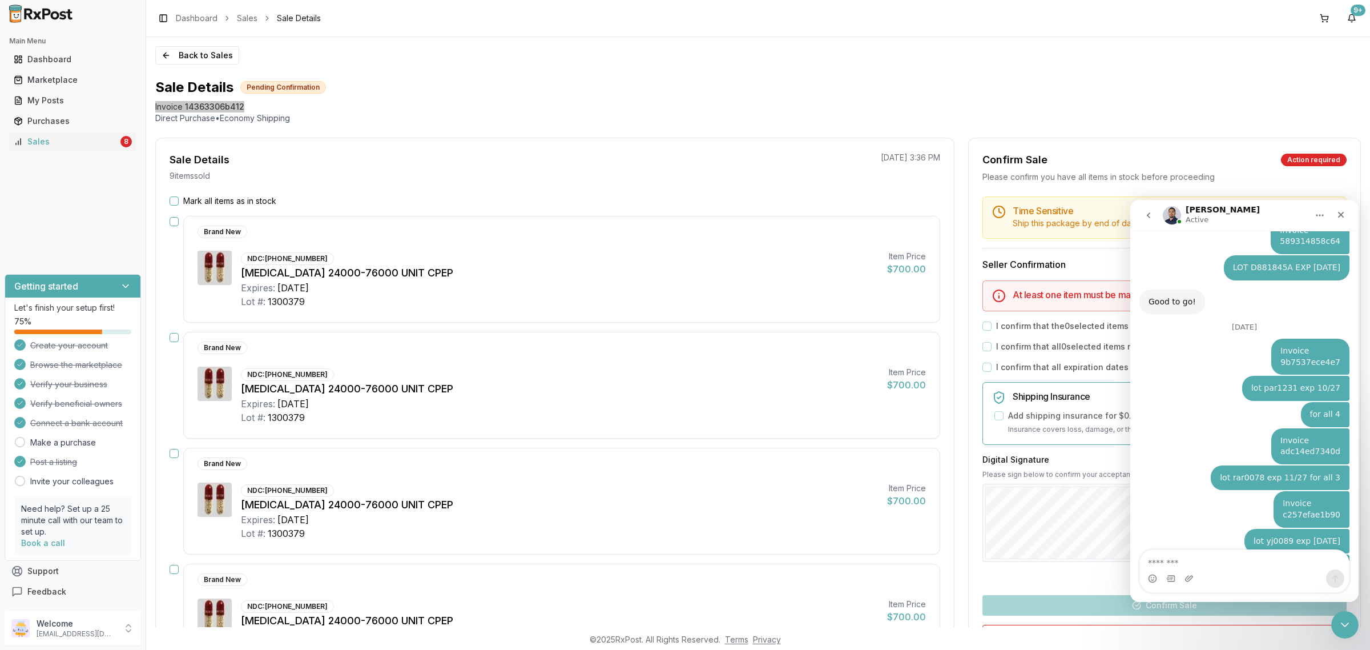
click at [1211, 567] on textarea "Message…" at bounding box center [1244, 559] width 209 height 19
type textarea "**********"
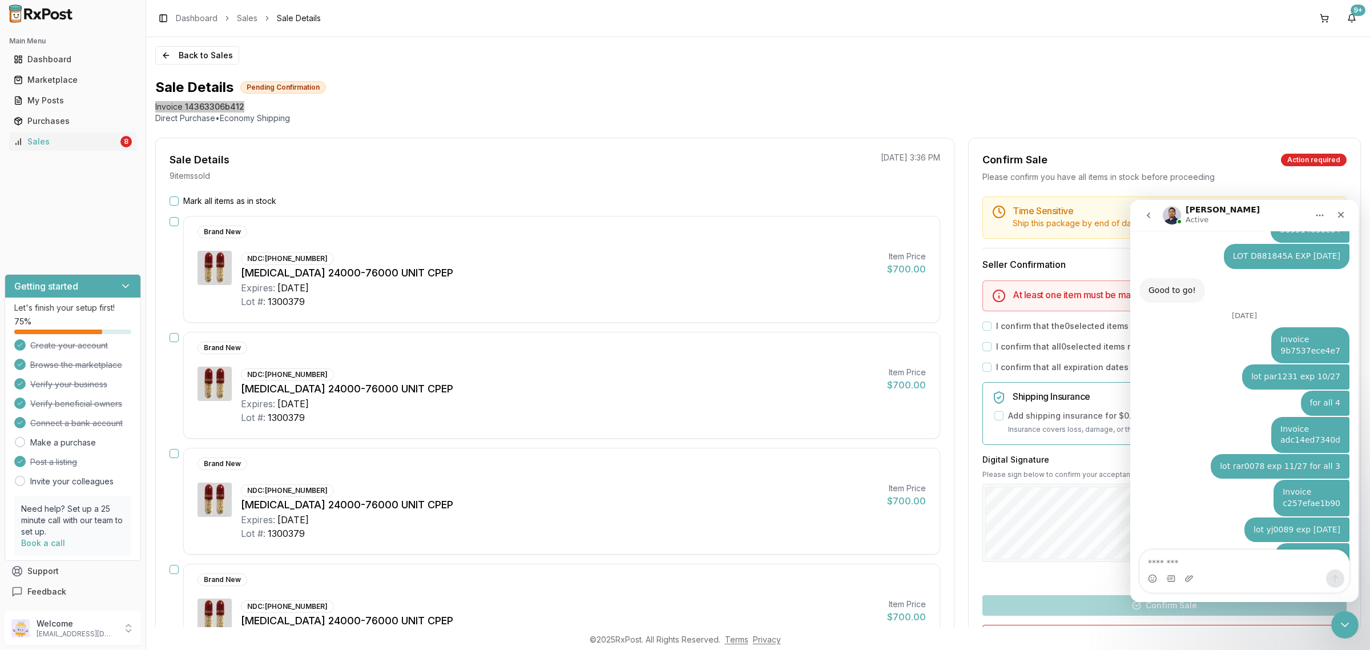
scroll to position [7037, 0]
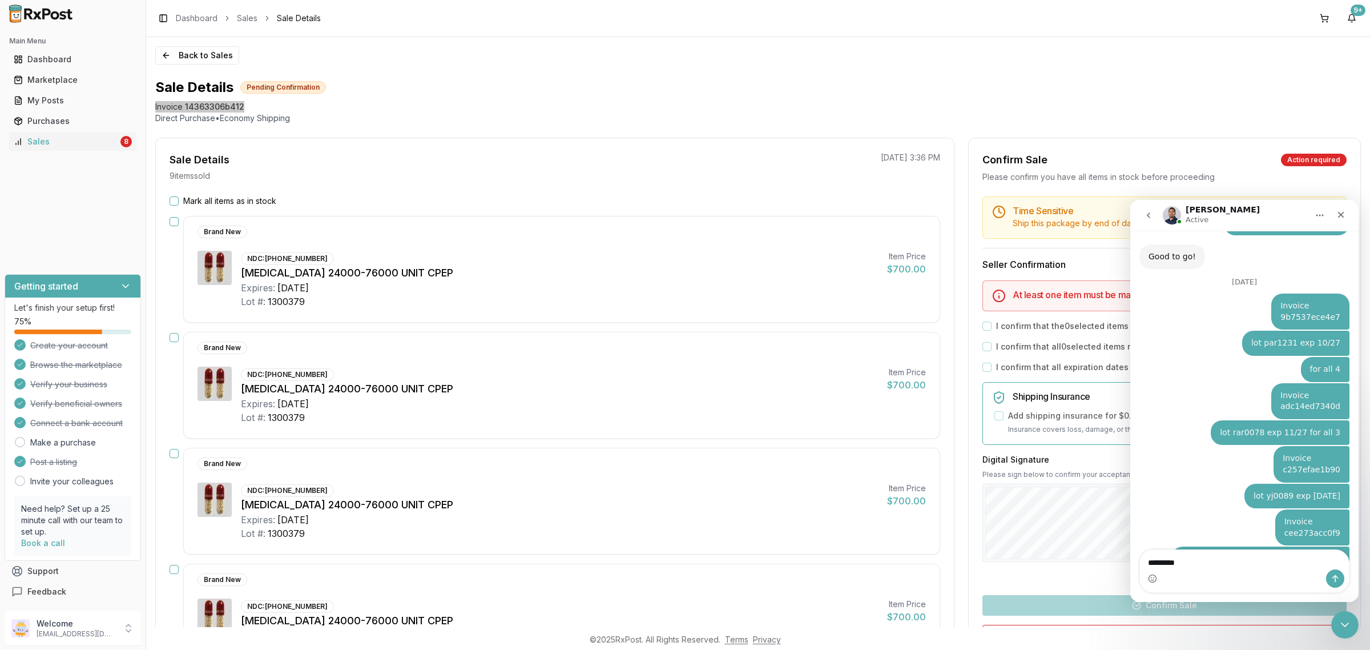
type textarea "*********"
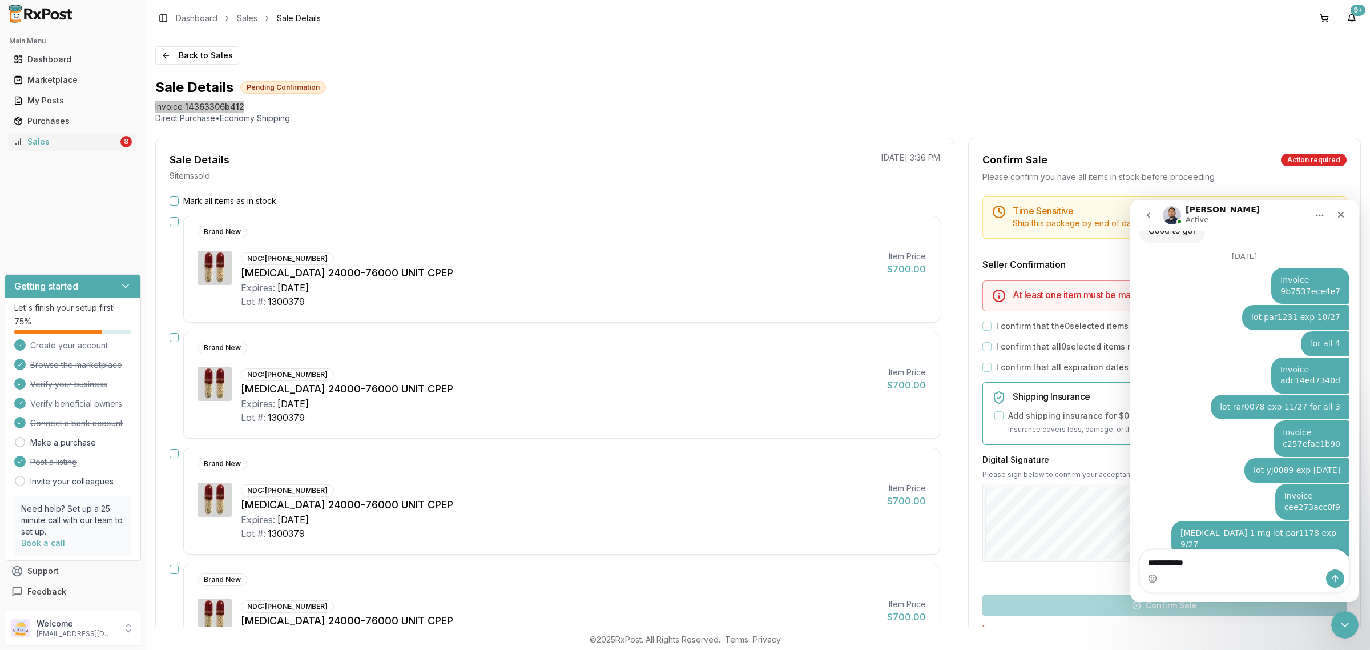
drag, startPoint x: 1223, startPoint y: 557, endPoint x: 2244, endPoint y: 771, distance: 1043.1
click at [1130, 571] on html "Manuel Active Ask us anything, or share your feedback. Hey just checking on the…" at bounding box center [1244, 401] width 228 height 402
type textarea "**********"
click at [1335, 576] on icon "Send a message…" at bounding box center [1335, 578] width 6 height 7
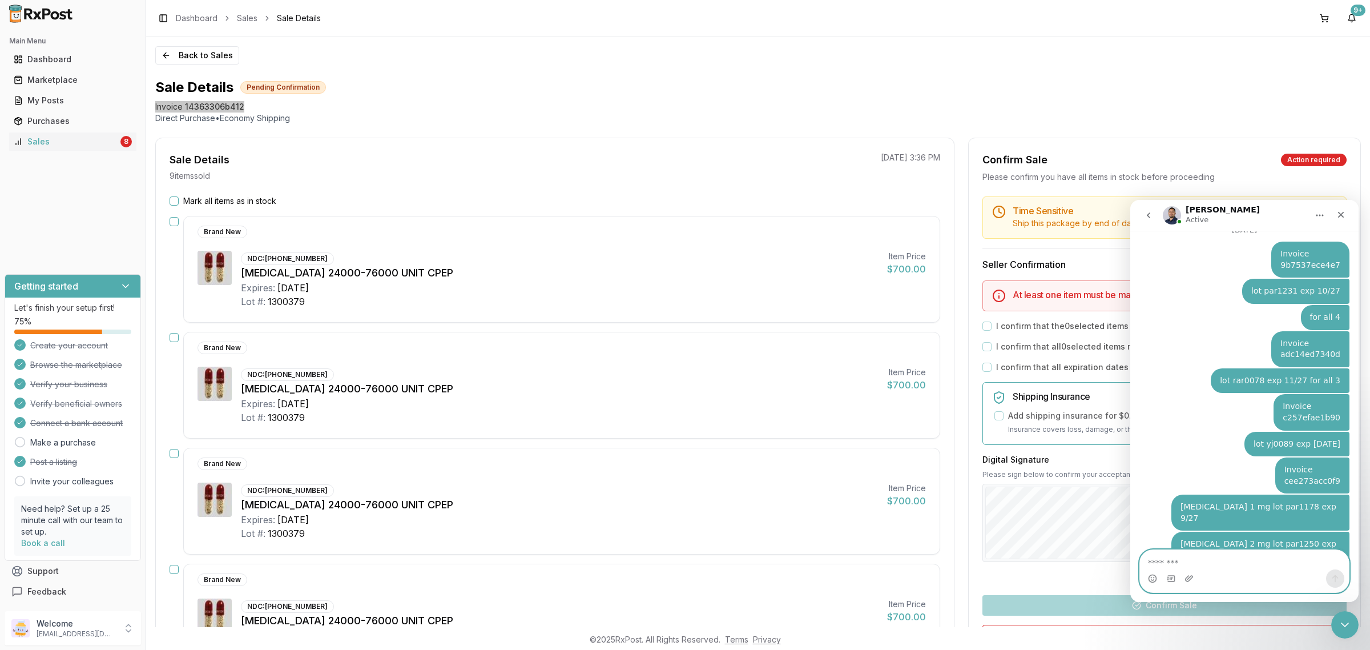
click at [1271, 567] on textarea "Message…" at bounding box center [1244, 559] width 209 height 19
paste textarea "**********"
type textarea "**********"
click at [1331, 578] on icon "Send a message…" at bounding box center [1335, 578] width 9 height 9
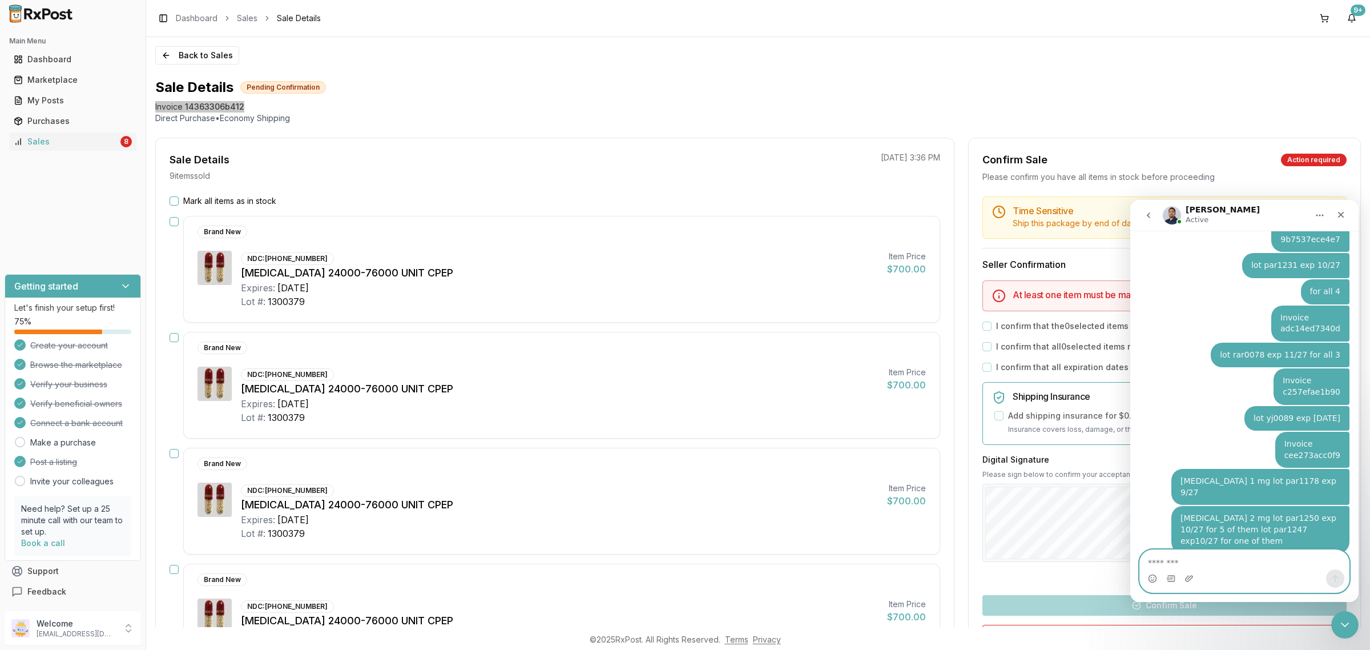
click at [1283, 563] on textarea "Message…" at bounding box center [1244, 559] width 209 height 19
paste textarea "**********"
type textarea "**********"
click at [1331, 576] on icon "Send a message…" at bounding box center [1335, 578] width 9 height 9
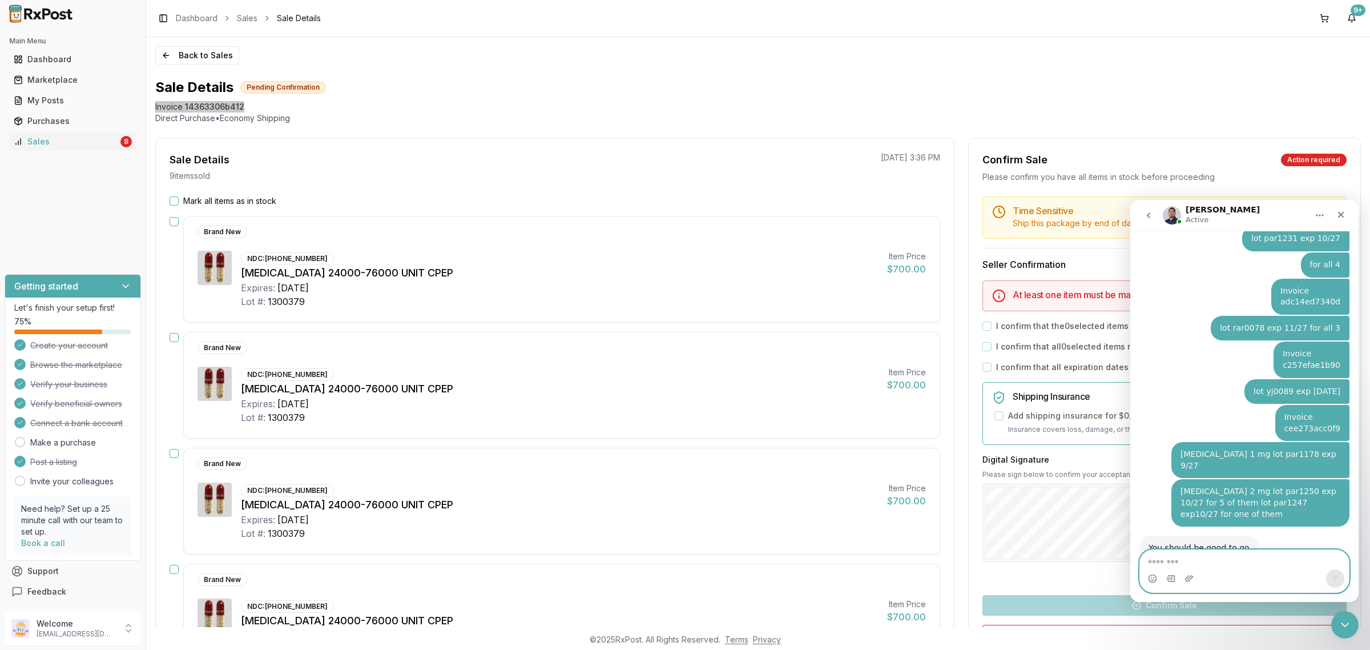
click at [1268, 560] on textarea "Message…" at bounding box center [1244, 559] width 209 height 19
paste textarea "**********"
type textarea "**********"
click at [1326, 577] on button "Send a message…" at bounding box center [1335, 578] width 18 height 18
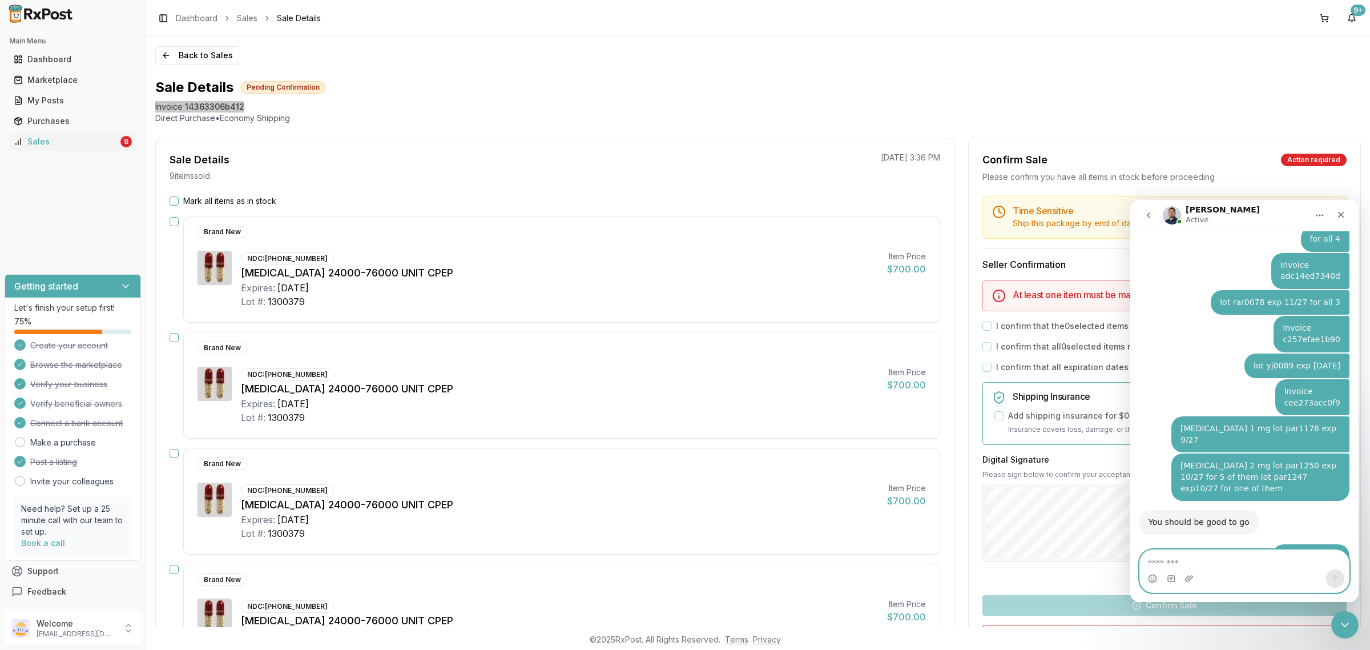
click at [1280, 562] on textarea "Message…" at bounding box center [1244, 559] width 209 height 19
type textarea "**********"
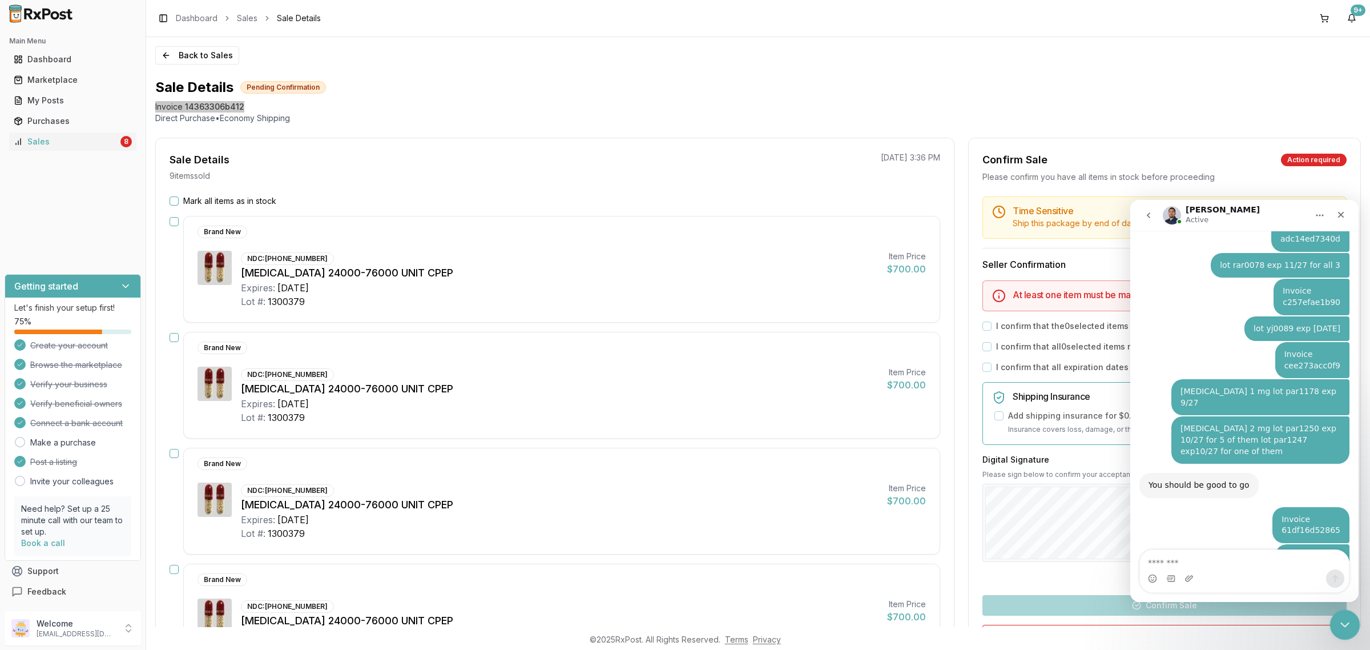
click at [1344, 623] on icon "Close Intercom Messenger" at bounding box center [1343, 623] width 14 height 14
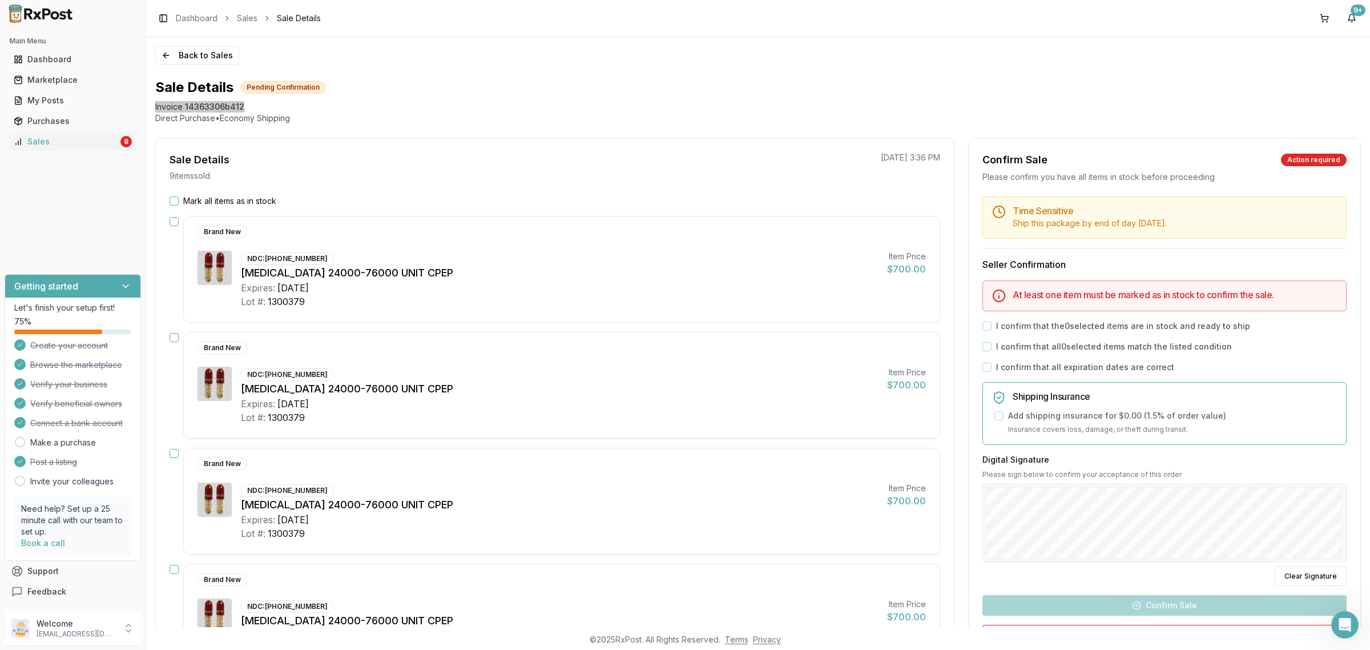
scroll to position [0, 0]
click at [200, 35] on div "Toggle Sidebar Dashboard Sales Sale Details 9+" at bounding box center [758, 18] width 1224 height 37
click at [200, 51] on button "Back to Sales" at bounding box center [197, 55] width 84 height 18
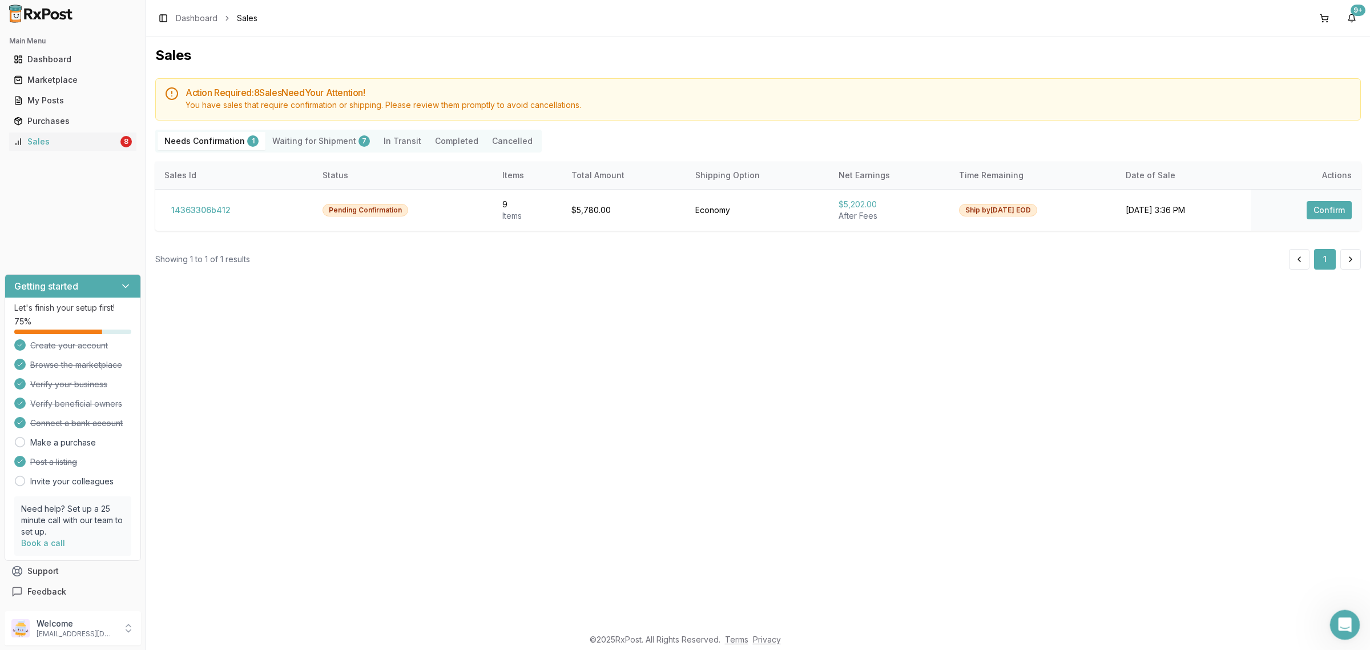
click at [1339, 627] on icon "Open Intercom Messenger" at bounding box center [1343, 623] width 19 height 19
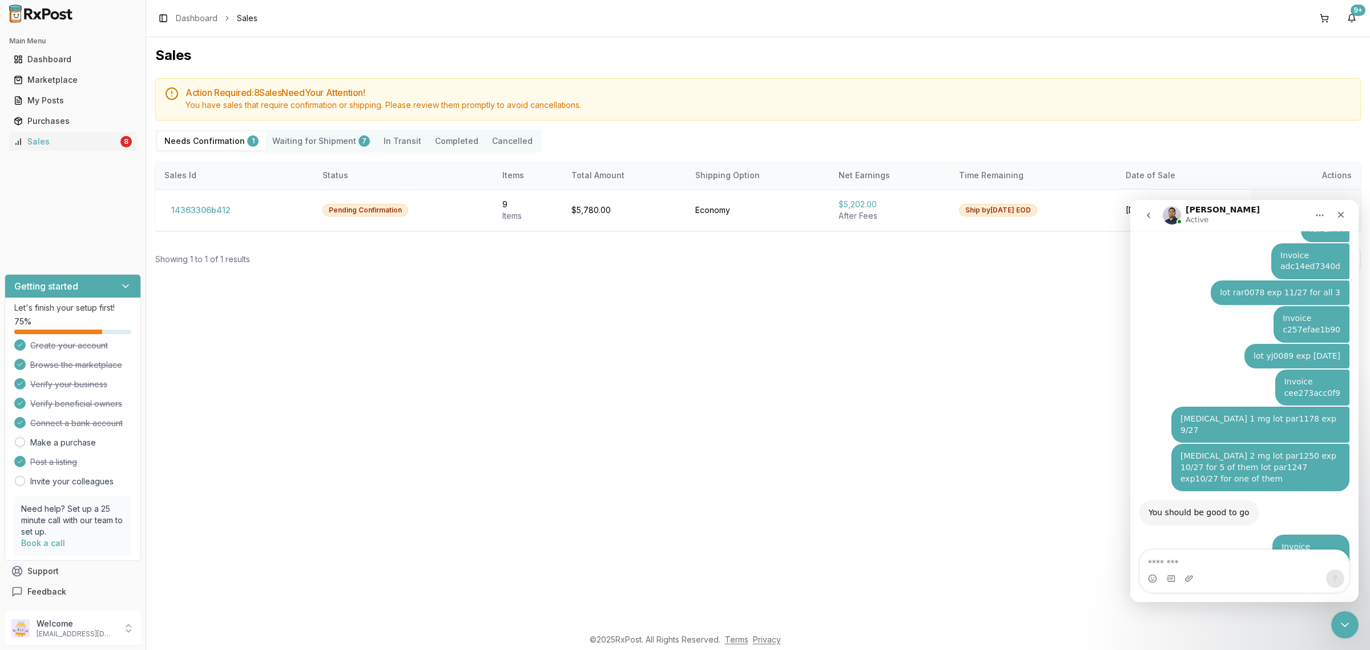
scroll to position [7204, 0]
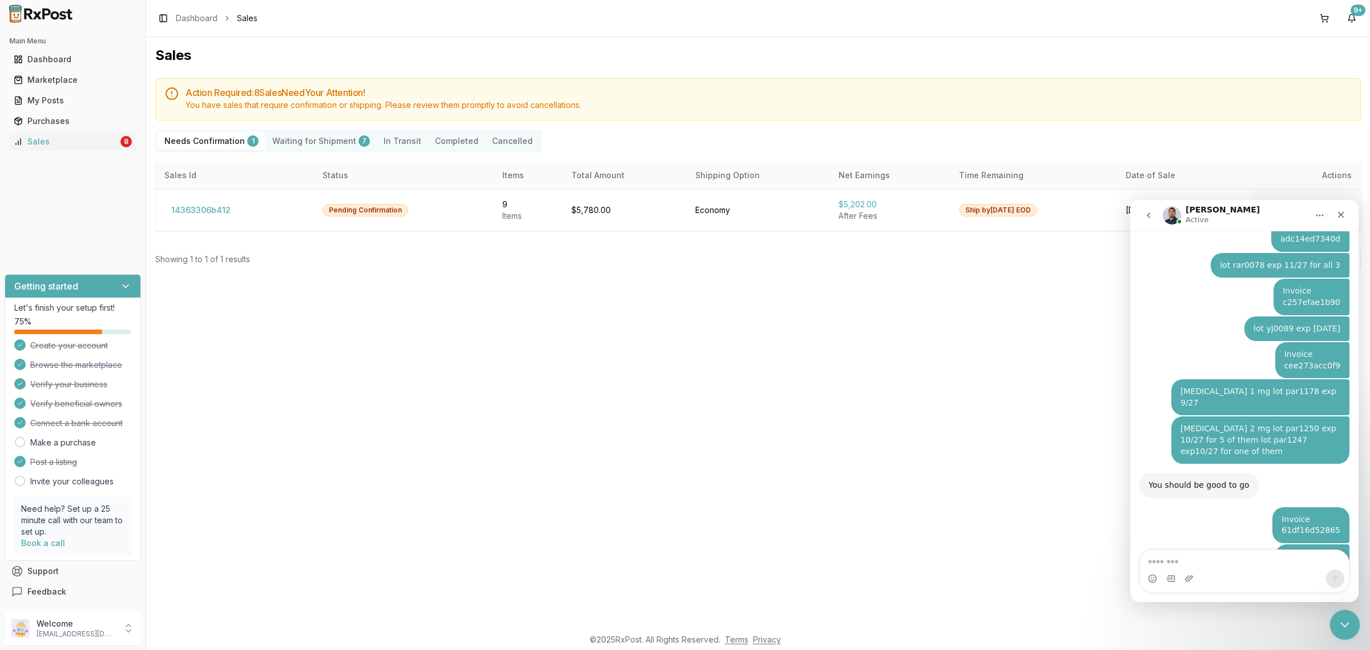
click at [1351, 637] on html at bounding box center [1343, 622] width 27 height 27
click at [977, 432] on div "Sales Action Required: 8 Sale s Need Your Attention! You have sales that requir…" at bounding box center [758, 332] width 1224 height 590
click at [1355, 625] on div "Close Intercom Messenger" at bounding box center [1343, 622] width 27 height 27
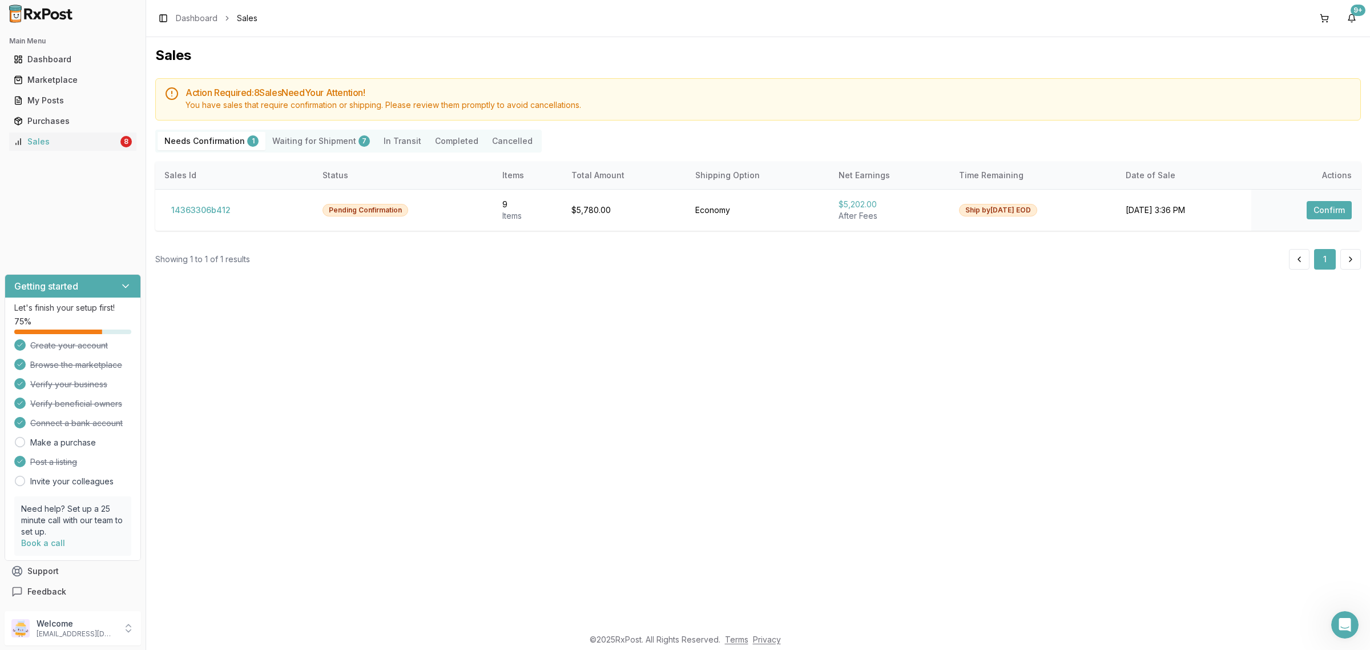
scroll to position [7248, 0]
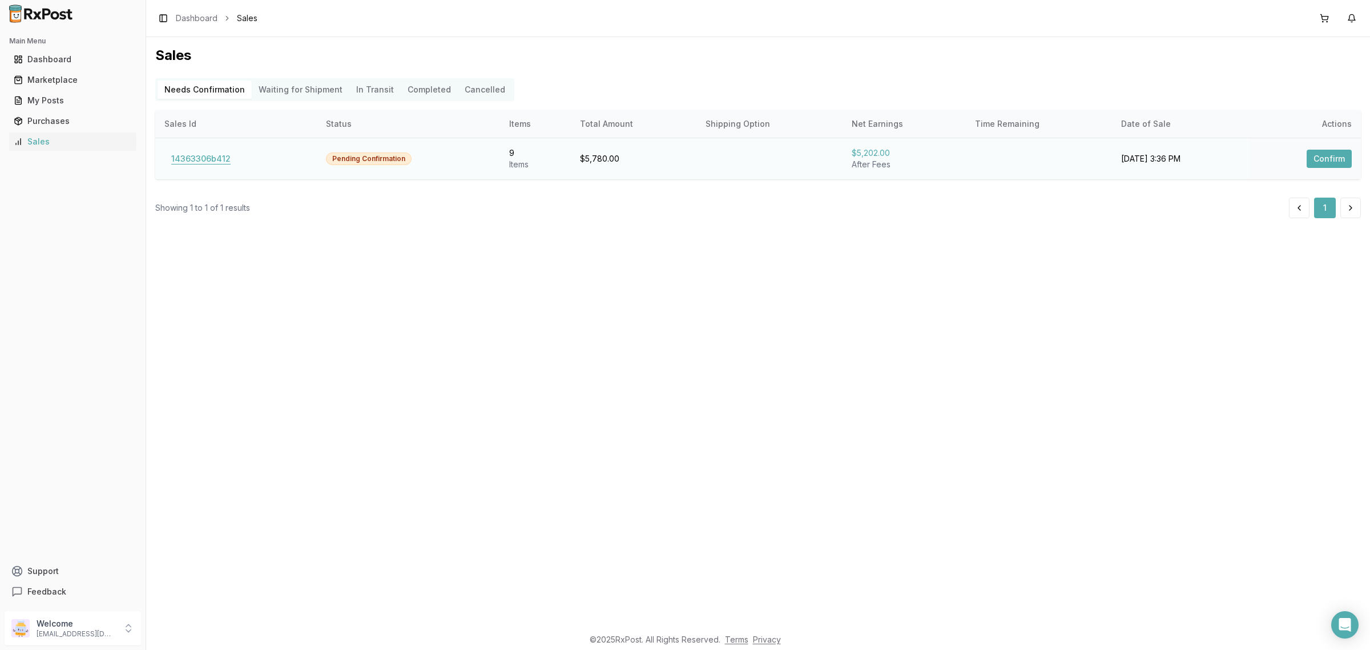
click at [200, 155] on button "14363306b412" at bounding box center [200, 159] width 73 height 18
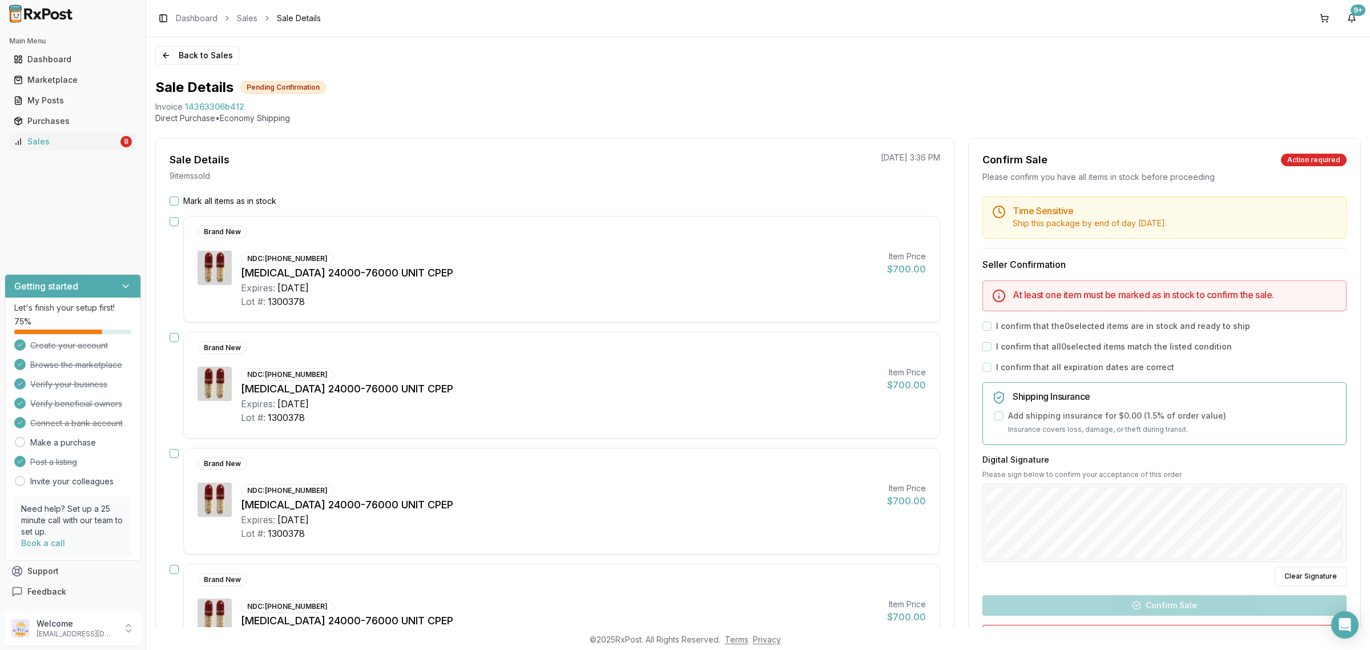
click at [203, 195] on label "Mark all items as in stock" at bounding box center [229, 200] width 93 height 11
click at [179, 196] on button "Mark all items as in stock" at bounding box center [174, 200] width 9 height 9
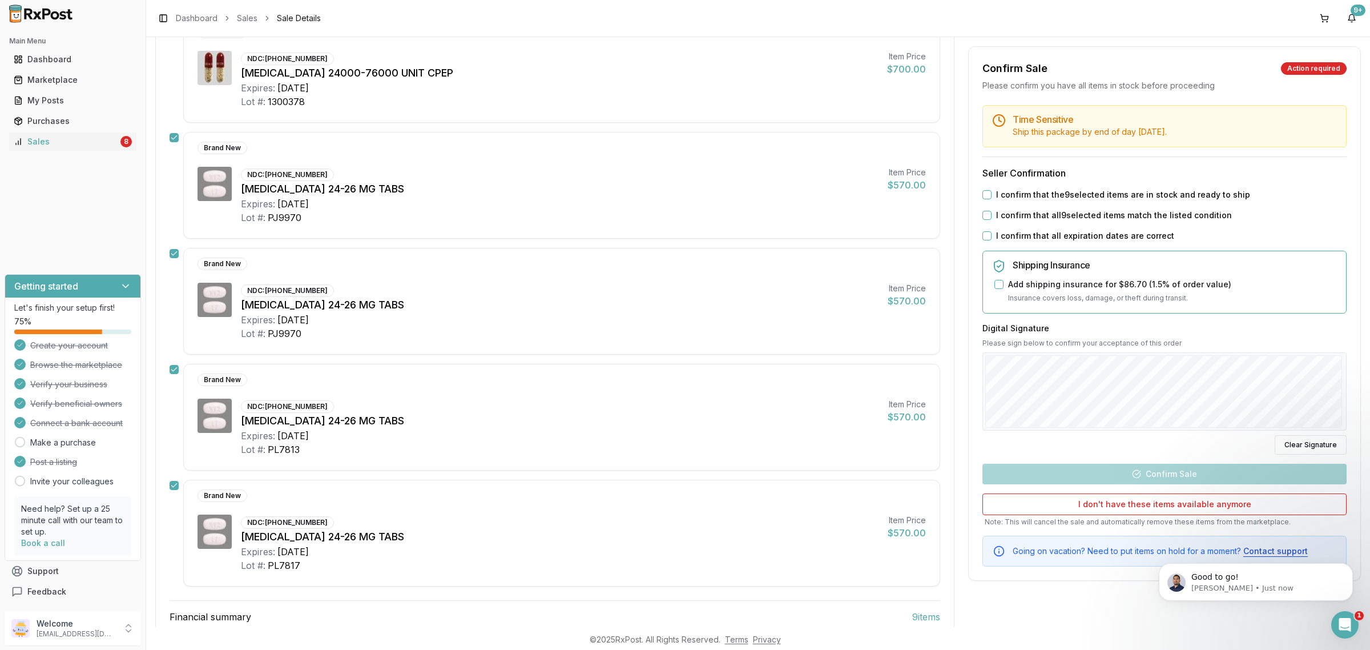
scroll to position [714, 0]
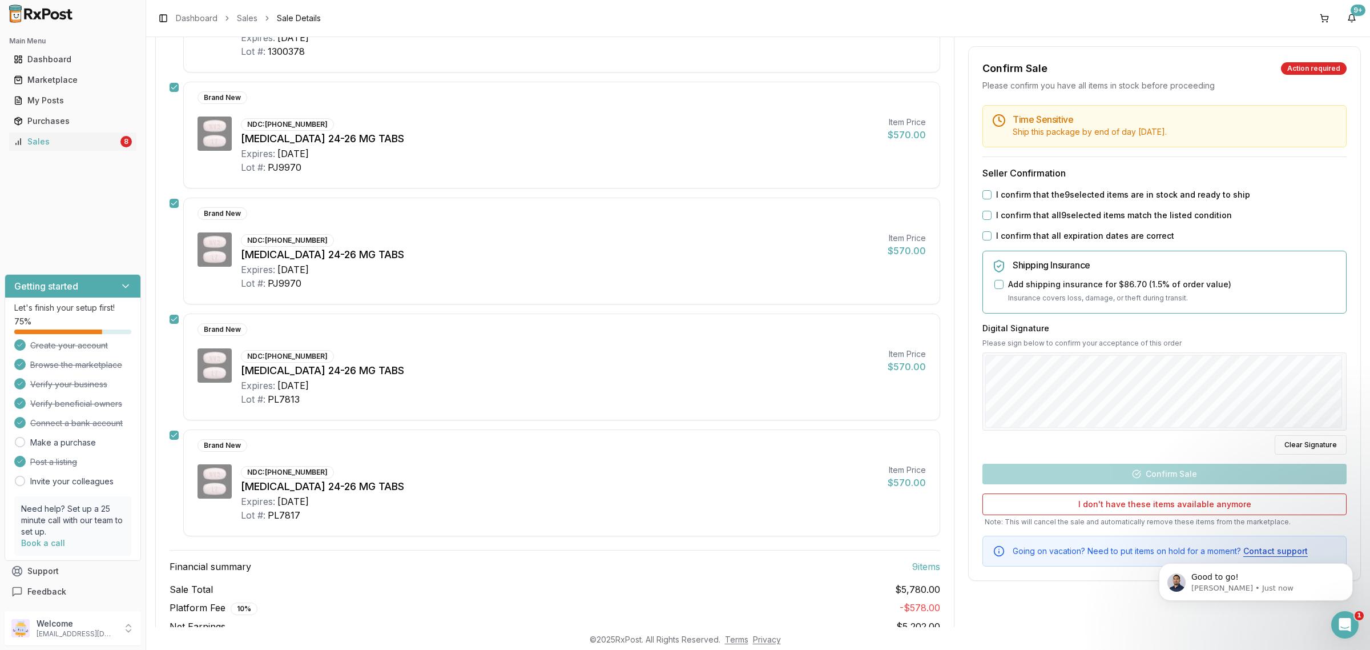
click at [1004, 200] on label "I confirm that the 9 selected items are in stock and ready to ship" at bounding box center [1123, 194] width 254 height 11
click at [992, 199] on button "I confirm that the 9 selected items are in stock and ready to ship" at bounding box center [986, 194] width 9 height 9
click at [1006, 218] on label "I confirm that all 9 selected items match the listed condition" at bounding box center [1114, 215] width 236 height 11
click at [992, 218] on button "I confirm that all 9 selected items match the listed condition" at bounding box center [986, 215] width 9 height 9
click at [1006, 232] on label "I confirm that all expiration dates are correct" at bounding box center [1085, 235] width 178 height 11
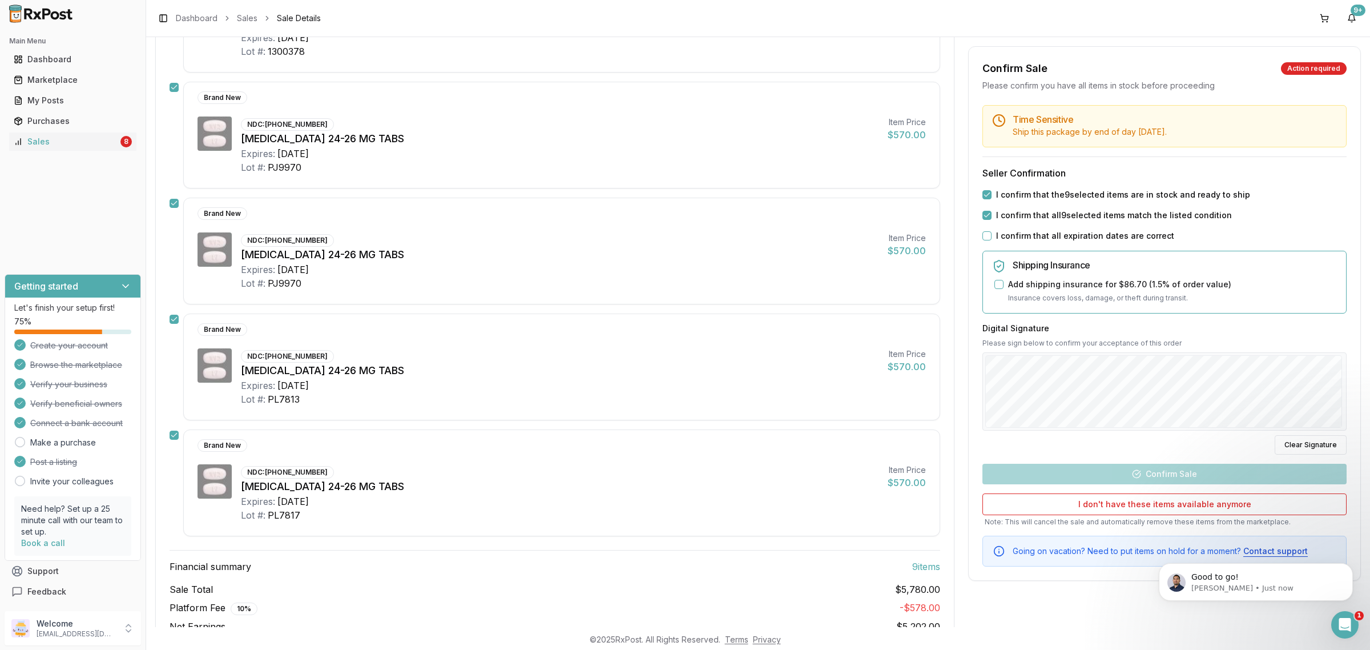
click at [992, 232] on button "I confirm that all expiration dates are correct" at bounding box center [986, 235] width 9 height 9
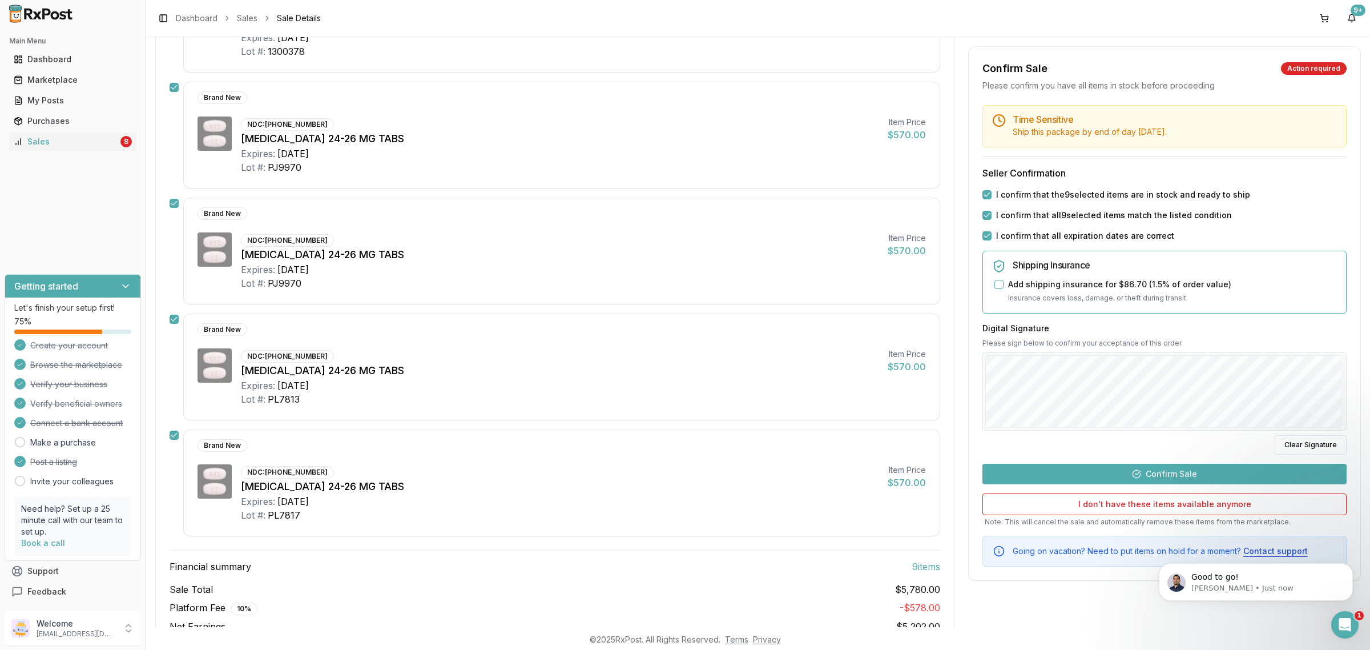
click at [1180, 478] on button "Confirm Sale" at bounding box center [1164, 474] width 364 height 21
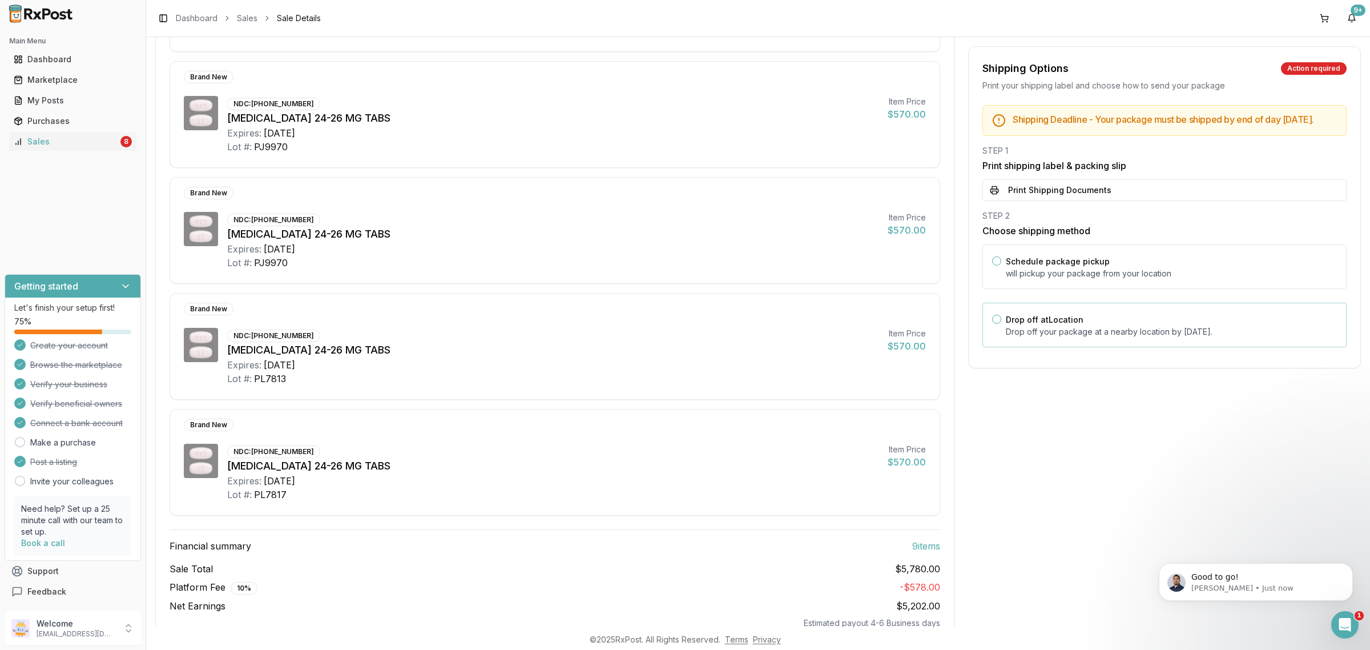
click at [1111, 337] on p "Drop off your package at a nearby location by [DATE] ." at bounding box center [1171, 331] width 331 height 11
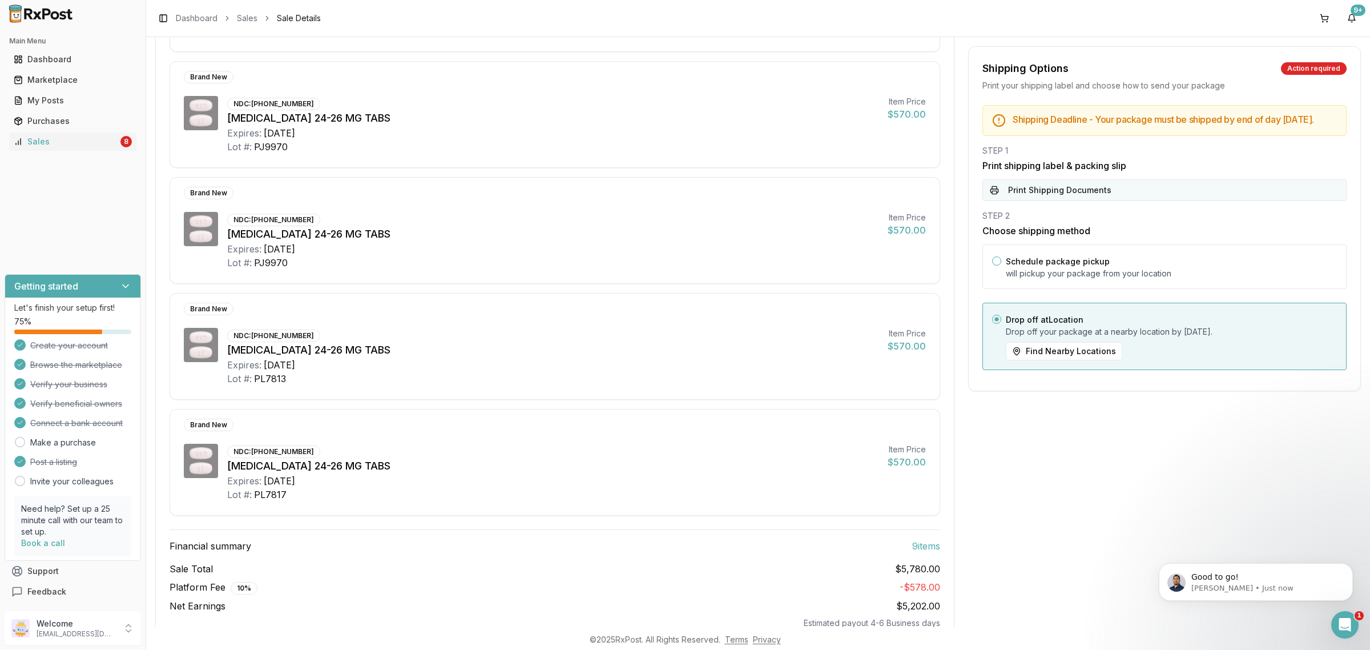
click at [1091, 201] on button "Print Shipping Documents" at bounding box center [1164, 190] width 364 height 22
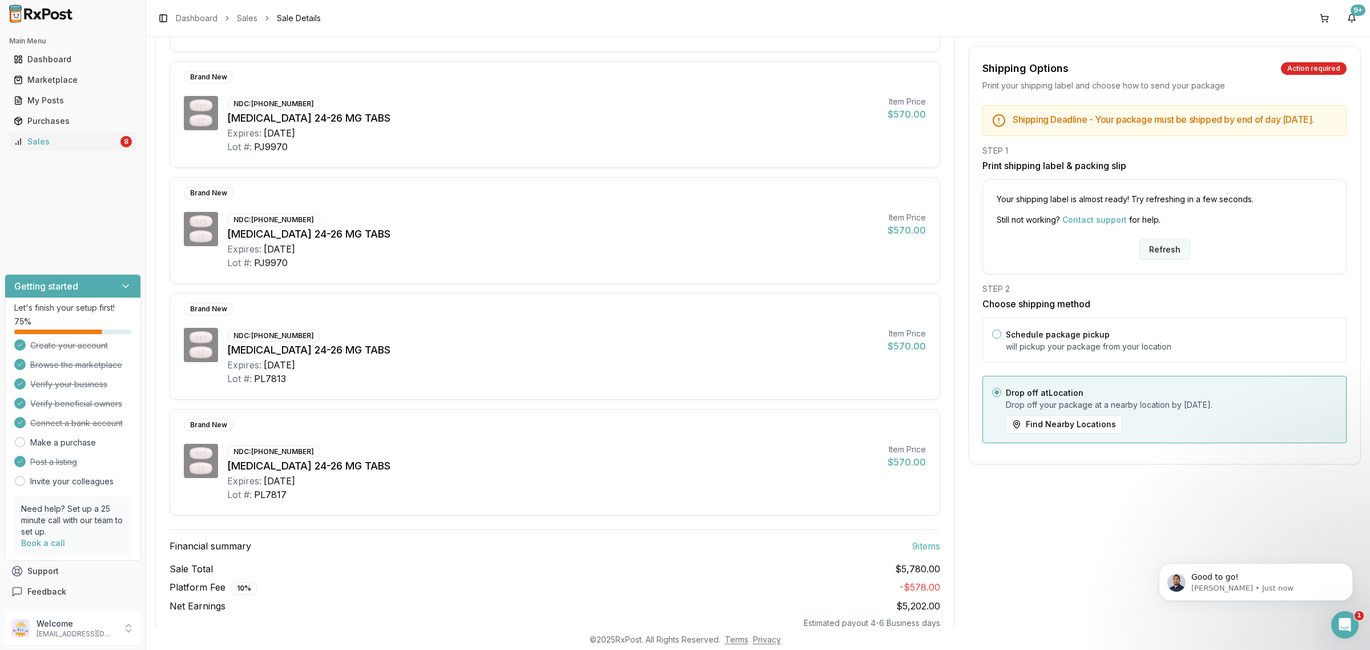
click at [1157, 257] on button "Refresh" at bounding box center [1164, 249] width 51 height 21
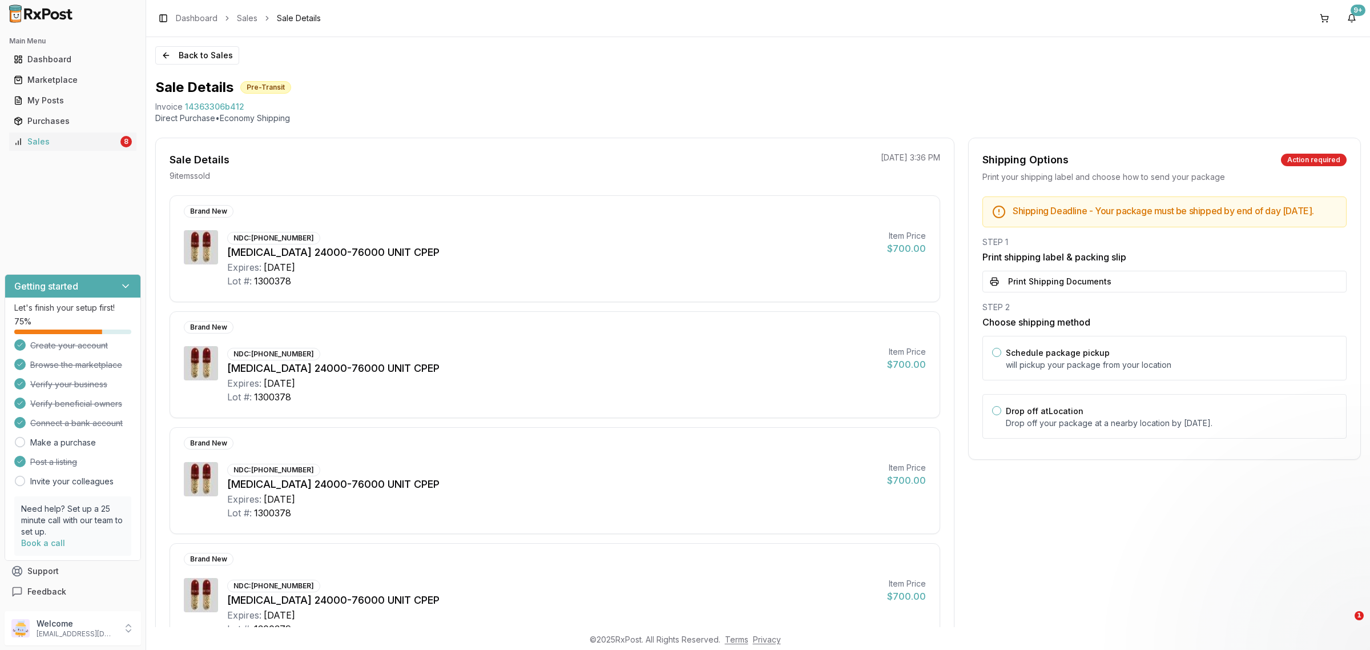
drag, startPoint x: 1125, startPoint y: 415, endPoint x: 1122, endPoint y: 398, distance: 16.9
click at [1125, 416] on div "Drop off at Location Drop off your package at a nearby location by [DATE] ." at bounding box center [1171, 416] width 331 height 25
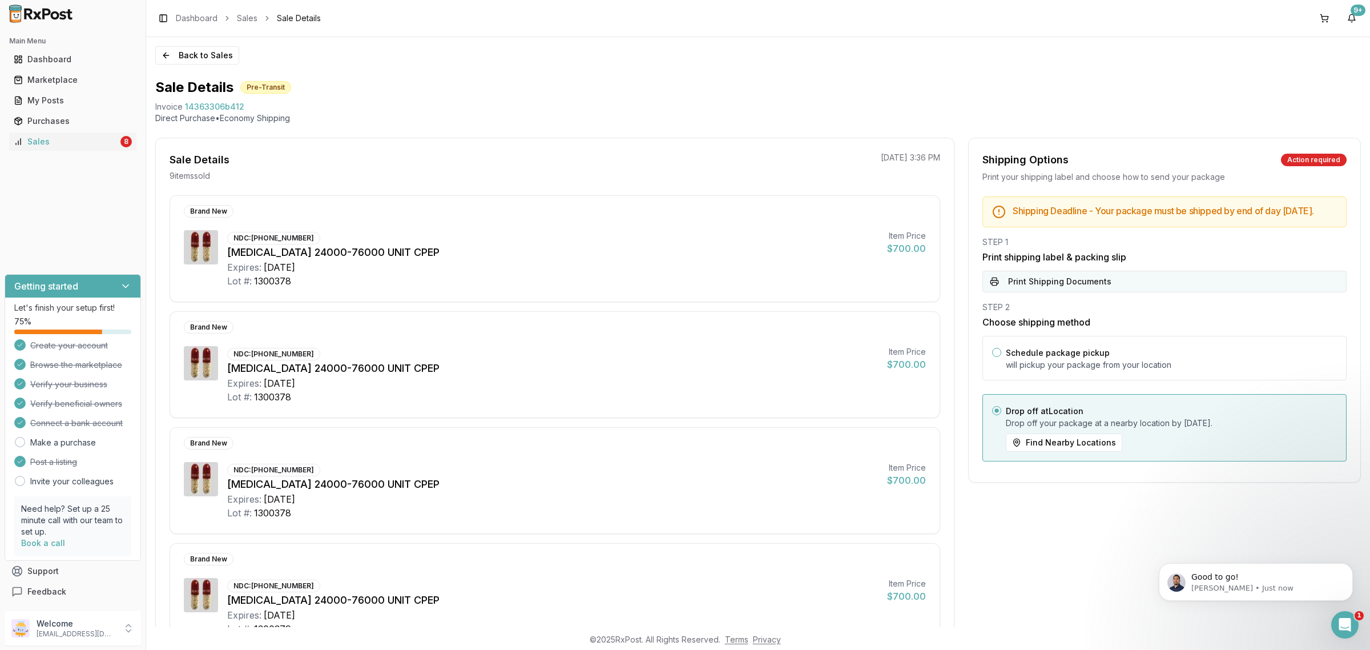
click at [1104, 292] on button "Print Shipping Documents" at bounding box center [1164, 282] width 364 height 22
click at [199, 54] on button "Back to Sales" at bounding box center [197, 55] width 84 height 18
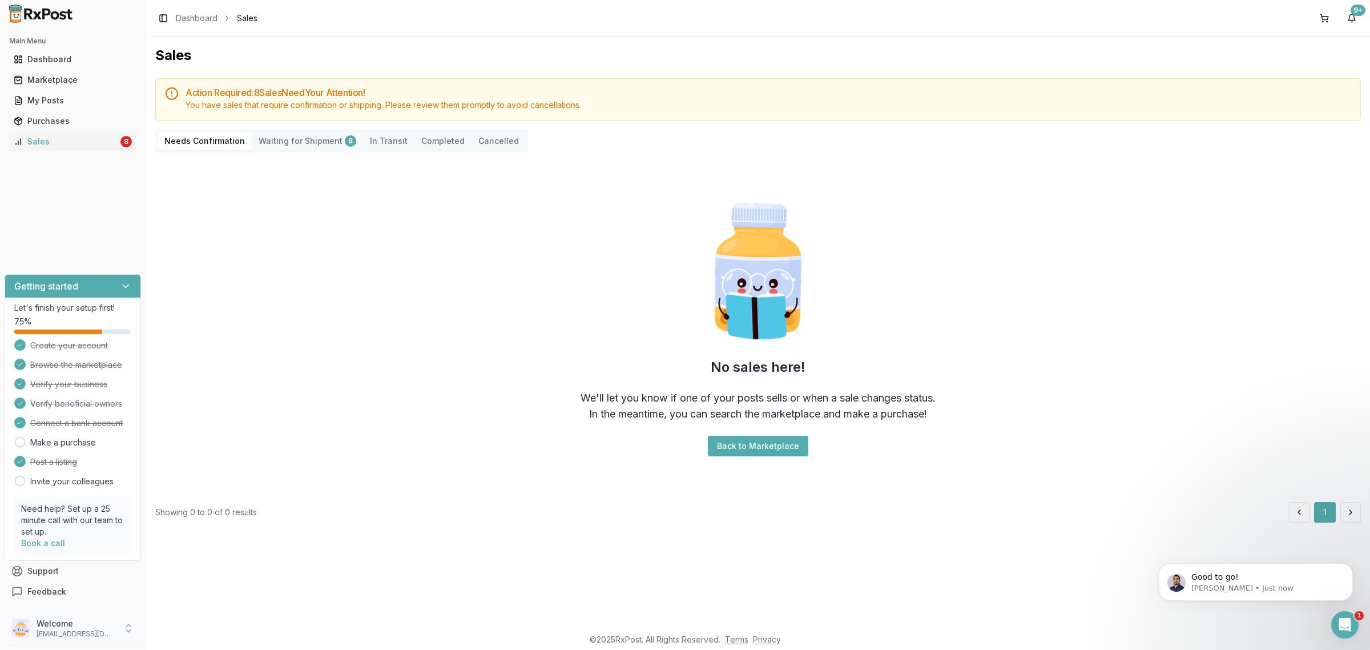
click at [98, 637] on p "[EMAIL_ADDRESS][DOMAIN_NAME]" at bounding box center [76, 633] width 79 height 9
click at [178, 629] on span "Sign Out" at bounding box center [207, 630] width 108 height 11
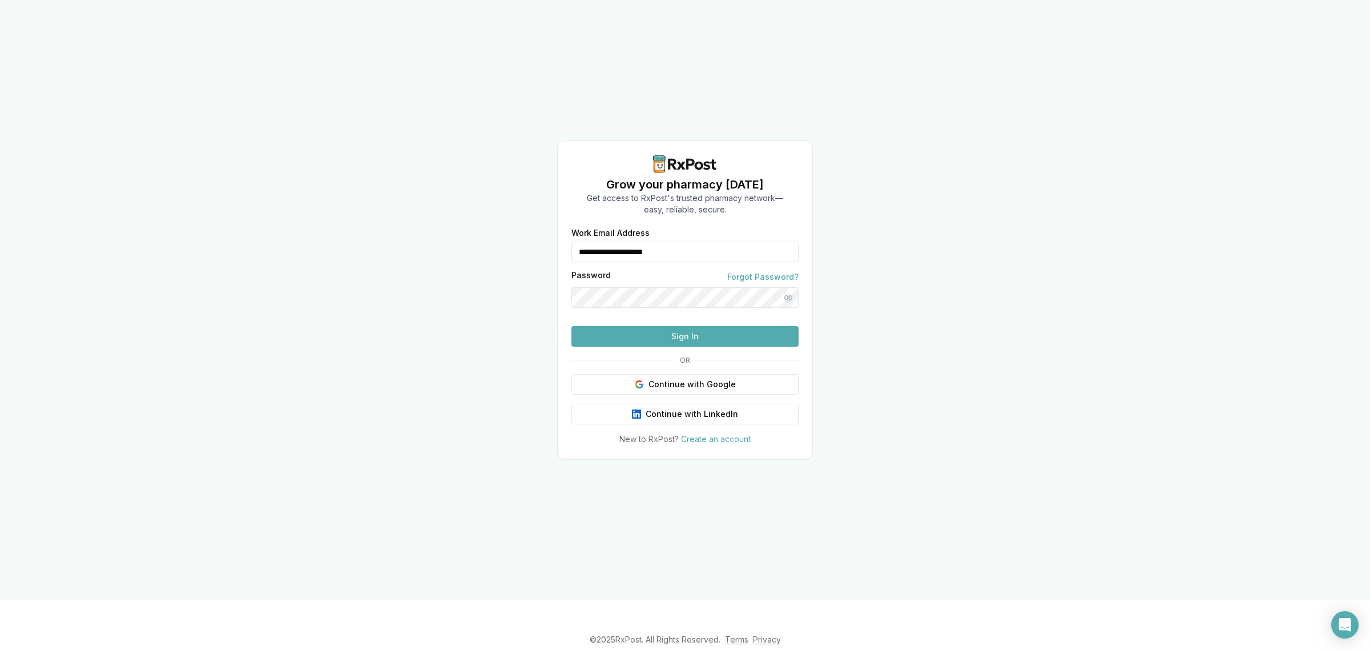
drag, startPoint x: 677, startPoint y: 235, endPoint x: 535, endPoint y: 257, distance: 143.3
click at [535, 257] on div "**********" at bounding box center [685, 299] width 1370 height 599
click at [683, 241] on input "**********" at bounding box center [684, 251] width 227 height 21
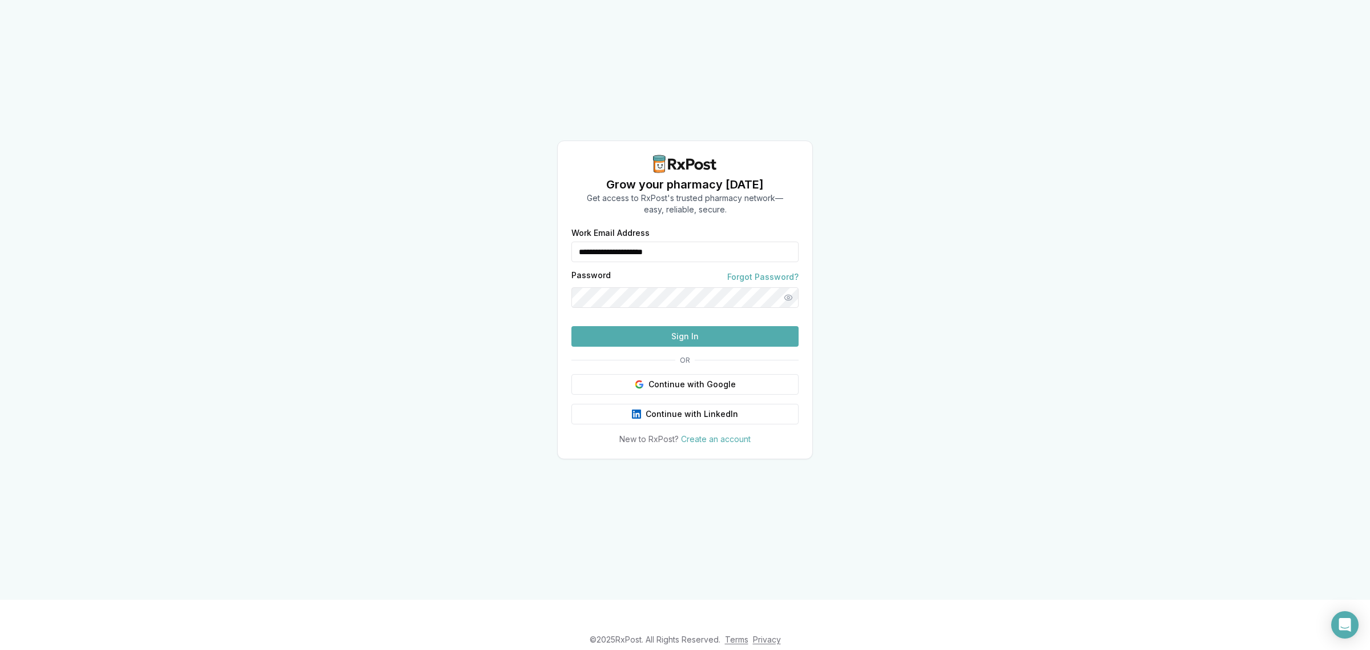
click at [683, 241] on input "**********" at bounding box center [684, 251] width 227 height 21
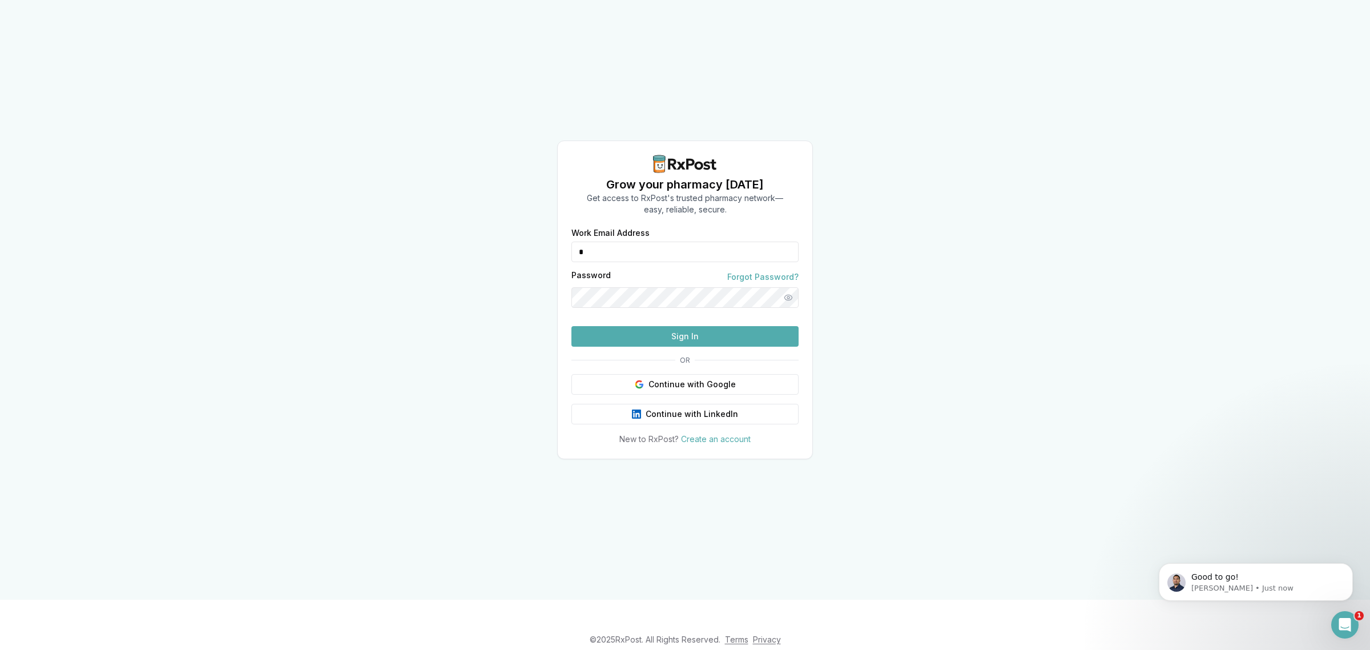
type input "**********"
click at [654, 347] on button "Sign In" at bounding box center [684, 336] width 227 height 21
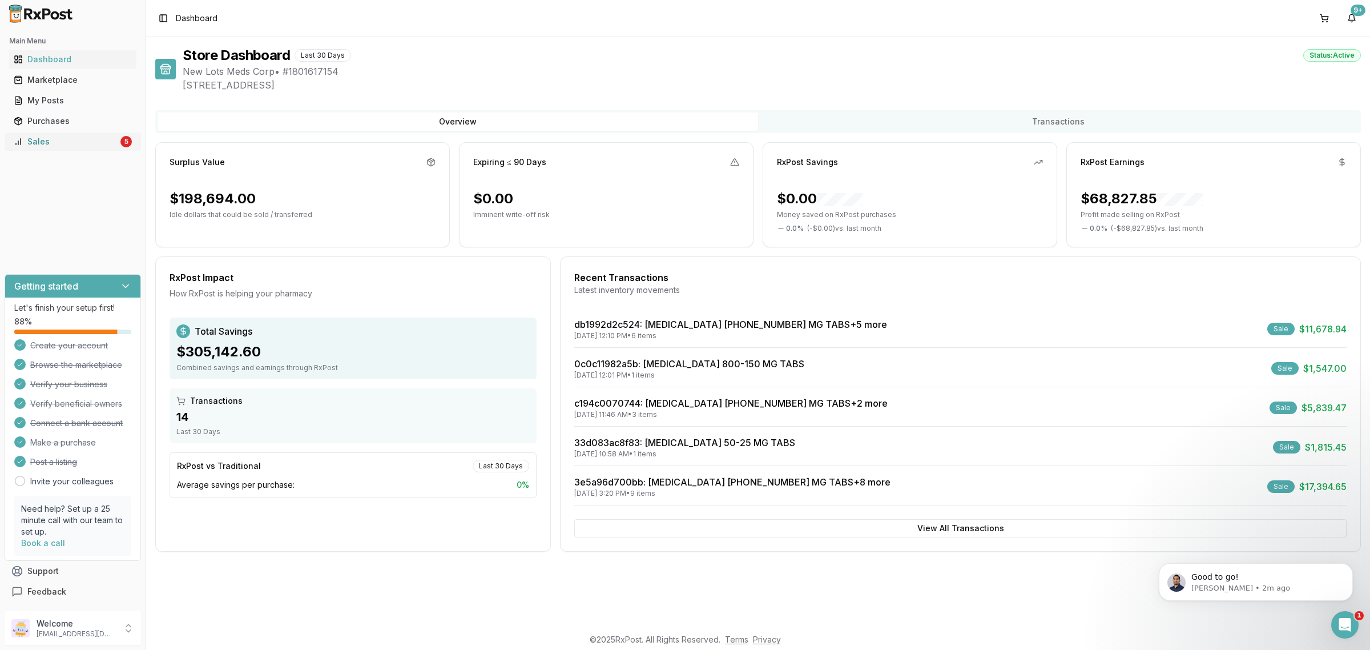
click at [87, 144] on div "Sales" at bounding box center [66, 141] width 104 height 11
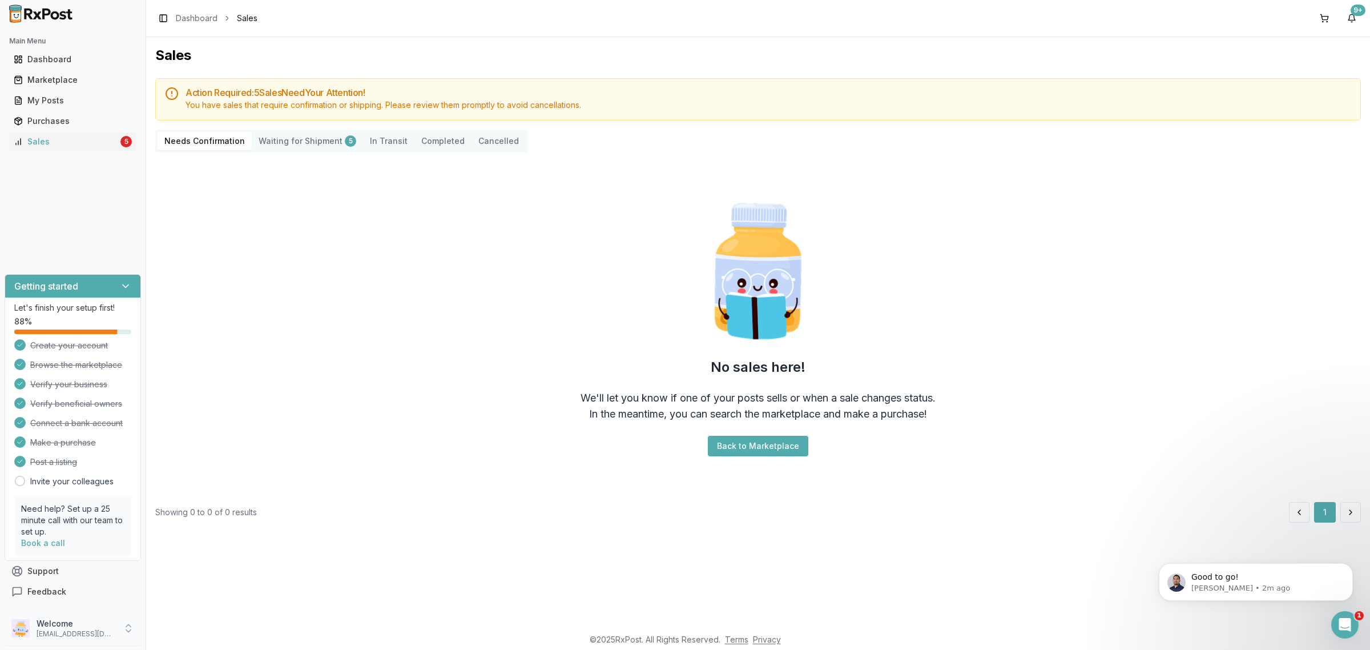
click at [73, 631] on p "[EMAIL_ADDRESS][DOMAIN_NAME]" at bounding box center [76, 633] width 79 height 9
click at [163, 631] on span "Sign Out" at bounding box center [207, 630] width 108 height 11
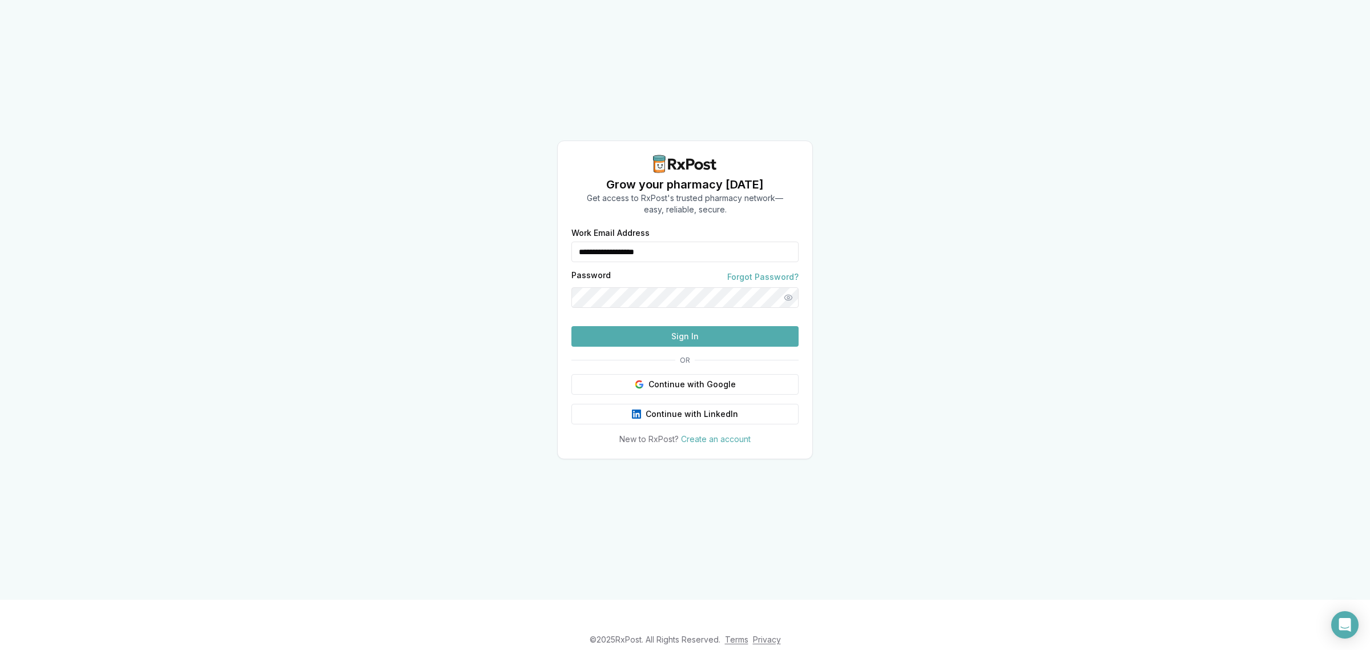
drag, startPoint x: 694, startPoint y: 237, endPoint x: 516, endPoint y: 239, distance: 178.7
click at [516, 239] on div "**********" at bounding box center [685, 299] width 1370 height 599
type input "**********"
click at [646, 347] on button "Sign In" at bounding box center [684, 336] width 227 height 21
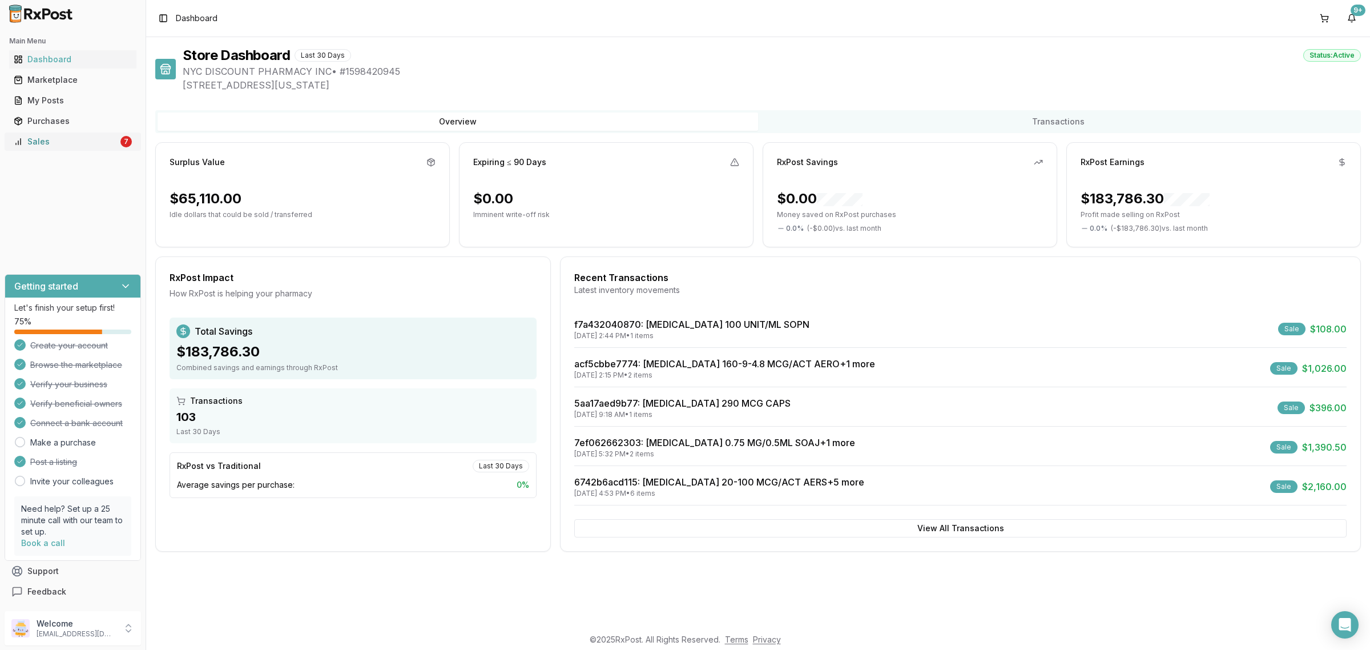
click at [104, 143] on div "Sales" at bounding box center [66, 141] width 104 height 11
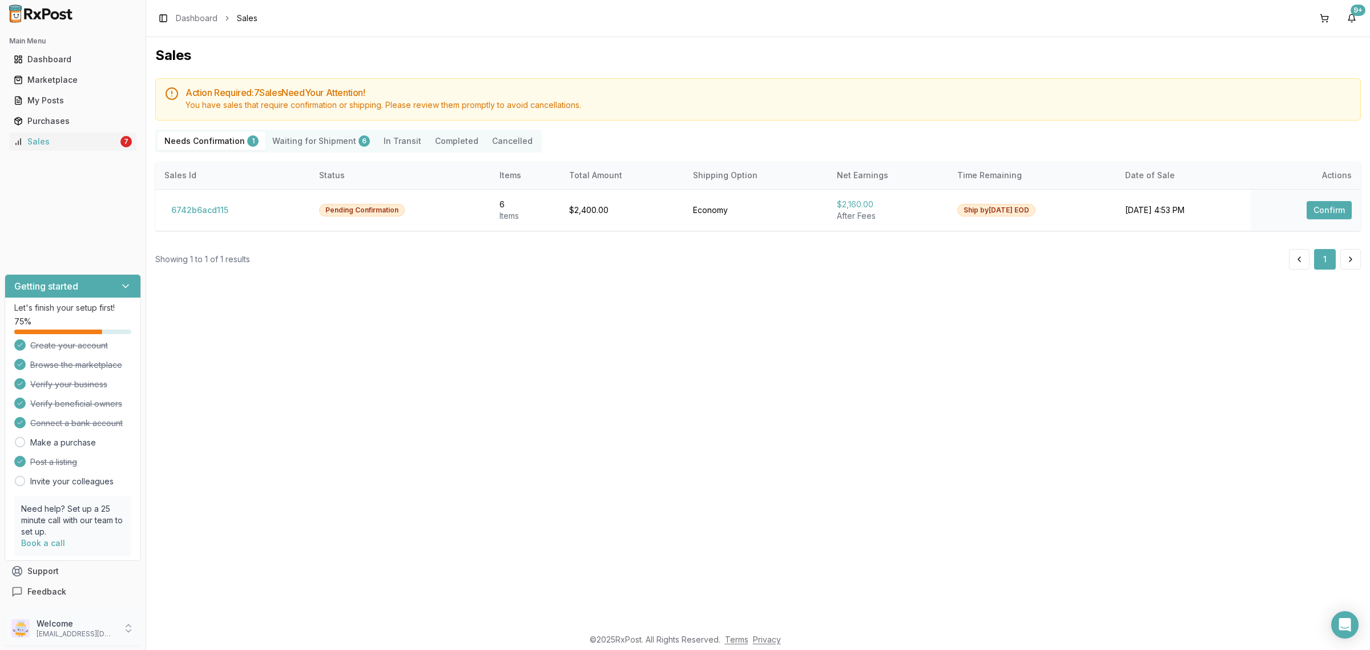
drag, startPoint x: 69, startPoint y: 622, endPoint x: 78, endPoint y: 622, distance: 9.7
click at [70, 622] on p "Welcome" at bounding box center [76, 623] width 79 height 11
click at [190, 634] on span "Sign Out" at bounding box center [207, 630] width 108 height 11
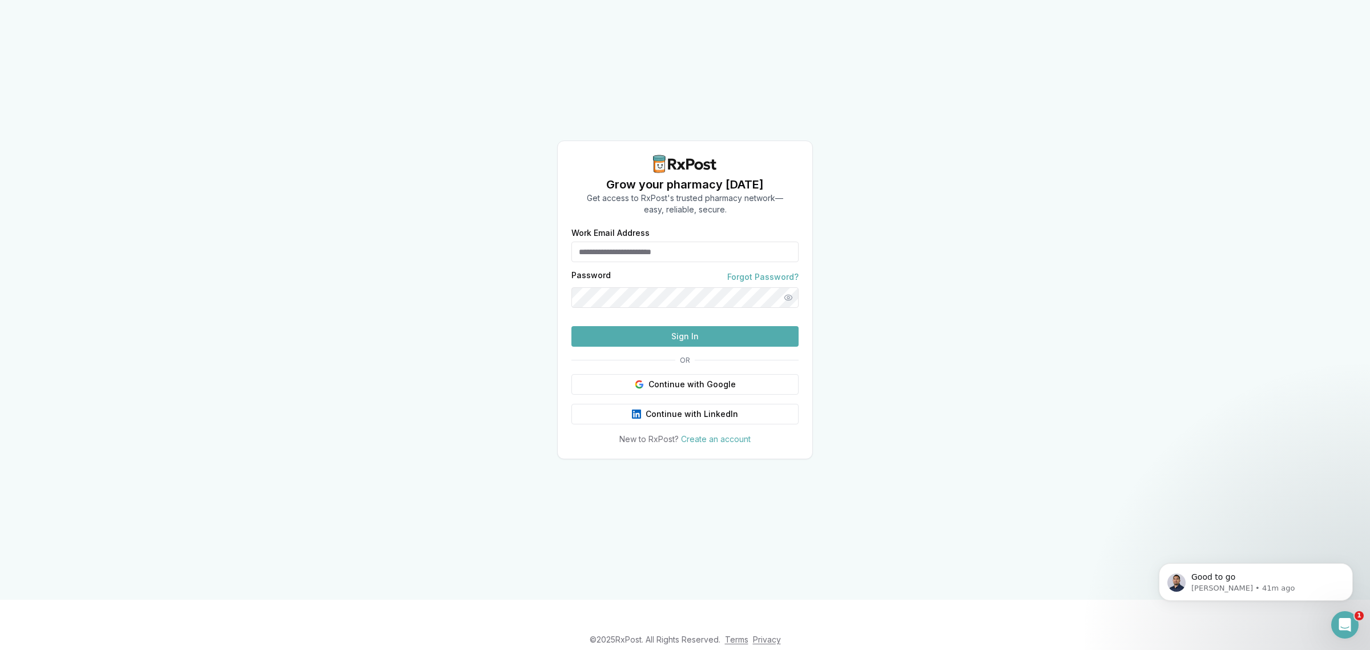
type input "**********"
click at [657, 347] on button "Sign In" at bounding box center [684, 336] width 227 height 21
click at [682, 347] on button "Sign In" at bounding box center [684, 336] width 227 height 21
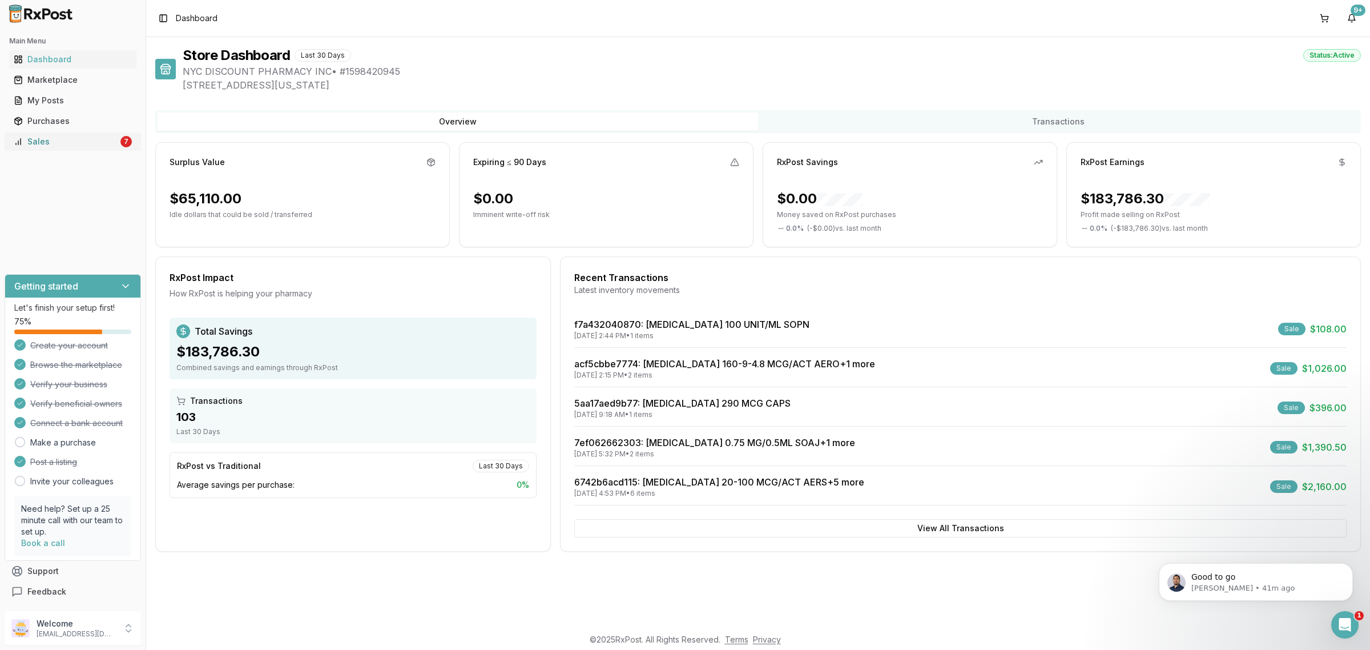
click at [67, 138] on div "Sales" at bounding box center [66, 141] width 104 height 11
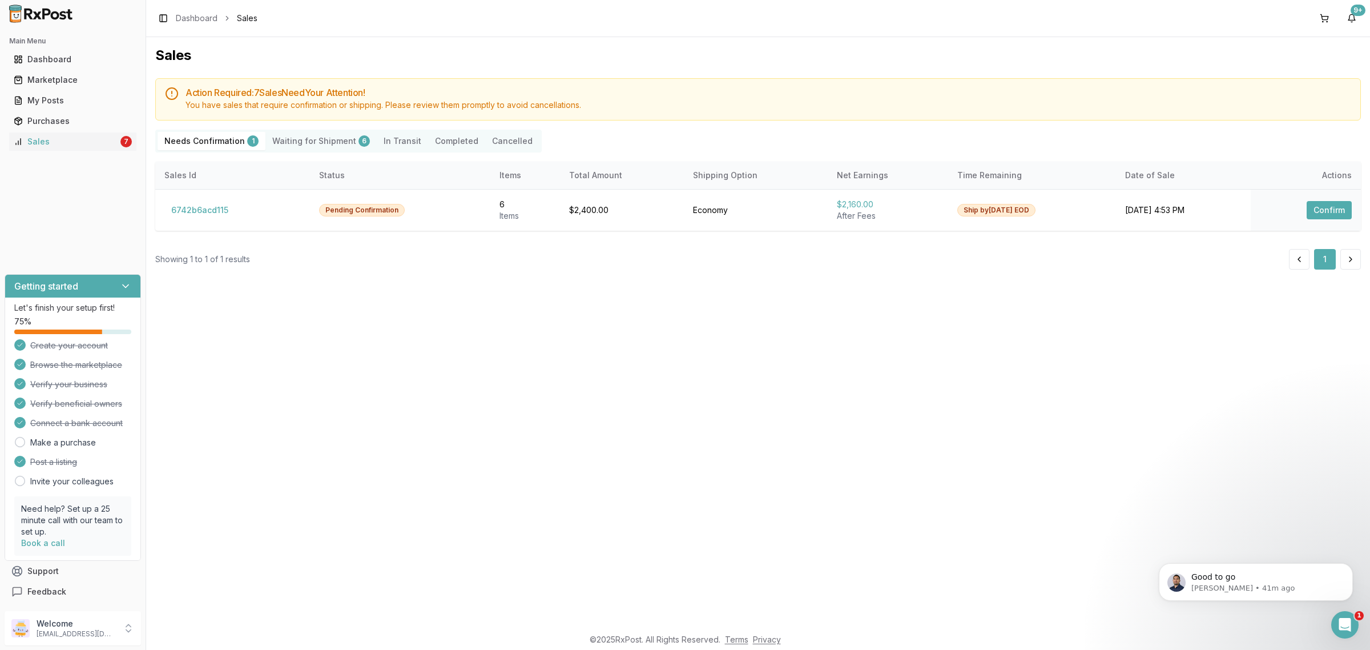
click at [337, 144] on Shipment "Waiting for Shipment 6" at bounding box center [320, 141] width 111 height 18
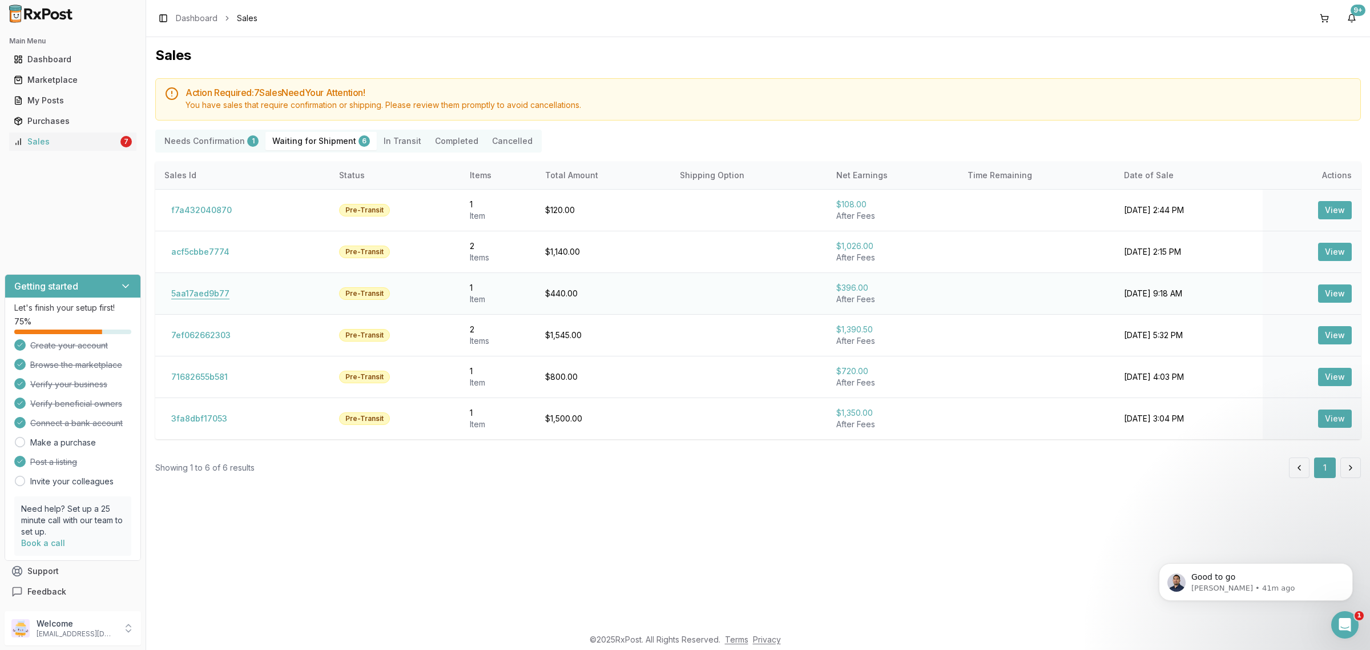
click at [222, 295] on button "5aa17aed9b77" at bounding box center [200, 293] width 72 height 18
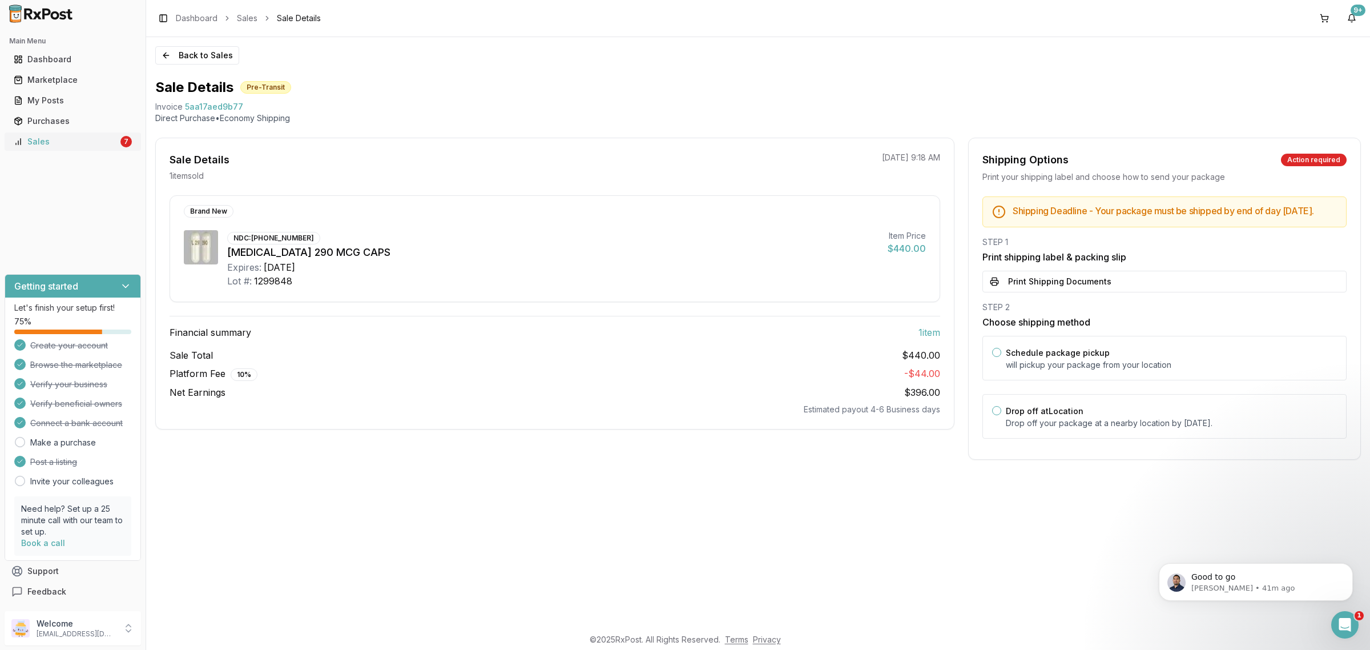
click at [73, 148] on link "Sales 7" at bounding box center [72, 141] width 127 height 21
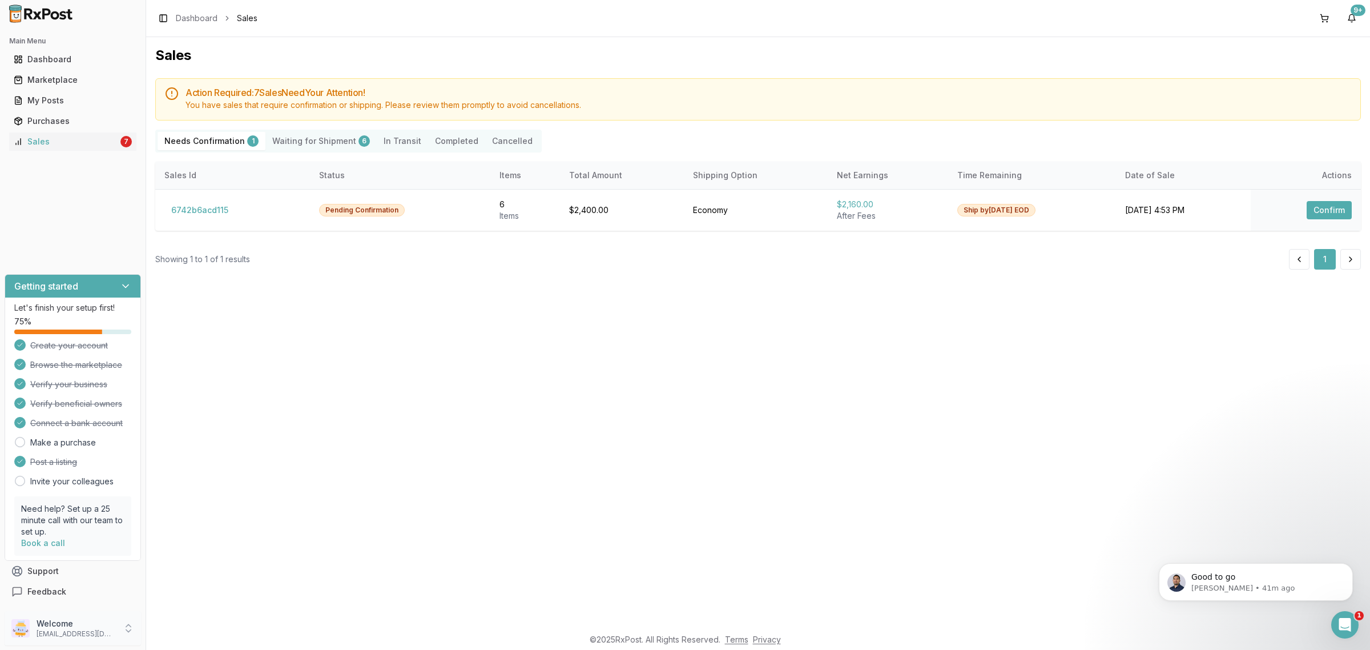
click at [73, 631] on p "nycdiscountpharma2@gmail.com" at bounding box center [76, 633] width 79 height 9
click at [180, 634] on span "Sign Out" at bounding box center [207, 630] width 108 height 11
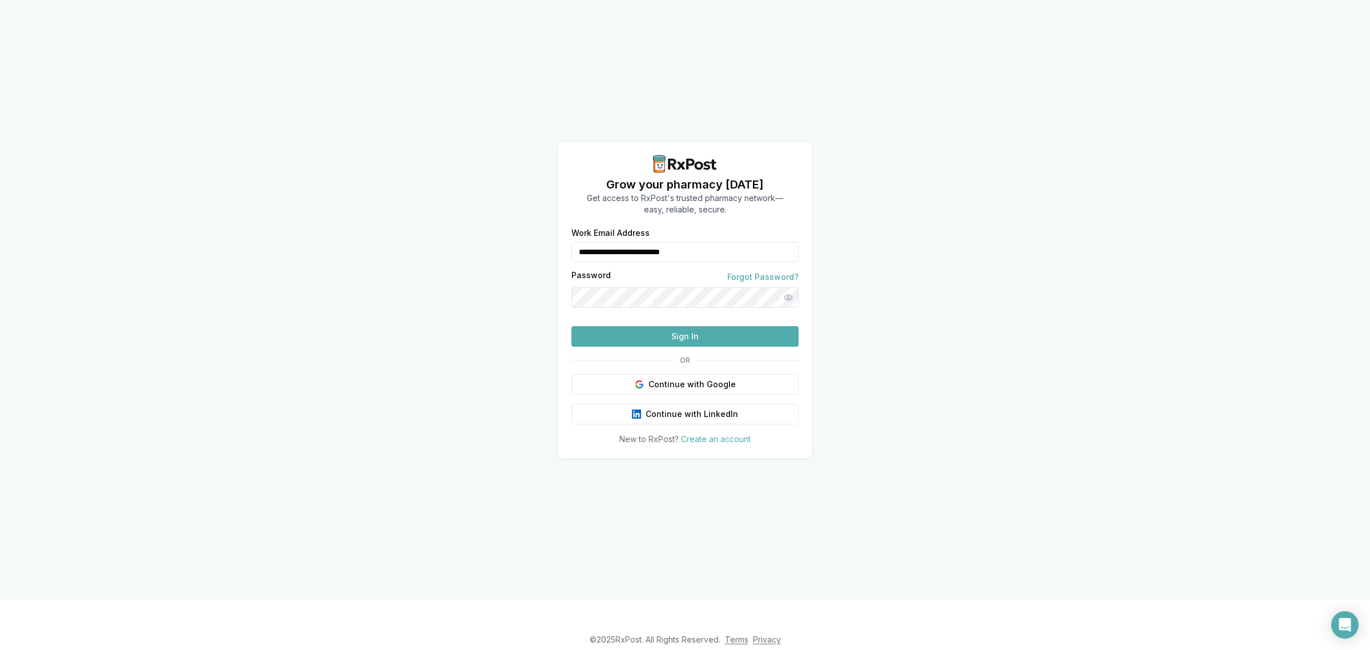
drag, startPoint x: 712, startPoint y: 228, endPoint x: 487, endPoint y: 272, distance: 229.7
click at [487, 272] on div "**********" at bounding box center [685, 299] width 1370 height 599
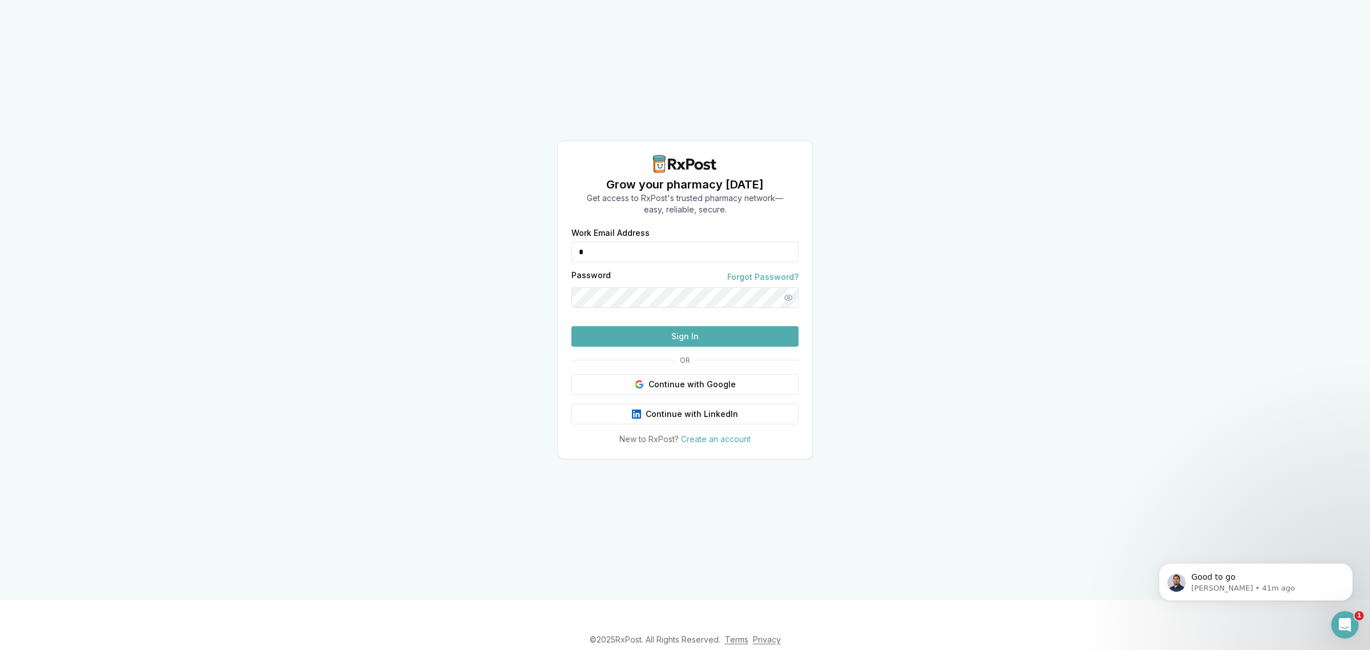
type input "**********"
click at [703, 347] on button "Sign In" at bounding box center [684, 336] width 227 height 21
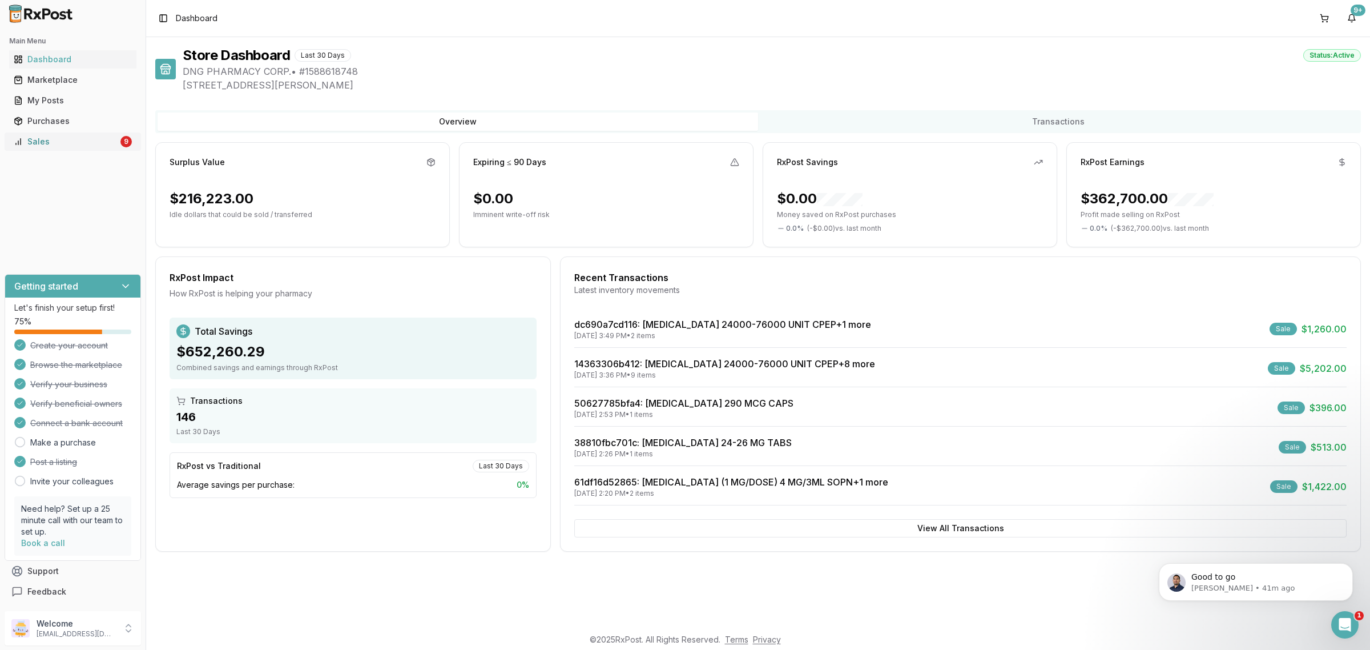
click at [116, 147] on link "Sales 9" at bounding box center [72, 141] width 127 height 21
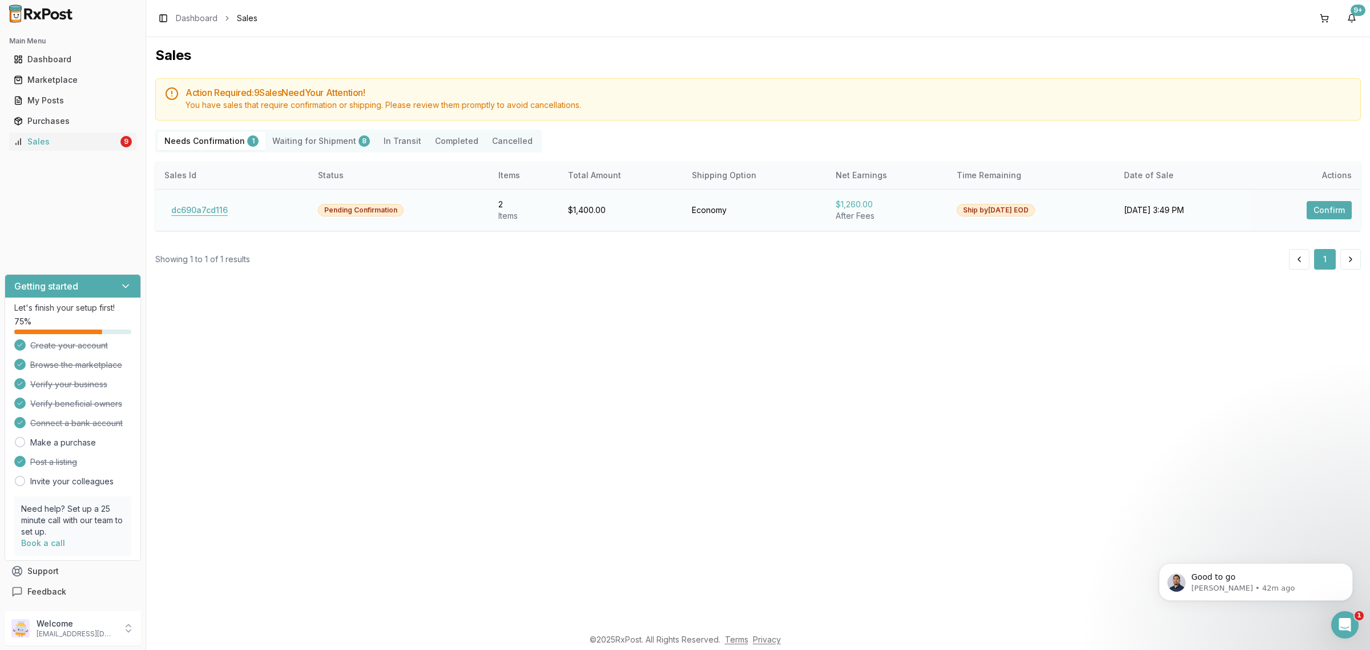
click at [191, 212] on button "dc690a7cd116" at bounding box center [199, 210] width 70 height 18
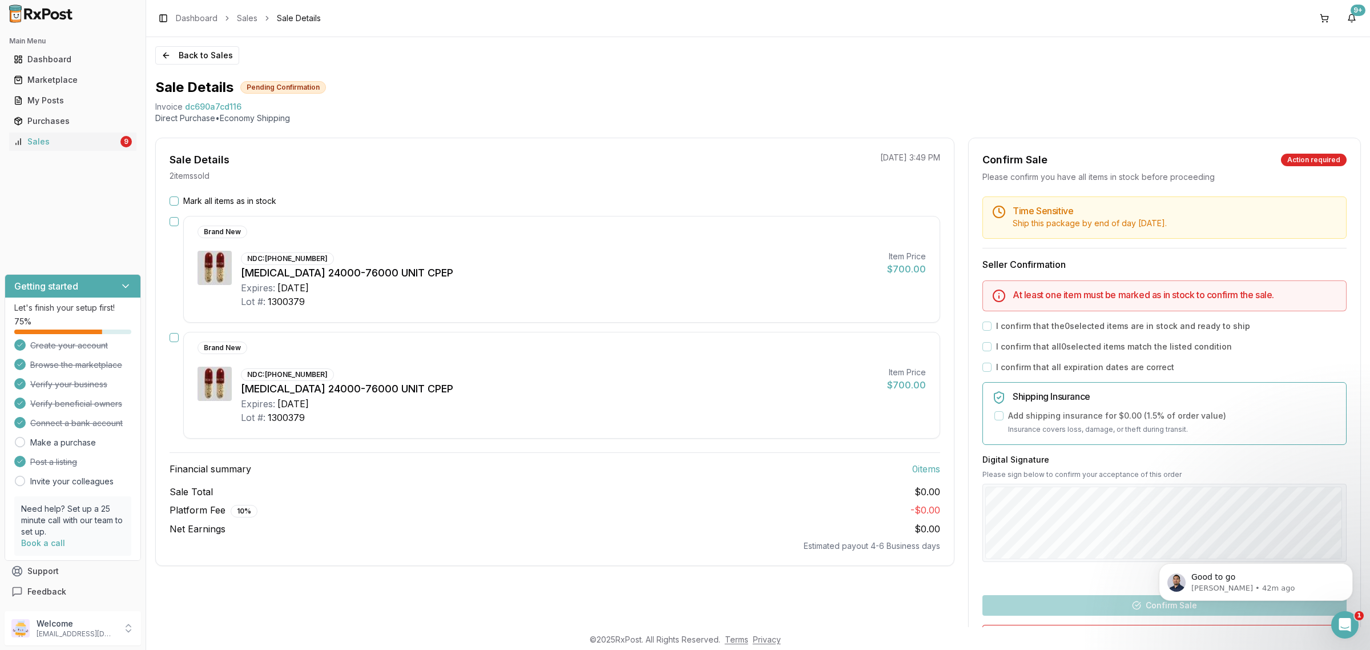
click at [605, 393] on div "[MEDICAL_DATA] 24000-76000 UNIT CPEP" at bounding box center [559, 389] width 637 height 16
drag, startPoint x: 532, startPoint y: 371, endPoint x: 538, endPoint y: 368, distance: 6.4
click at [533, 371] on div "NDC: 00032-2636-01 Creon 24000-76000 UNIT CPEP Expires: 2027-01-01 Lot #: 13003…" at bounding box center [559, 396] width 637 height 58
drag, startPoint x: 533, startPoint y: 385, endPoint x: 252, endPoint y: 311, distance: 290.0
click at [531, 386] on div "[MEDICAL_DATA] 24000-76000 UNIT CPEP" at bounding box center [559, 389] width 637 height 16
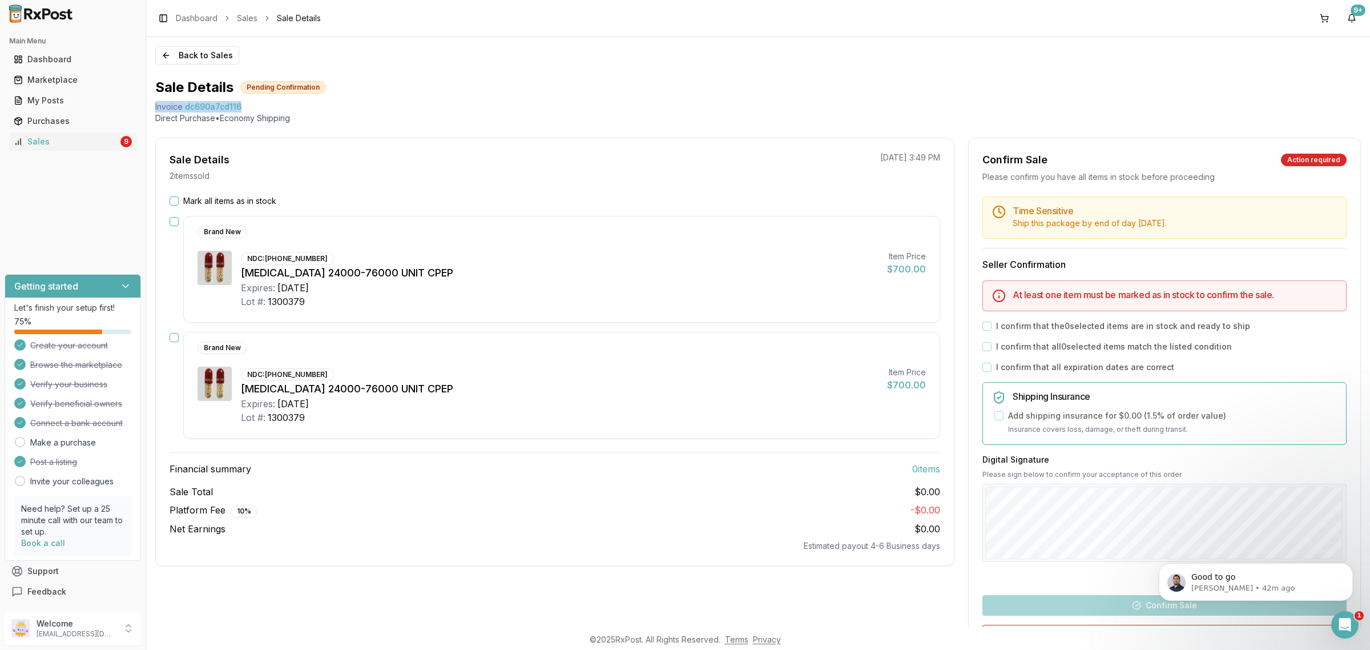
drag, startPoint x: 155, startPoint y: 106, endPoint x: 269, endPoint y: 103, distance: 114.8
click at [269, 103] on div "Back to Sales Sale Details Pending Confirmation Invoice dc690a7cd116 Direct Pur…" at bounding box center [758, 332] width 1224 height 590
copy div "Invoice dc690a7cd116"
click at [1237, 575] on p "Good to go" at bounding box center [1264, 576] width 147 height 11
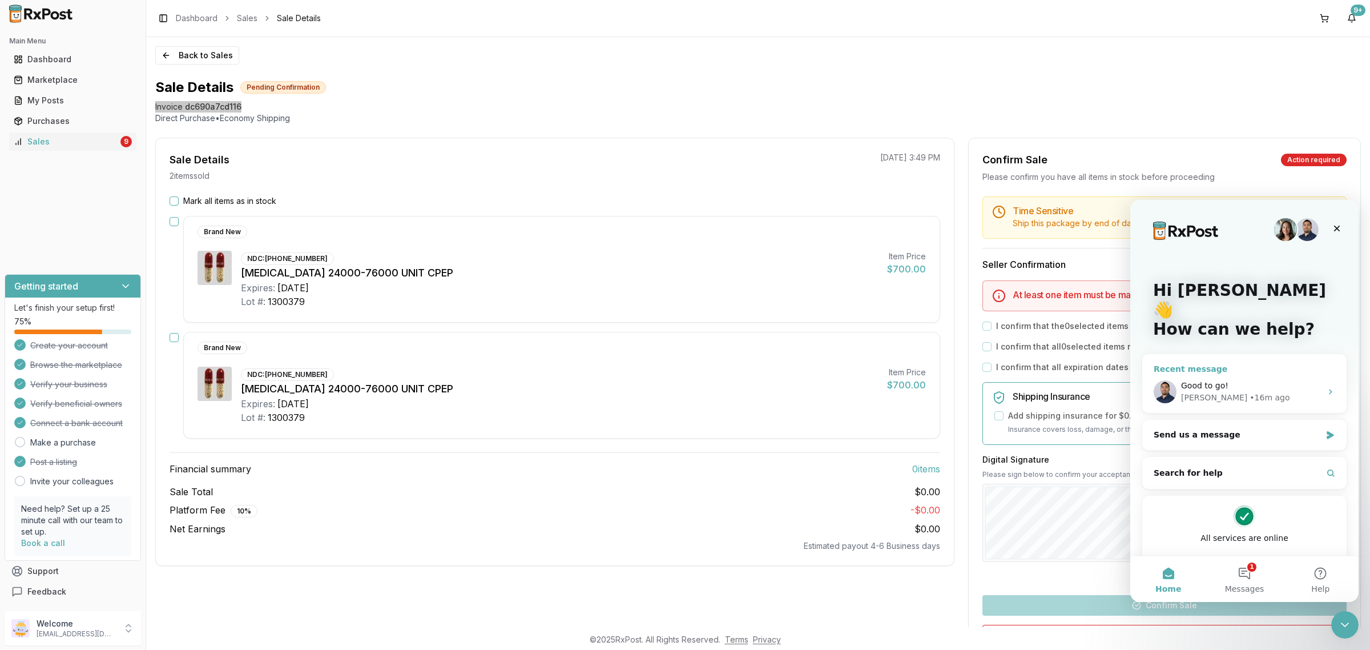
click at [1243, 380] on div "Good to go!" at bounding box center [1251, 386] width 140 height 12
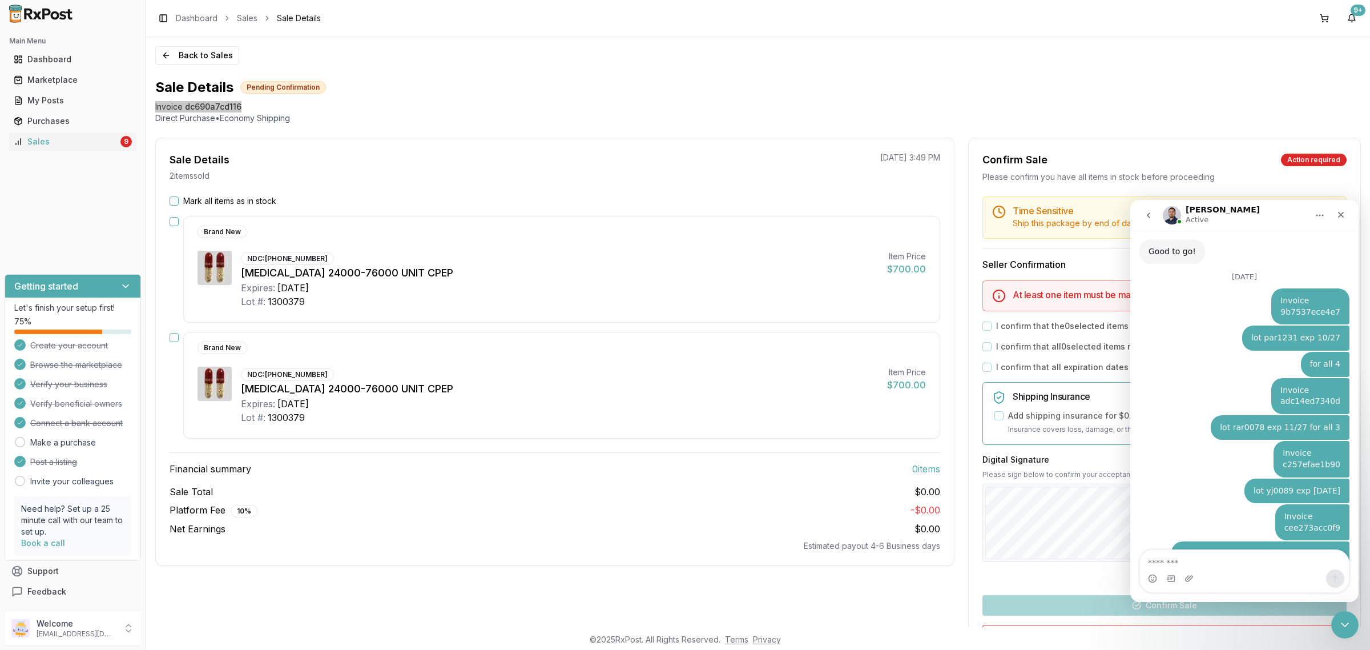
click at [1222, 568] on textarea "Message…" at bounding box center [1244, 559] width 209 height 19
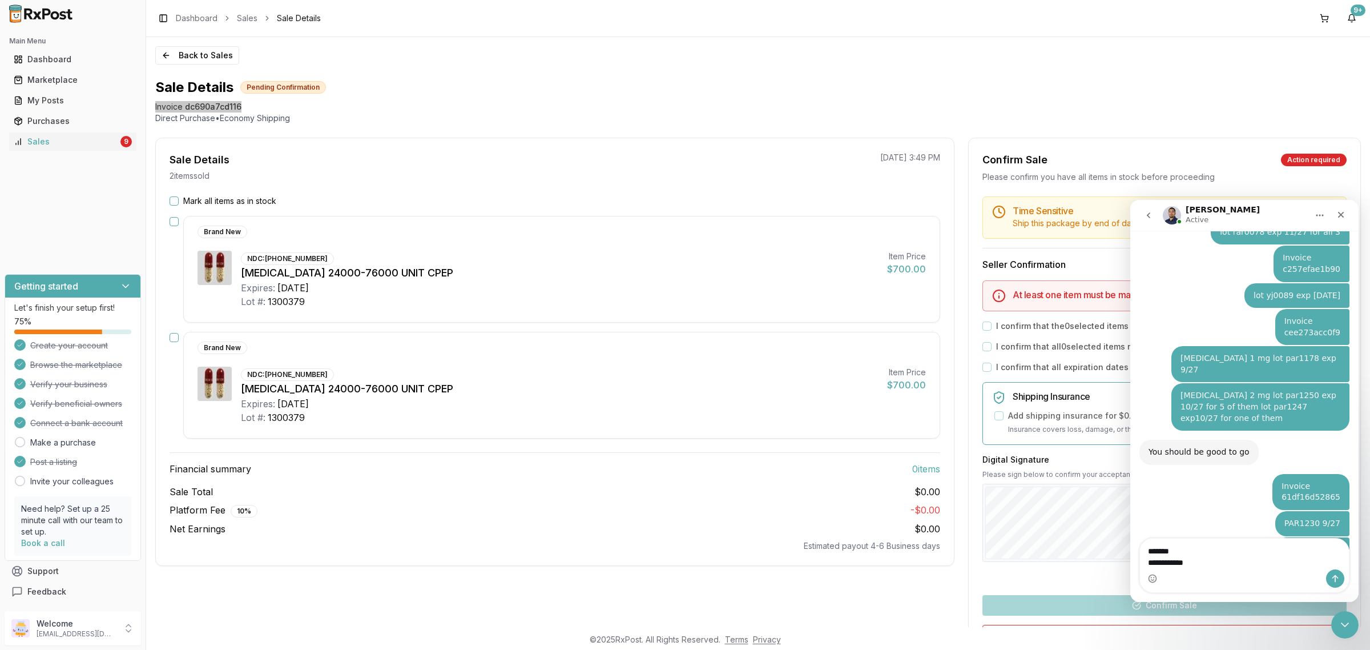
scroll to position [7250, 0]
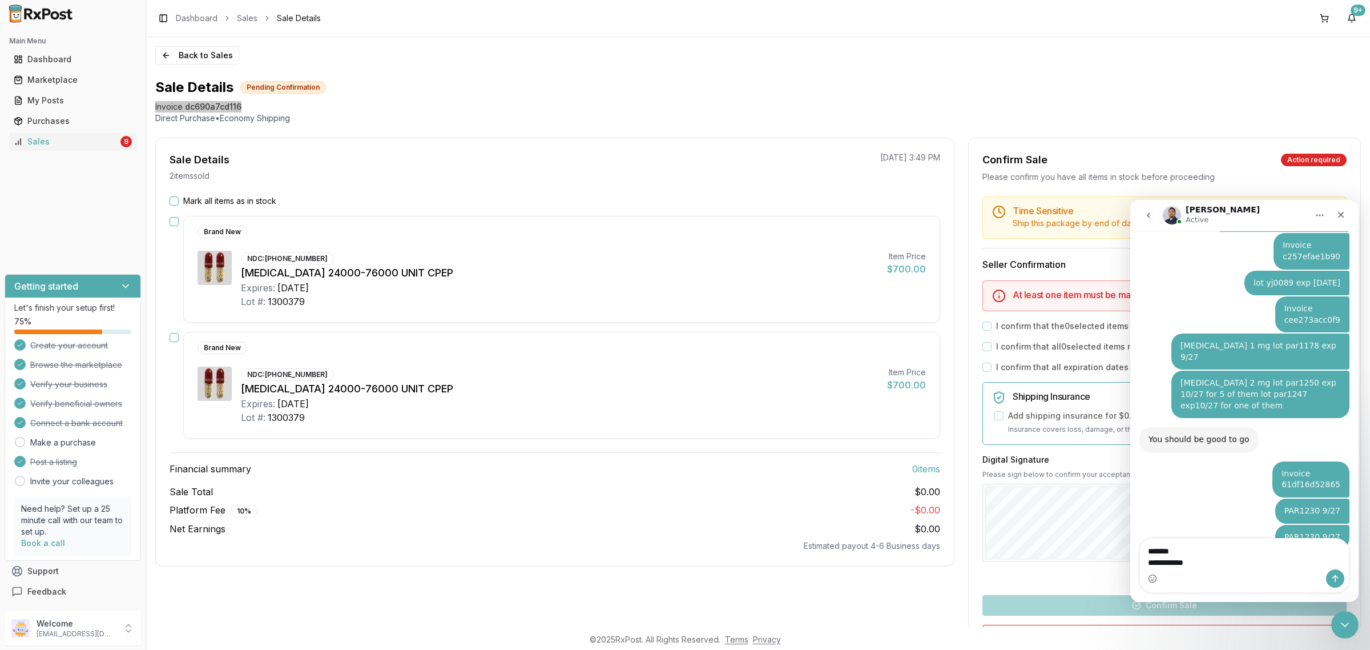
type textarea "**********"
click at [1326, 574] on button "Send a message…" at bounding box center [1335, 578] width 18 height 18
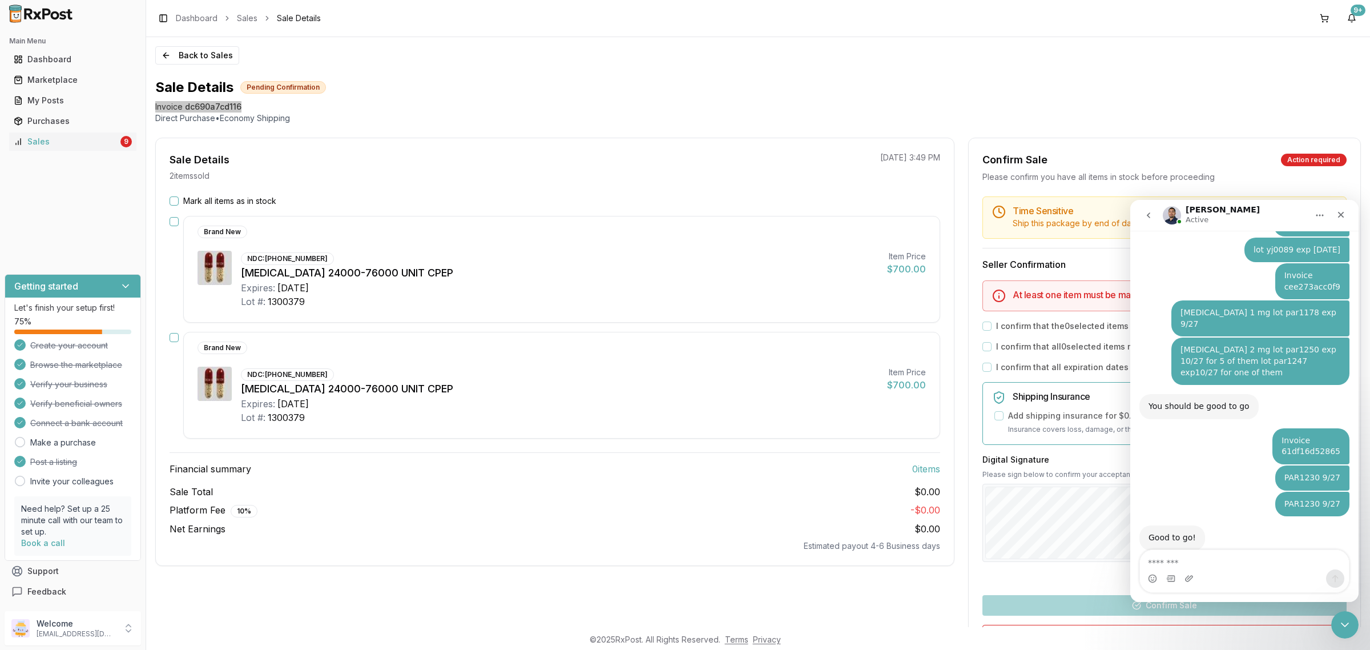
drag, startPoint x: 1283, startPoint y: 569, endPoint x: 1293, endPoint y: 571, distance: 10.5
click at [1291, 567] on div "Intercom messenger" at bounding box center [1244, 571] width 209 height 42
click at [1194, 554] on textarea "Message…" at bounding box center [1244, 559] width 209 height 19
type textarea "**********"
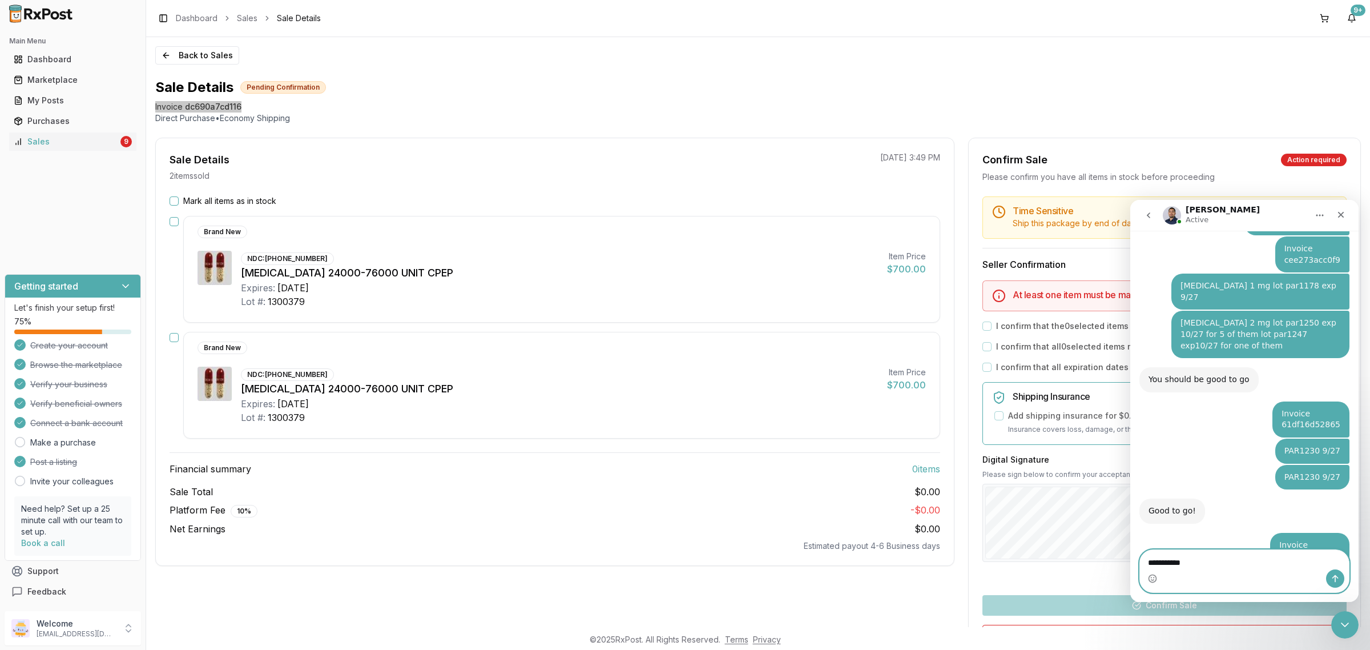
type textarea "**********"
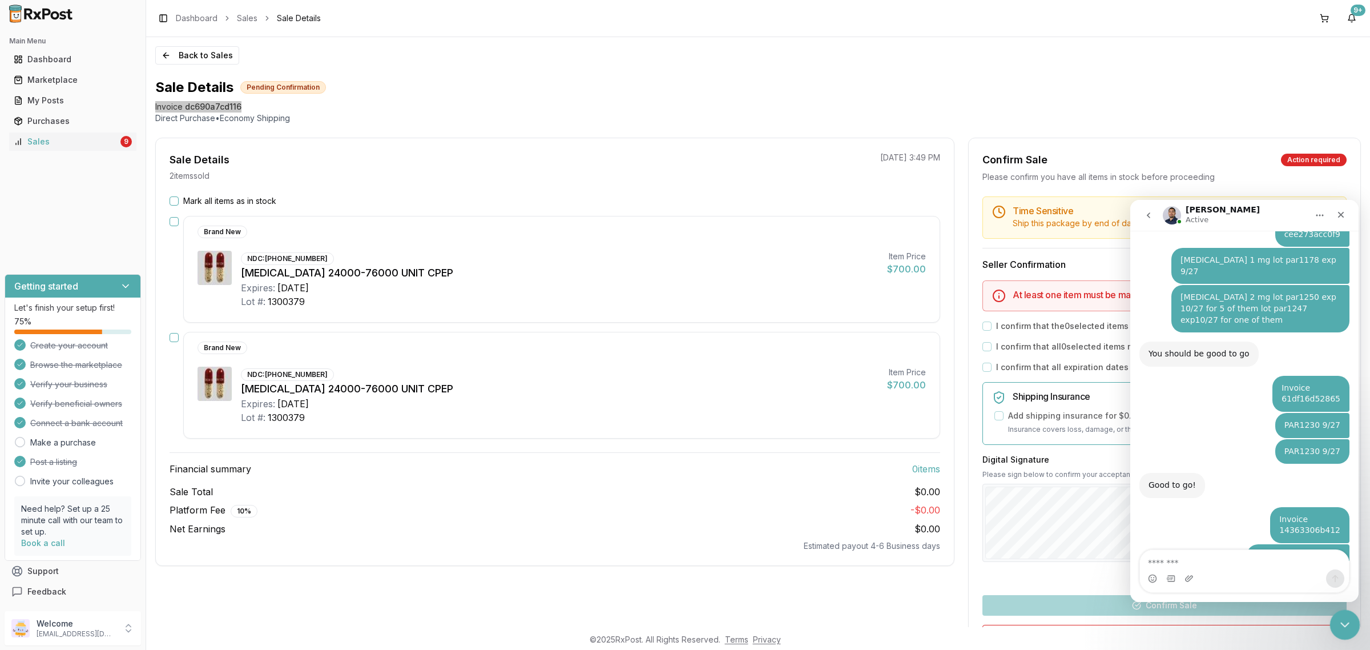
drag, startPoint x: 1341, startPoint y: 615, endPoint x: 2655, endPoint y: 1215, distance: 1444.1
click at [1341, 614] on div "Close Intercom Messenger" at bounding box center [1343, 622] width 27 height 27
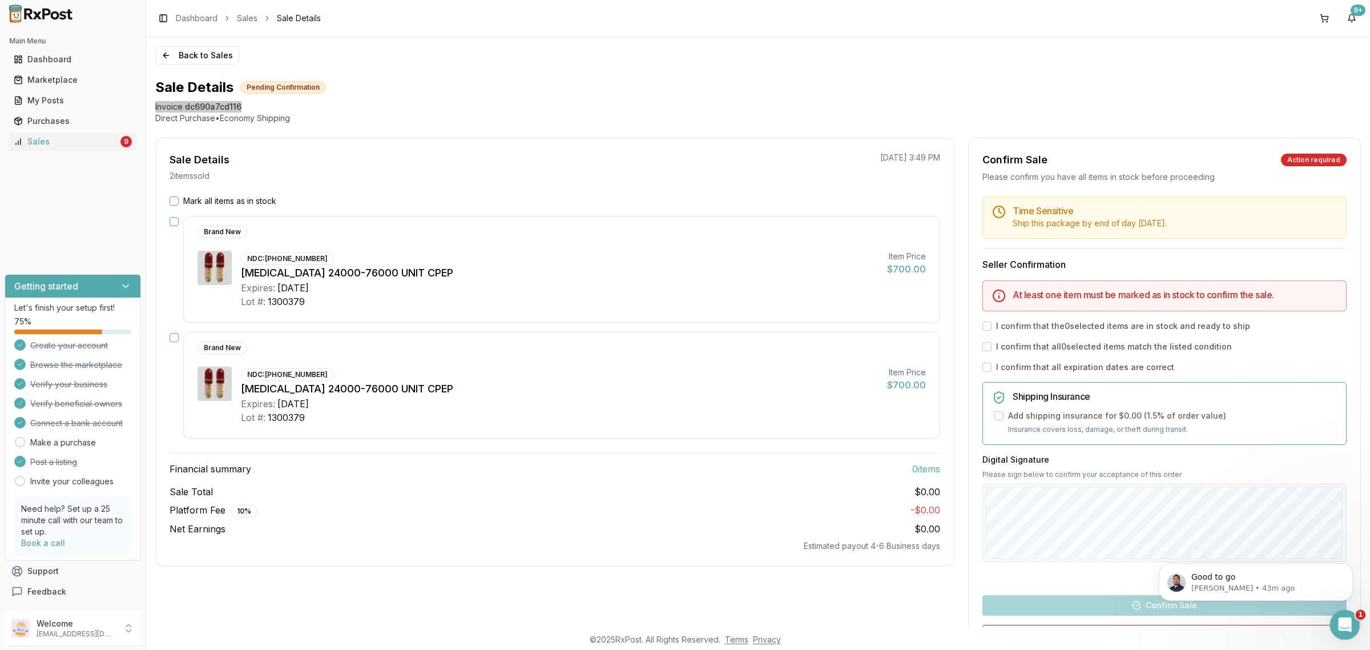
scroll to position [4649, 0]
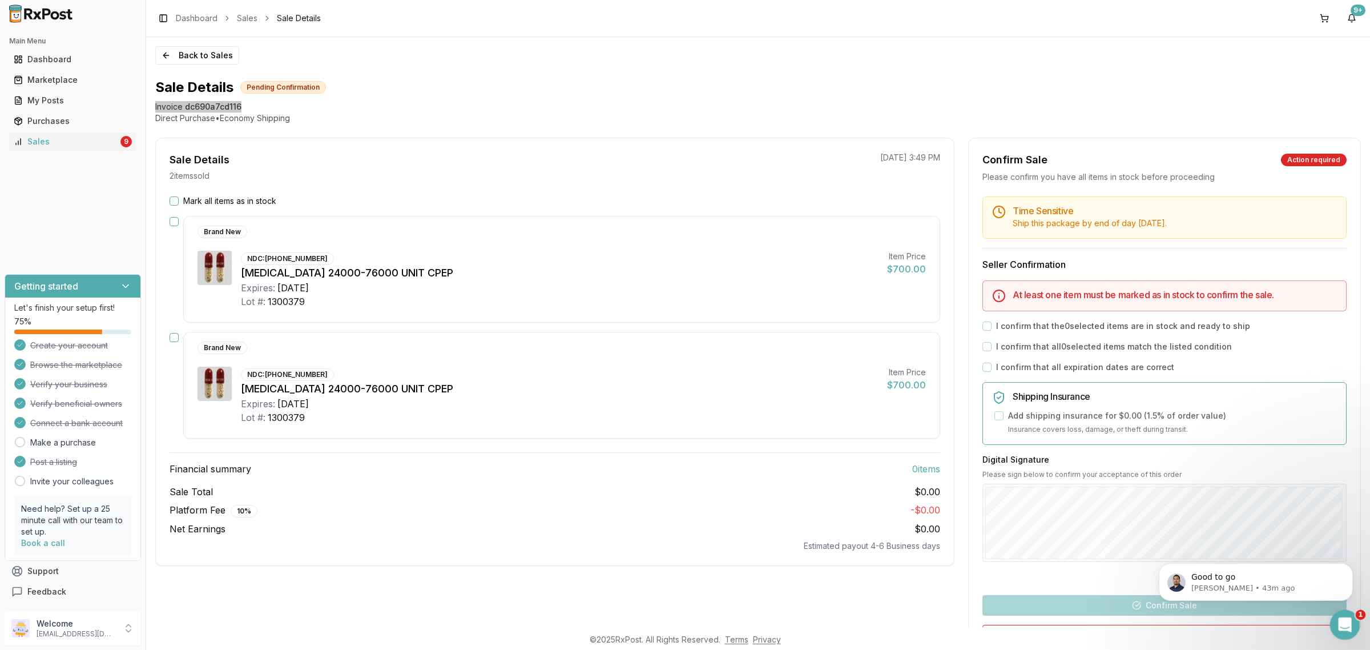
click at [1349, 626] on icon "Open Intercom Messenger" at bounding box center [1343, 623] width 19 height 19
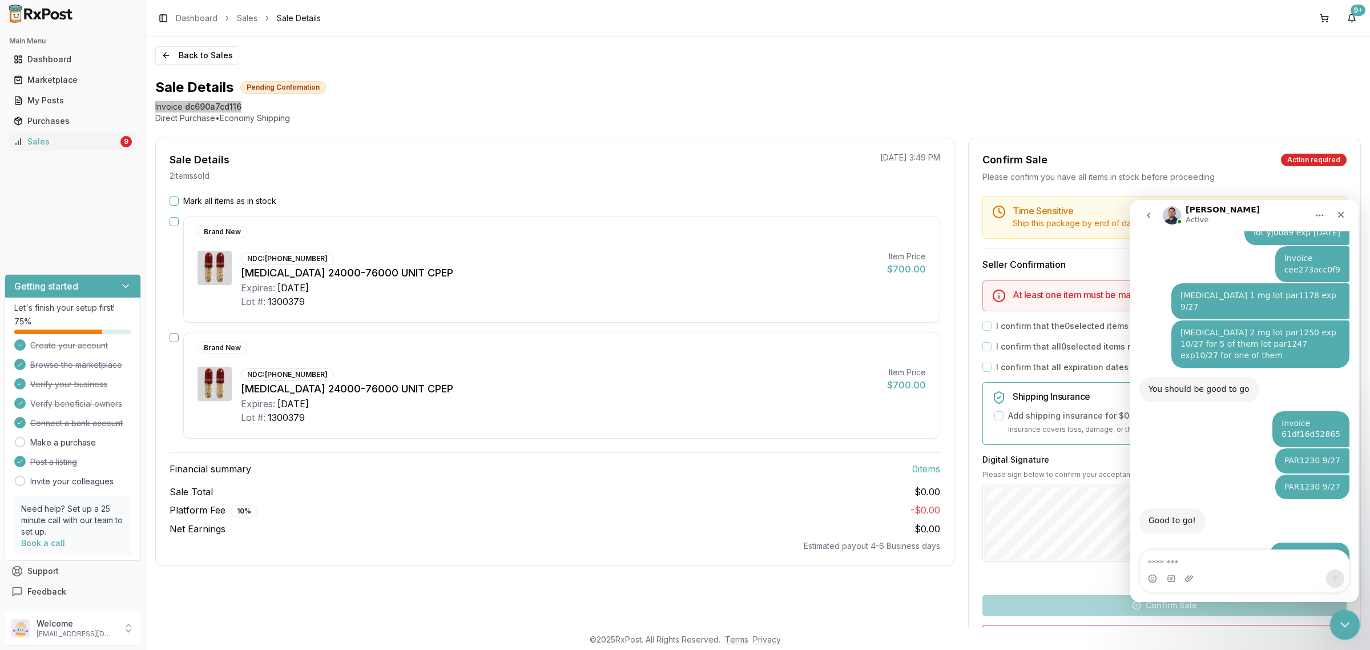
scroll to position [7336, 0]
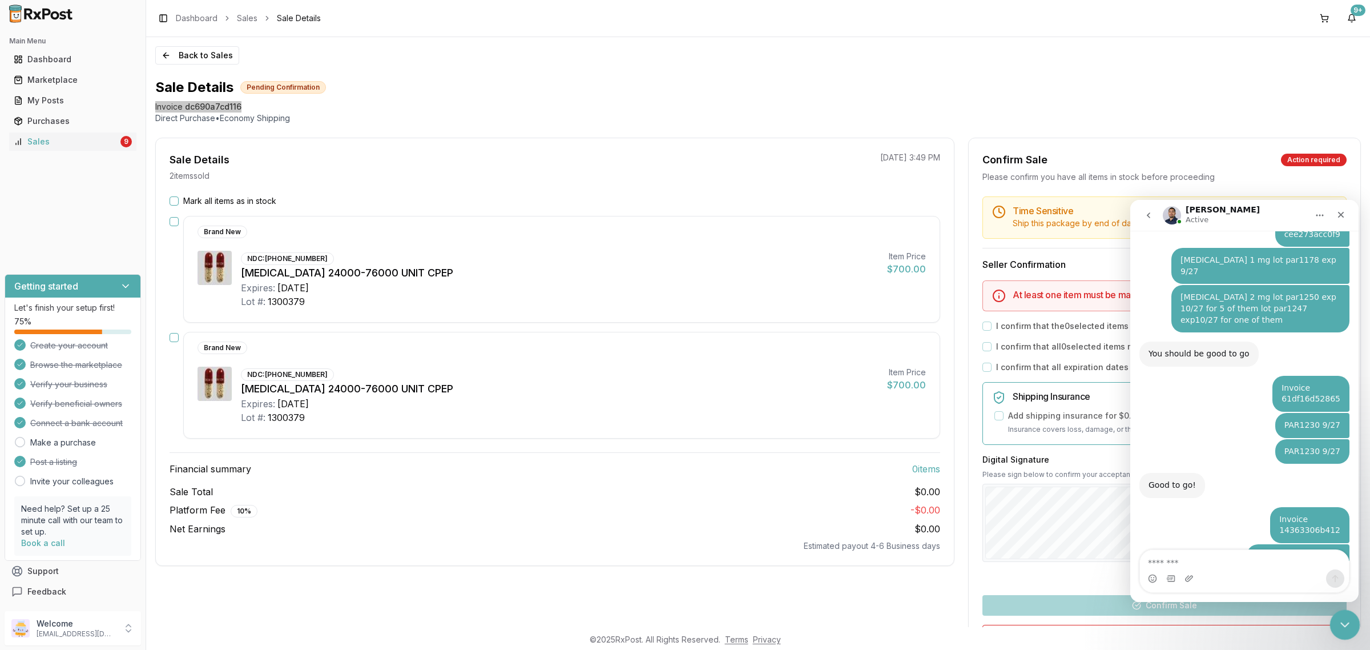
drag, startPoint x: 1340, startPoint y: 623, endPoint x: 2650, endPoint y: 1231, distance: 1443.8
click at [1340, 623] on icon "Close Intercom Messenger" at bounding box center [1343, 623] width 14 height 14
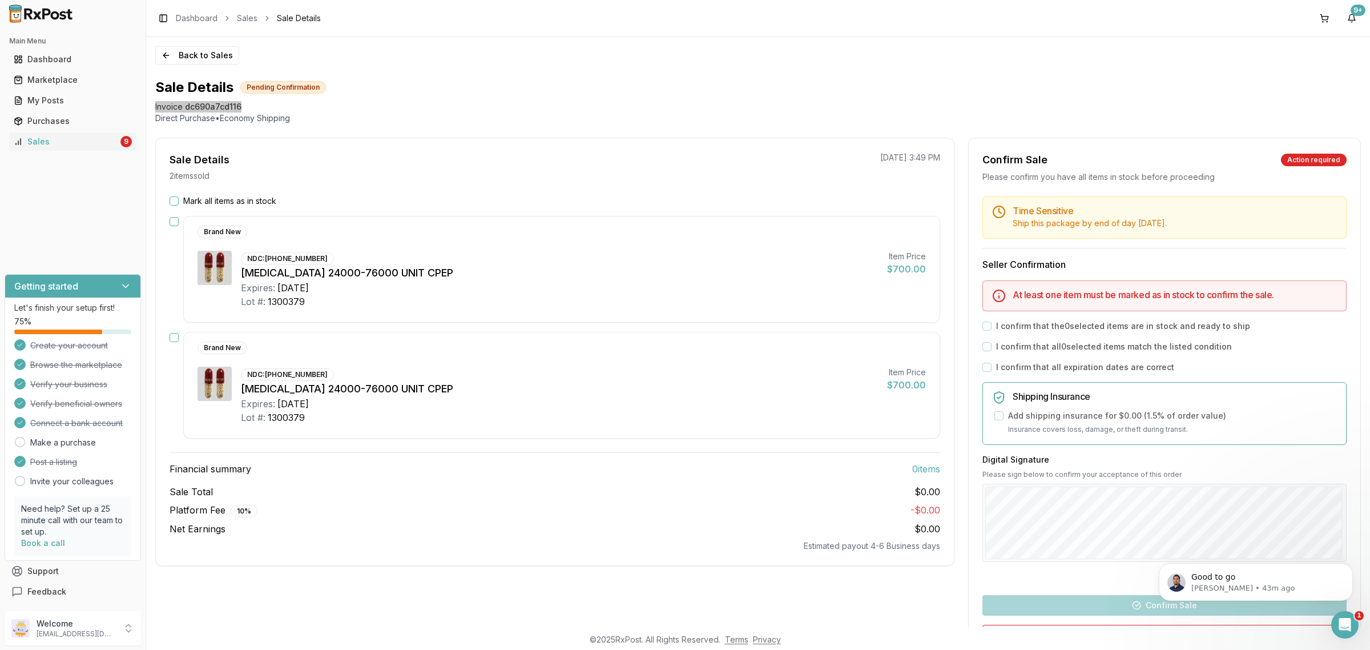
scroll to position [0, 0]
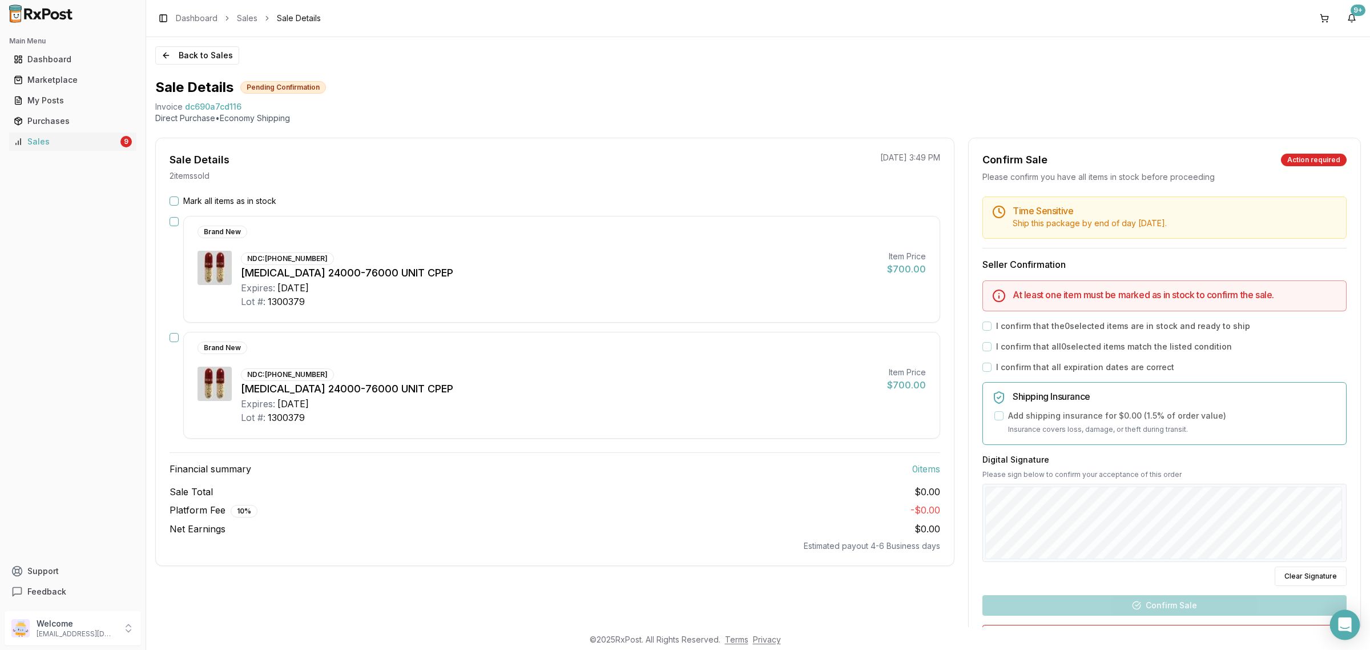
click at [1350, 625] on icon "Open Intercom Messenger" at bounding box center [1344, 624] width 13 height 15
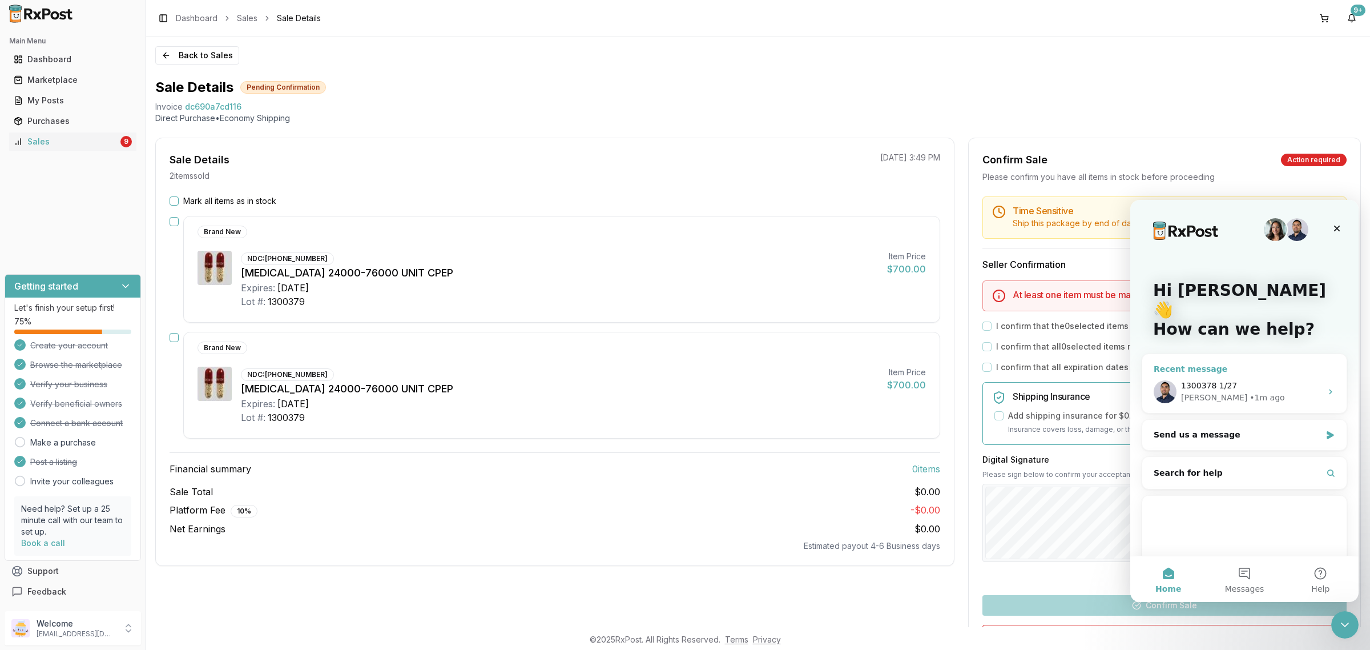
click at [1282, 392] on div "Manuel • 1m ago" at bounding box center [1251, 398] width 140 height 12
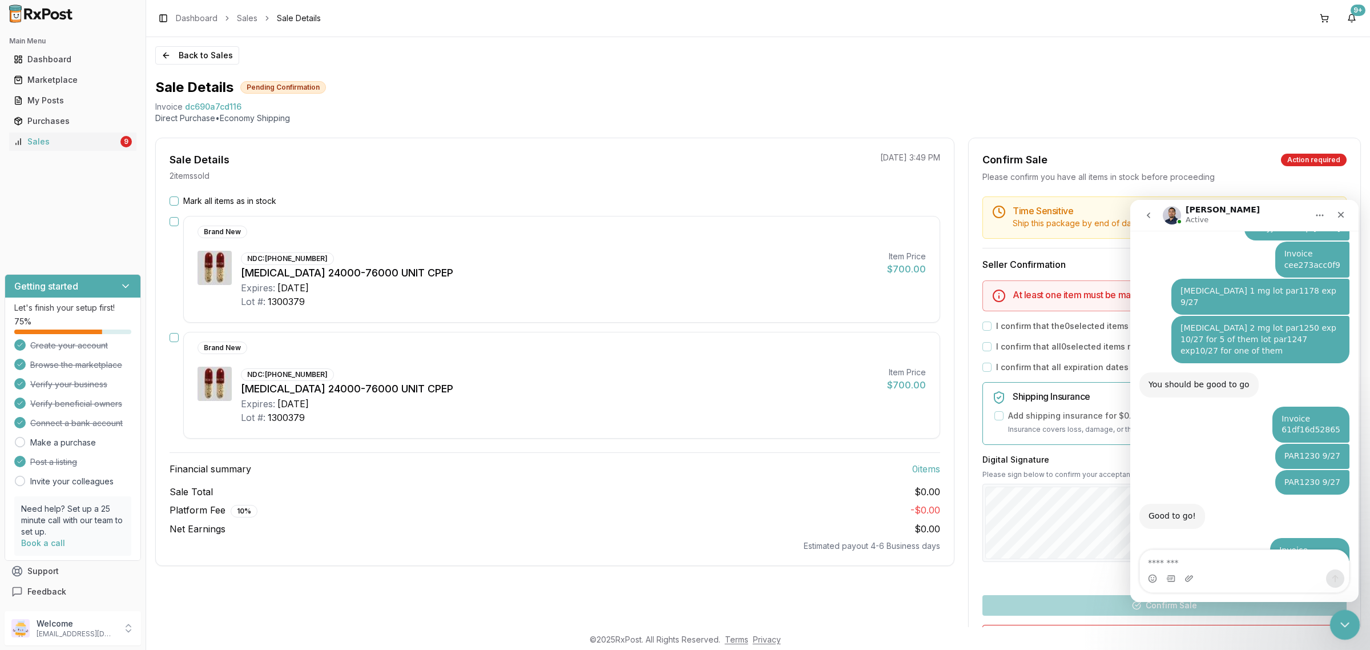
scroll to position [7336, 0]
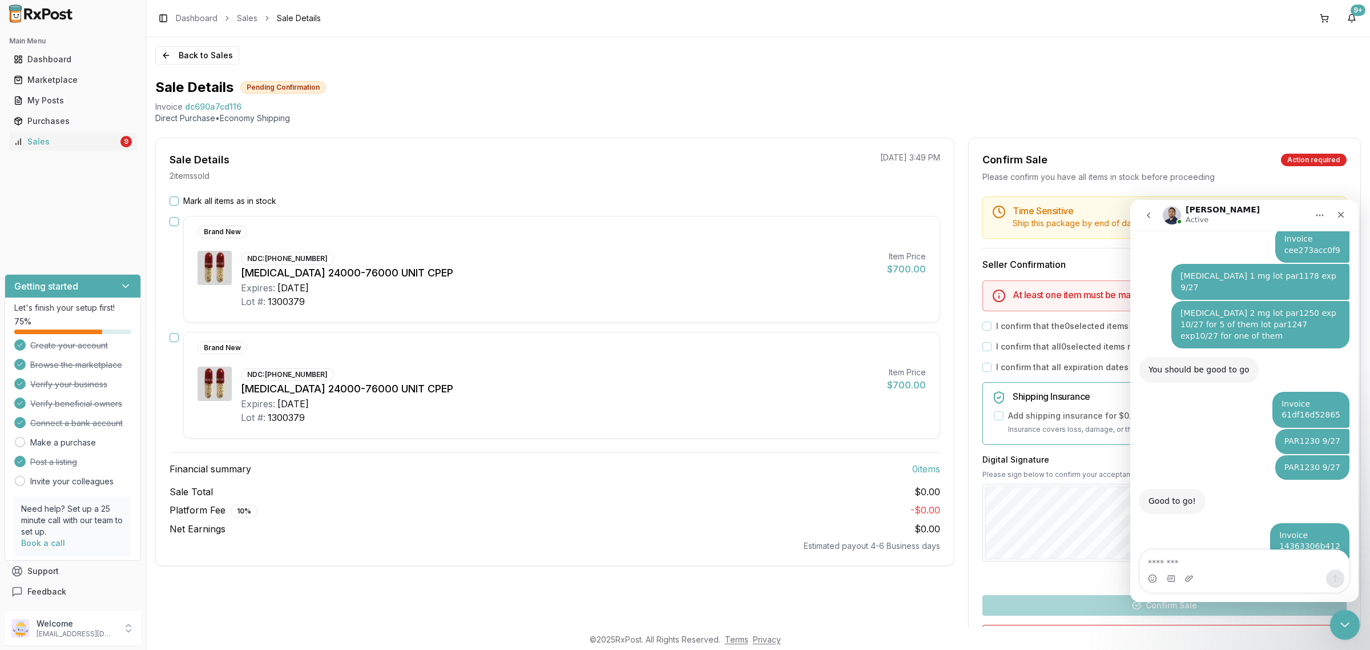
scroll to position [7336, 0]
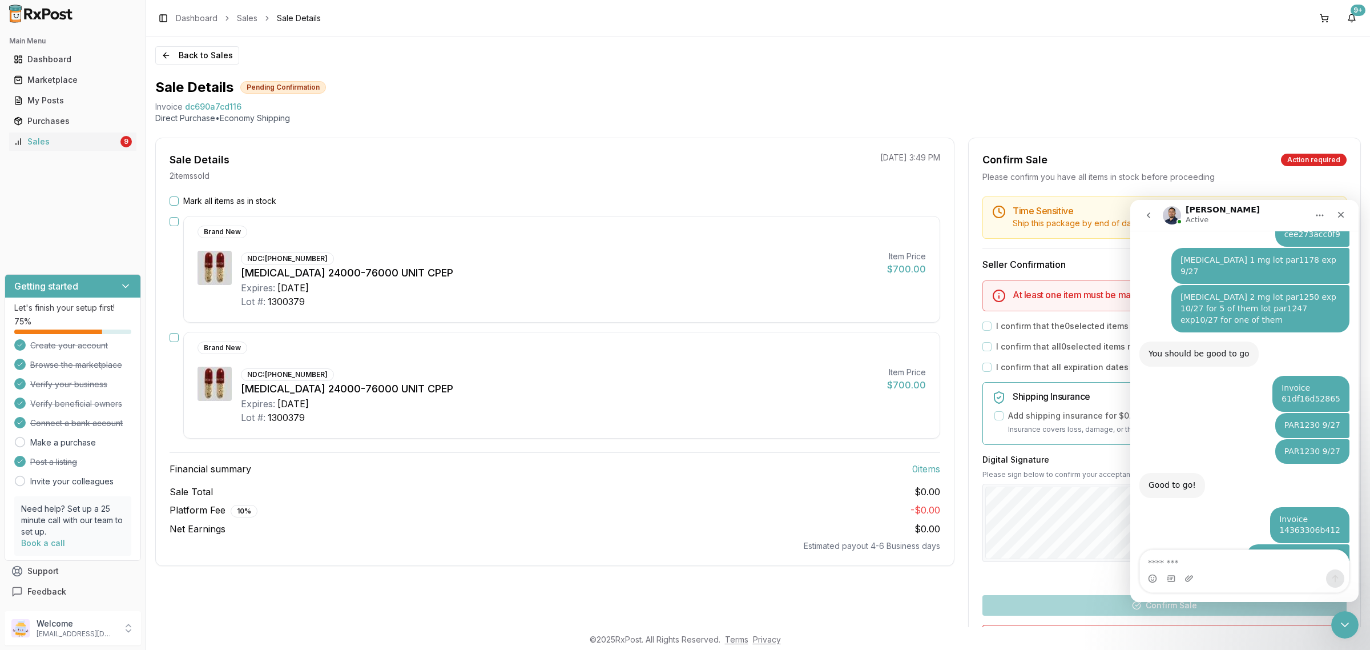
click at [1297, 552] on textarea "Message…" at bounding box center [1244, 559] width 209 height 19
drag, startPoint x: 1343, startPoint y: 619, endPoint x: 1344, endPoint y: 626, distance: 6.9
click at [1342, 620] on icon "Close Intercom Messenger" at bounding box center [1343, 623] width 14 height 14
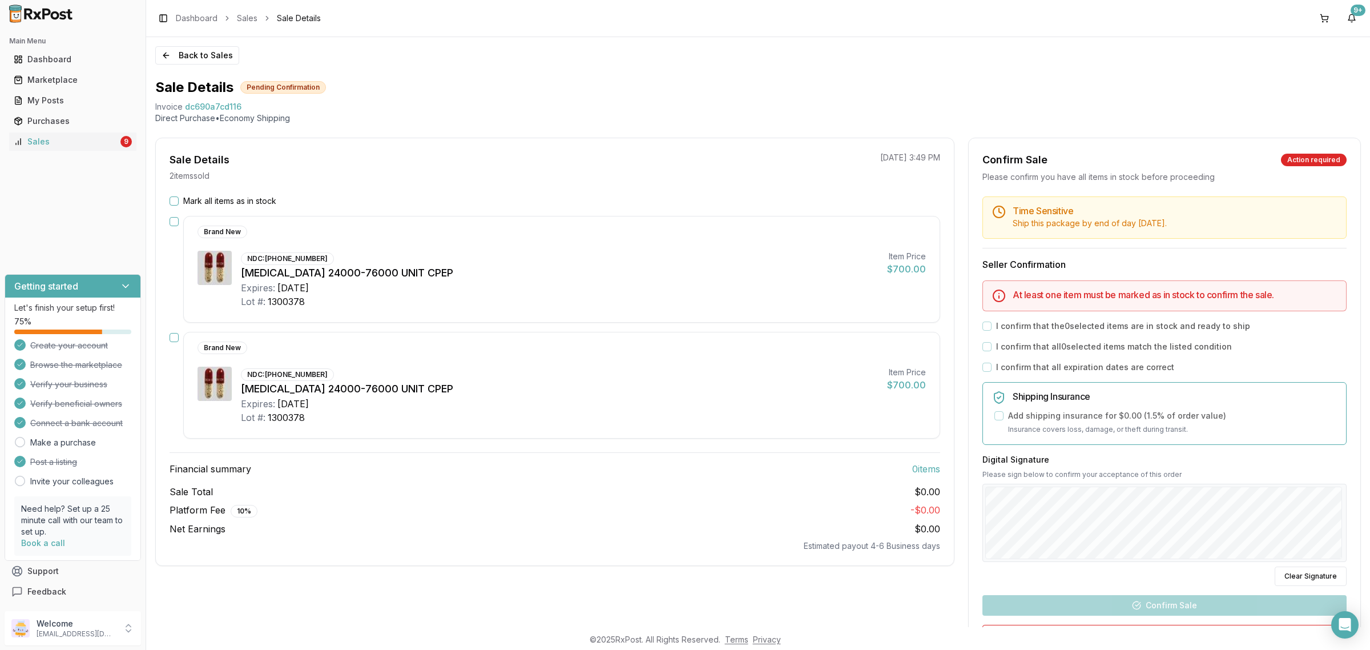
click at [218, 195] on label "Mark all items as in stock" at bounding box center [229, 200] width 93 height 11
click at [179, 196] on button "Mark all items as in stock" at bounding box center [174, 200] width 9 height 9
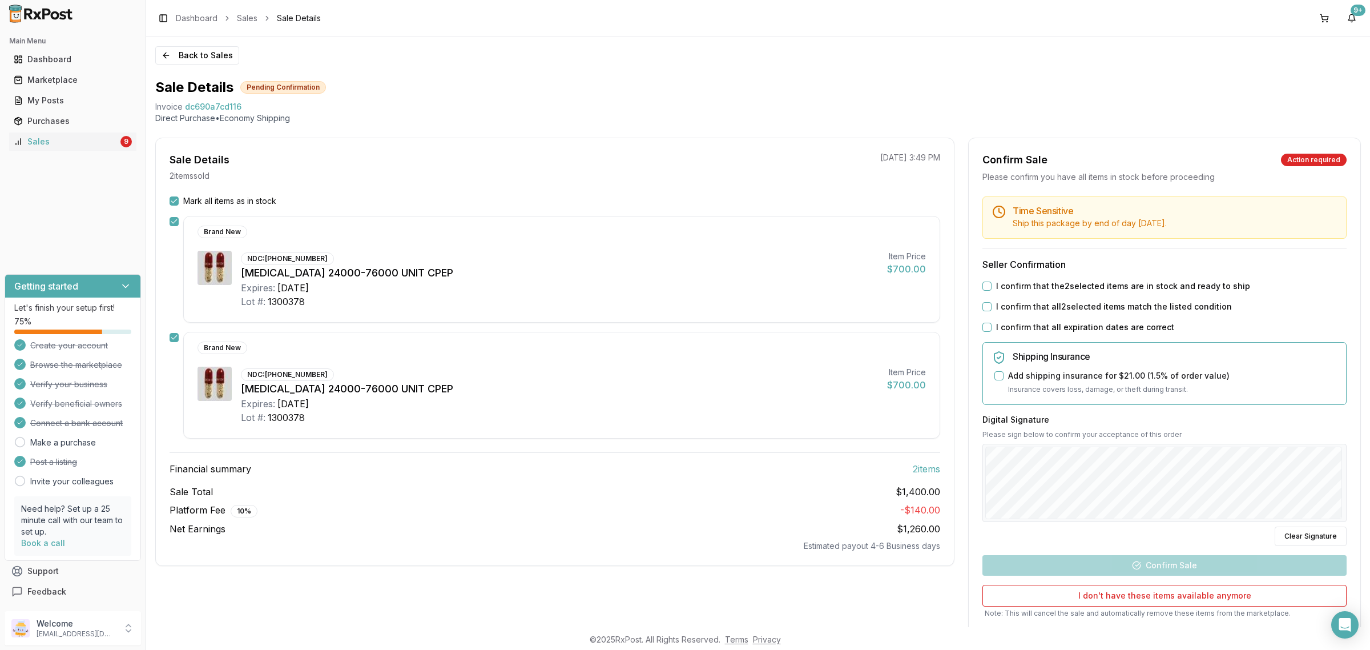
click at [1048, 287] on label "I confirm that the 2 selected items are in stock and ready to ship" at bounding box center [1123, 285] width 254 height 11
click at [992, 287] on button "I confirm that the 2 selected items are in stock and ready to ship" at bounding box center [986, 285] width 9 height 9
click at [1048, 303] on label "I confirm that all 2 selected items match the listed condition" at bounding box center [1114, 306] width 236 height 11
click at [992, 303] on button "I confirm that all 2 selected items match the listed condition" at bounding box center [986, 306] width 9 height 9
click at [1046, 324] on label "I confirm that all expiration dates are correct" at bounding box center [1085, 326] width 178 height 11
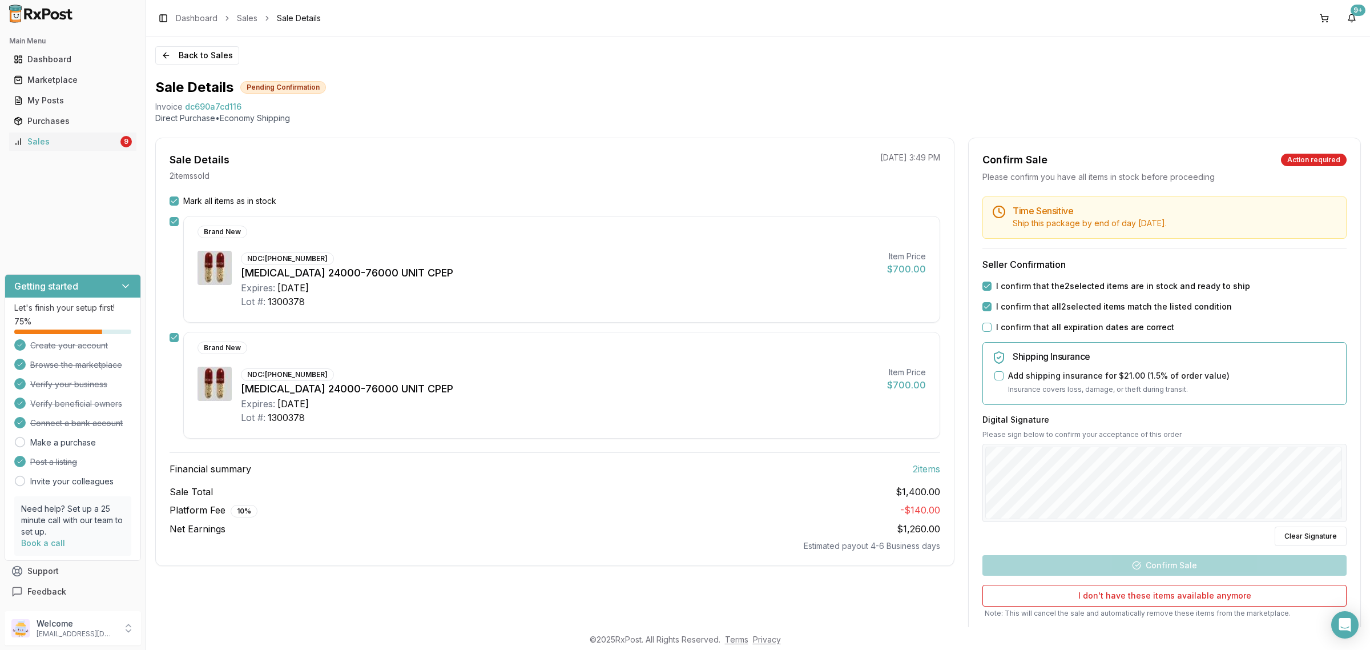
click at [992, 324] on button "I confirm that all expiration dates are correct" at bounding box center [986, 327] width 9 height 9
click at [1159, 573] on button "Confirm Sale" at bounding box center [1164, 565] width 364 height 21
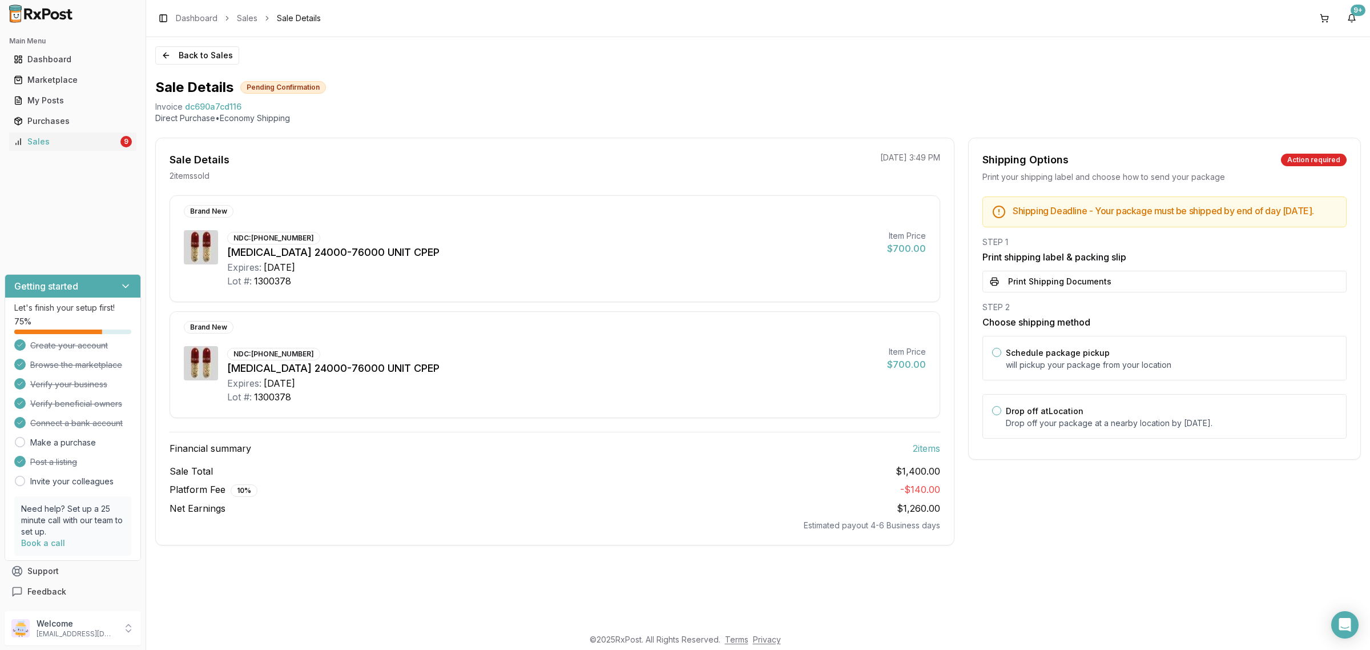
drag, startPoint x: 1129, startPoint y: 424, endPoint x: 1127, endPoint y: 402, distance: 21.2
click at [1128, 425] on div "Drop off at Location Drop off your package at a nearby location by September 16…" at bounding box center [1171, 416] width 331 height 25
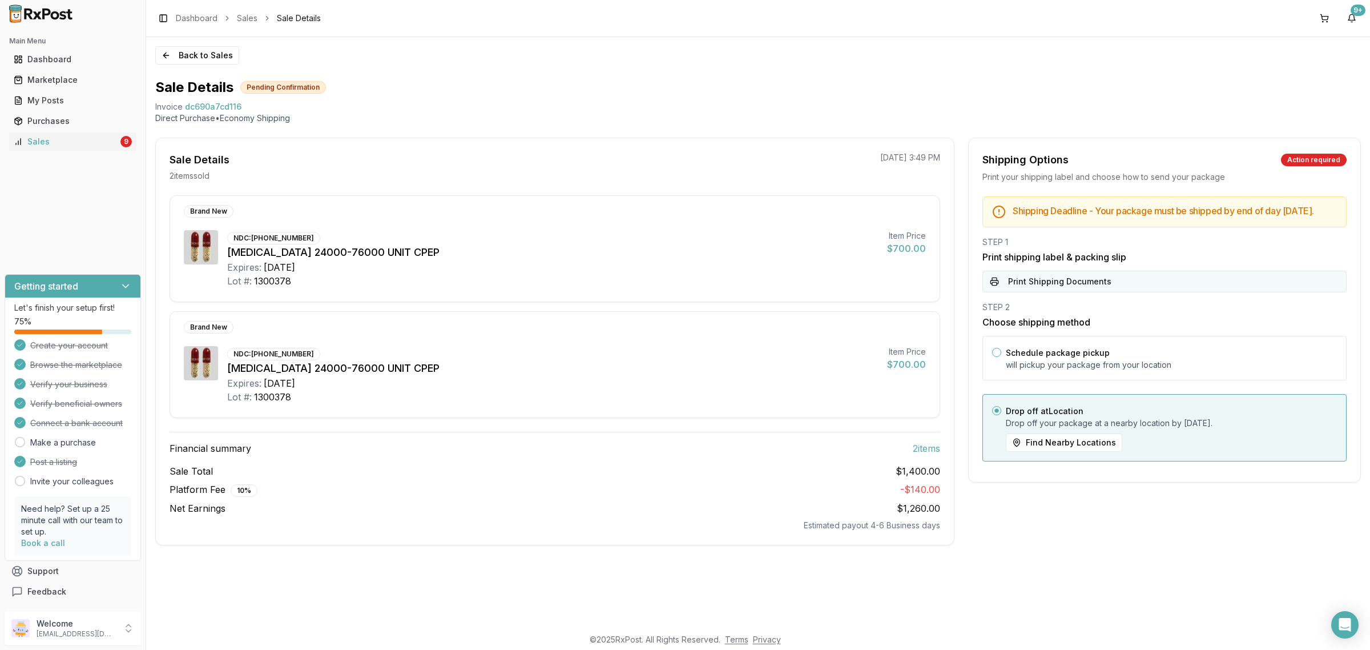
click at [1126, 288] on button "Print Shipping Documents" at bounding box center [1164, 282] width 364 height 22
click at [1339, 631] on div "Open Intercom Messenger" at bounding box center [1345, 625] width 30 height 30
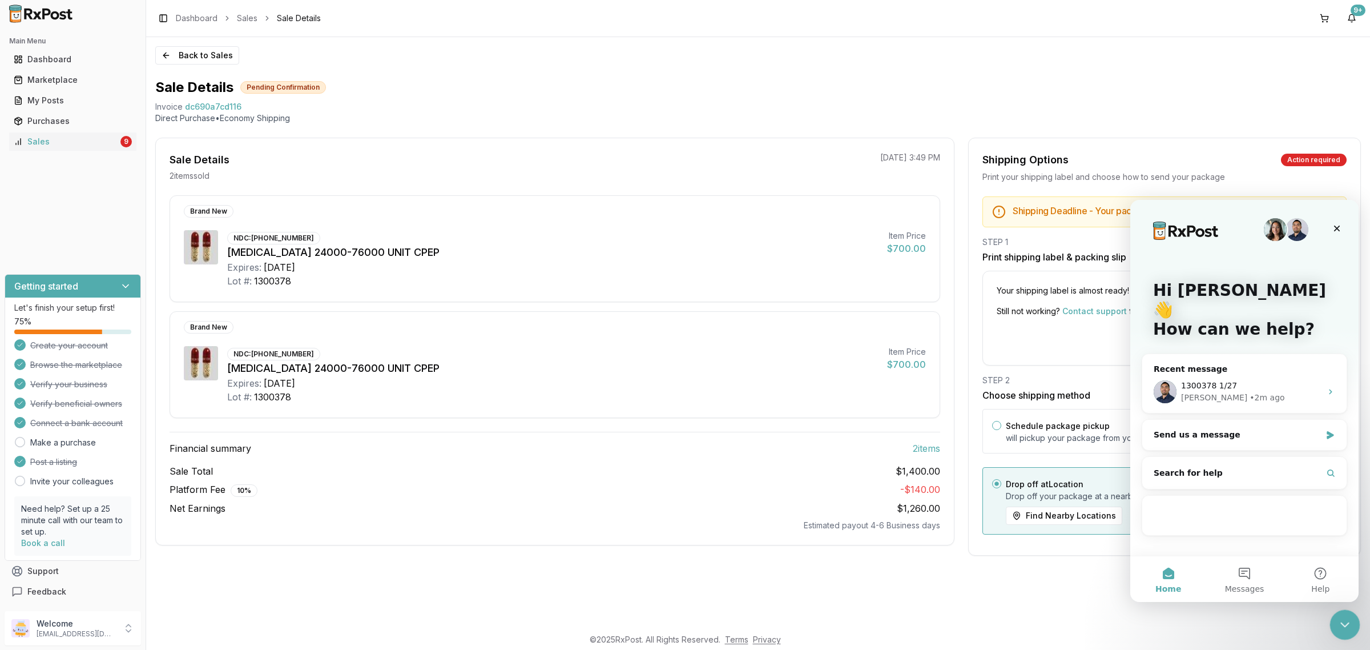
click at [1344, 621] on icon "Close Intercom Messenger" at bounding box center [1343, 623] width 14 height 14
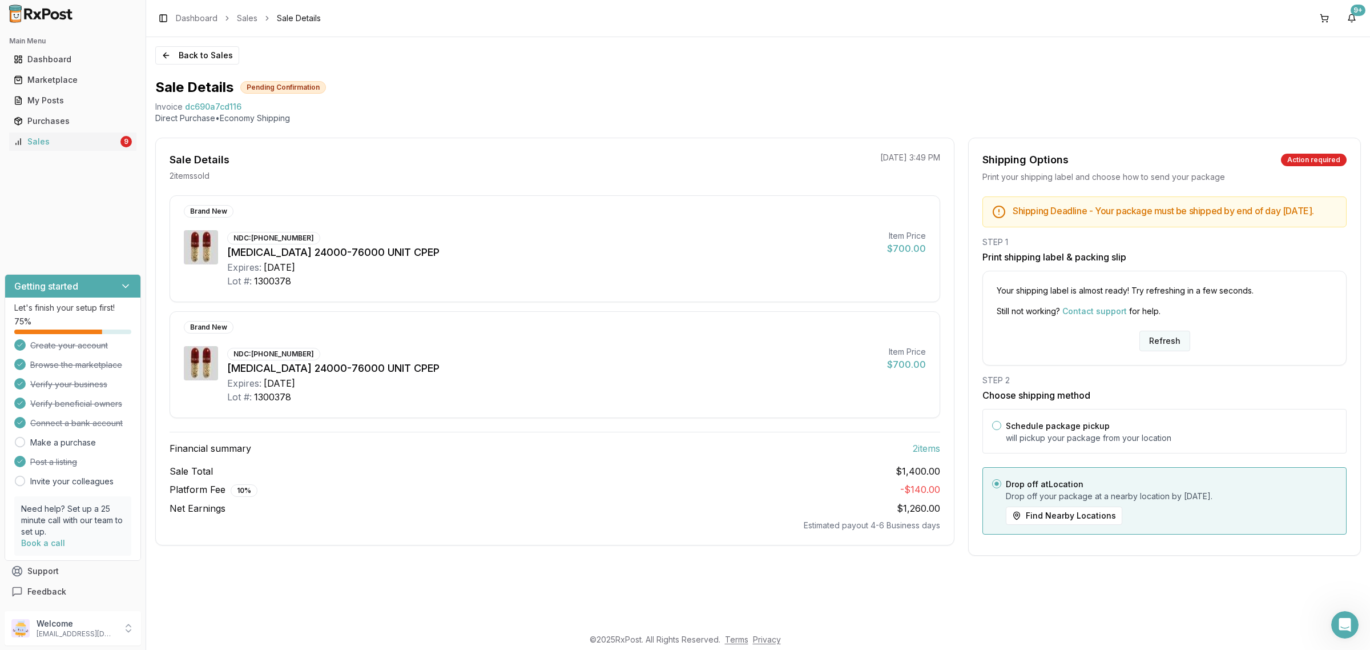
click at [1163, 351] on button "Refresh" at bounding box center [1164, 341] width 51 height 21
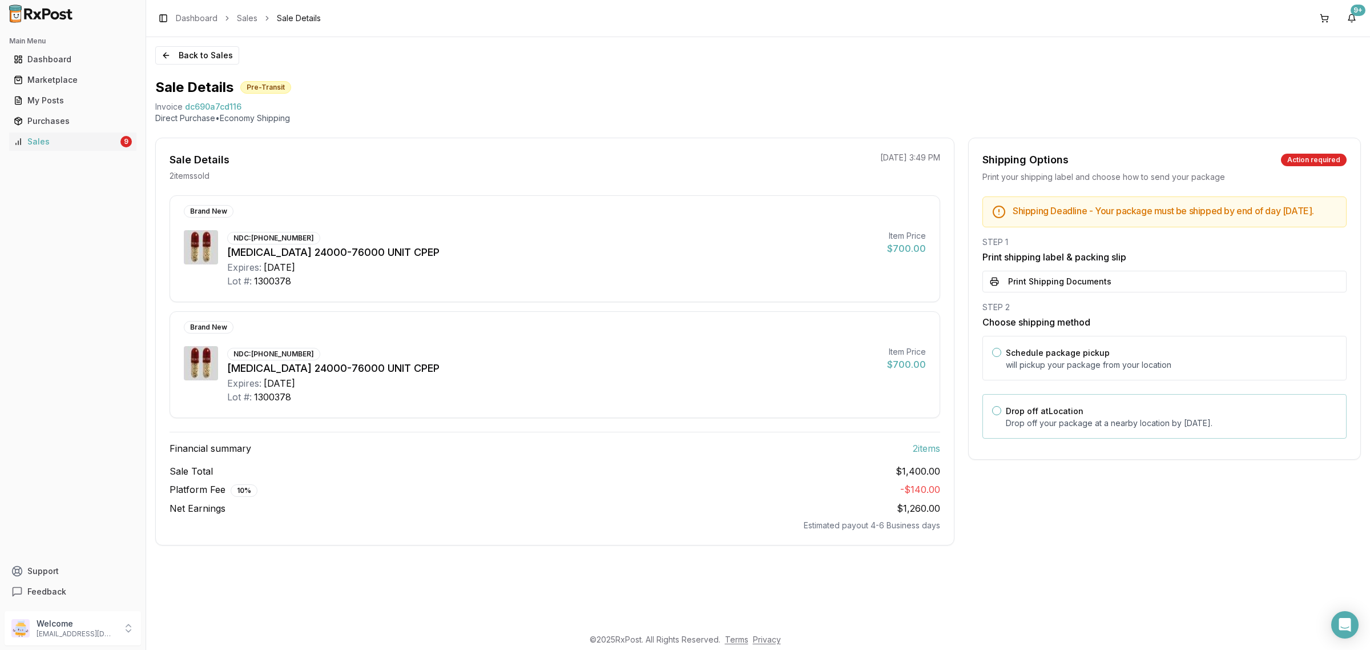
click at [1113, 418] on div "Drop off at Location Drop off your package at a nearby location by [DATE] ." at bounding box center [1171, 416] width 331 height 25
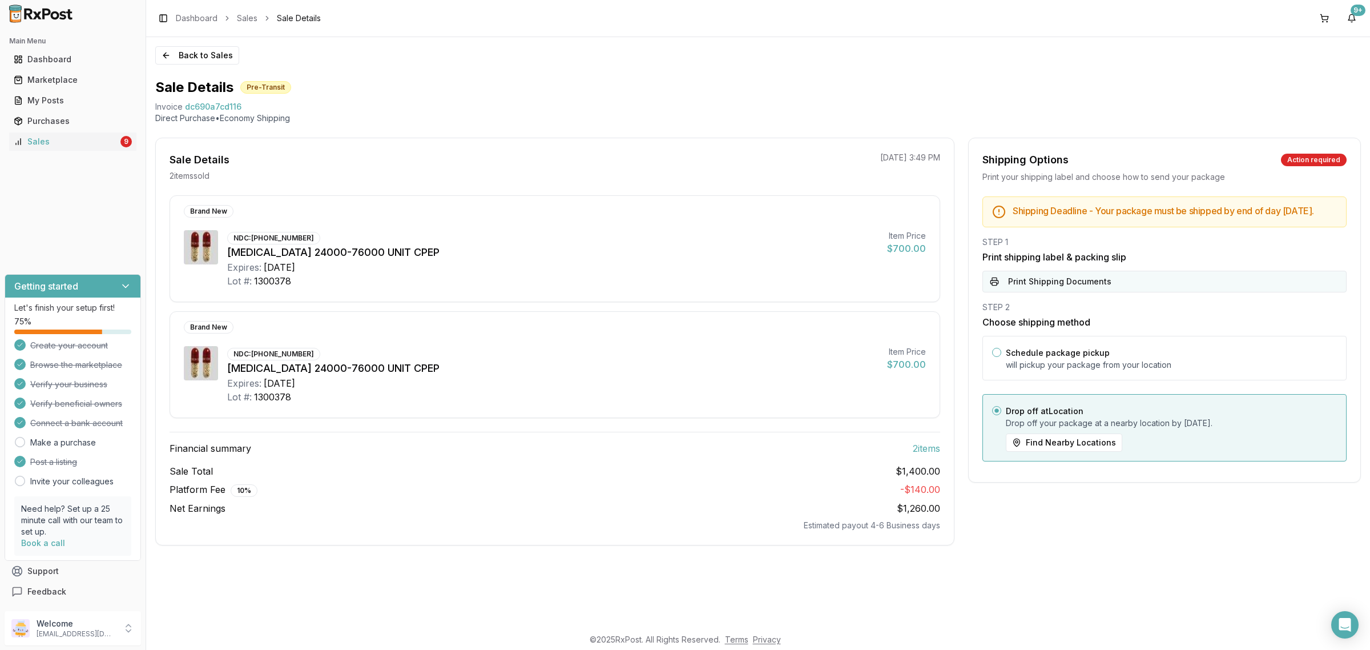
click at [1123, 290] on button "Print Shipping Documents" at bounding box center [1164, 282] width 364 height 22
click at [107, 150] on link "Sales 9" at bounding box center [72, 141] width 127 height 21
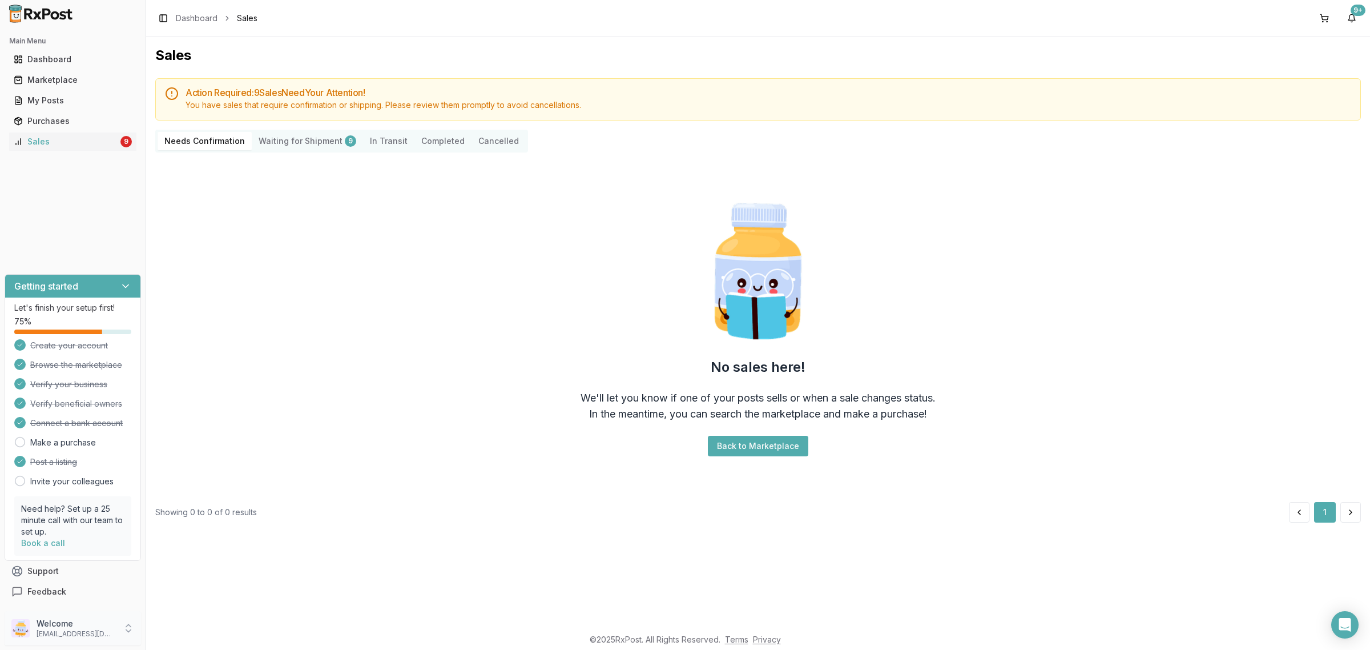
drag, startPoint x: 84, startPoint y: 641, endPoint x: 102, endPoint y: 641, distance: 17.7
click at [84, 640] on div "Welcome dngpharmacy2@gmail.com" at bounding box center [73, 628] width 136 height 34
click at [174, 628] on span "Sign Out" at bounding box center [207, 630] width 108 height 11
